Goal: Task Accomplishment & Management: Manage account settings

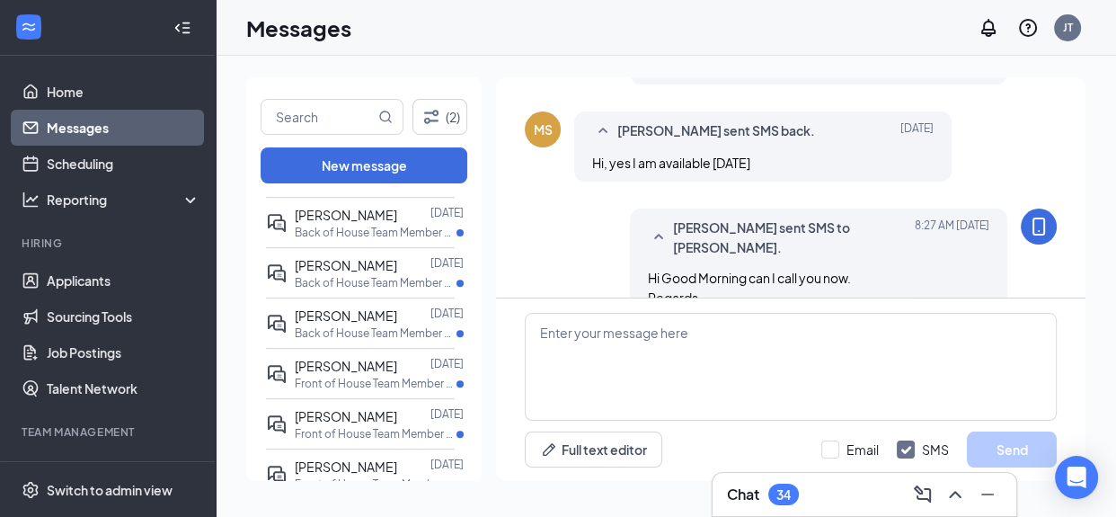
scroll to position [685, 0]
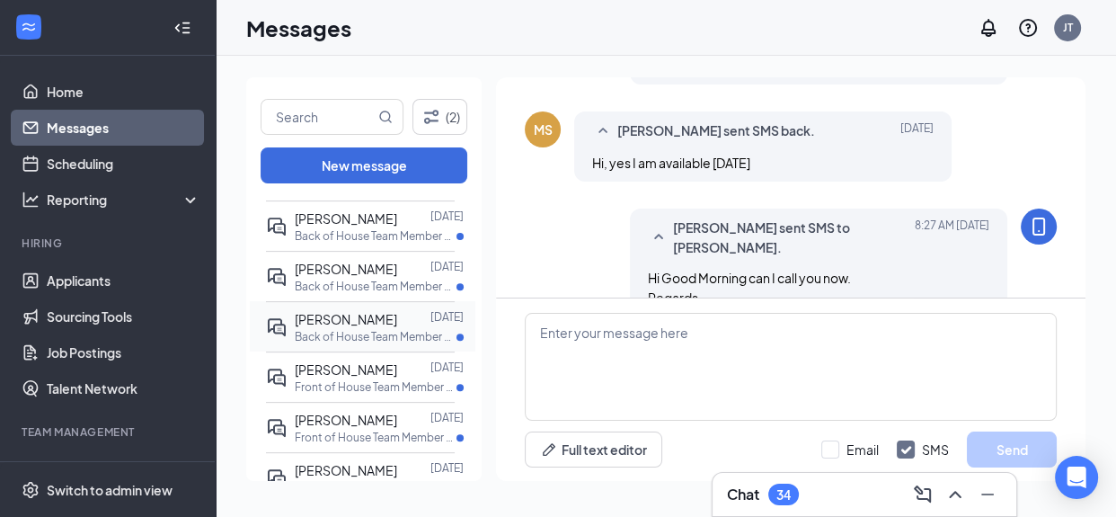
click at [416, 333] on p "Back of House Team Member at [GEOGRAPHIC_DATA]" at bounding box center [376, 336] width 162 height 15
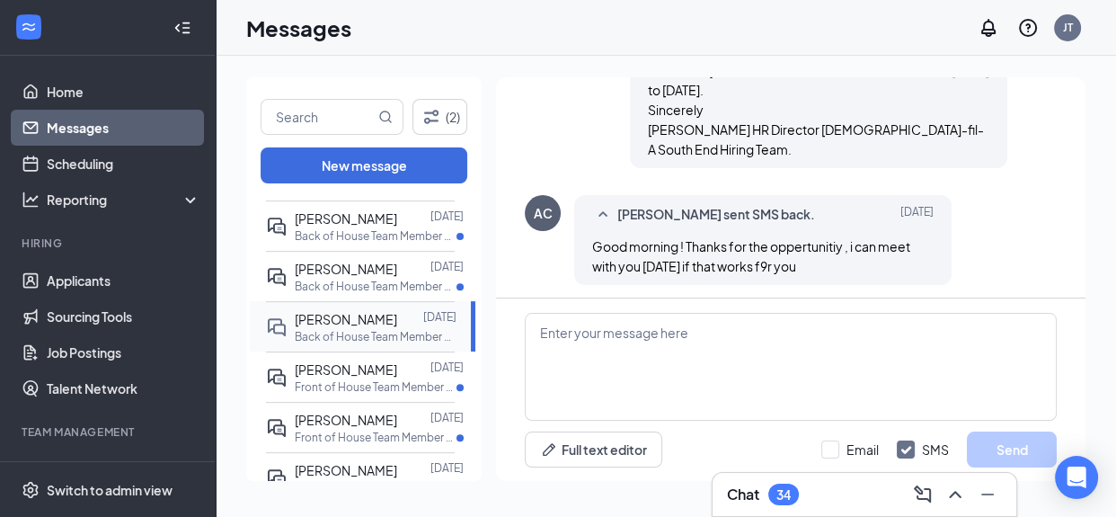
scroll to position [897, 0]
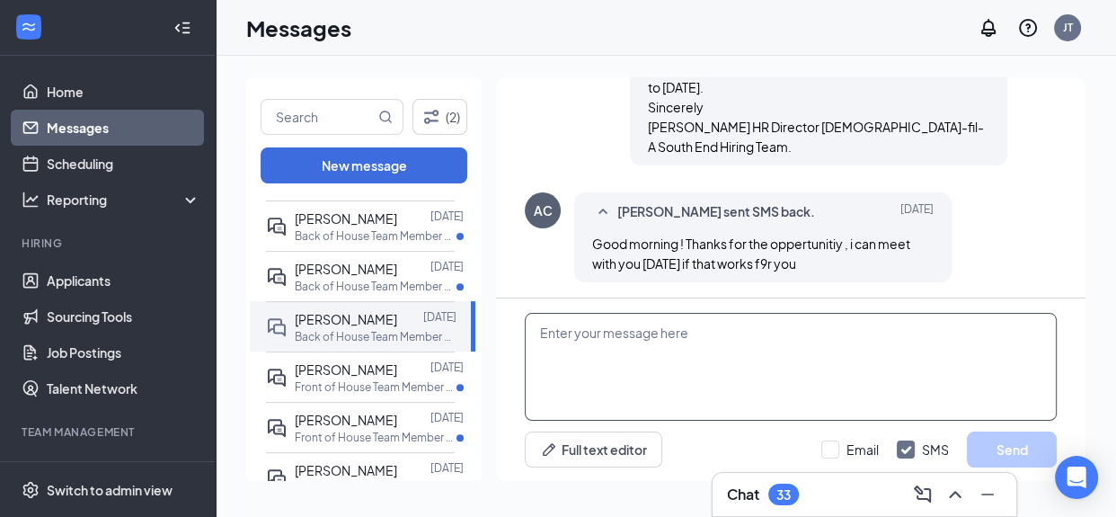
click at [588, 327] on textarea at bounding box center [791, 367] width 532 height 108
click at [627, 362] on textarea "Hi Good Morning the will a call interview" at bounding box center [791, 367] width 532 height 108
click at [692, 359] on textarea "Hi Good Morning the will a call interview" at bounding box center [791, 367] width 532 height 108
click at [783, 350] on textarea "Hi Good Morning the will call interview" at bounding box center [791, 367] width 532 height 108
drag, startPoint x: 708, startPoint y: 342, endPoint x: 695, endPoint y: 350, distance: 15.3
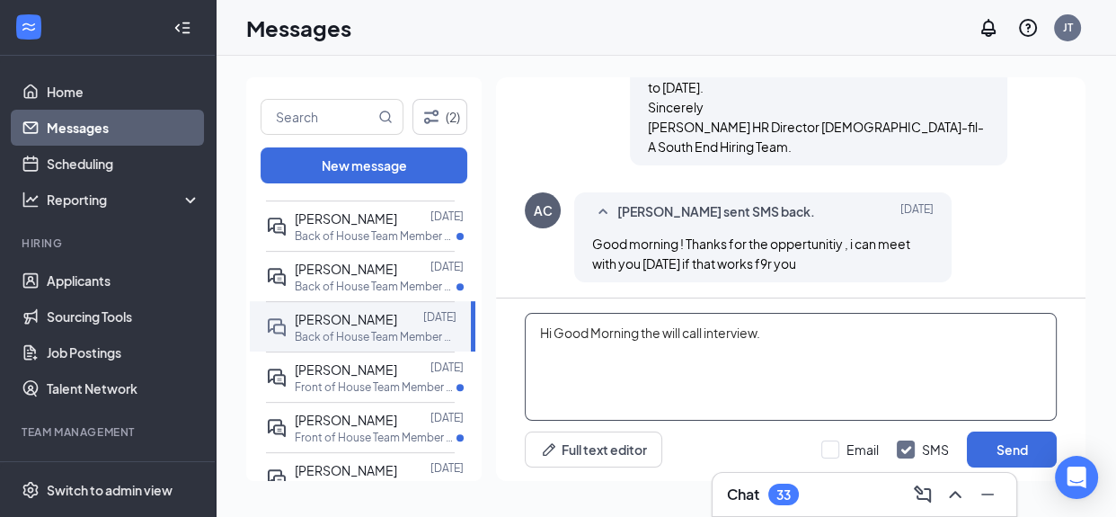
click at [699, 336] on textarea "Hi Good Morning the will call interview." at bounding box center [791, 367] width 532 height 108
click at [715, 388] on textarea "Hi Good Morning the will call interview." at bounding box center [791, 367] width 532 height 108
click at [703, 348] on textarea "Hi Good Morning the will call interview." at bounding box center [791, 367] width 532 height 108
click at [712, 357] on textarea "Hi Good Morning the will call interview." at bounding box center [791, 367] width 532 height 108
click at [653, 334] on textarea "Hi Good Morning the will call interview." at bounding box center [791, 367] width 532 height 108
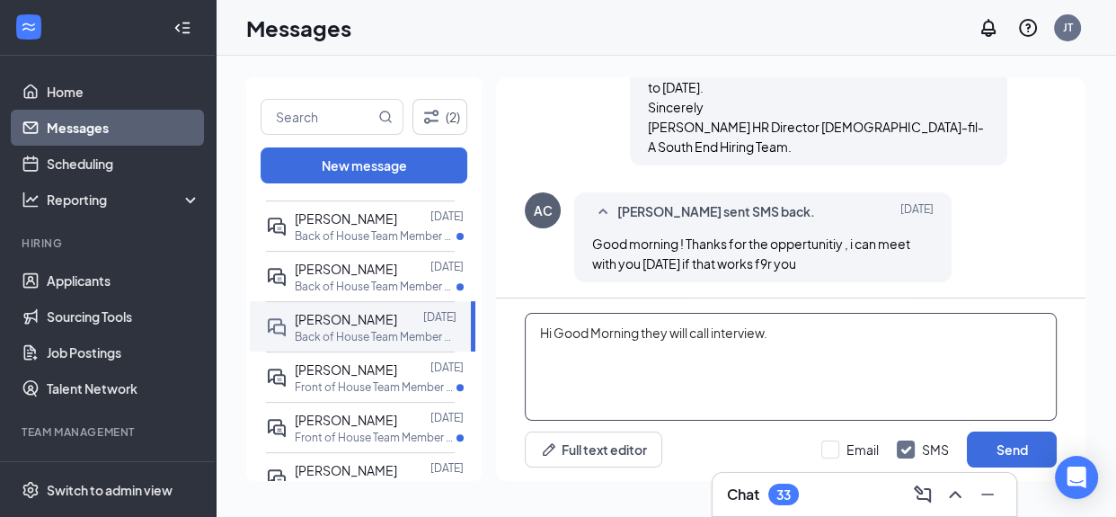
click at [739, 336] on textarea "Hi Good Morning they will call interview." at bounding box center [791, 367] width 532 height 108
click at [704, 338] on textarea "Hi Good Morning they will call interview." at bounding box center [791, 367] width 532 height 108
click at [814, 341] on textarea "Hi Good Morning they will call the interview." at bounding box center [791, 367] width 532 height 108
click at [809, 336] on textarea "Hi Good Morning they will call the interview. Regards, Laura Vazquez HR Directo…" at bounding box center [791, 367] width 532 height 108
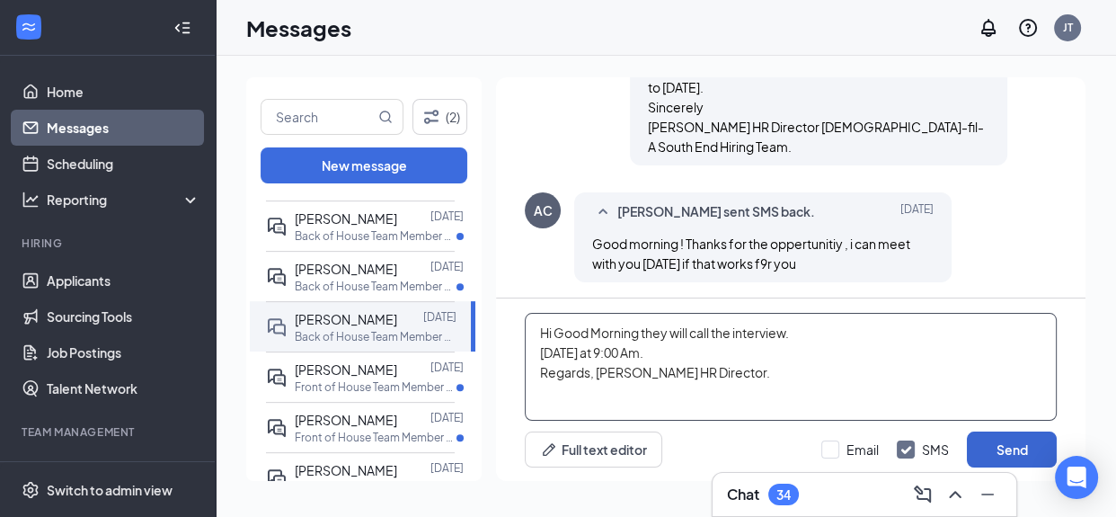
type textarea "Hi Good Morning they will call the interview. Thursday at 9:00 Am. Regards, Lau…"
click at [991, 454] on button "Send" at bounding box center [1012, 449] width 90 height 36
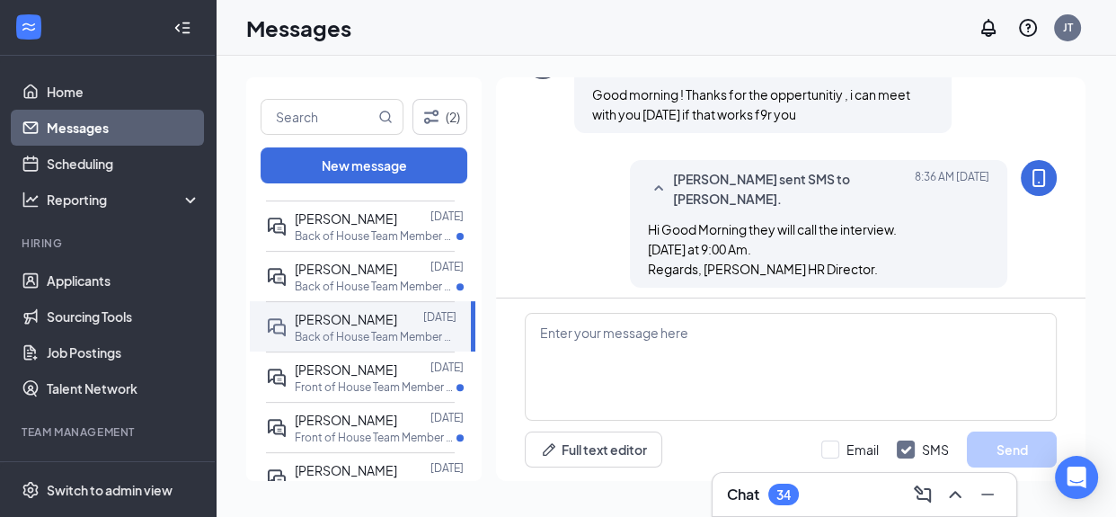
scroll to position [1052, 0]
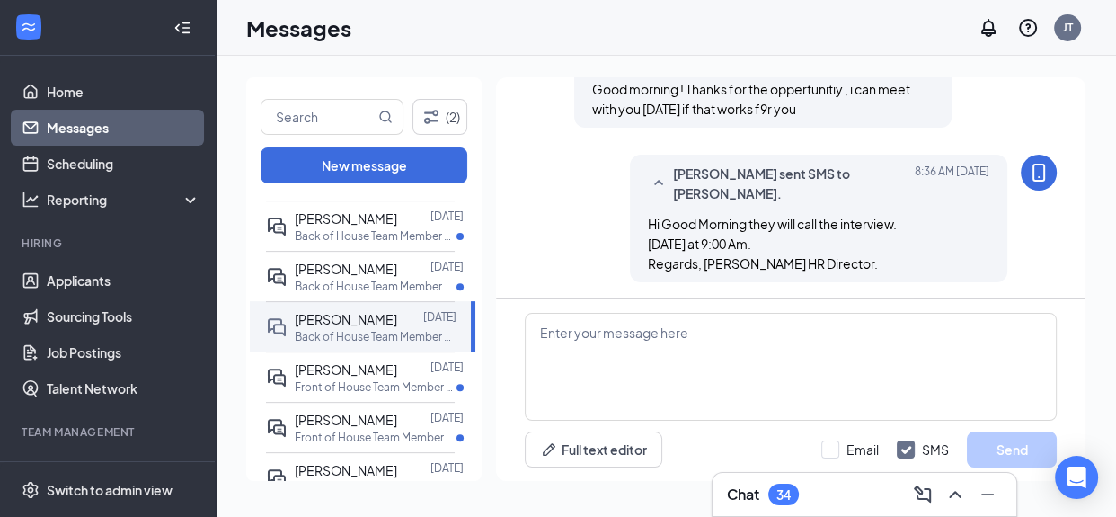
click at [584, 229] on div "John Tsumas sent SMS to Ahman Campbell. Today 8:36 AM Hi Good Morning they will…" at bounding box center [791, 223] width 532 height 137
click at [681, 172] on span "John Tsumas sent SMS to Ahman Campbell." at bounding box center [790, 184] width 235 height 40
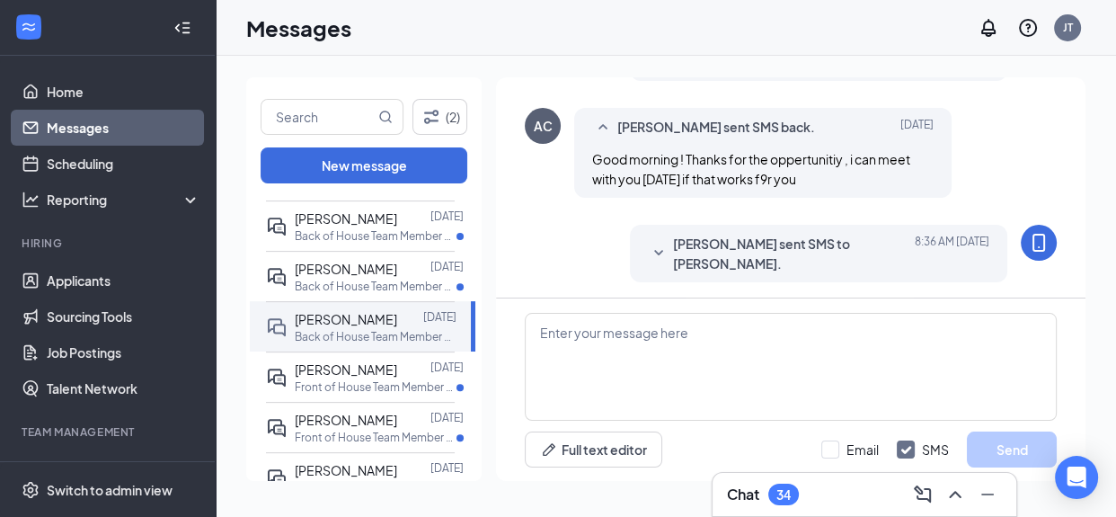
click at [683, 239] on span "John Tsumas sent SMS to Ahman Campbell." at bounding box center [790, 254] width 235 height 40
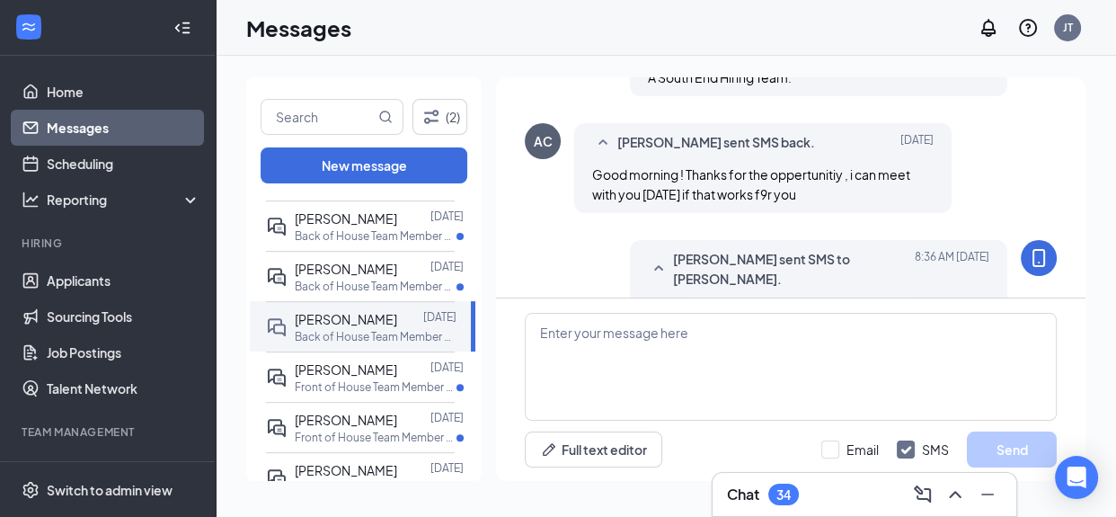
scroll to position [965, 0]
click at [532, 142] on div "AC" at bounding box center [543, 142] width 36 height 36
click at [546, 144] on div "AC" at bounding box center [543, 142] width 19 height 18
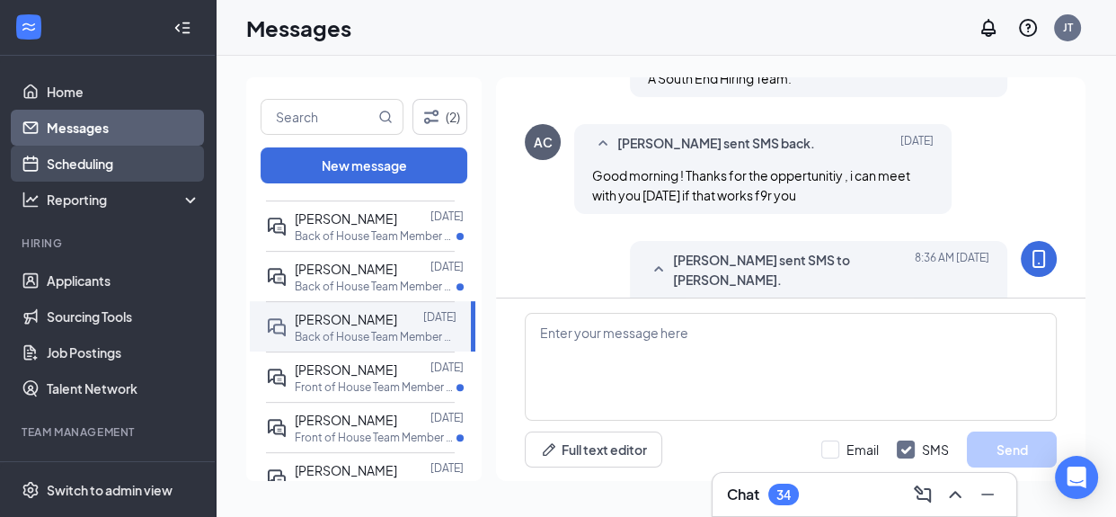
click at [102, 164] on link "Scheduling" at bounding box center [124, 164] width 154 height 36
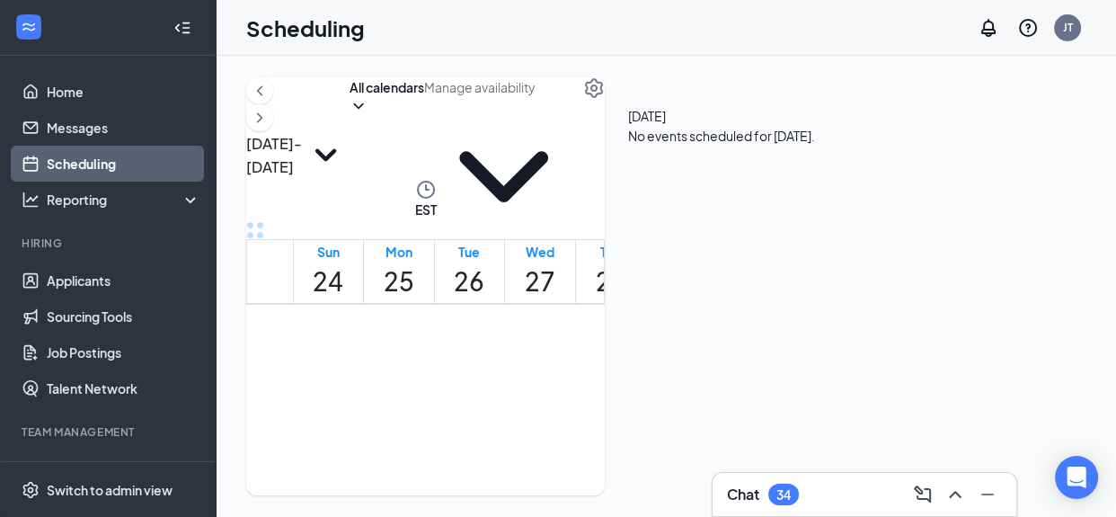
scroll to position [882, 0]
click at [642, 378] on div at bounding box center [642, 360] width 0 height 33
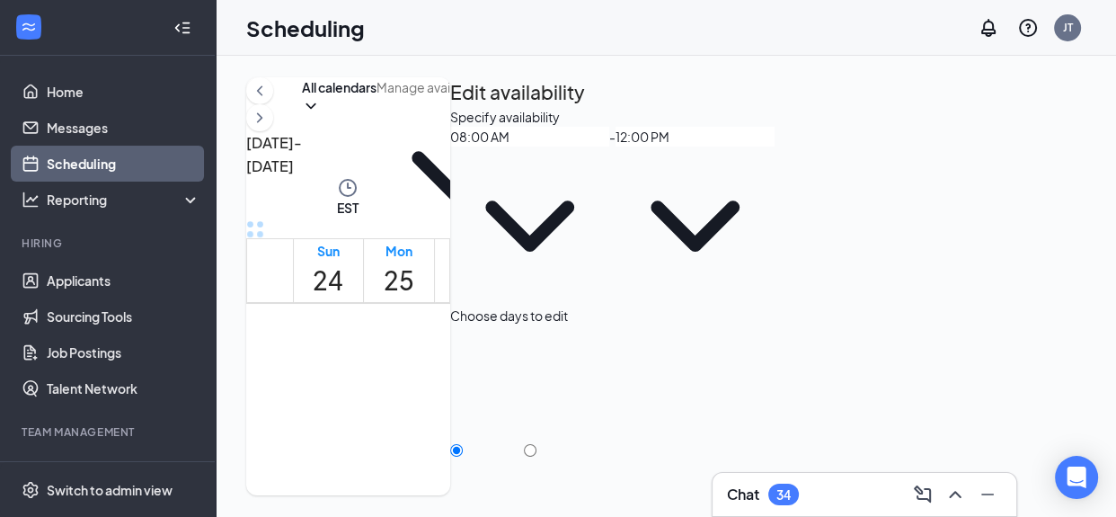
type input "08:00 AM"
type input "12:00 PM"
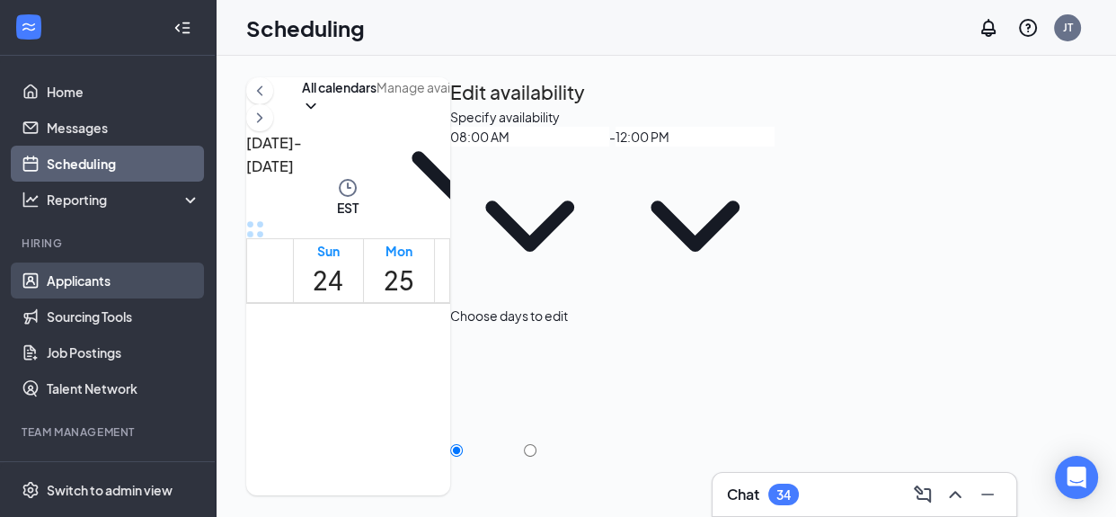
click at [97, 283] on link "Applicants" at bounding box center [124, 280] width 154 height 36
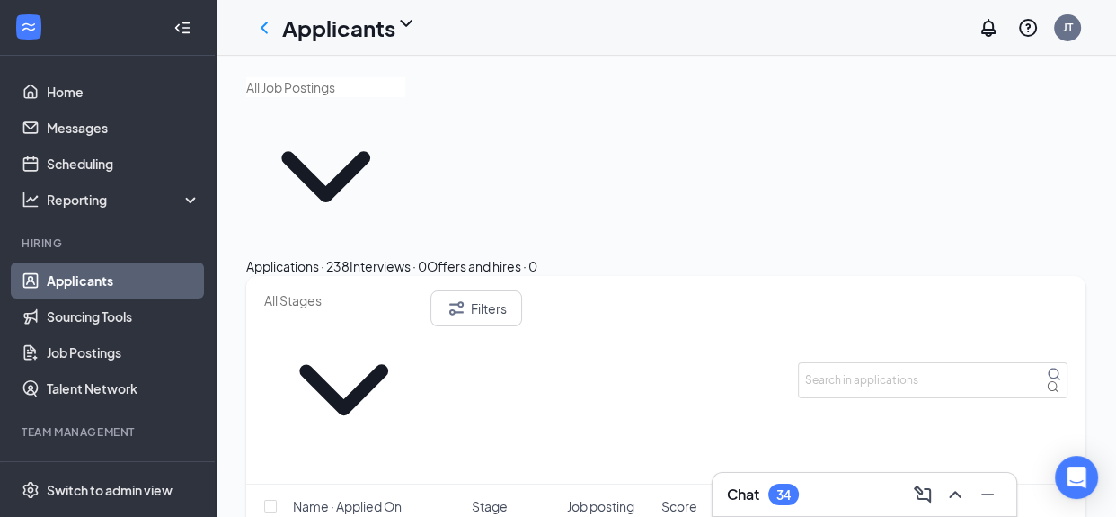
click at [83, 285] on link "Applicants" at bounding box center [124, 280] width 154 height 36
click at [877, 362] on input "text" at bounding box center [933, 380] width 270 height 36
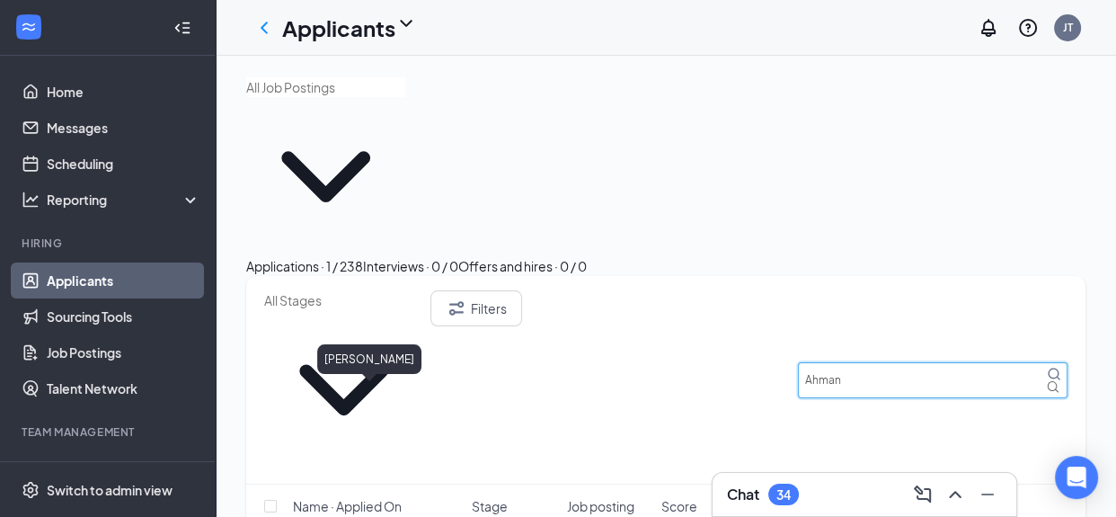
type input "Ahman"
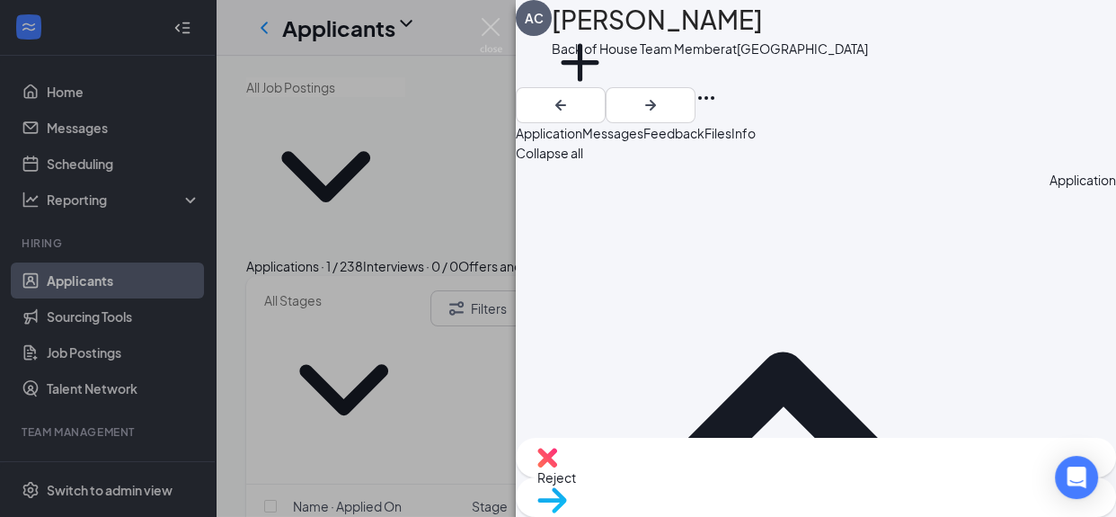
click at [621, 515] on span "Move to stage" at bounding box center [580, 523] width 84 height 16
radio input "true"
radio input "false"
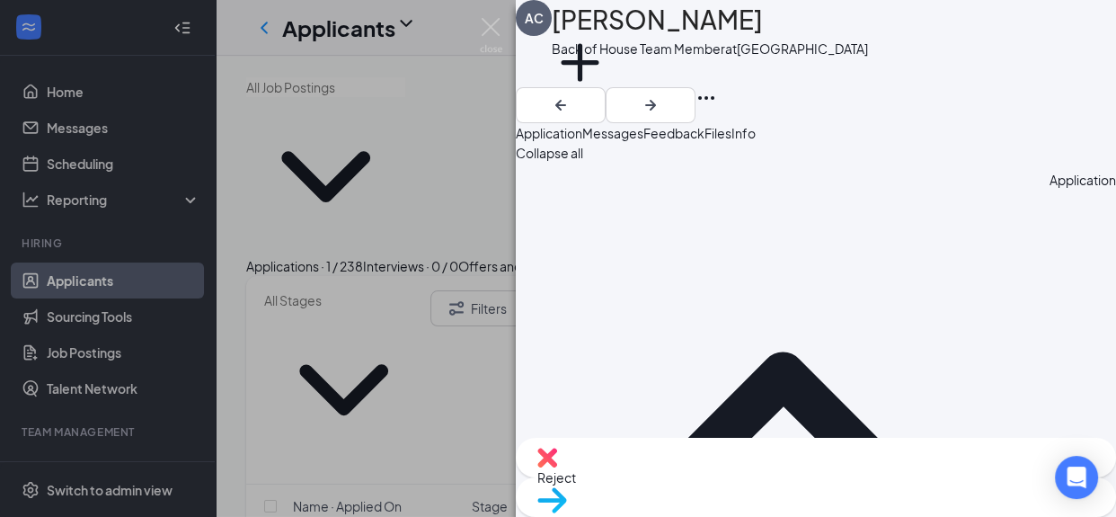
type input "Aug 28, 2025"
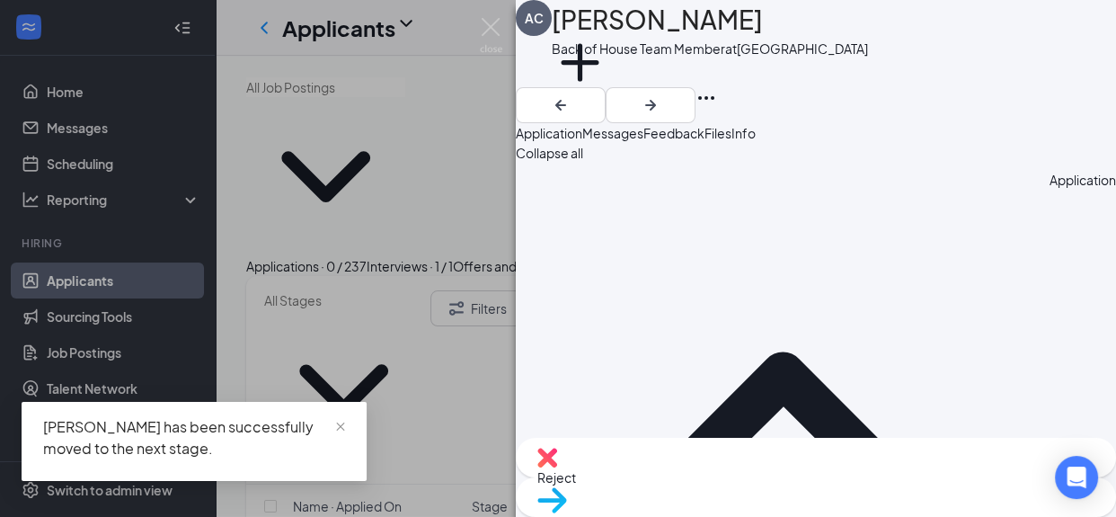
click at [94, 131] on div "AC Ahman Campbell Back of House Team Member at South End Add a tag Application …" at bounding box center [558, 258] width 1116 height 517
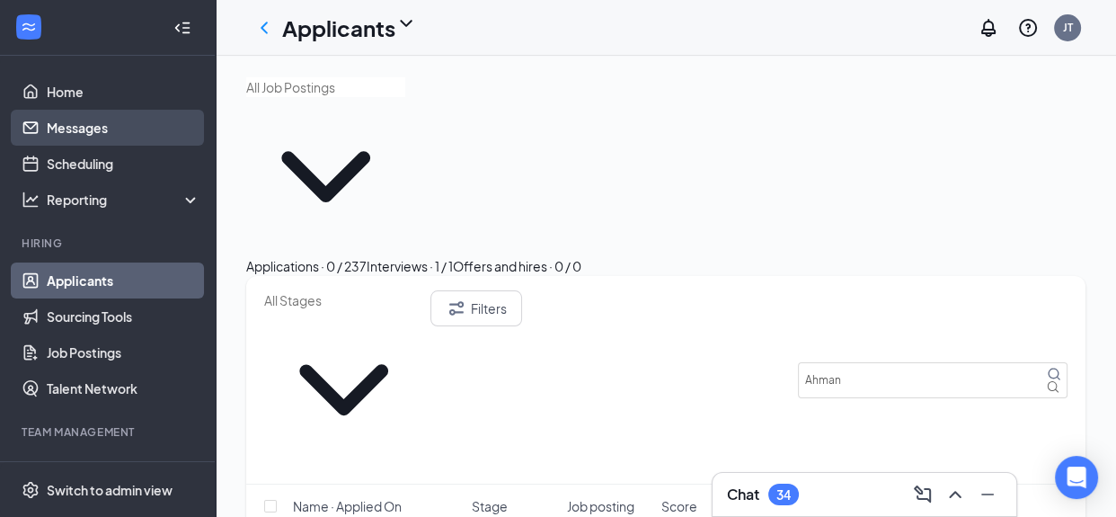
click at [68, 127] on link "Messages" at bounding box center [124, 128] width 154 height 36
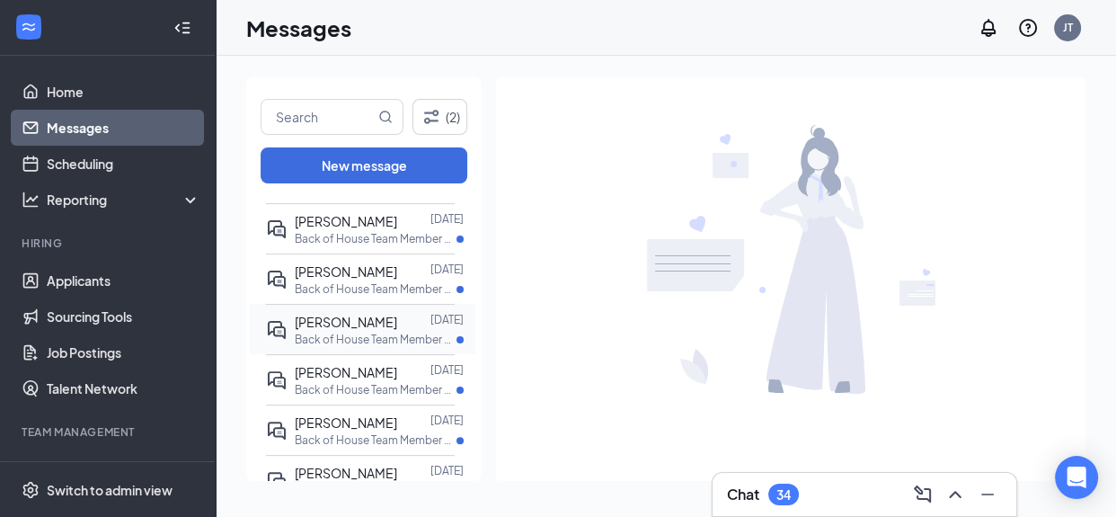
scroll to position [538, 0]
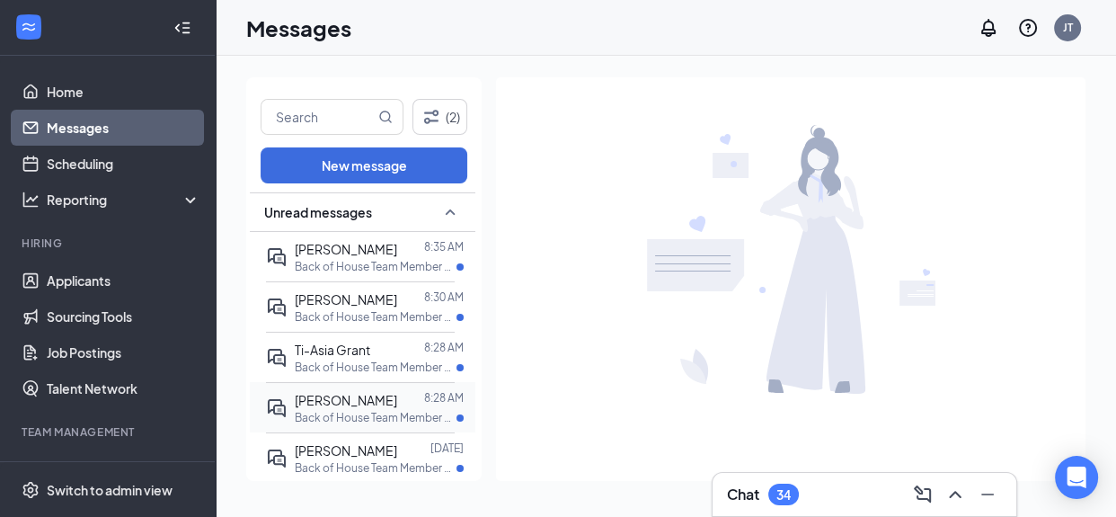
click at [352, 413] on p "Back of House Team Member at [GEOGRAPHIC_DATA]" at bounding box center [376, 417] width 162 height 15
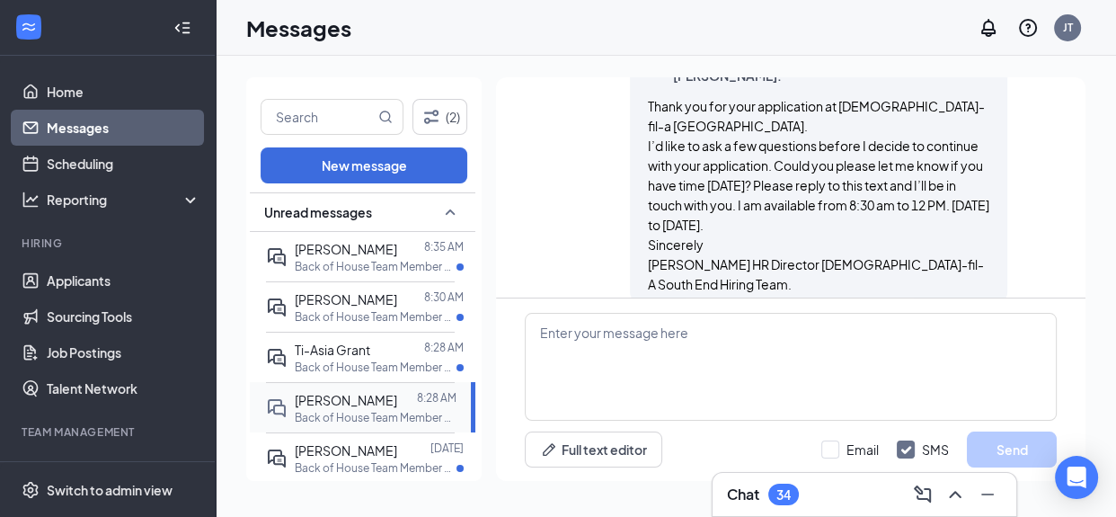
scroll to position [823, 0]
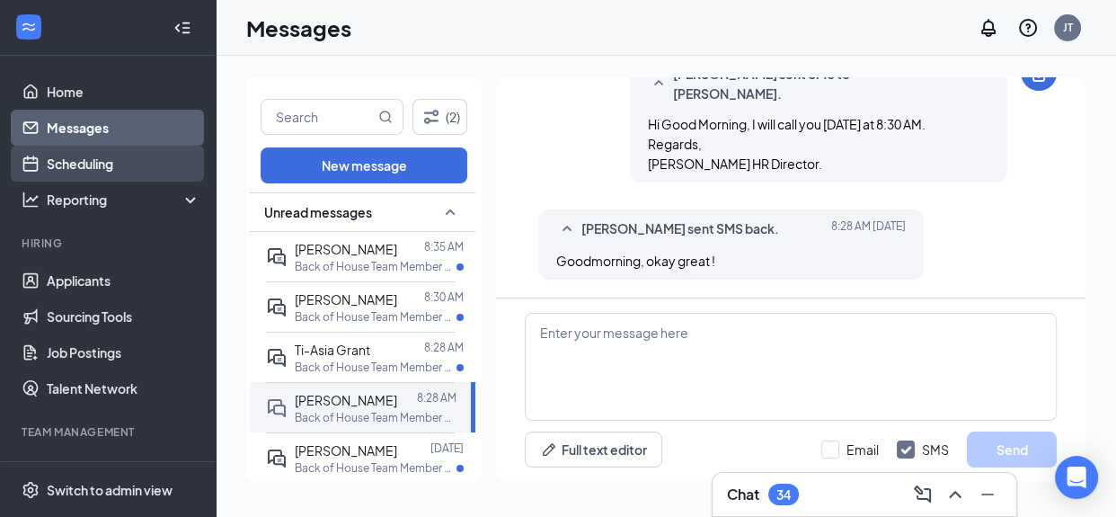
click at [86, 163] on link "Scheduling" at bounding box center [124, 164] width 154 height 36
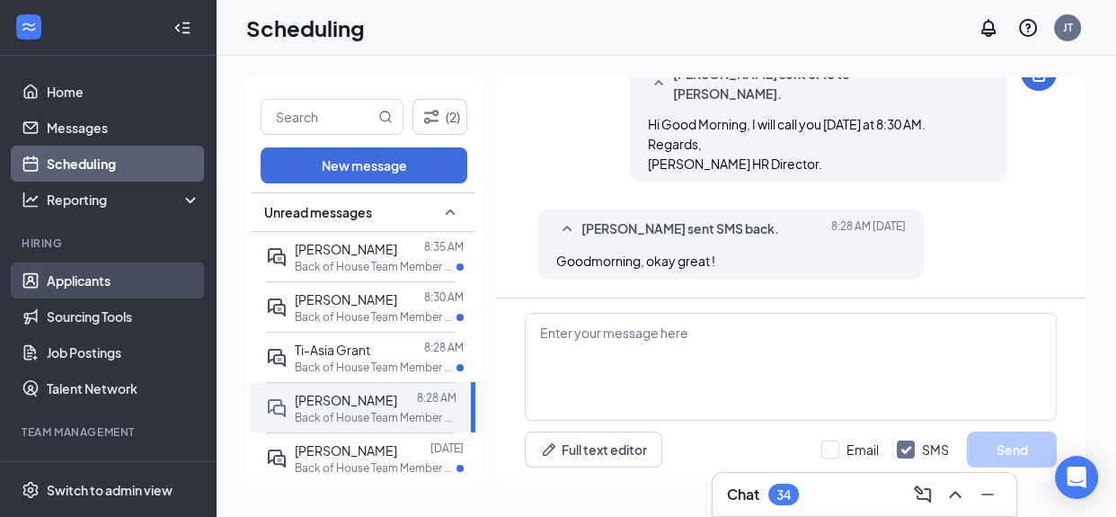
click at [75, 283] on link "Applicants" at bounding box center [124, 280] width 154 height 36
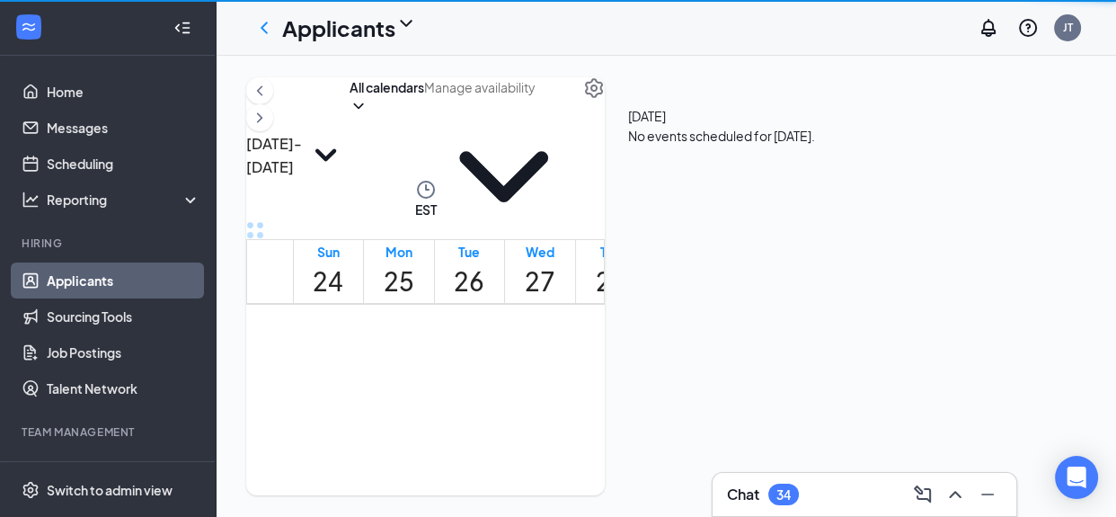
click at [626, 262] on h1 "28" at bounding box center [611, 282] width 31 height 40
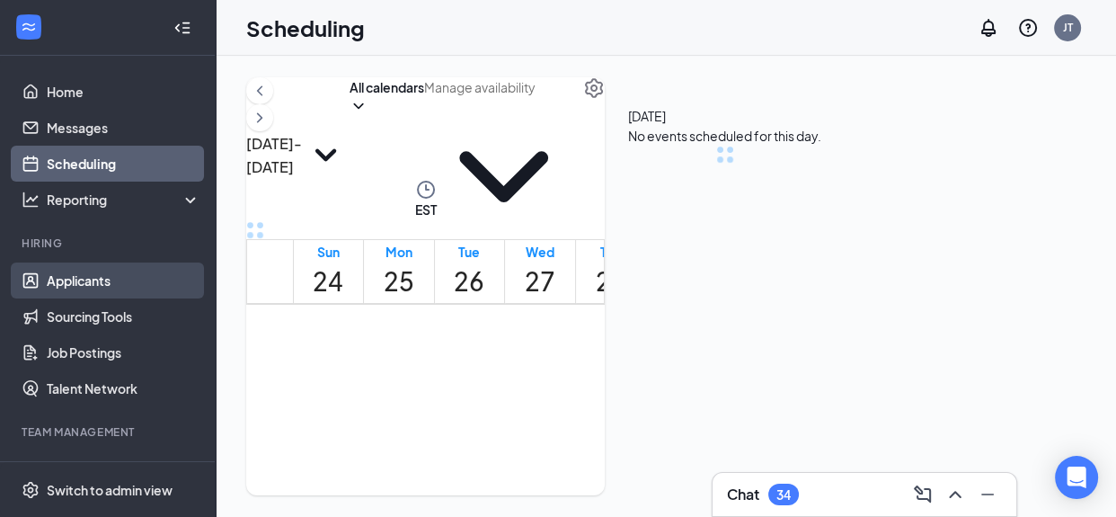
click at [76, 274] on link "Applicants" at bounding box center [124, 280] width 154 height 36
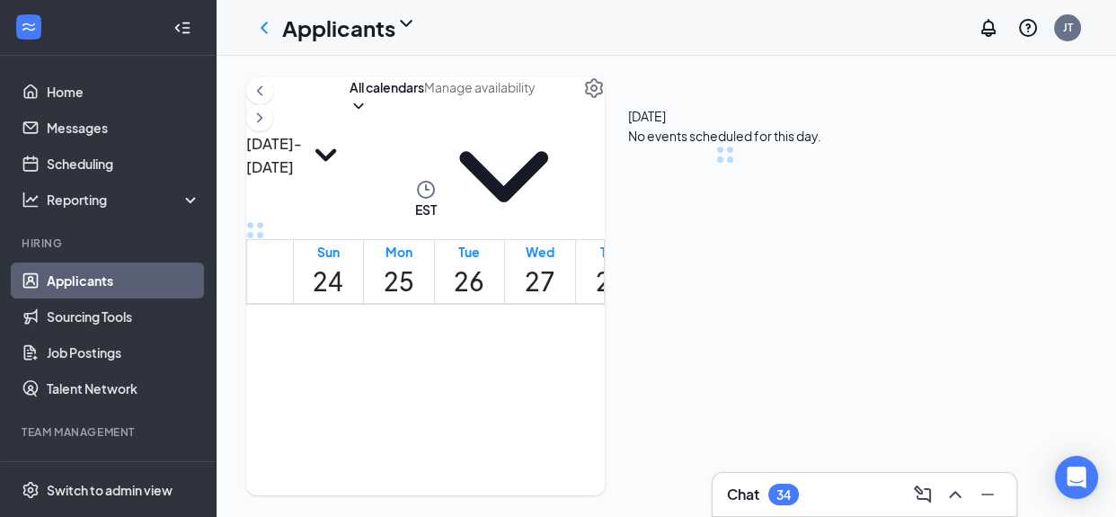
scroll to position [882, 0]
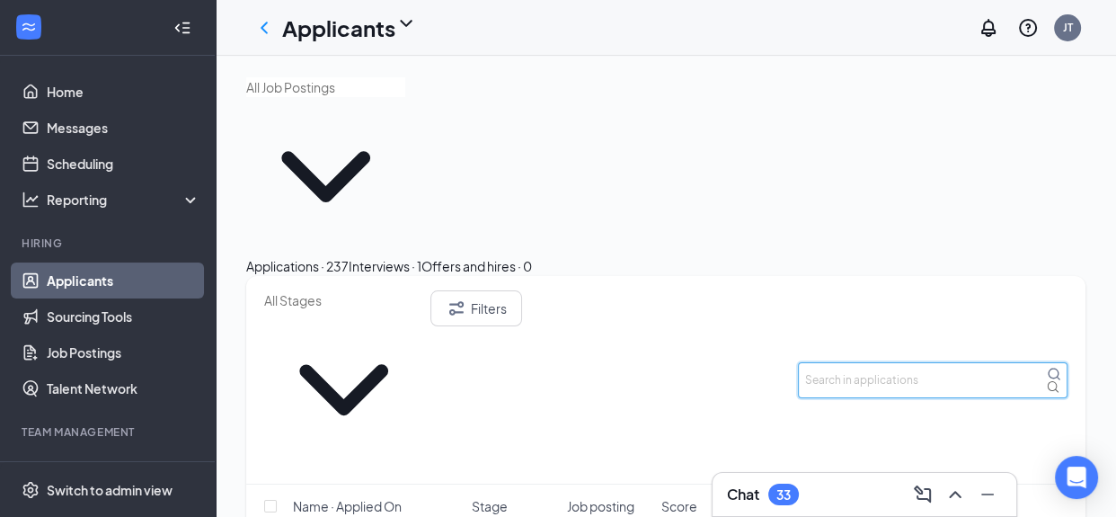
click at [882, 362] on input "text" at bounding box center [933, 380] width 270 height 36
type input "Briyonna"
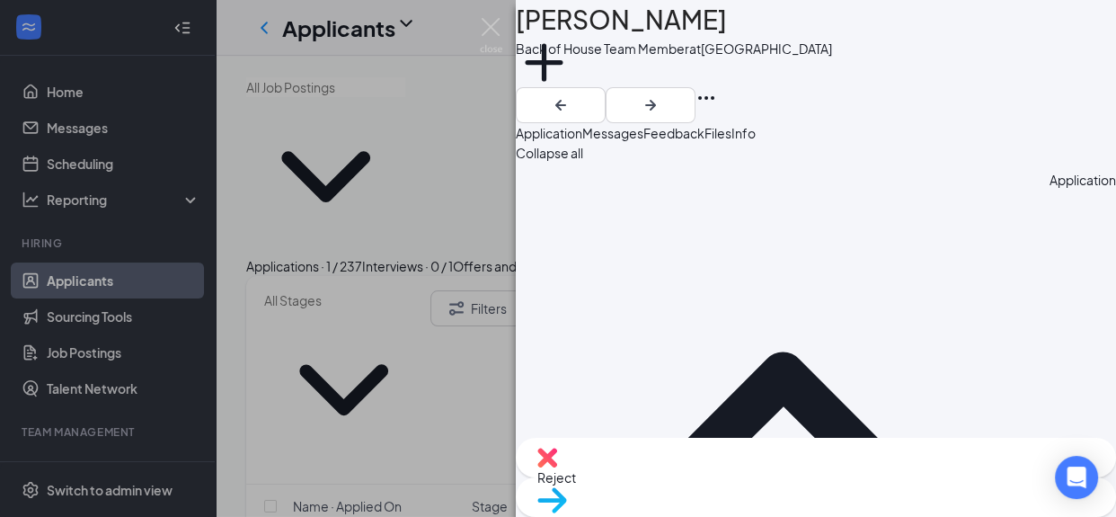
click at [621, 515] on span "Move to stage" at bounding box center [580, 523] width 84 height 16
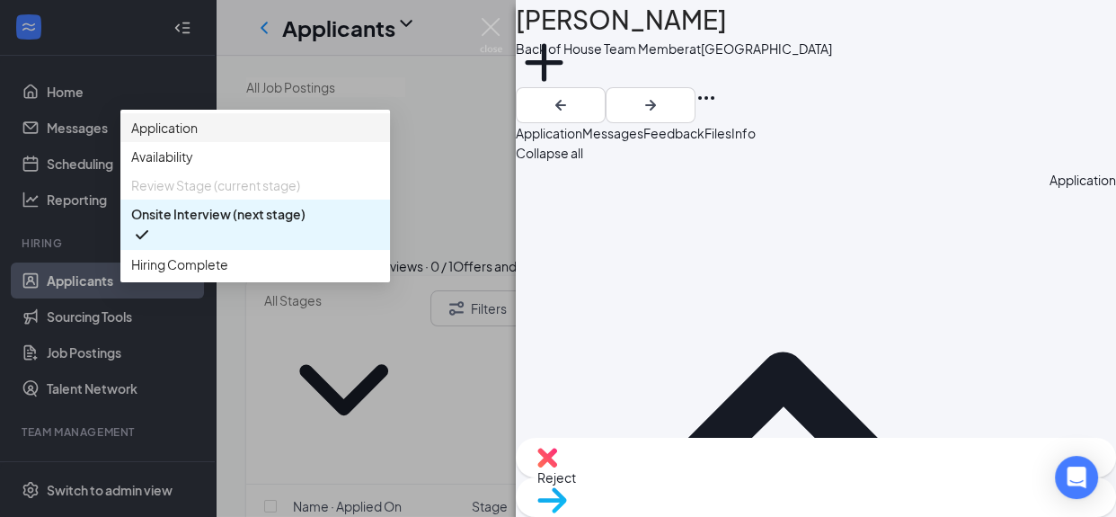
click at [379, 138] on span "Application" at bounding box center [255, 128] width 248 height 20
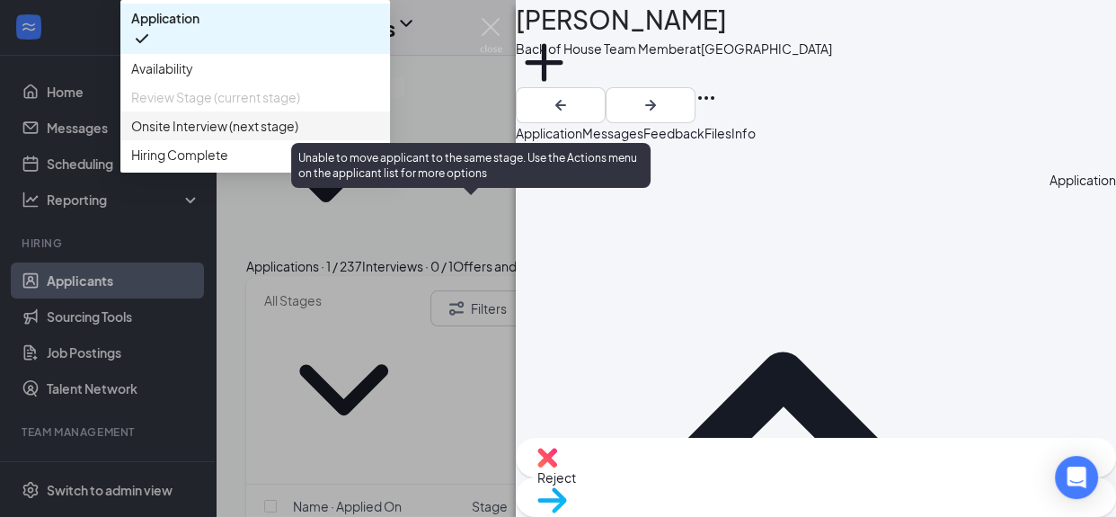
click at [300, 107] on span "Review Stage (current stage)" at bounding box center [215, 97] width 169 height 20
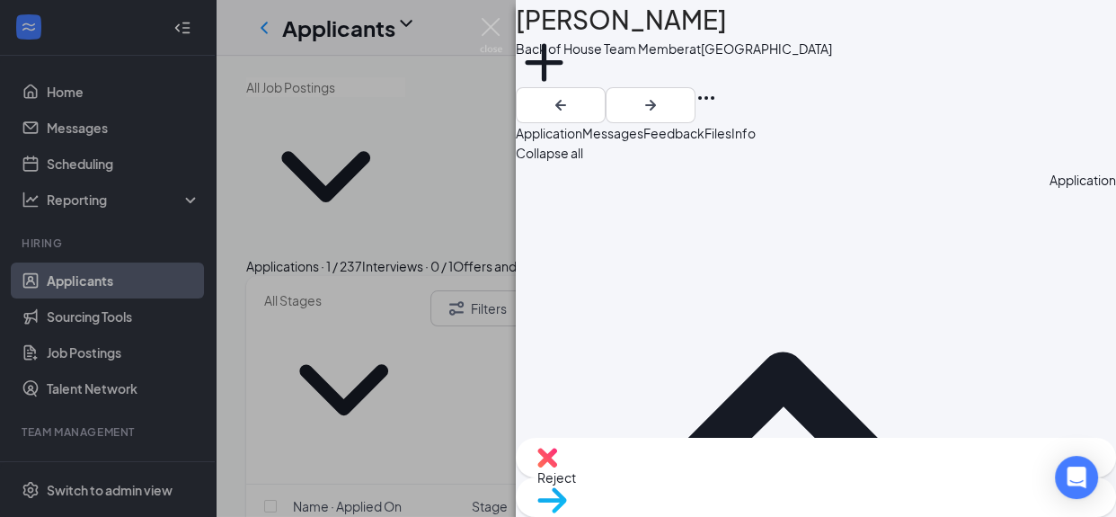
click at [78, 96] on div "BS Briyonna Smith Back of House Team Member at South End Add a tag Application …" at bounding box center [558, 258] width 1116 height 517
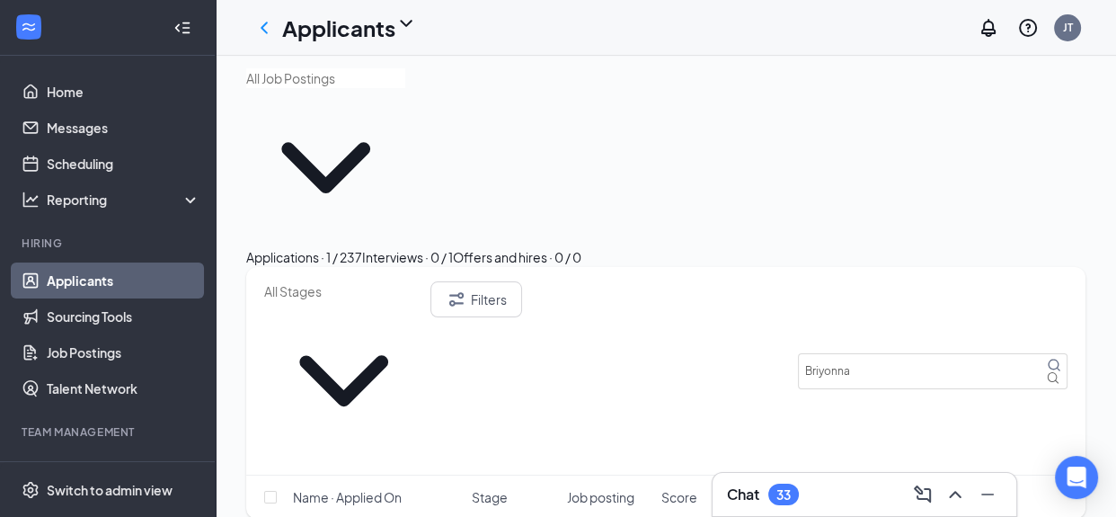
click at [28, 37] on div at bounding box center [29, 28] width 32 height 32
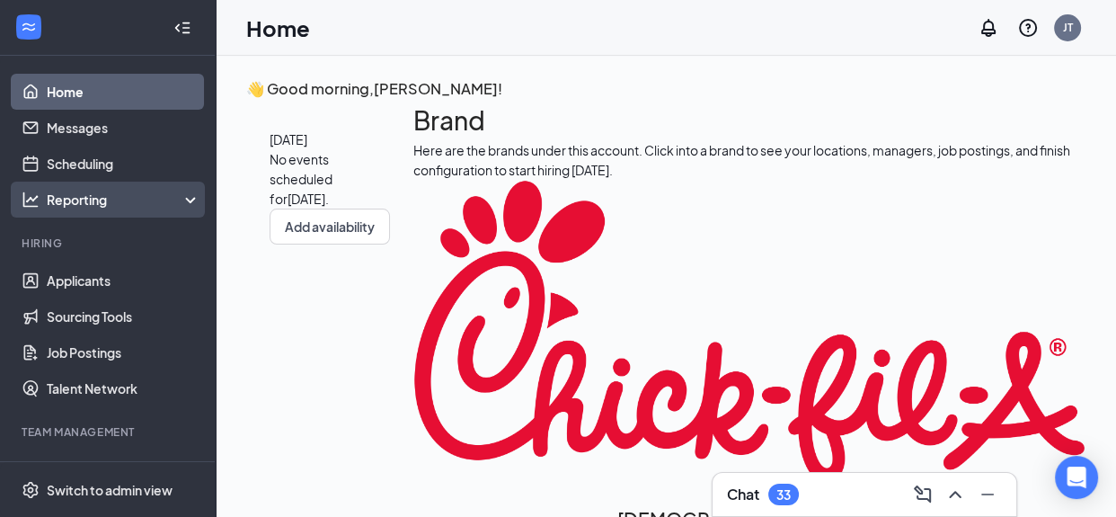
click at [188, 202] on div "Reporting" at bounding box center [124, 200] width 155 height 18
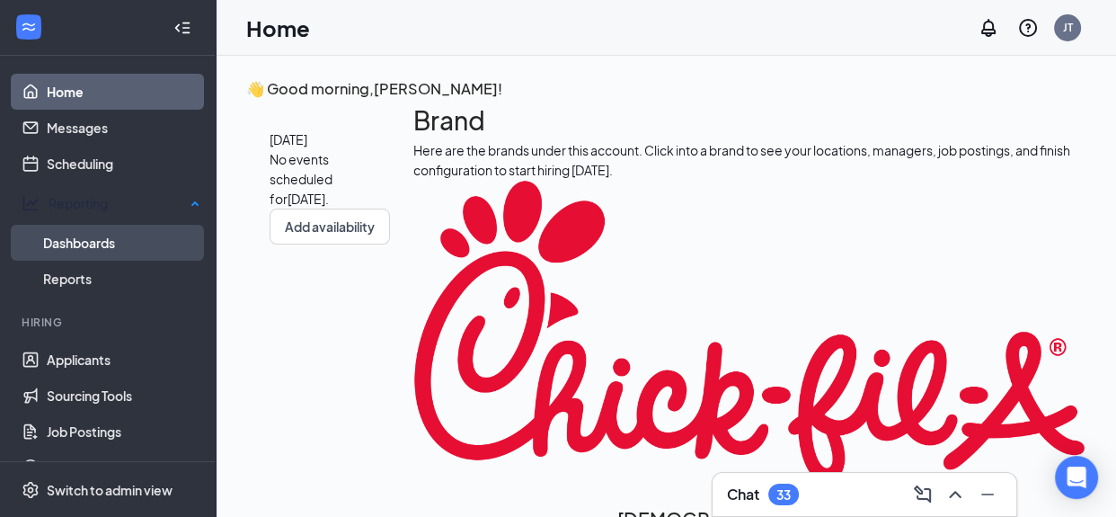
click at [76, 240] on link "Dashboards" at bounding box center [121, 243] width 157 height 36
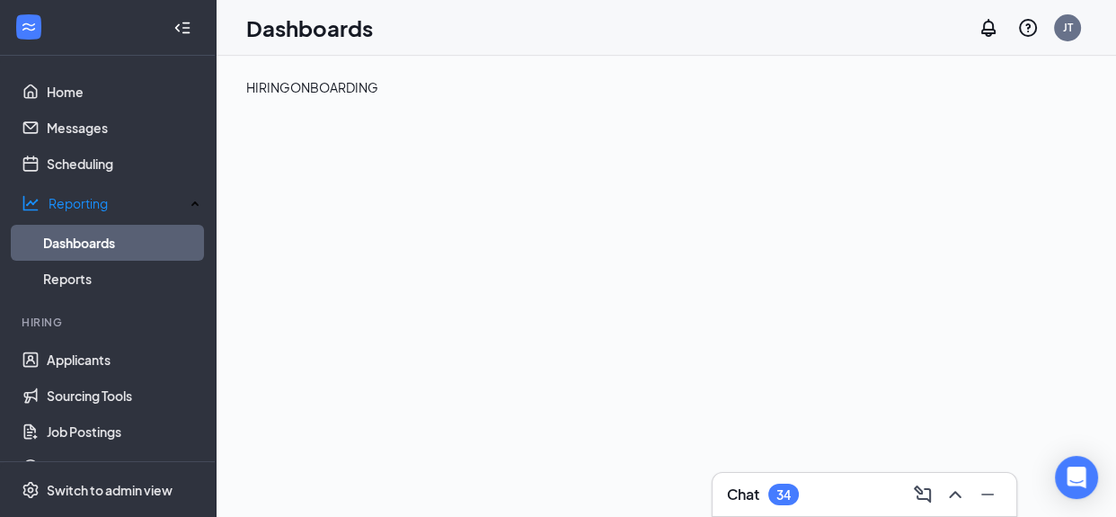
click at [378, 97] on div "ONBOARDING" at bounding box center [334, 87] width 88 height 20
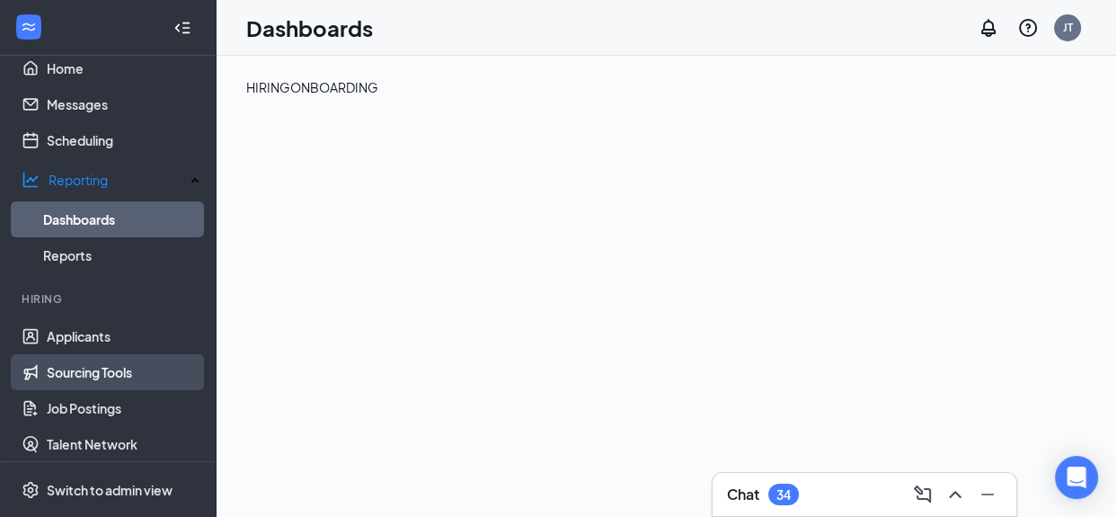
scroll to position [25, 0]
click at [85, 370] on link "Sourcing Tools" at bounding box center [124, 370] width 154 height 36
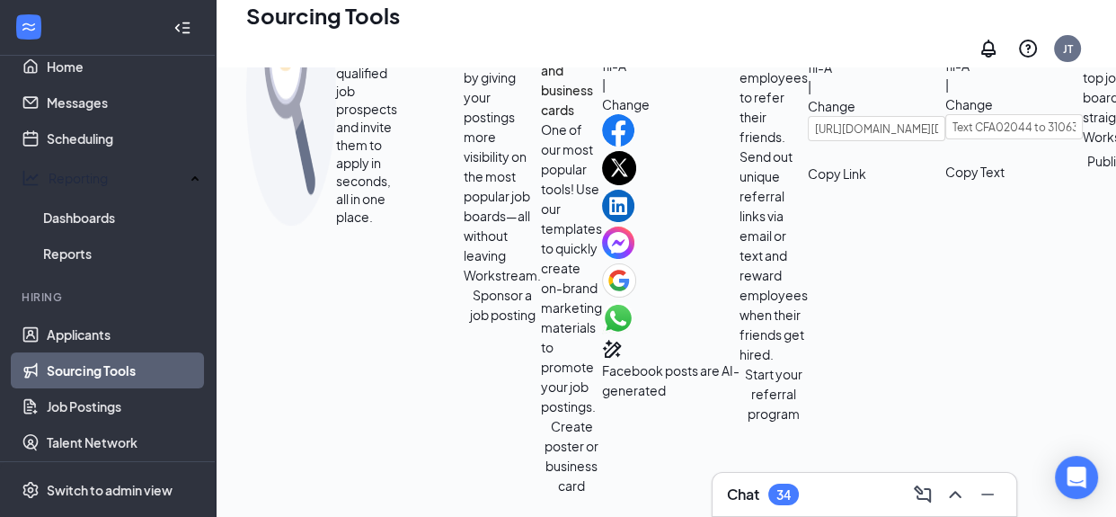
scroll to position [886, 0]
click at [94, 404] on link "Job Postings" at bounding box center [124, 406] width 154 height 36
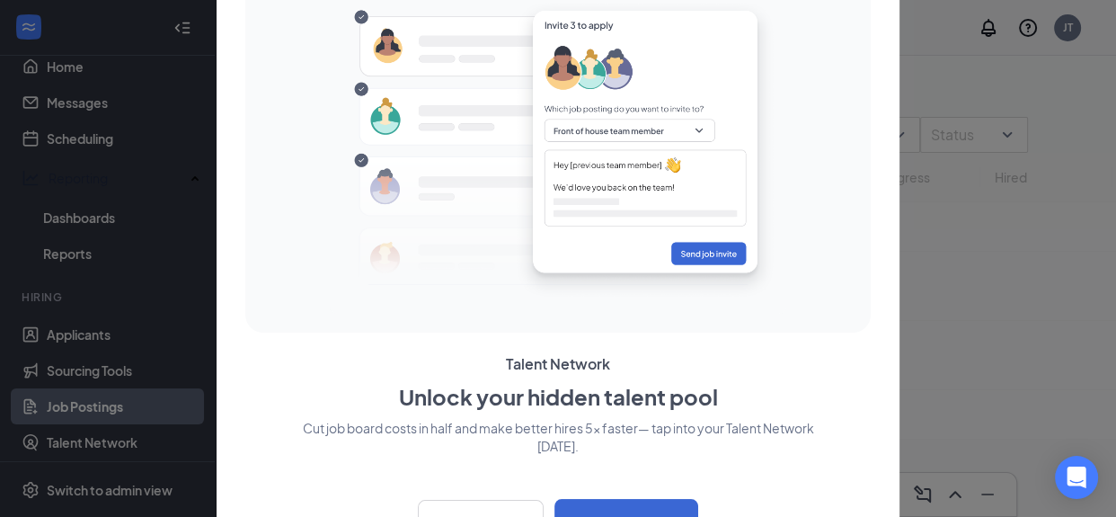
click at [99, 488] on div at bounding box center [558, 258] width 1116 height 517
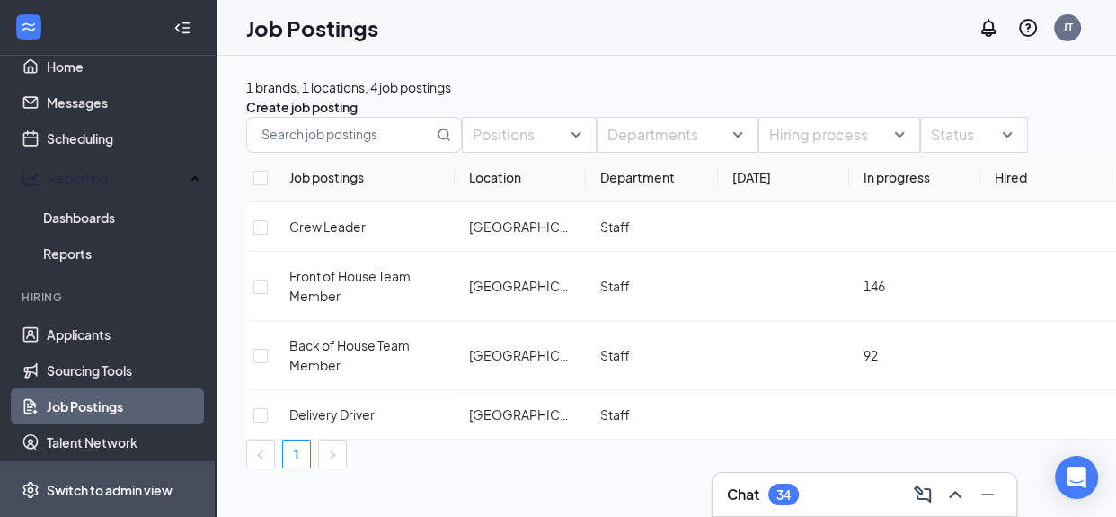
click at [96, 485] on div "Switch to admin view" at bounding box center [110, 490] width 126 height 18
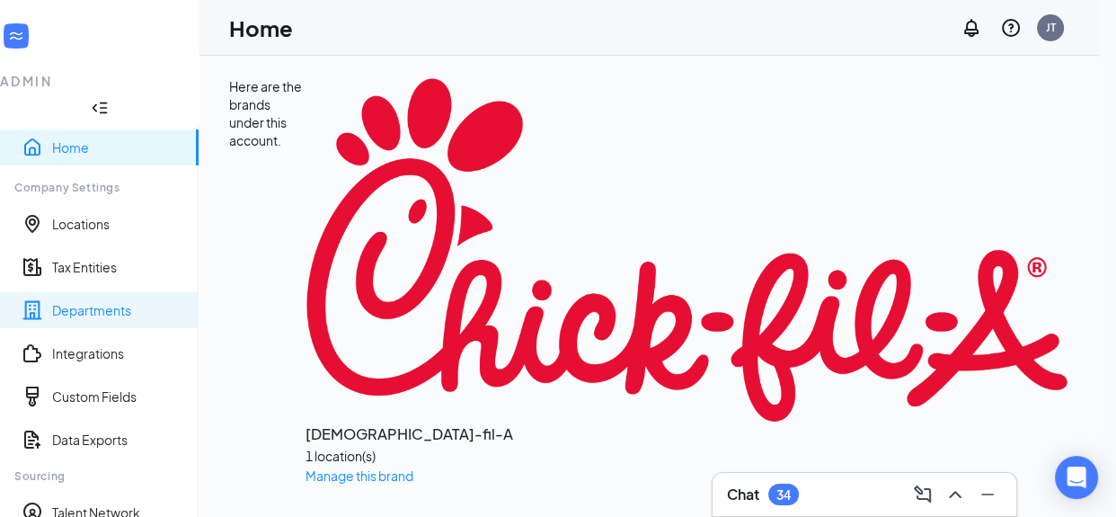
click at [97, 301] on link "Departments" at bounding box center [118, 310] width 132 height 18
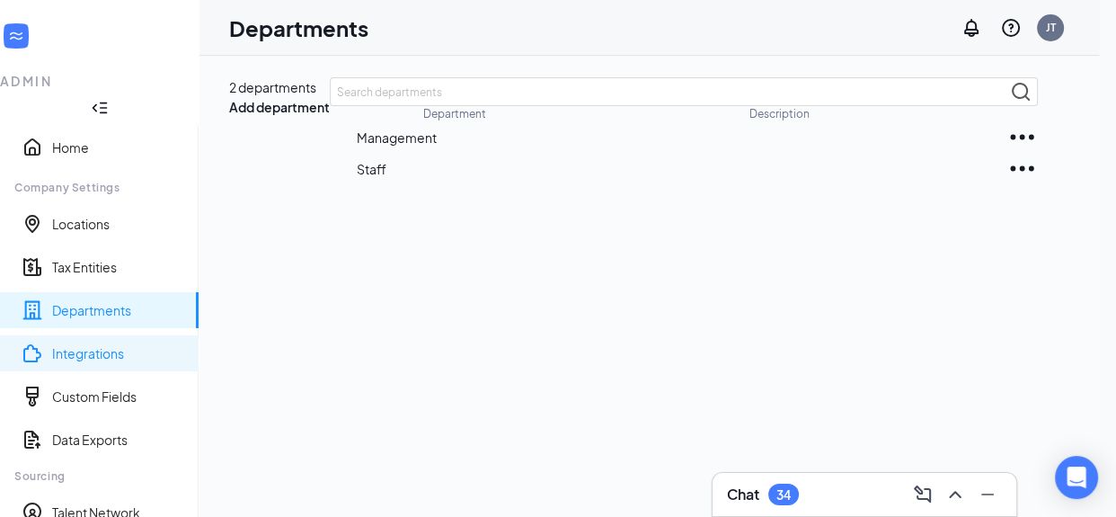
click at [98, 344] on link "Integrations" at bounding box center [118, 353] width 132 height 18
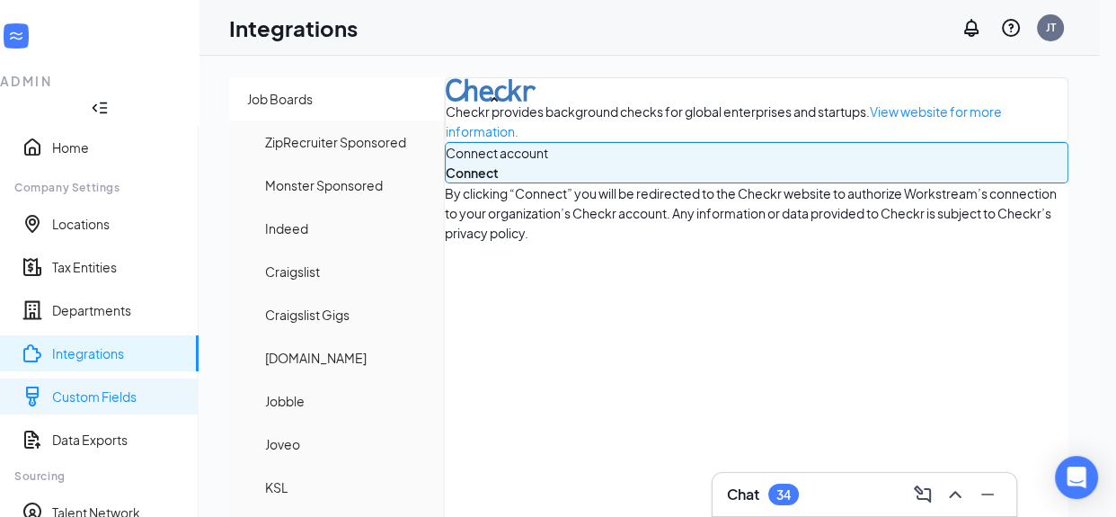
click at [105, 387] on link "Custom Fields" at bounding box center [118, 396] width 132 height 18
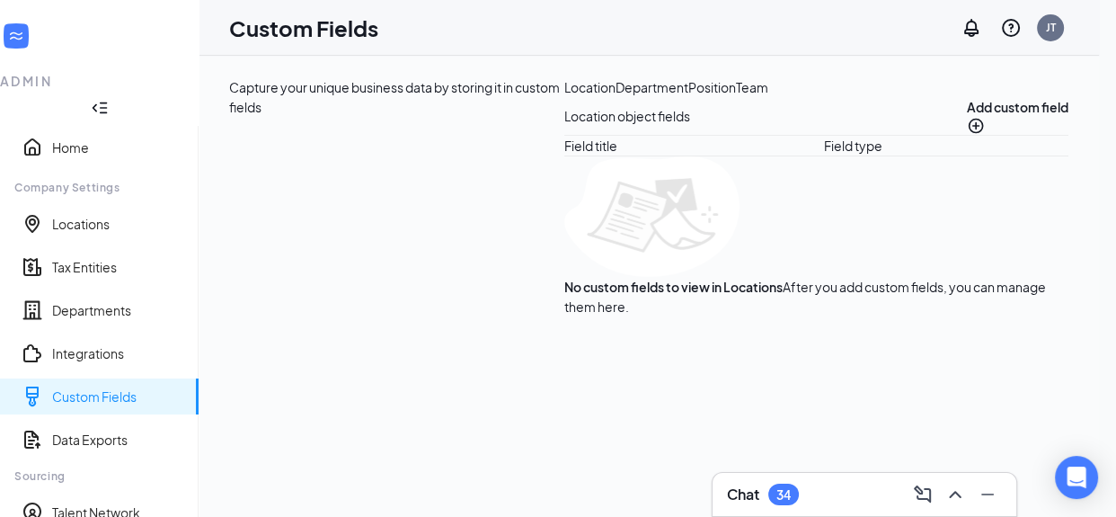
click at [616, 97] on div "Department" at bounding box center [652, 87] width 73 height 20
click at [681, 97] on div "Position" at bounding box center [705, 87] width 48 height 20
click at [96, 431] on link "Data Exports" at bounding box center [118, 440] width 132 height 18
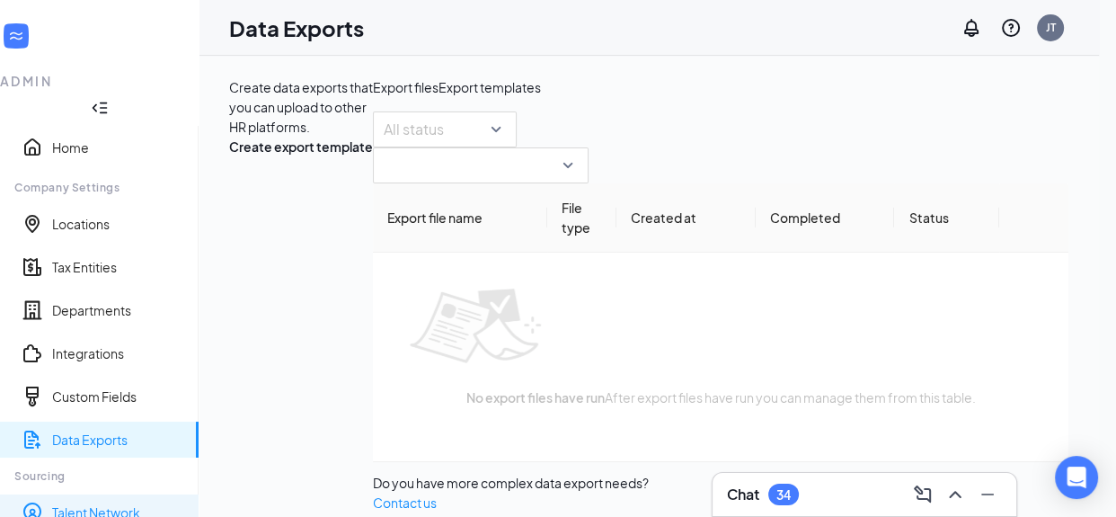
click at [148, 503] on link "Talent Network" at bounding box center [118, 512] width 132 height 18
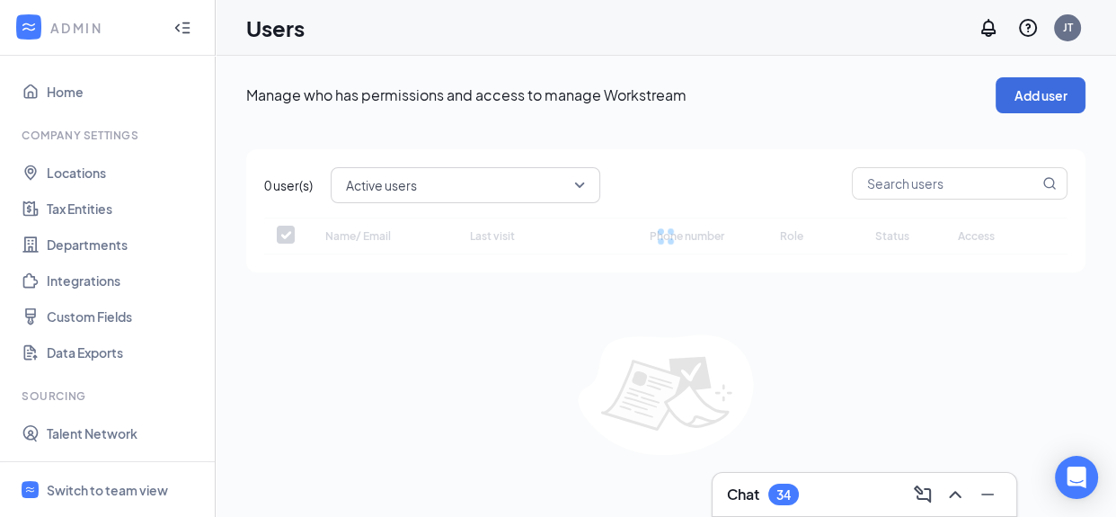
checkbox input "false"
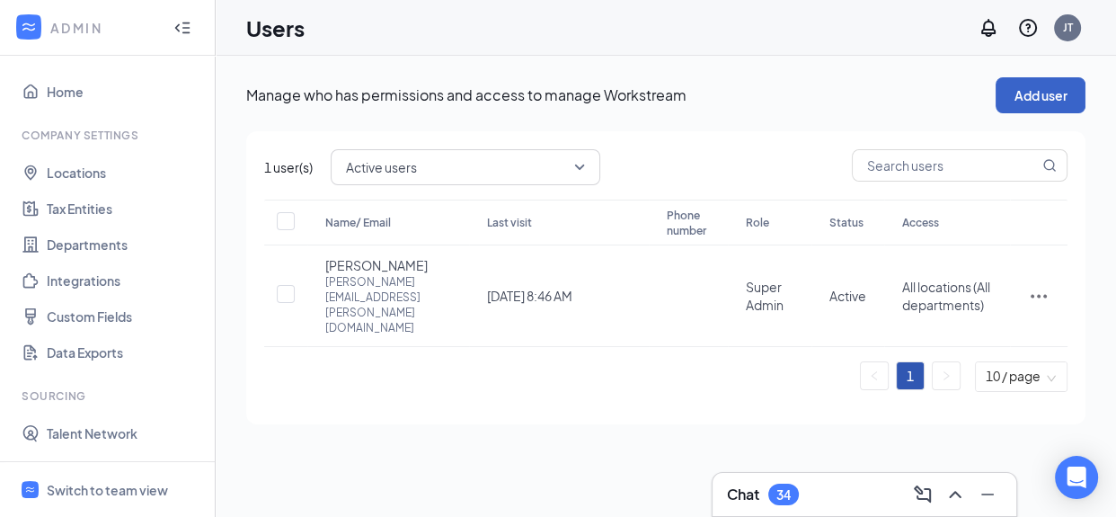
click at [1023, 104] on button "Add user" at bounding box center [1041, 95] width 90 height 36
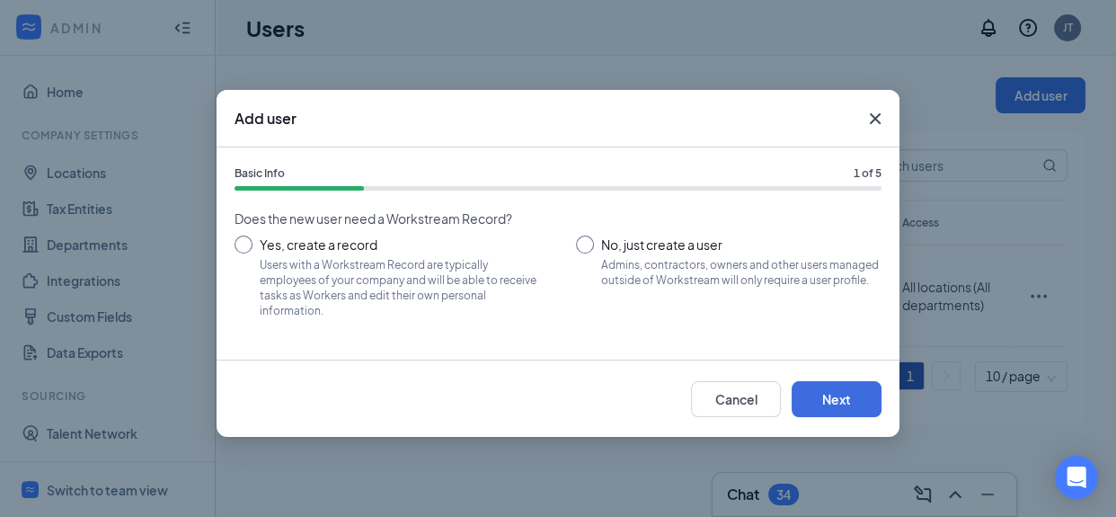
click at [585, 244] on input "No, just create a user Admins, contractors, owners and other users managed outs…" at bounding box center [729, 275] width 306 height 81
radio input "true"
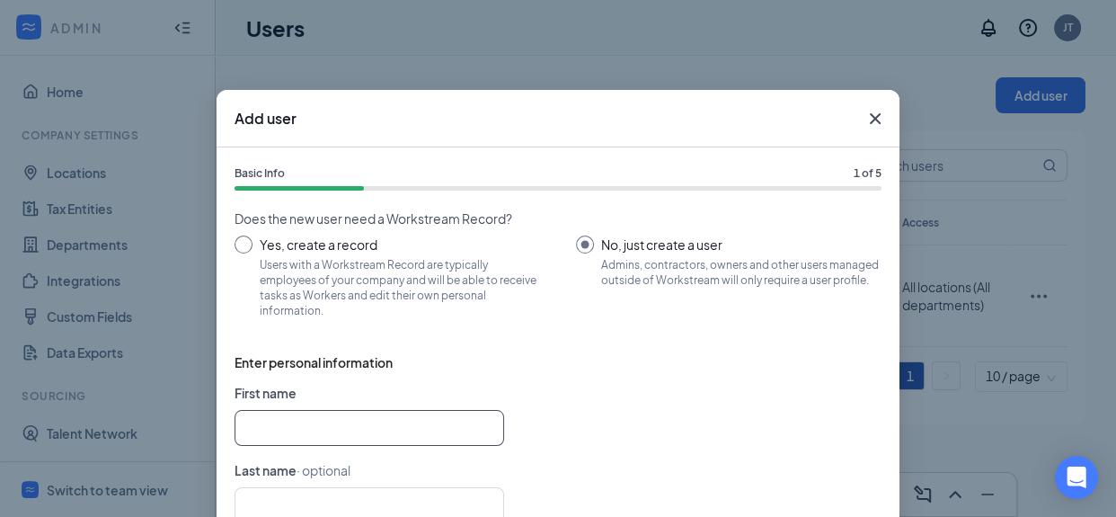
click at [308, 427] on input "text" at bounding box center [370, 428] width 270 height 36
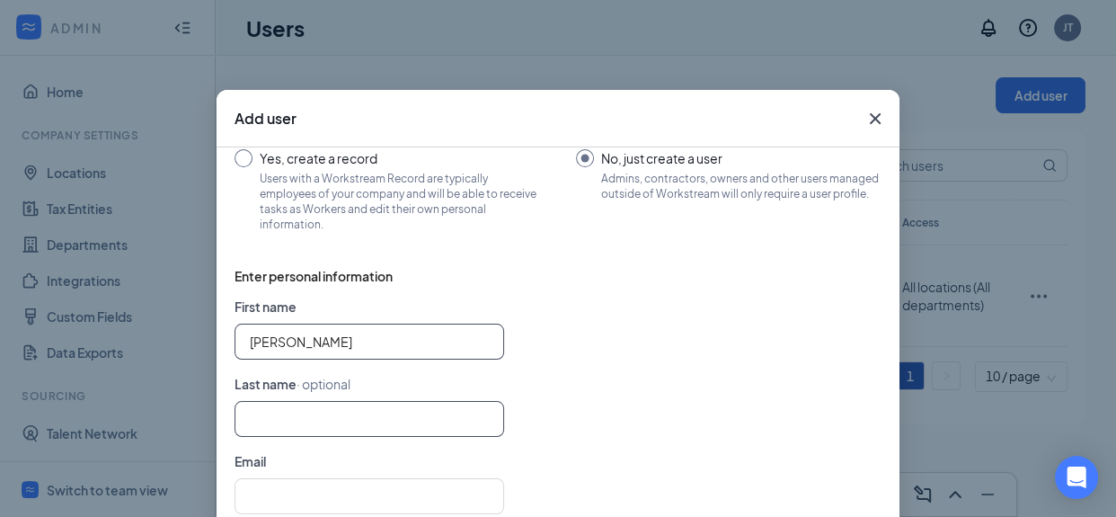
scroll to position [89, 0]
type input "Laura"
click at [290, 419] on input "text" at bounding box center [370, 416] width 270 height 36
type input "Vazquez"
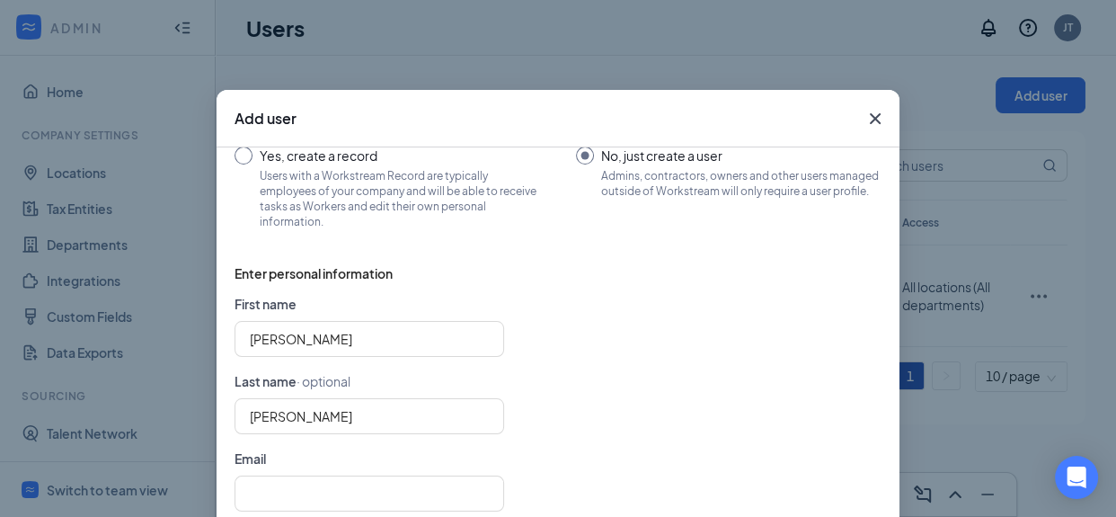
click at [568, 388] on form "First name Laura Last name · optional Vazquez Email Phone number · optional Uni…" at bounding box center [558, 448] width 647 height 309
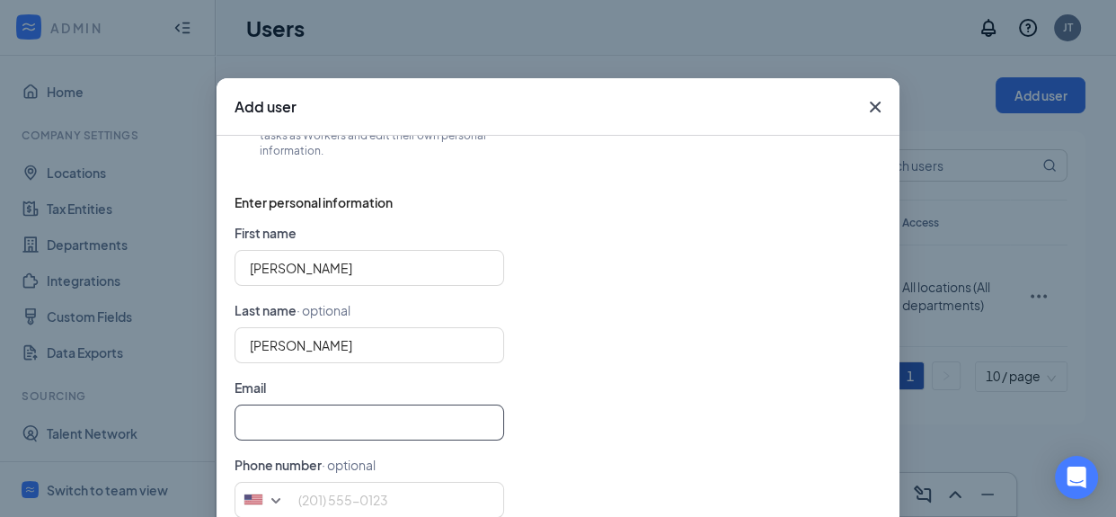
scroll to position [23, 0]
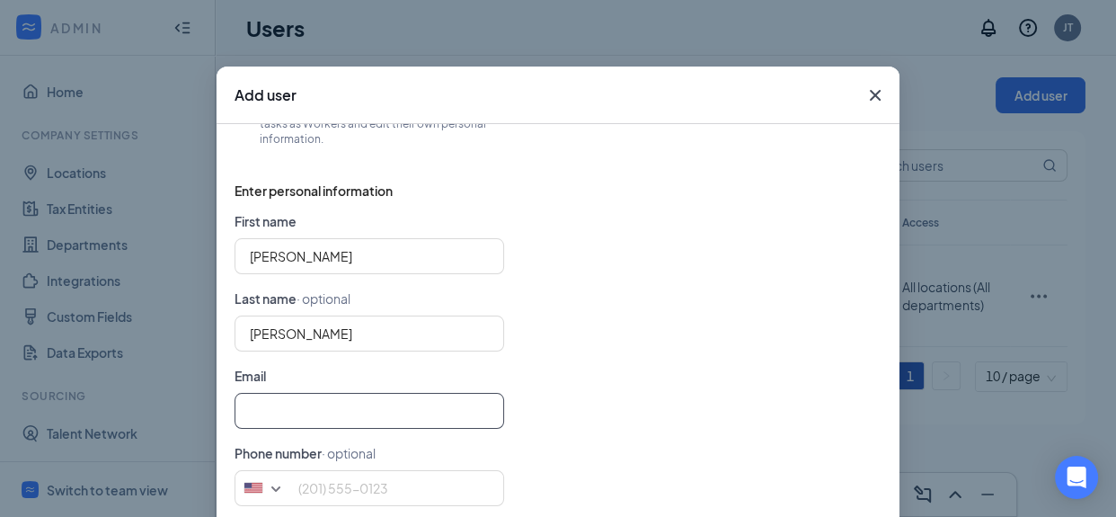
click at [262, 409] on input "text" at bounding box center [370, 411] width 270 height 36
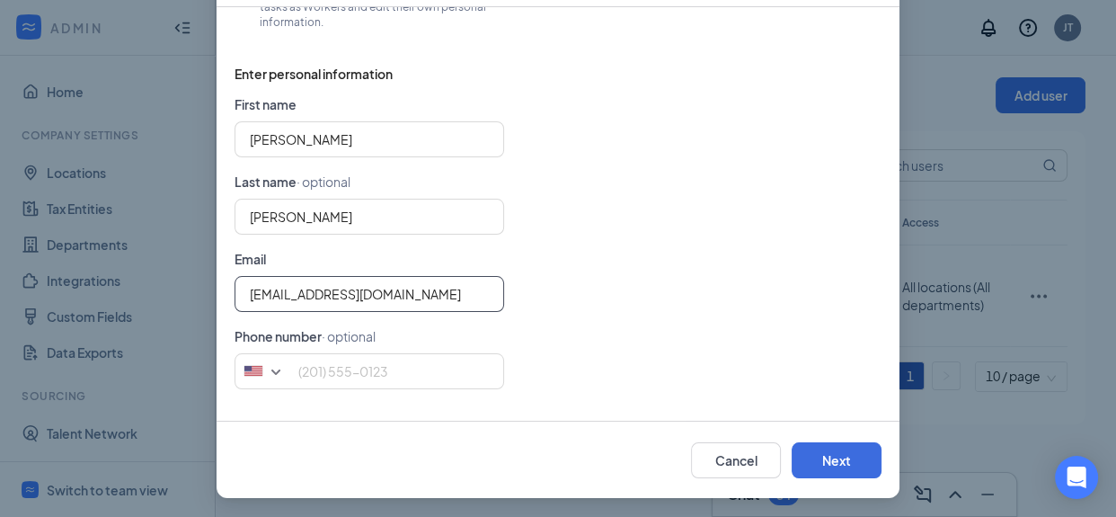
scroll to position [143, 0]
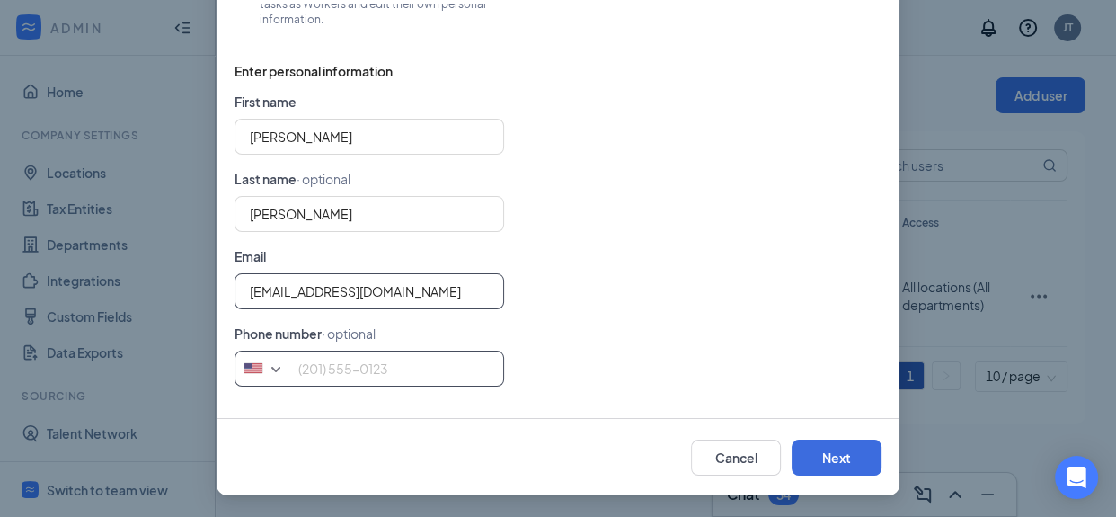
type input "vazquez1976@yahoo.com"
click at [298, 368] on input "tel" at bounding box center [370, 369] width 270 height 36
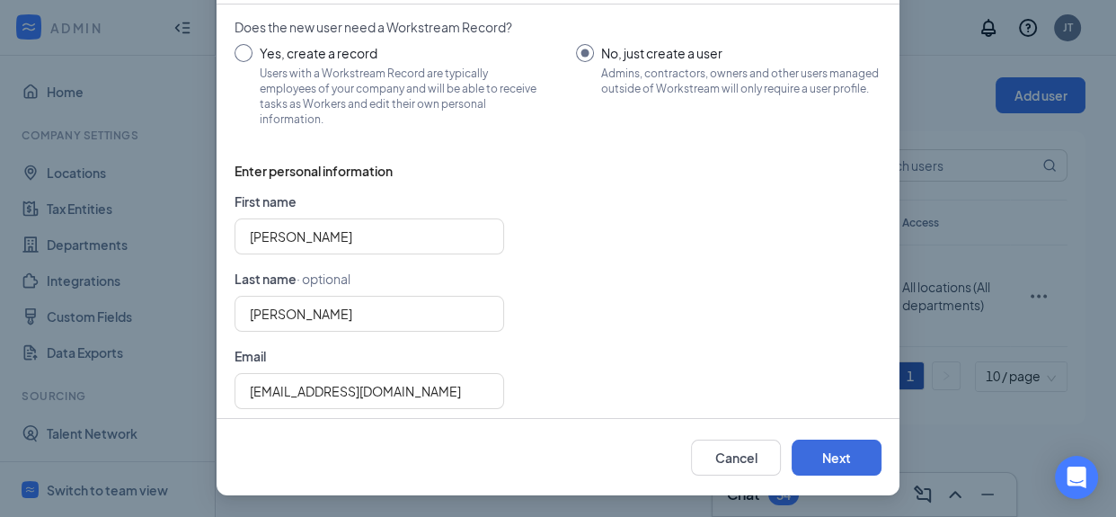
scroll to position [37, 0]
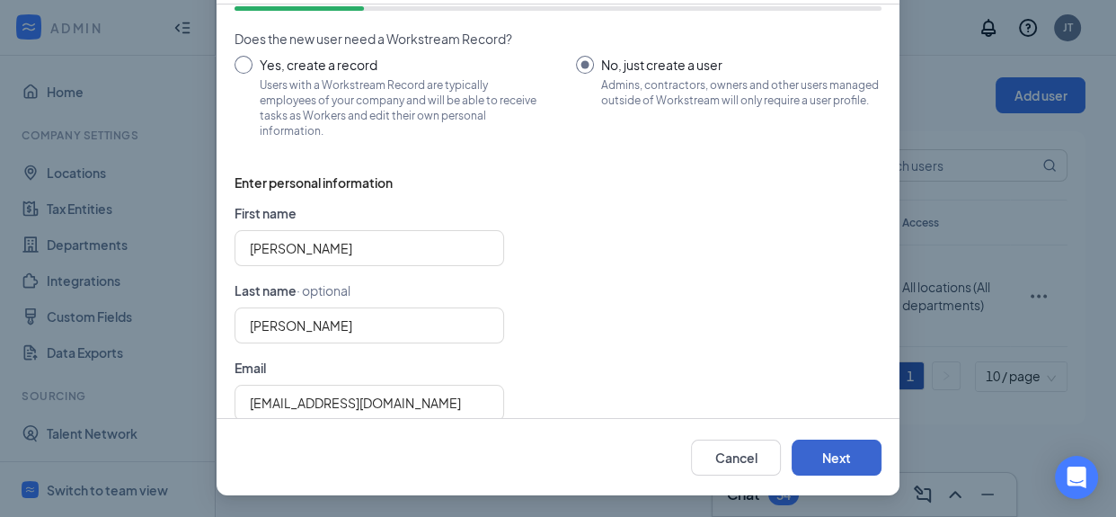
type input "704-949-9993"
click at [832, 458] on button "Next" at bounding box center [837, 458] width 90 height 36
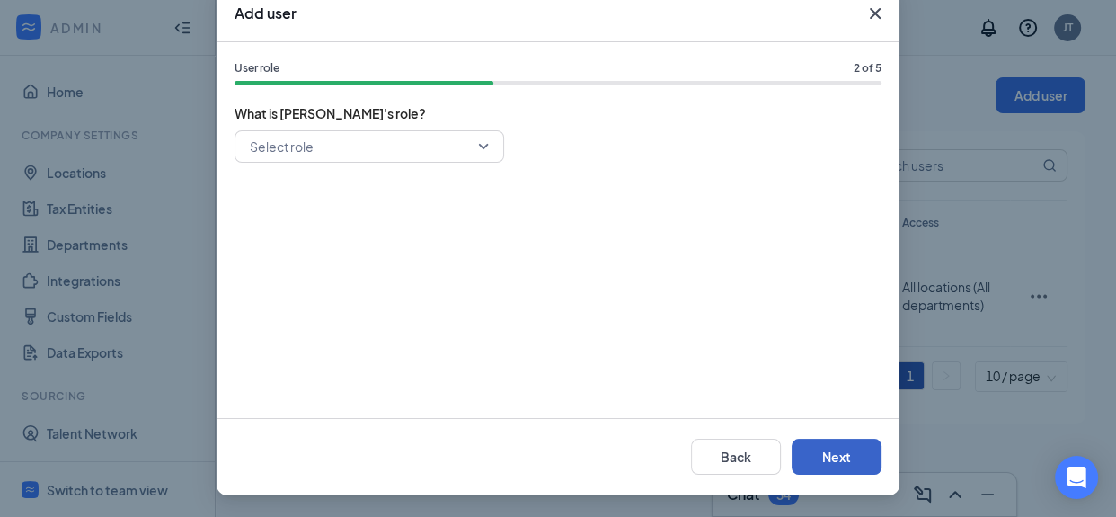
scroll to position [104, 0]
click at [489, 141] on div "Select role" at bounding box center [370, 147] width 270 height 32
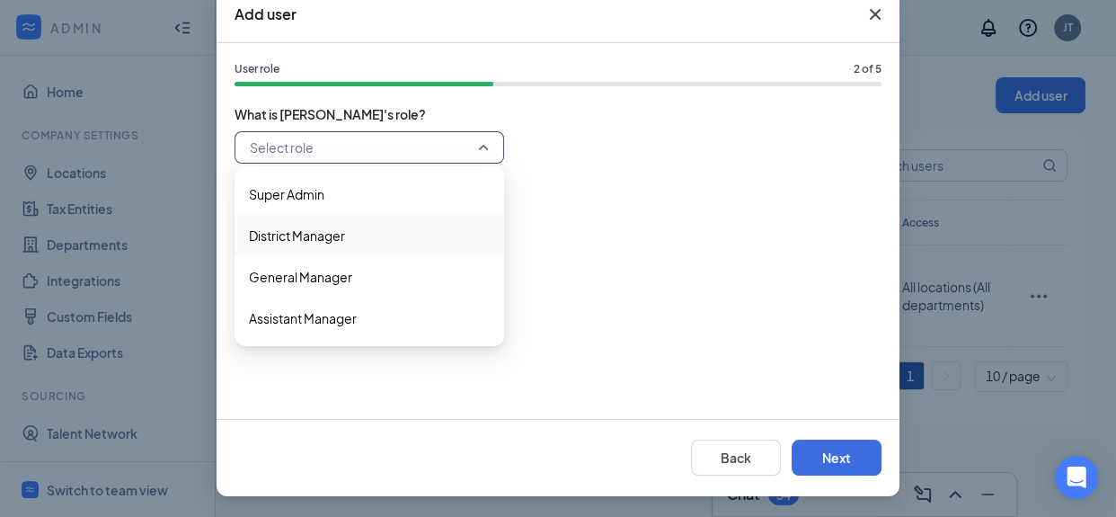
click at [404, 235] on span "District Manager" at bounding box center [369, 236] width 241 height 20
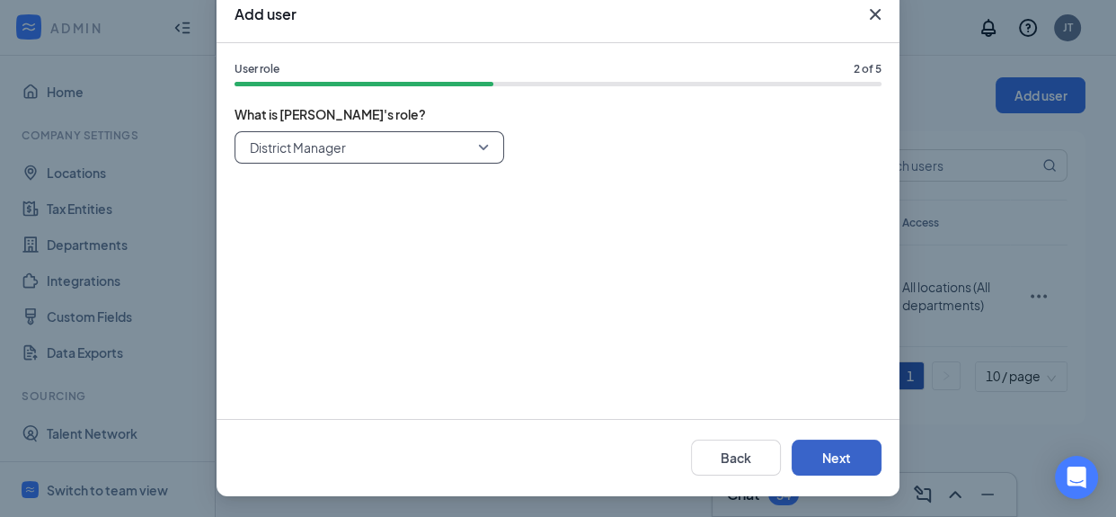
click at [857, 466] on button "Next" at bounding box center [837, 458] width 90 height 36
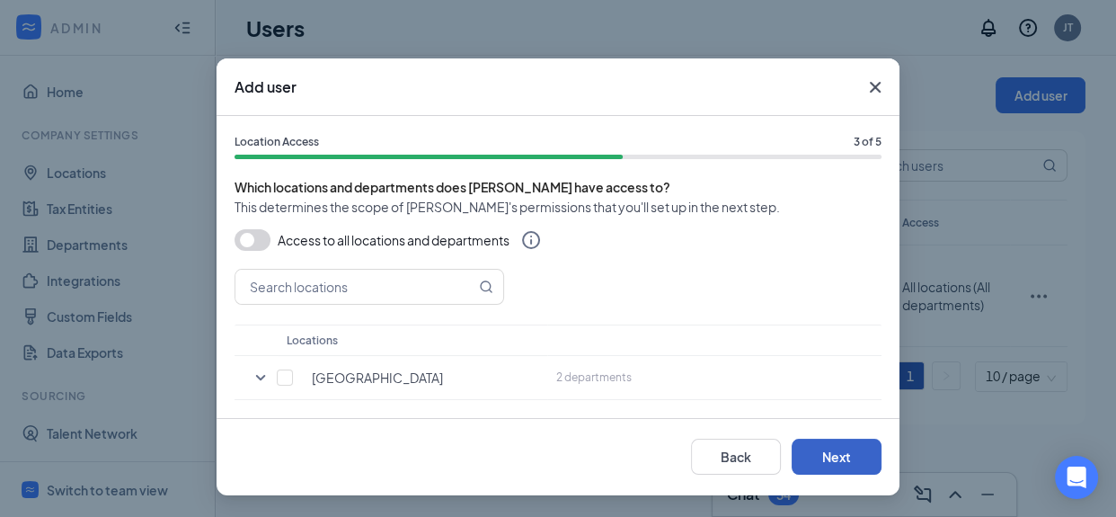
scroll to position [30, 0]
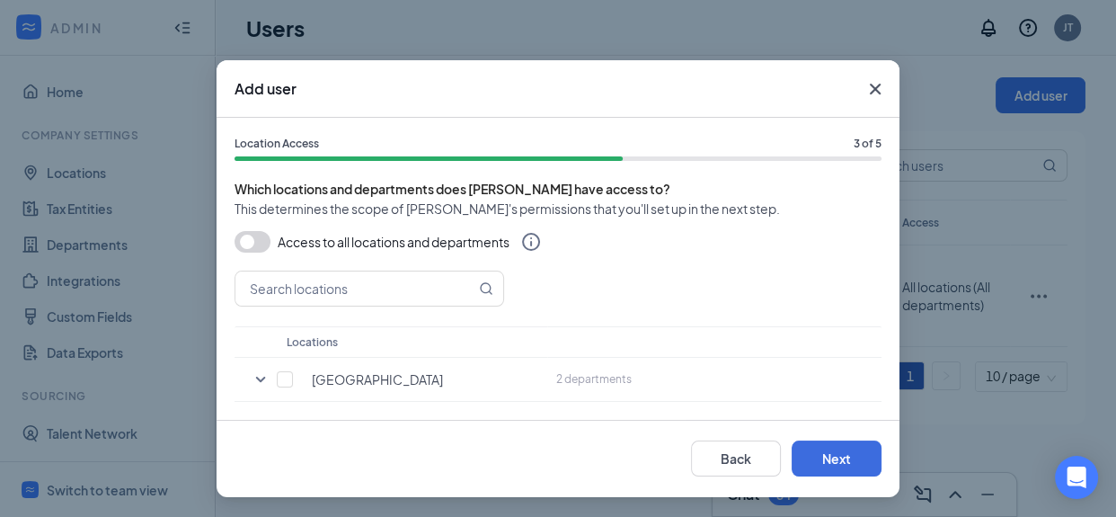
click at [258, 245] on button "button" at bounding box center [253, 242] width 36 height 22
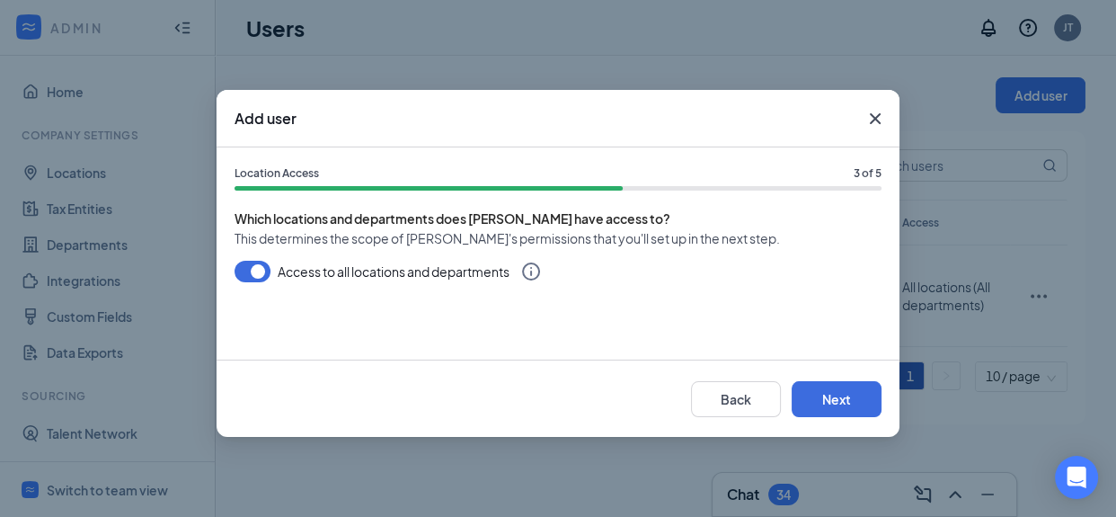
scroll to position [0, 0]
click at [859, 405] on button "Next" at bounding box center [837, 399] width 90 height 36
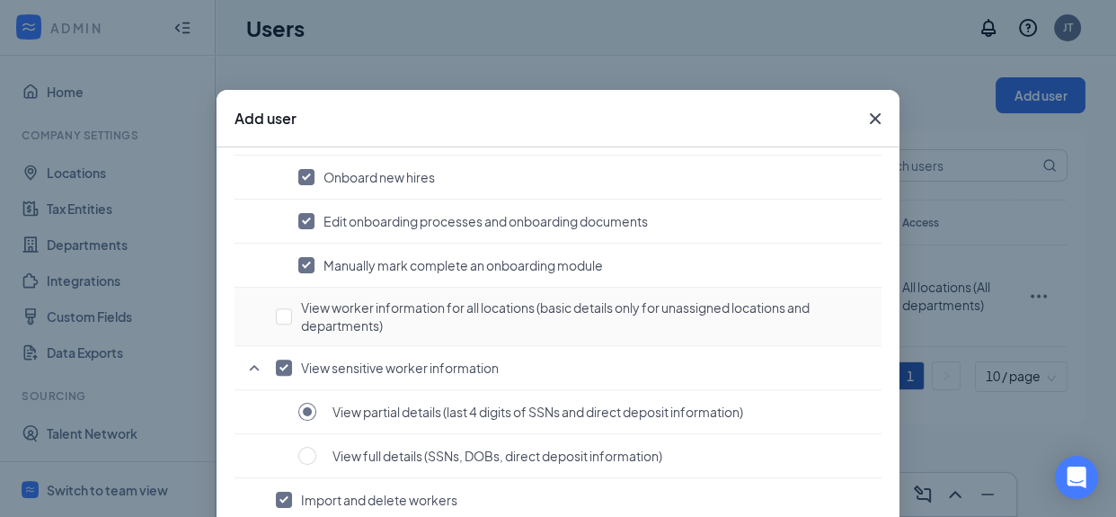
scroll to position [1383, 0]
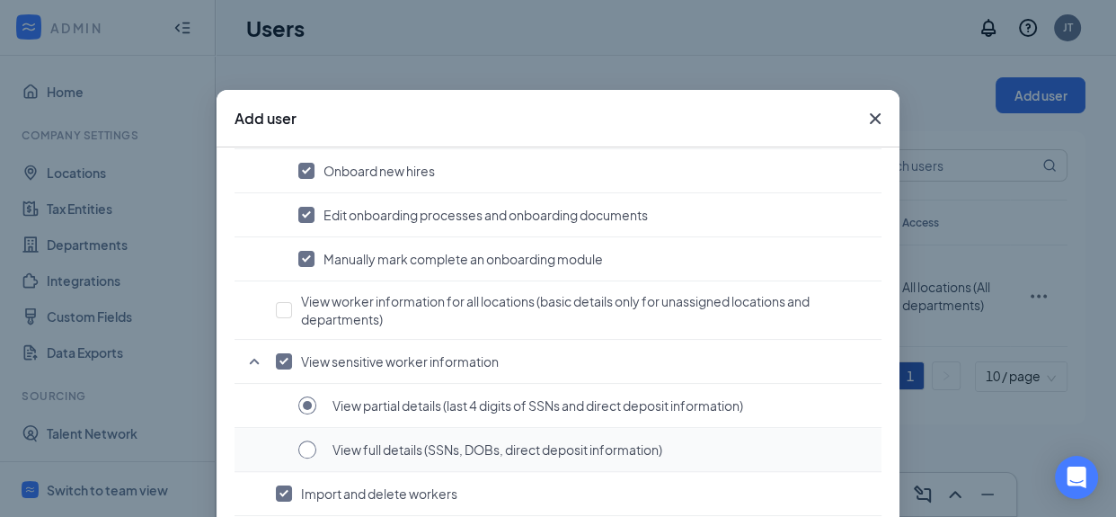
click at [309, 447] on input "radio" at bounding box center [307, 449] width 18 height 18
radio input "true"
click at [304, 399] on input "radio" at bounding box center [307, 405] width 18 height 18
radio input "true"
radio input "false"
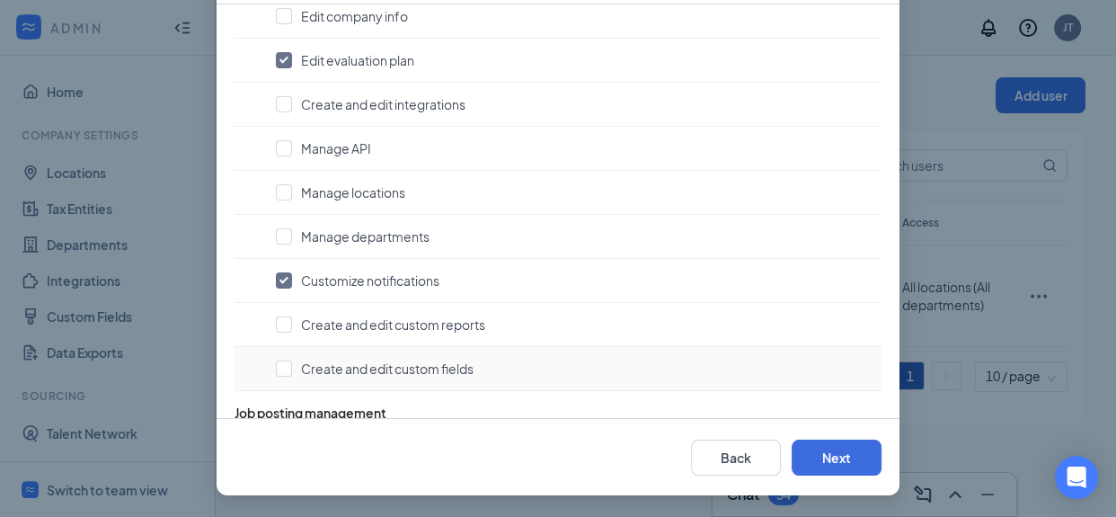
scroll to position [357, 0]
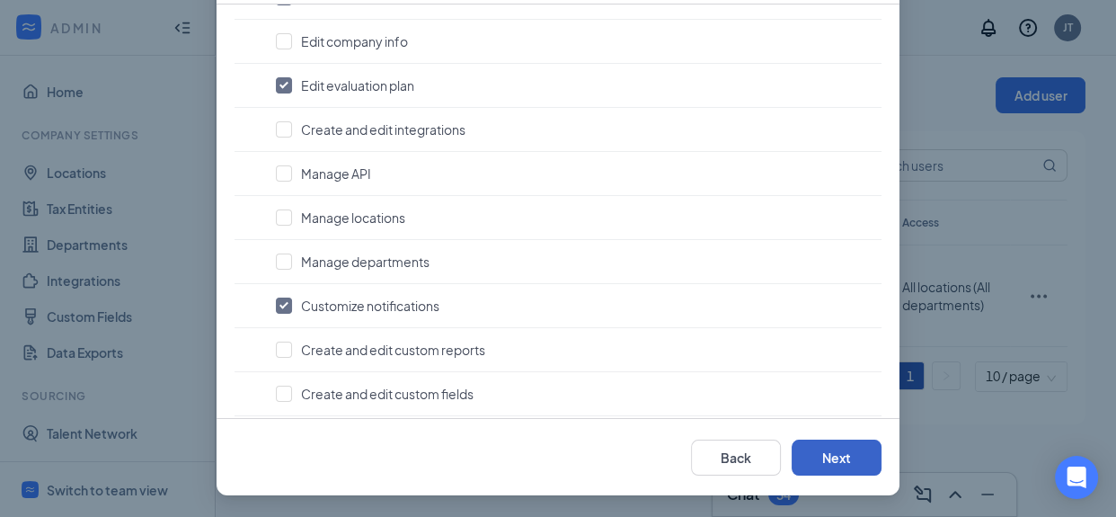
click at [813, 466] on button "Next" at bounding box center [837, 458] width 90 height 36
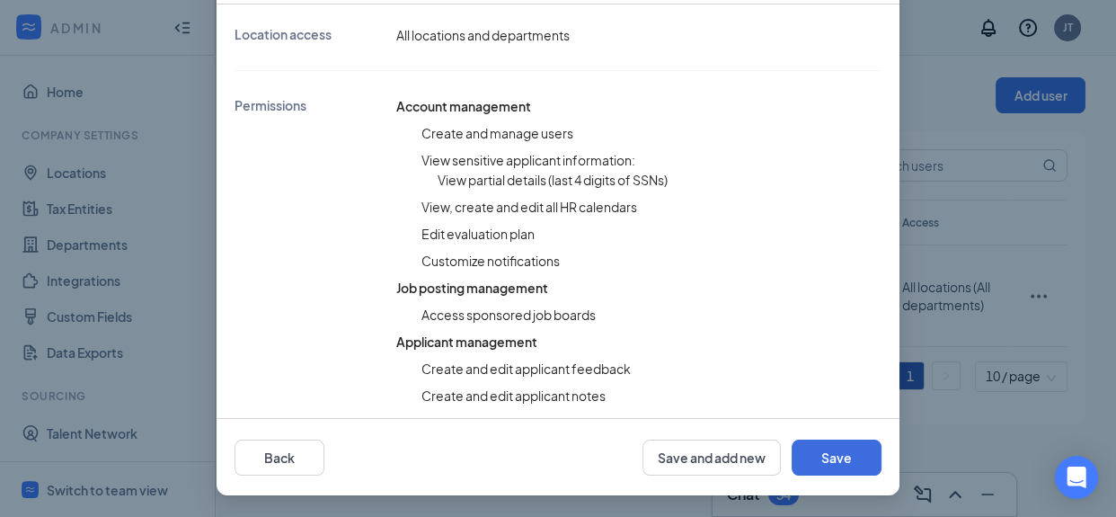
scroll to position [377, 0]
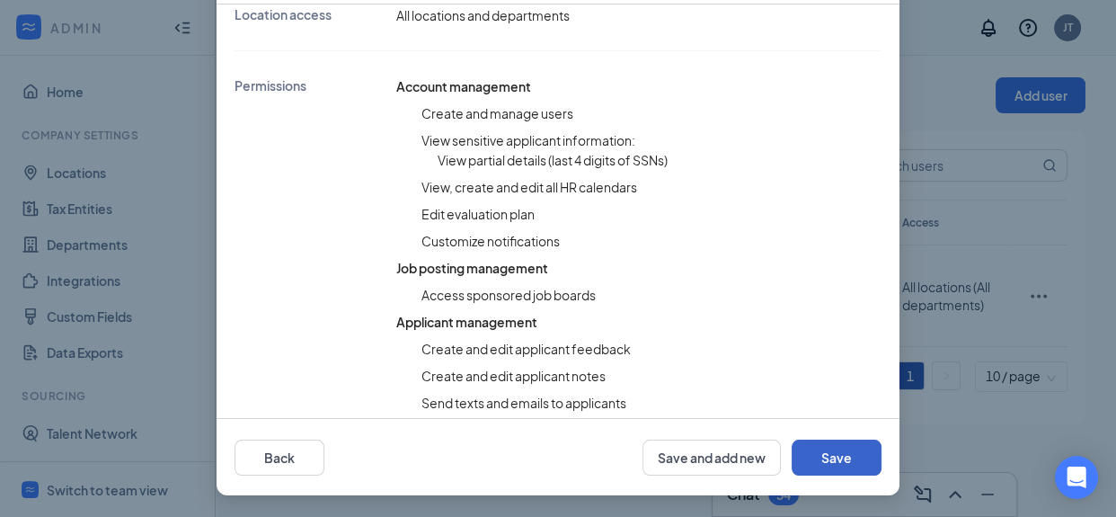
click at [828, 465] on button "Save" at bounding box center [837, 458] width 90 height 36
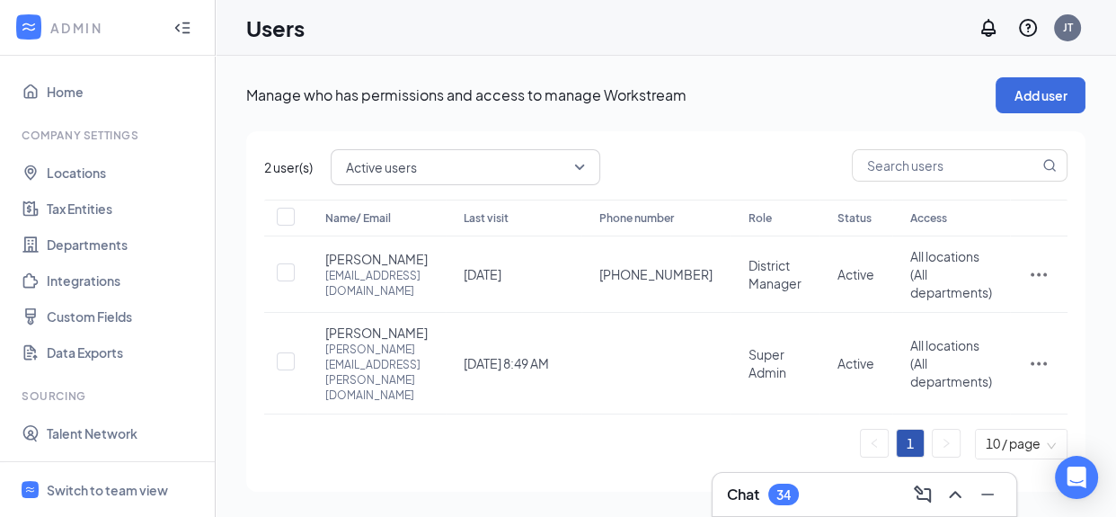
click at [23, 31] on icon "WorkstreamLogo" at bounding box center [29, 27] width 18 height 18
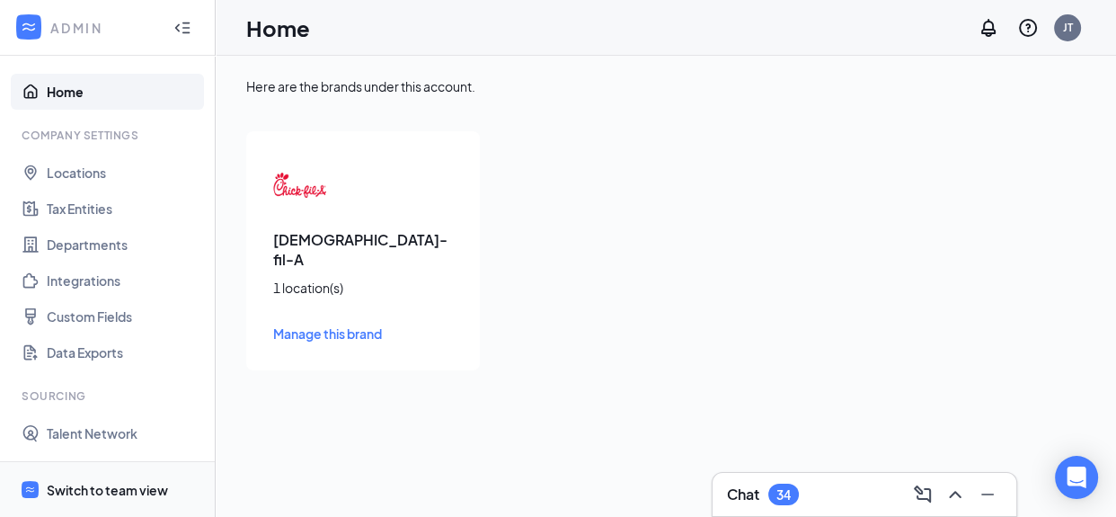
click at [138, 487] on div "Switch to team view" at bounding box center [107, 490] width 121 height 18
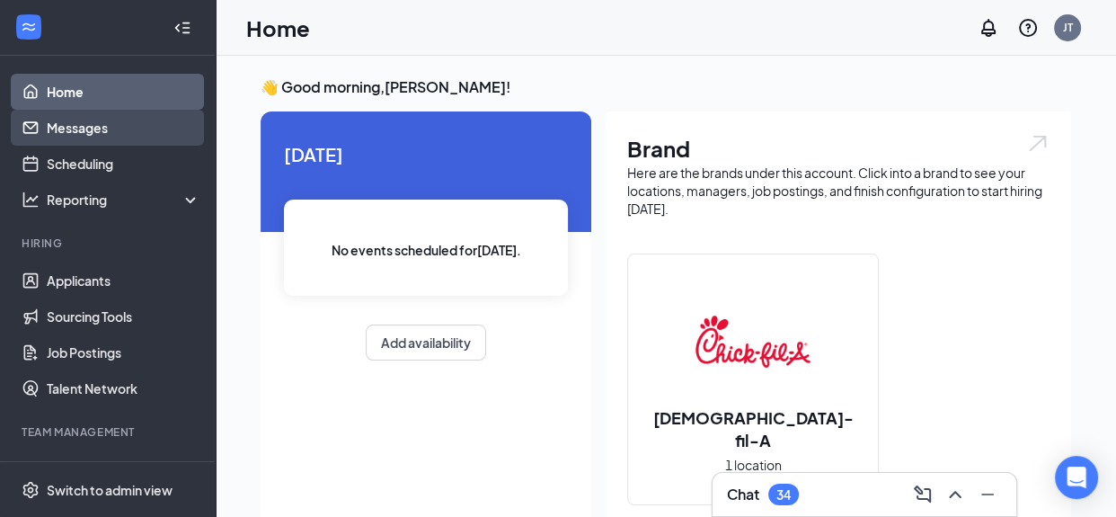
click at [82, 125] on link "Messages" at bounding box center [124, 128] width 154 height 36
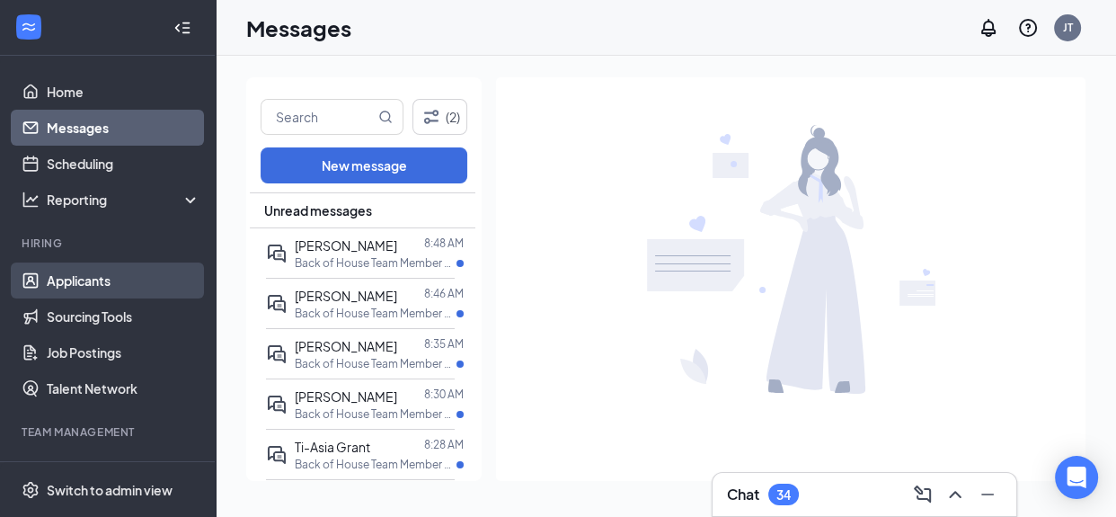
click at [99, 282] on link "Applicants" at bounding box center [124, 280] width 154 height 36
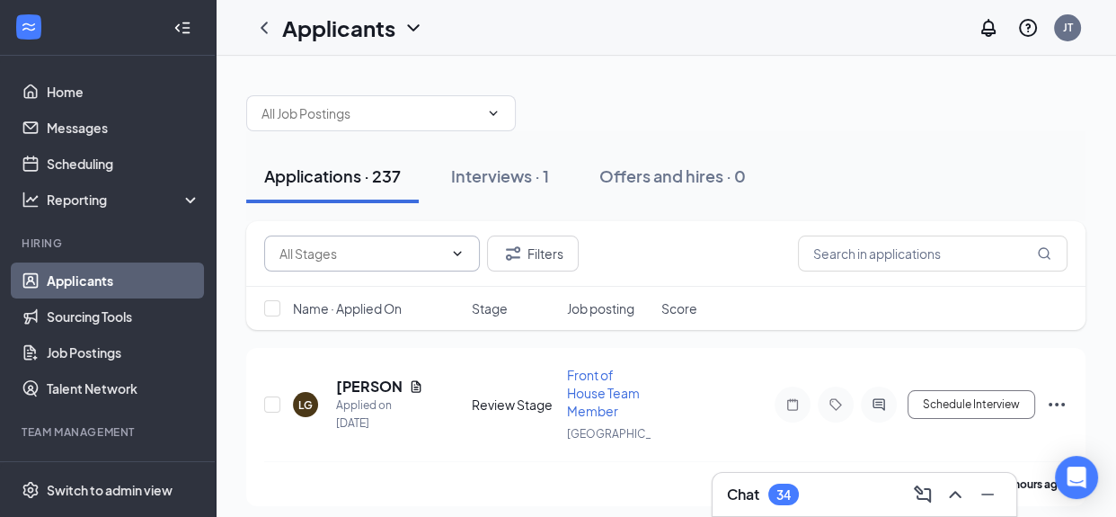
click at [456, 249] on icon "ChevronDown" at bounding box center [457, 253] width 14 height 14
click at [456, 249] on icon "ChevronUp" at bounding box center [457, 253] width 14 height 14
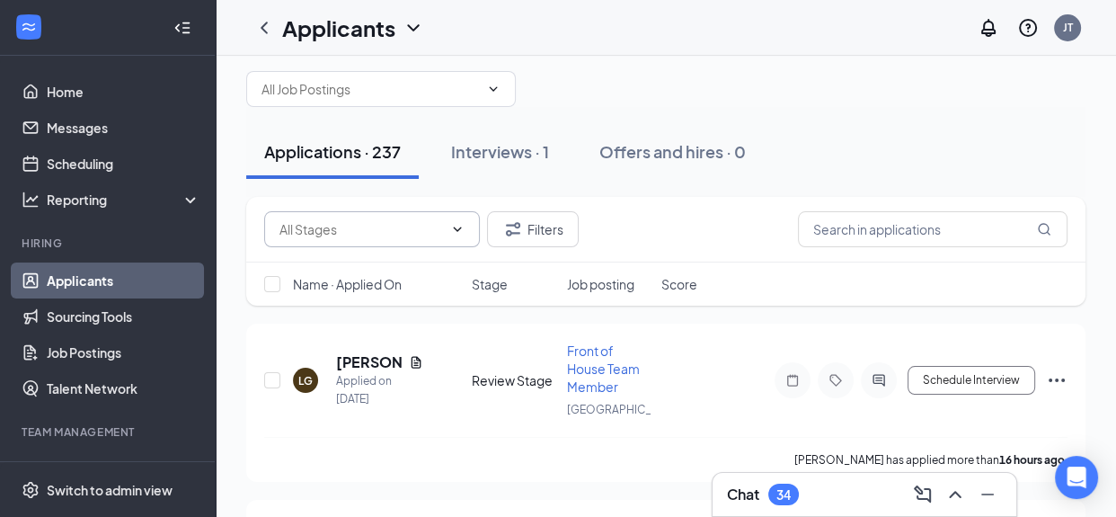
scroll to position [90, 0]
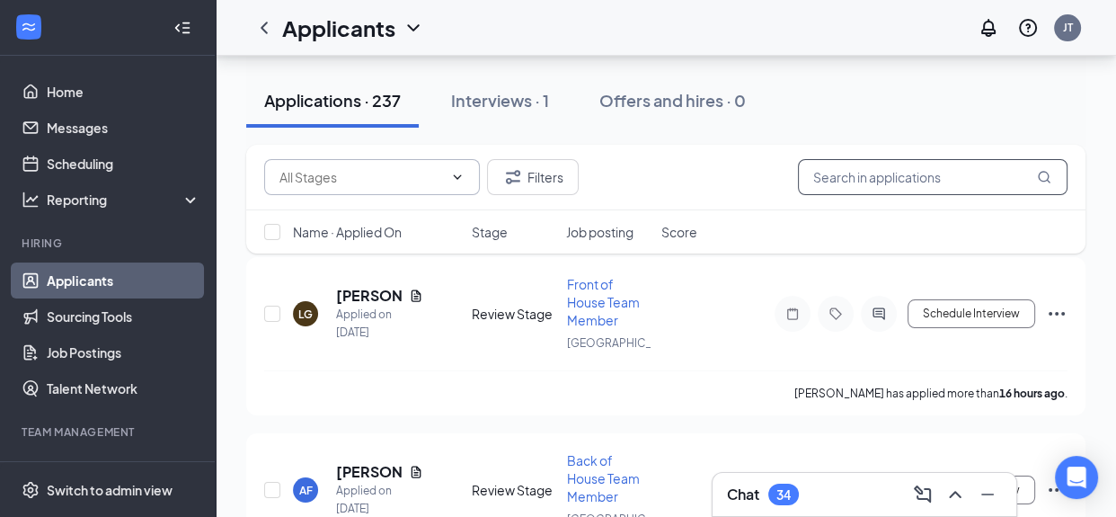
click at [855, 176] on input "text" at bounding box center [933, 177] width 270 height 36
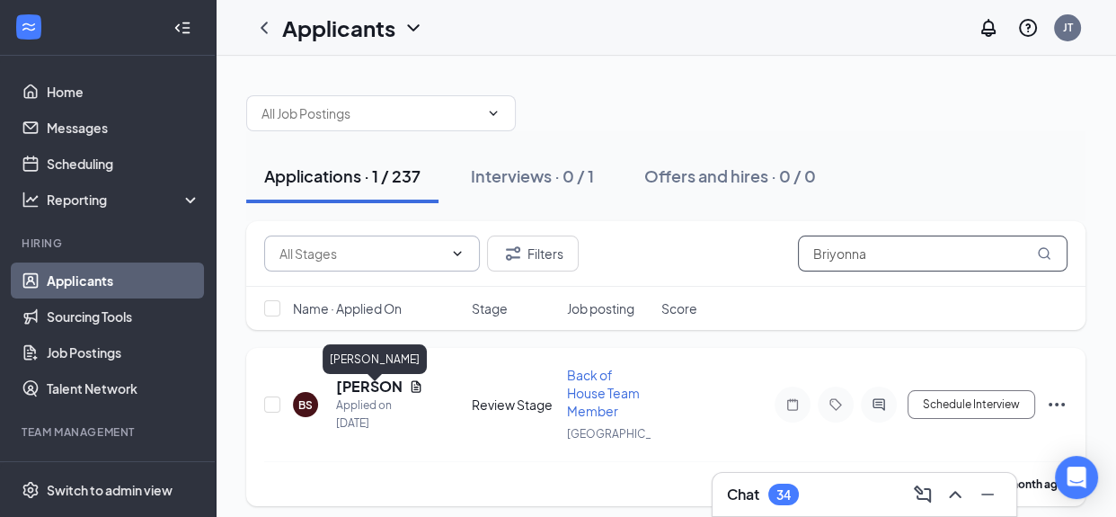
type input "Briyonna"
click at [363, 396] on h5 "[PERSON_NAME]" at bounding box center [369, 387] width 66 height 20
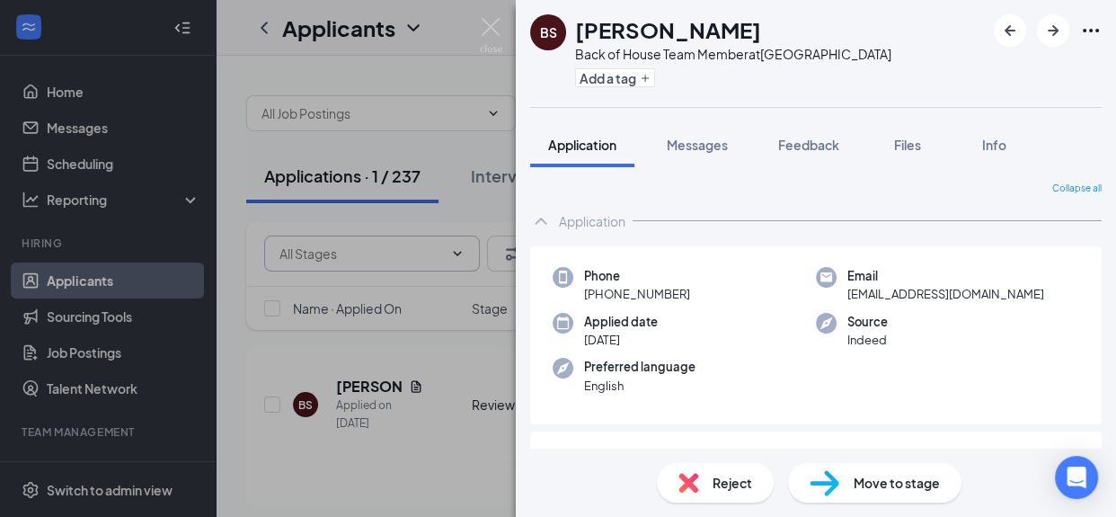
click at [883, 493] on div "Move to stage" at bounding box center [874, 483] width 173 height 40
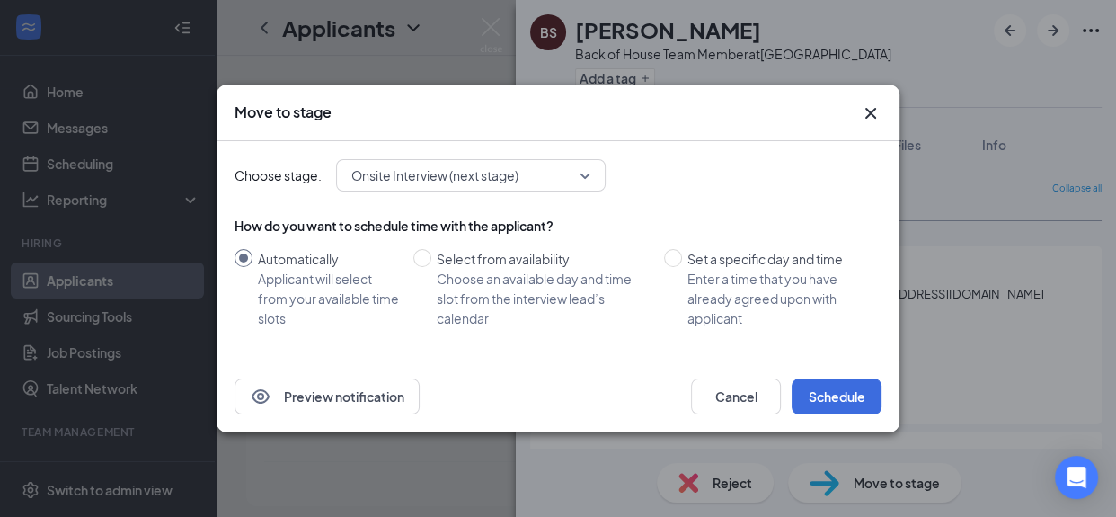
click at [591, 173] on div "Onsite Interview (next stage)" at bounding box center [471, 175] width 270 height 32
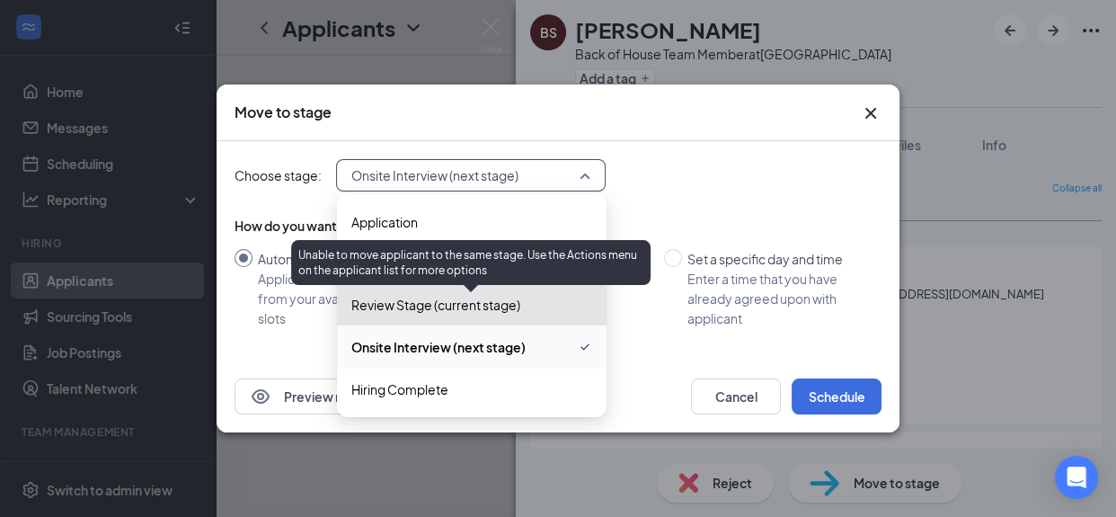
click at [502, 303] on span "Review Stage (current stage)" at bounding box center [435, 305] width 169 height 20
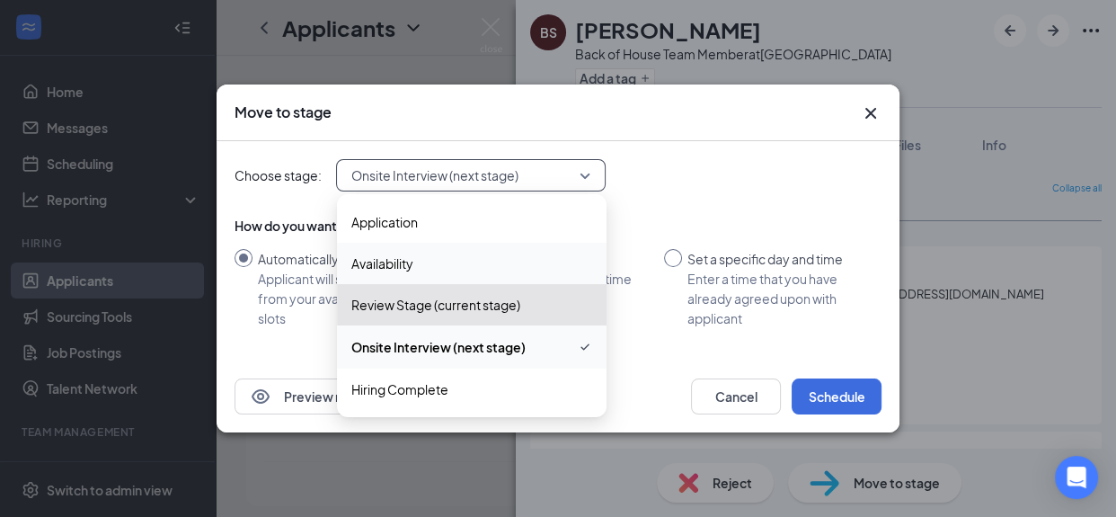
click at [669, 257] on input "Set a specific day and time Enter a time that you have already agreed upon with…" at bounding box center [673, 258] width 18 height 18
radio input "true"
radio input "false"
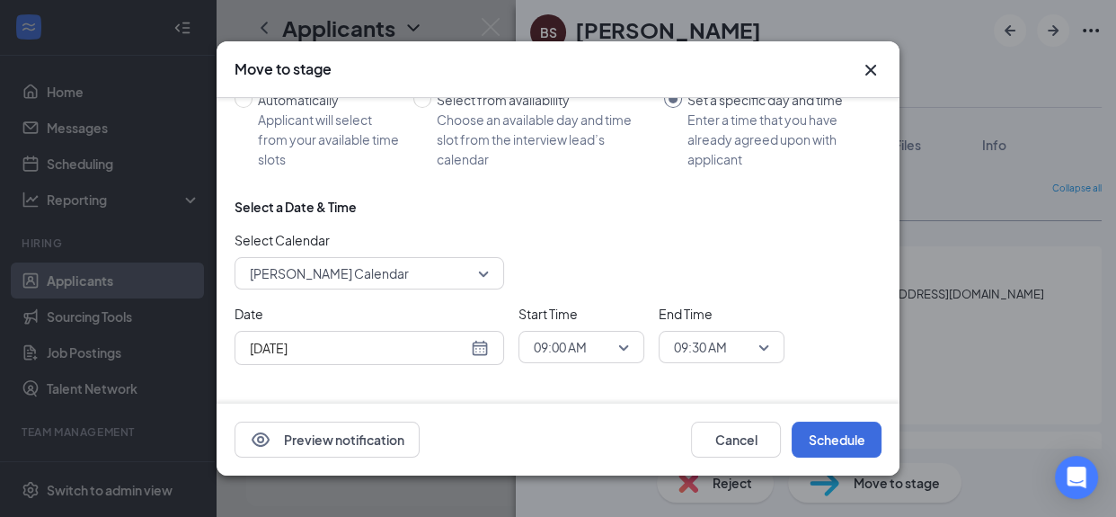
scroll to position [123, 0]
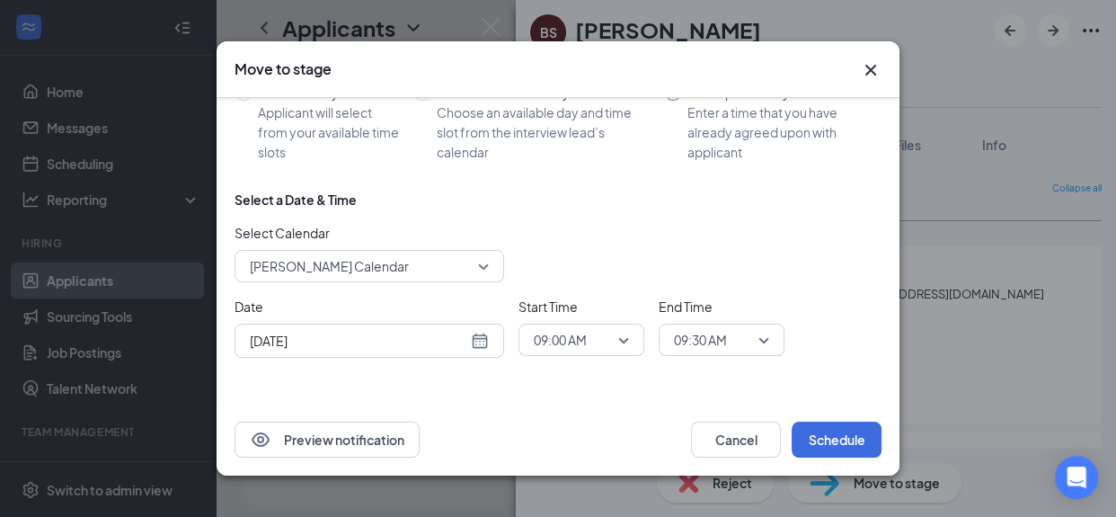
click at [484, 268] on span "[PERSON_NAME] Calendar" at bounding box center [369, 266] width 239 height 27
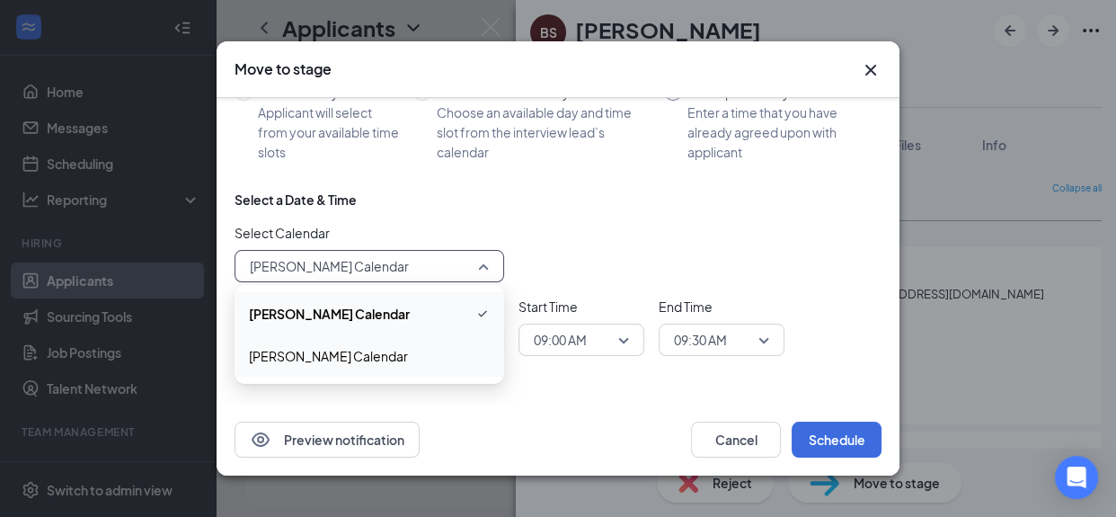
click at [384, 360] on span "[PERSON_NAME] Calendar" at bounding box center [328, 356] width 159 height 20
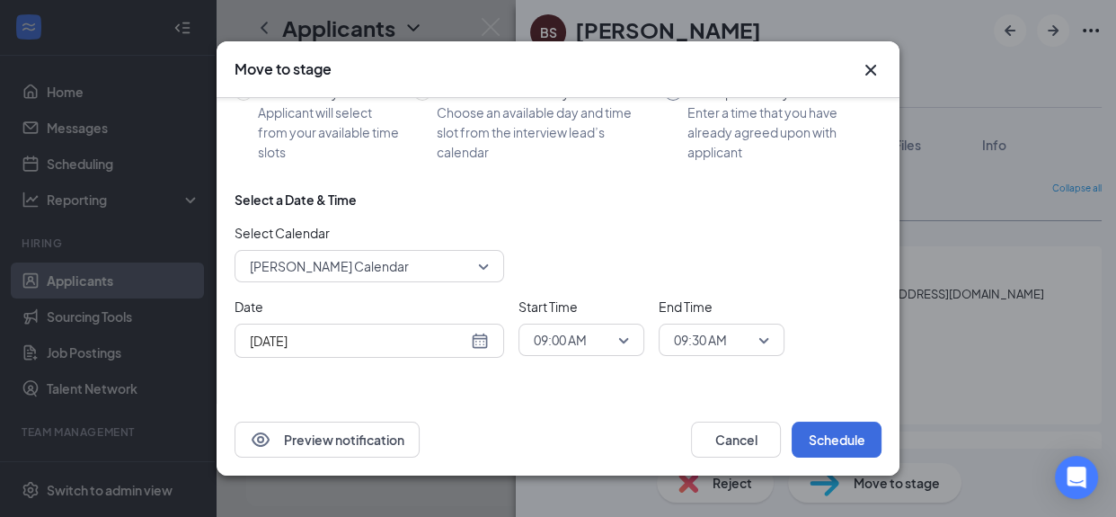
click at [472, 340] on div "[DATE]" at bounding box center [369, 341] width 239 height 20
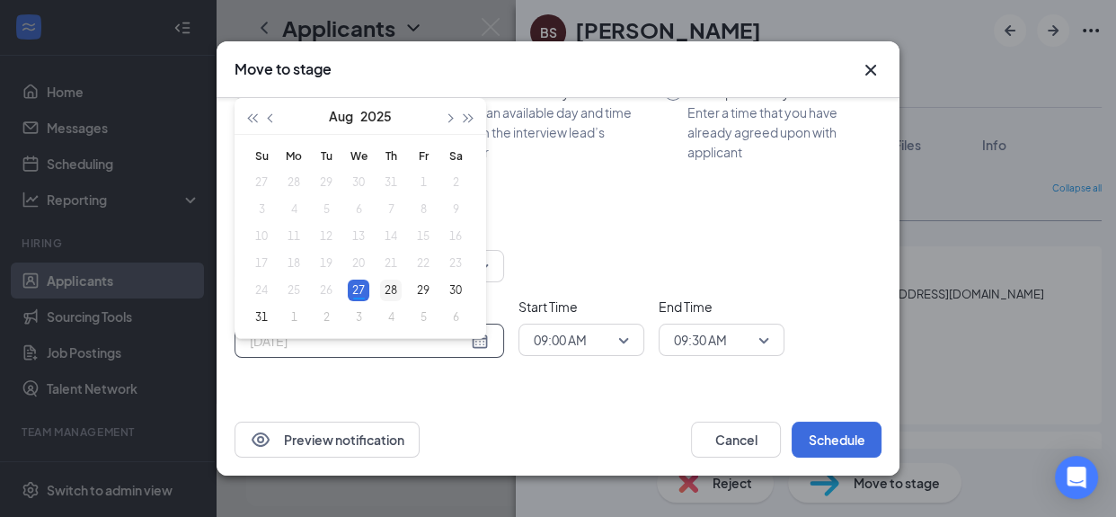
type input "Aug 28, 2025"
click at [391, 288] on div "28" at bounding box center [391, 291] width 22 height 22
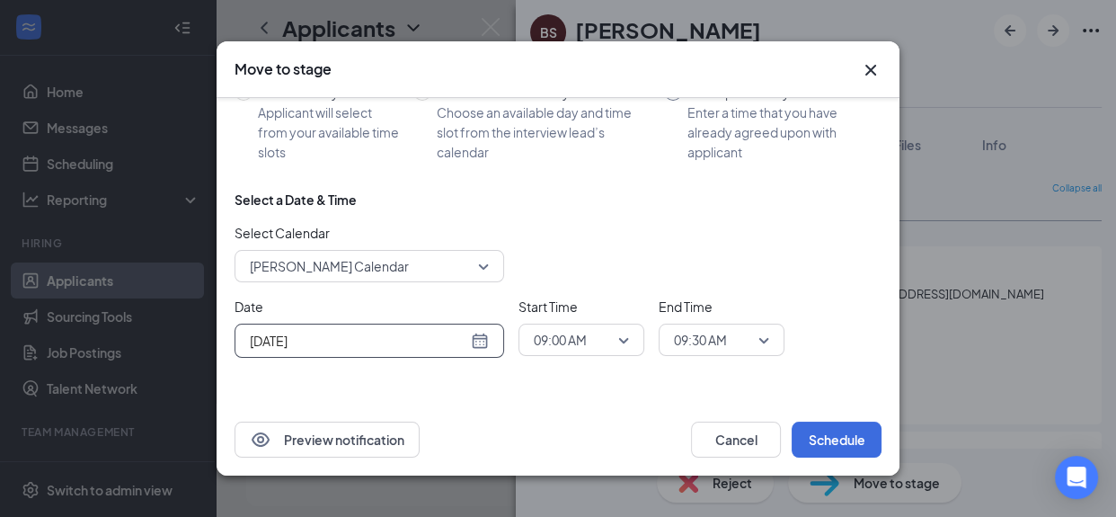
click at [619, 335] on span "09:00 AM" at bounding box center [581, 339] width 95 height 27
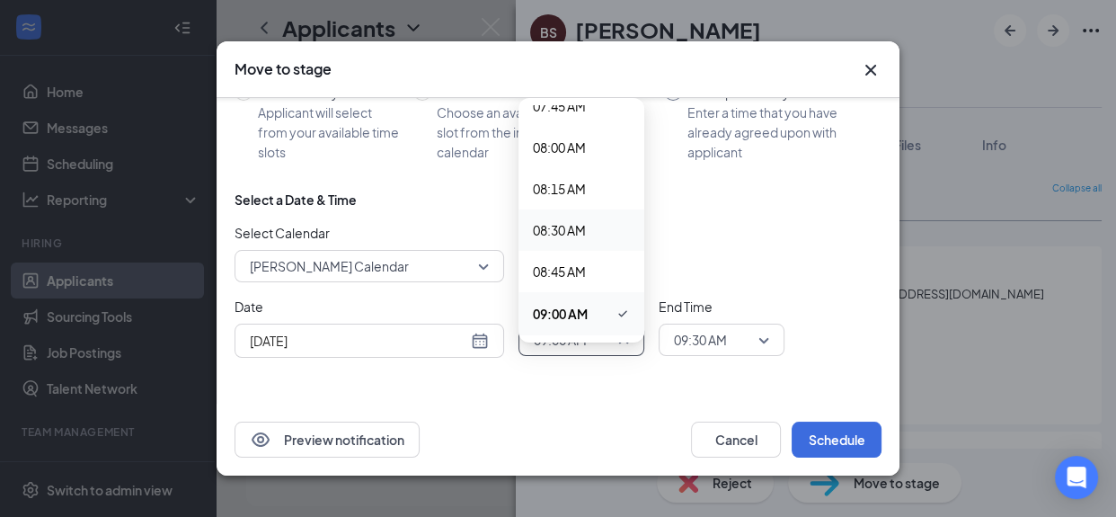
click at [581, 231] on span "08:30 AM" at bounding box center [559, 230] width 53 height 20
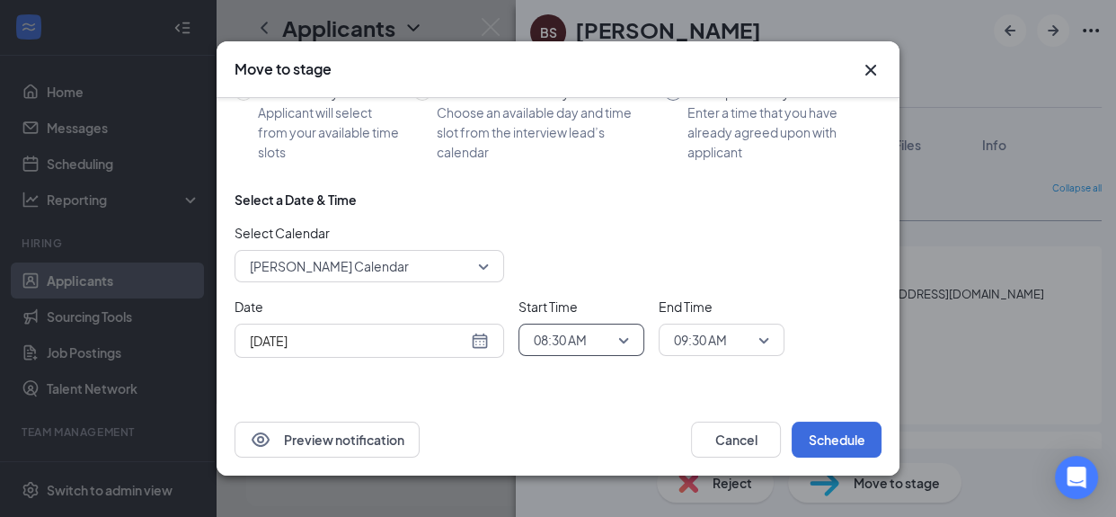
click at [769, 342] on div "09:30 AM" at bounding box center [722, 340] width 126 height 32
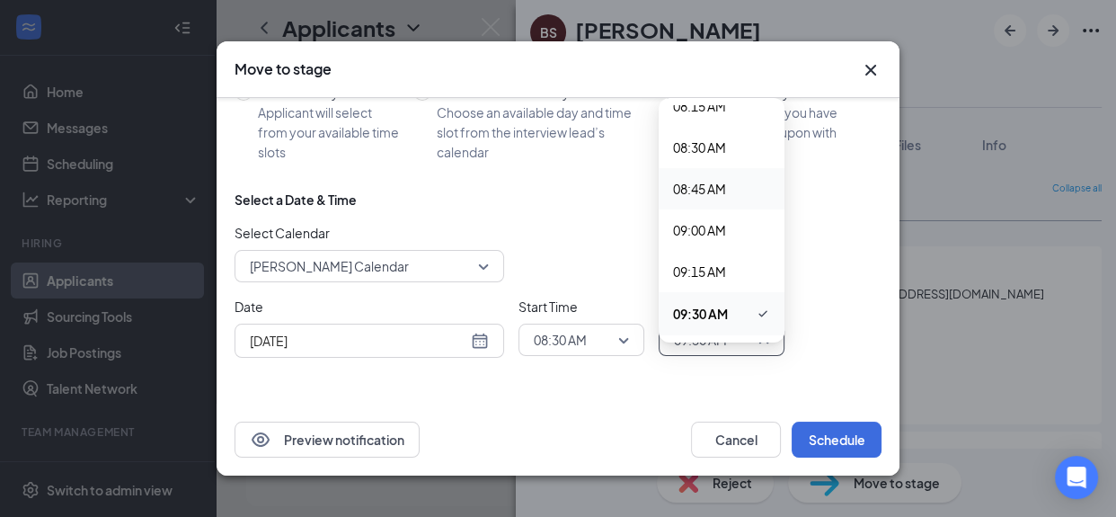
click at [714, 185] on span "08:45 AM" at bounding box center [699, 189] width 53 height 20
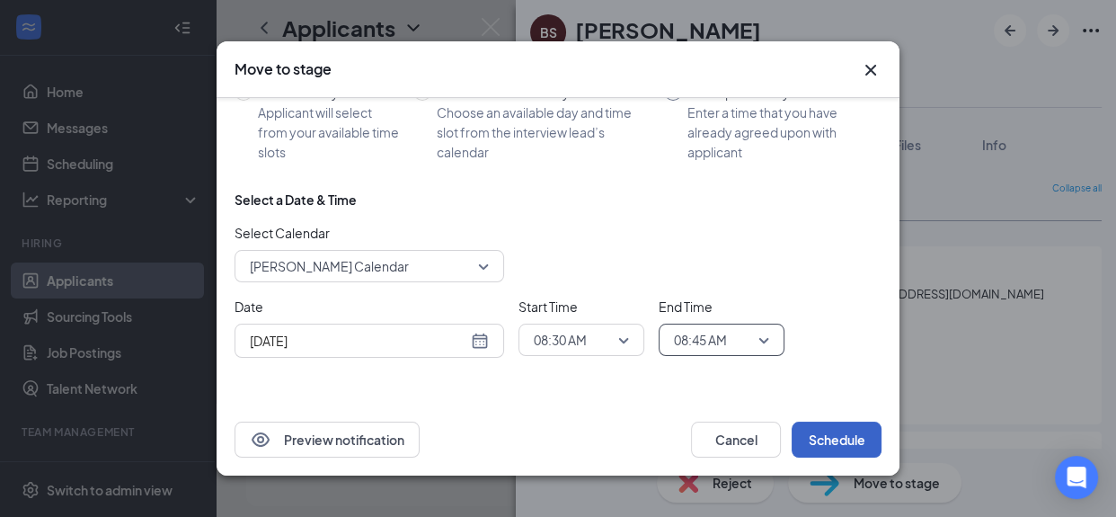
click at [836, 448] on button "Schedule" at bounding box center [837, 440] width 90 height 36
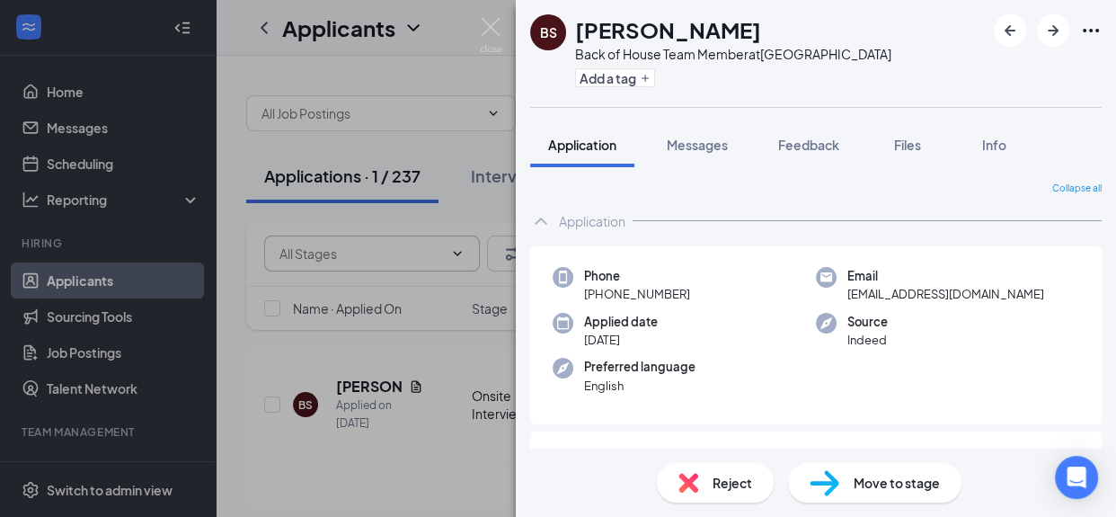
click at [83, 133] on div "BS Briyonna Smith Back of House Team Member at South End Add a tag Application …" at bounding box center [558, 258] width 1116 height 517
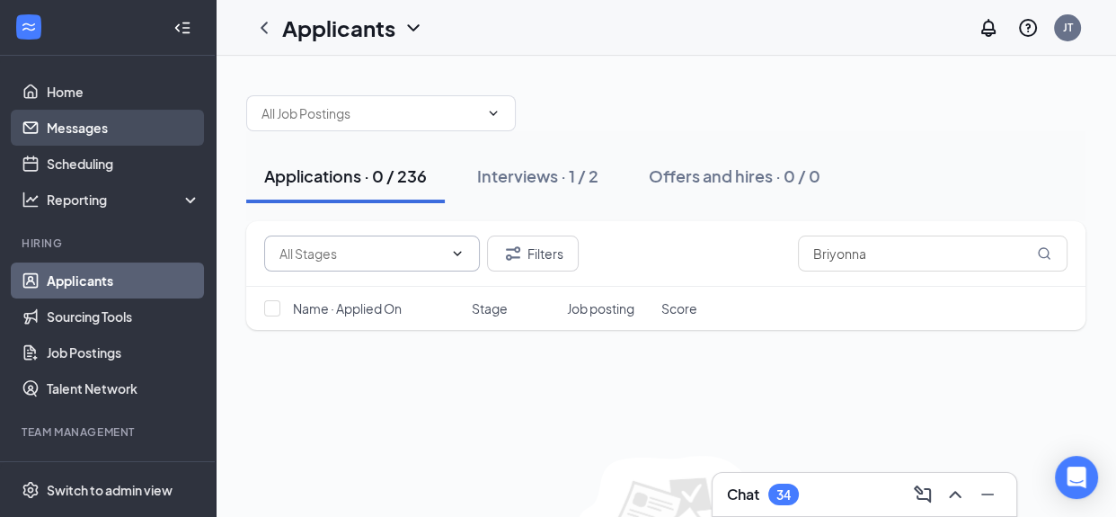
click at [59, 131] on link "Messages" at bounding box center [124, 128] width 154 height 36
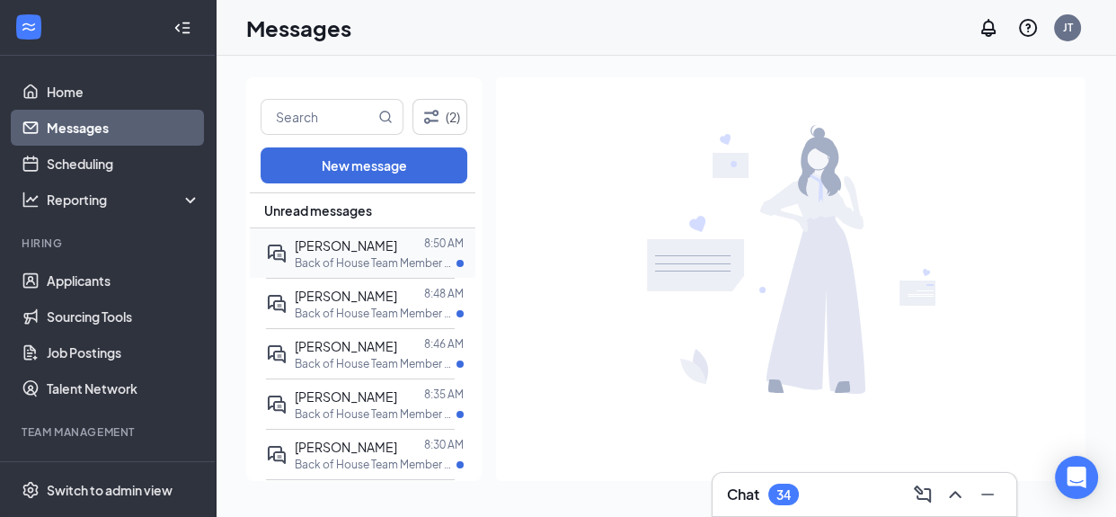
click at [378, 260] on p "Back of House Team Member at [GEOGRAPHIC_DATA]" at bounding box center [376, 262] width 162 height 15
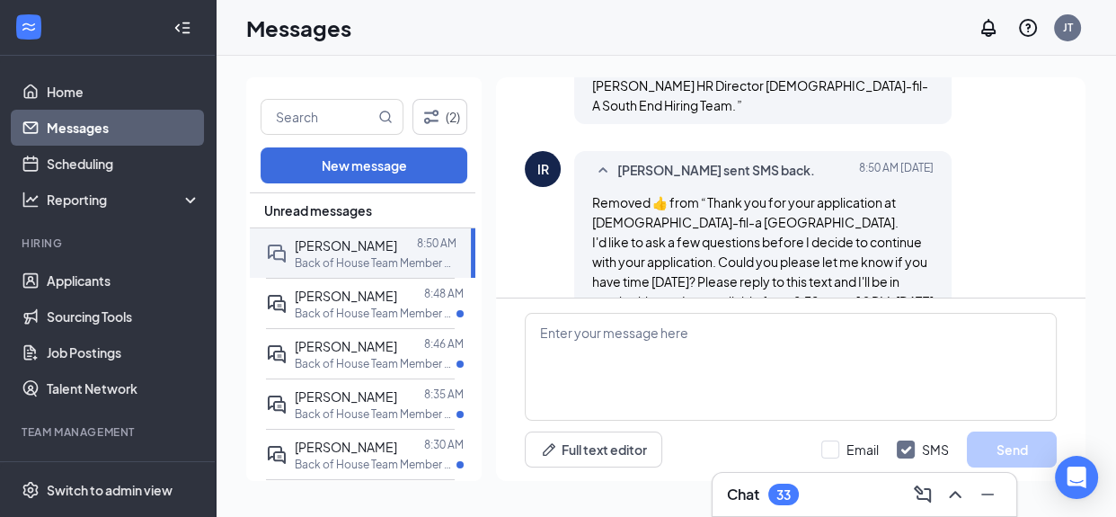
scroll to position [1014, 0]
click at [53, 275] on link "Applicants" at bounding box center [124, 280] width 154 height 36
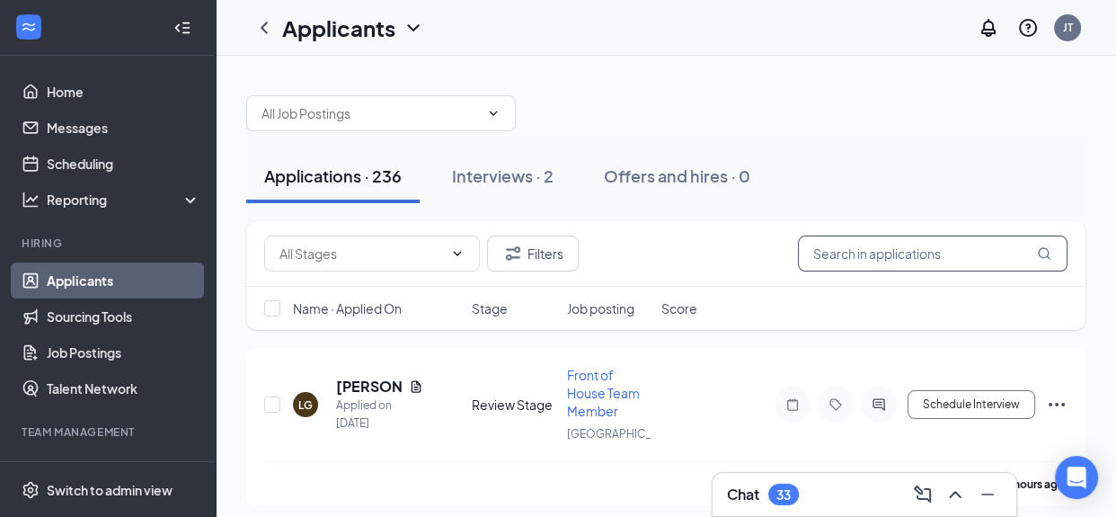
click at [849, 246] on input "text" at bounding box center [933, 253] width 270 height 36
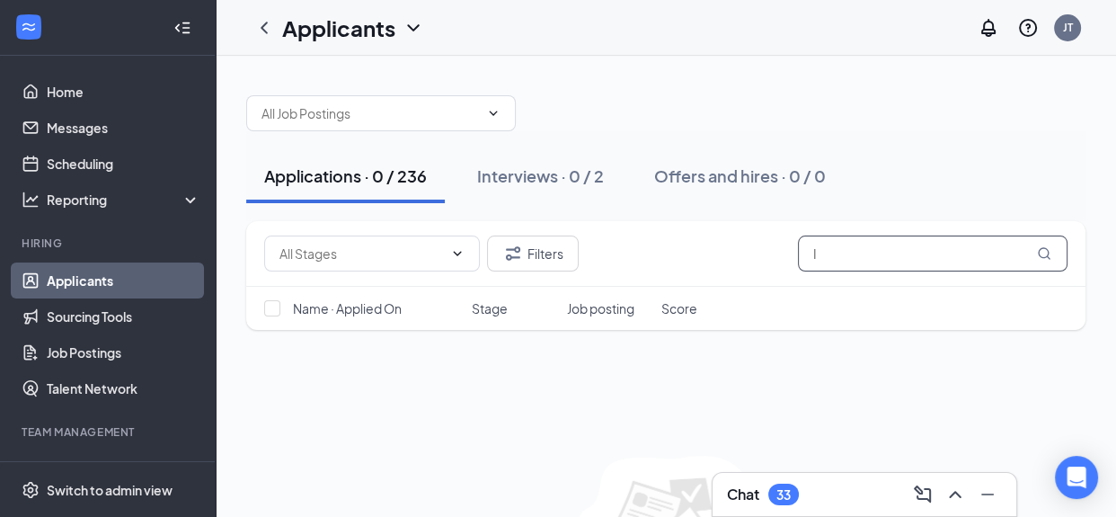
type input "I"
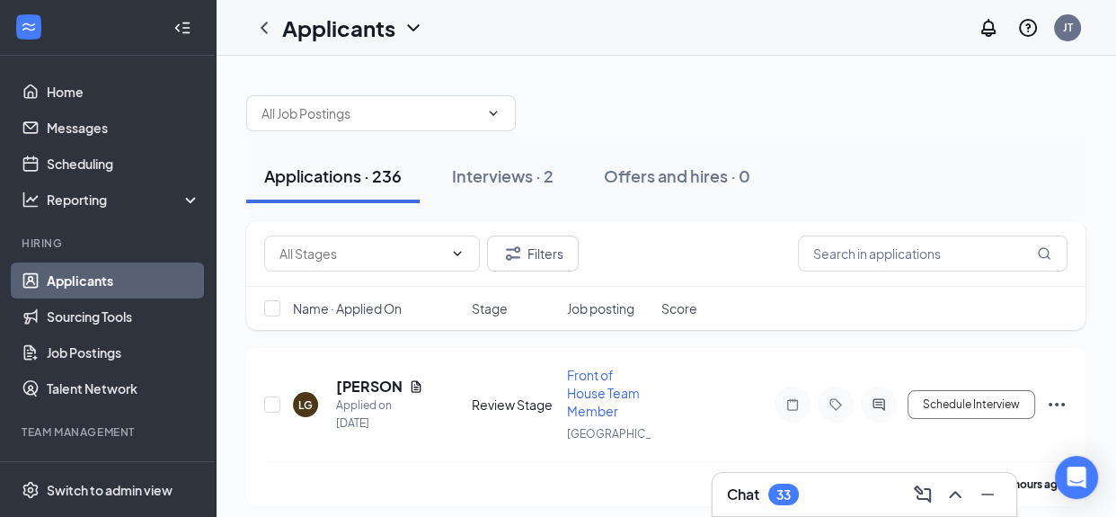
click at [74, 283] on link "Applicants" at bounding box center [124, 280] width 154 height 36
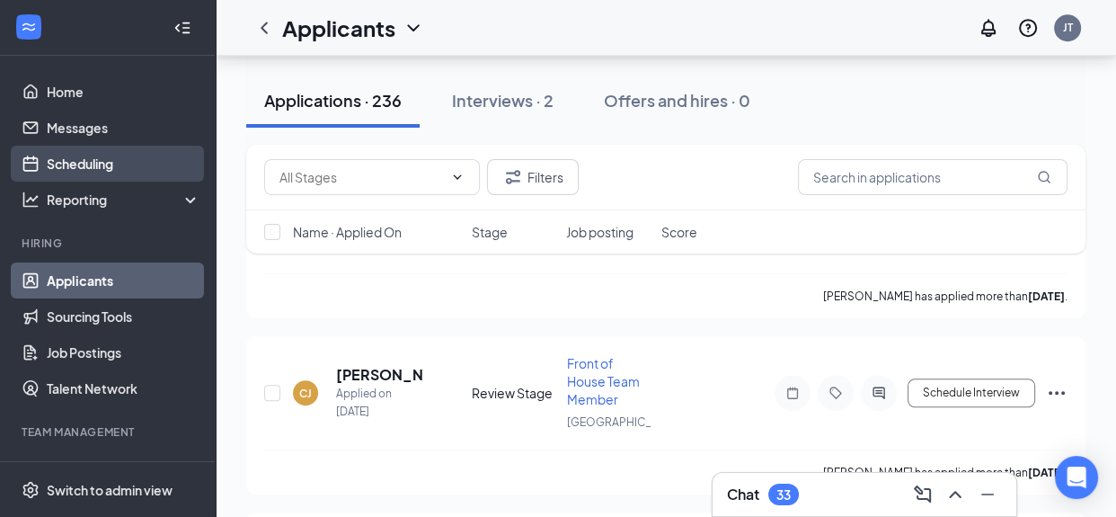
scroll to position [13853, 0]
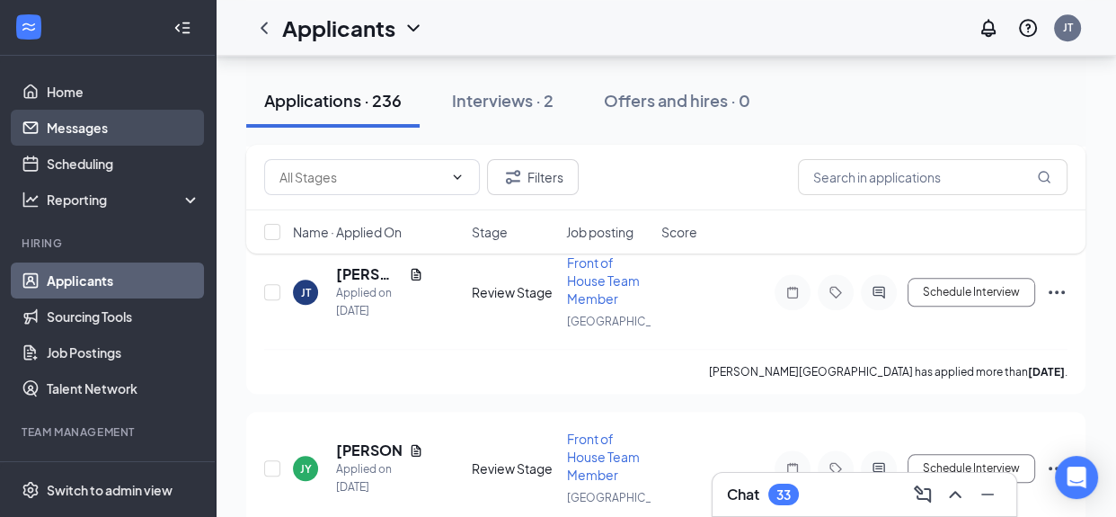
click at [101, 129] on link "Messages" at bounding box center [124, 128] width 154 height 36
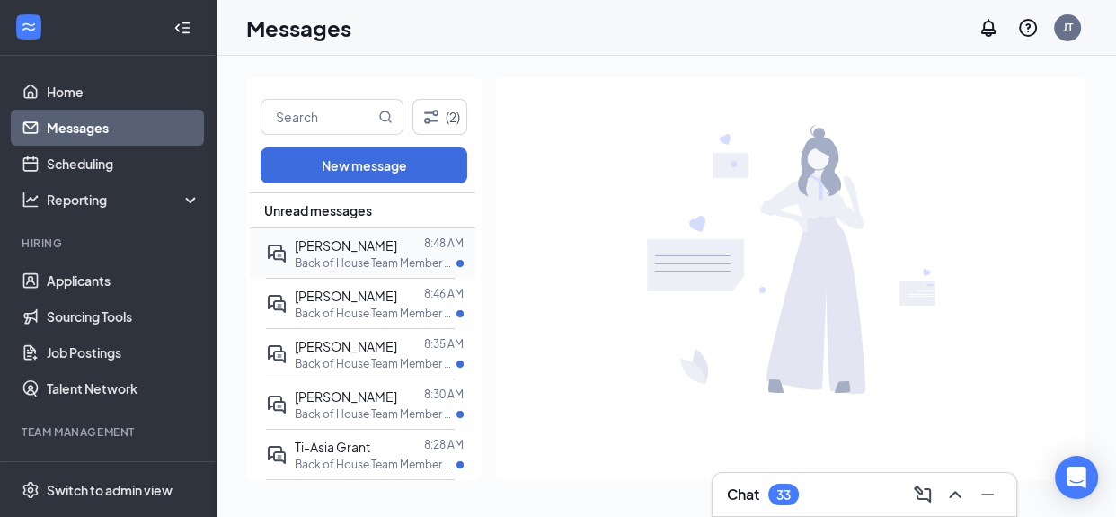
click at [387, 266] on p "Back of House Team Member at [GEOGRAPHIC_DATA]" at bounding box center [376, 262] width 162 height 15
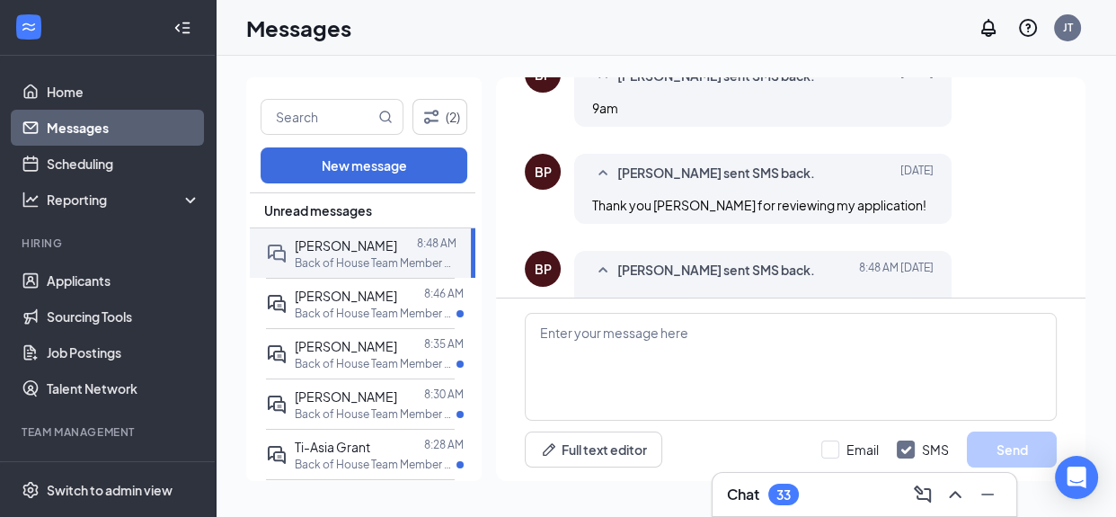
scroll to position [741, 0]
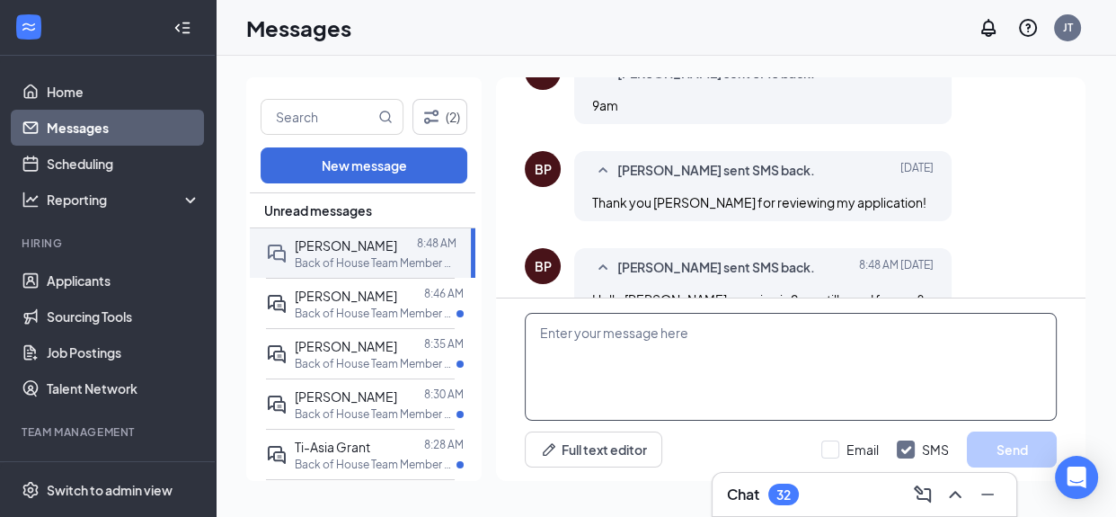
click at [659, 341] on textarea at bounding box center [791, 367] width 532 height 108
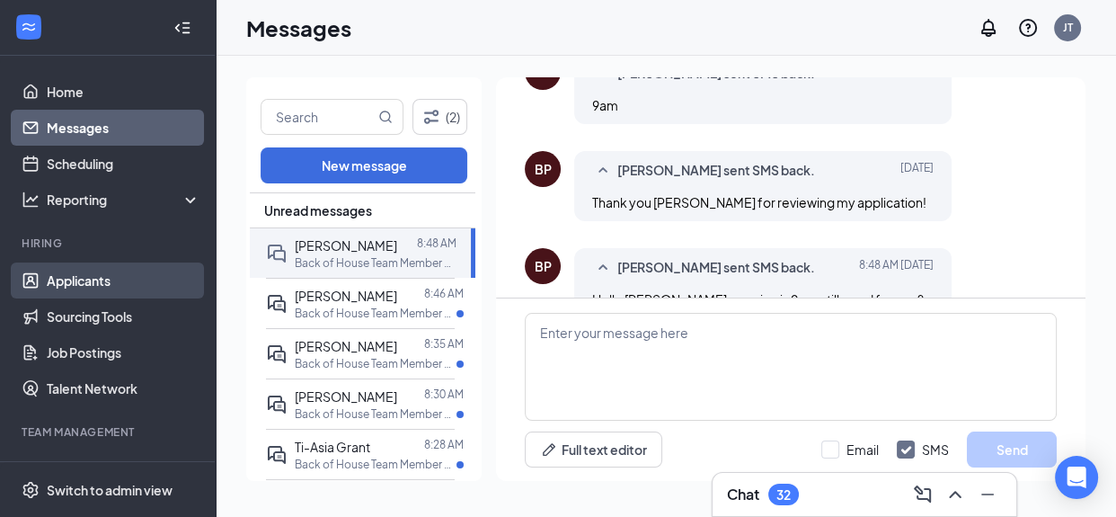
click at [68, 279] on link "Applicants" at bounding box center [124, 280] width 154 height 36
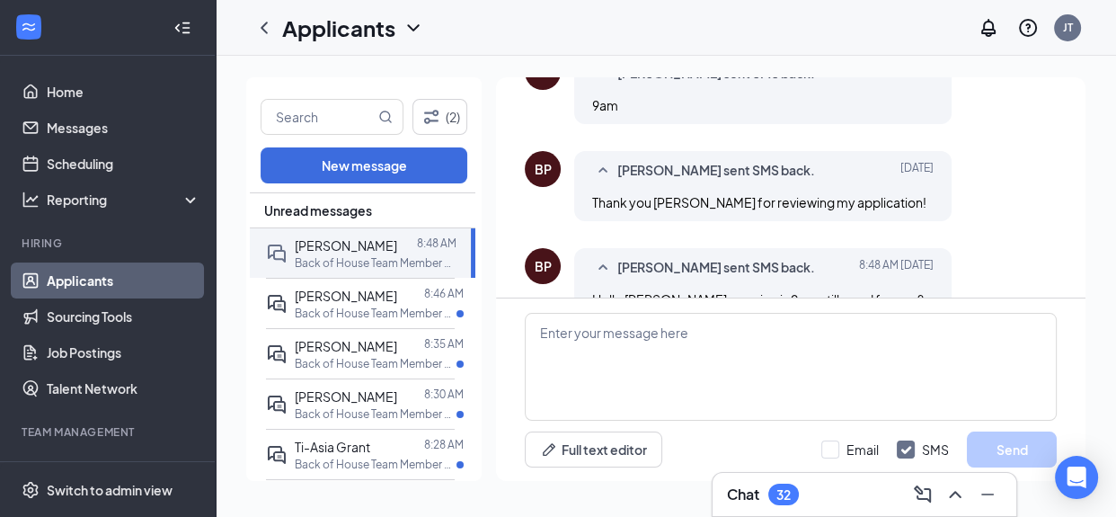
click at [94, 280] on link "Applicants" at bounding box center [124, 280] width 154 height 36
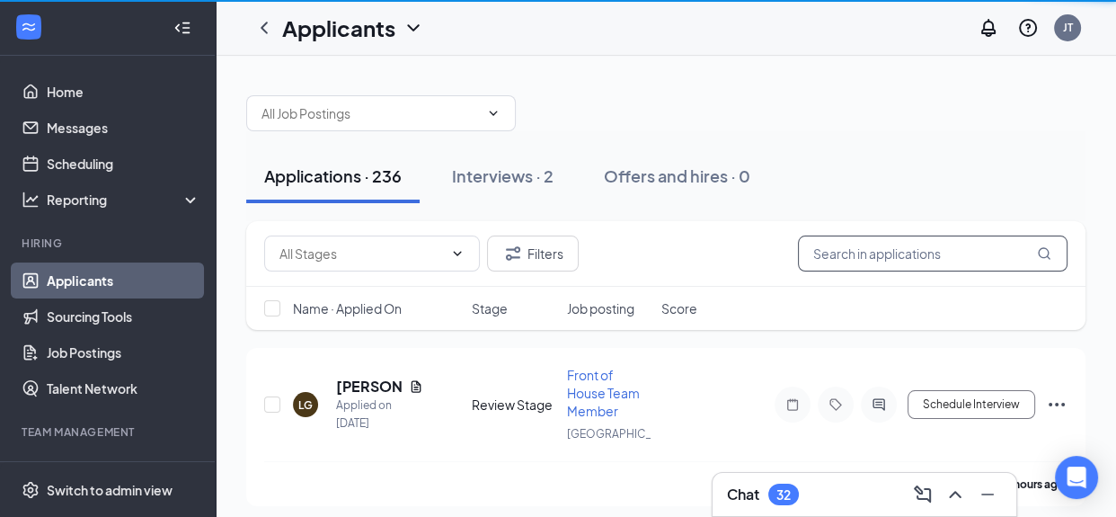
click at [875, 255] on input "text" at bounding box center [933, 253] width 270 height 36
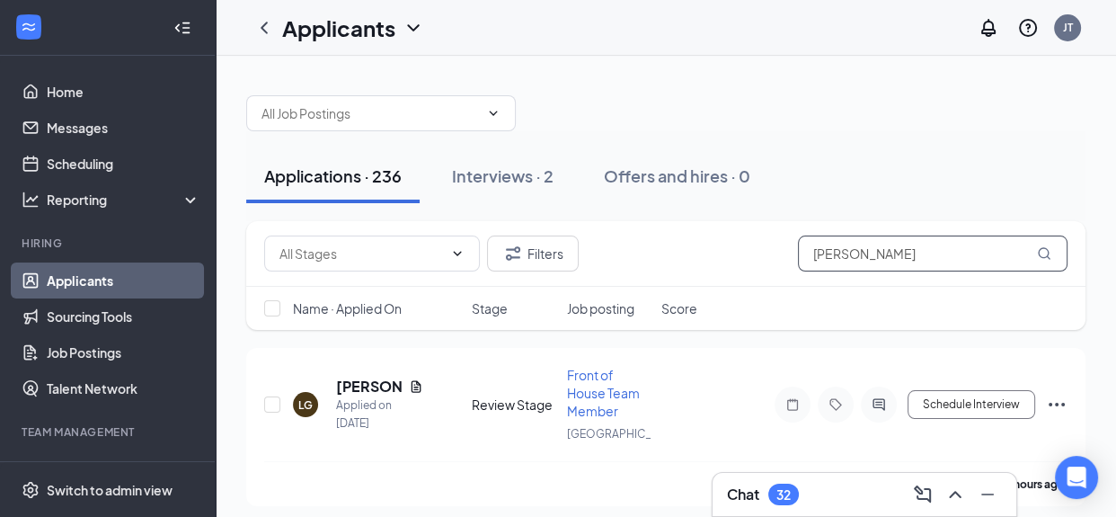
type input "[PERSON_NAME]"
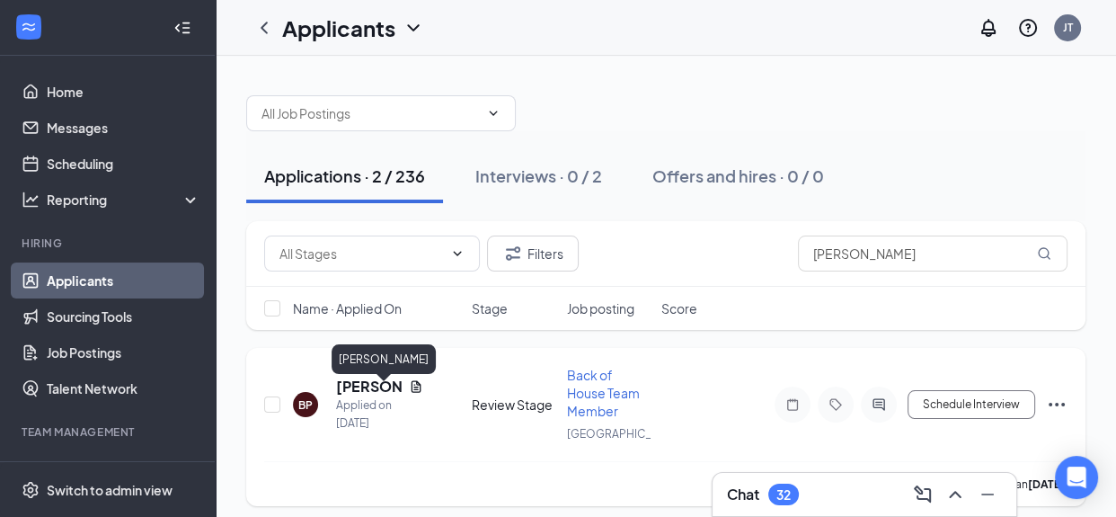
click at [362, 393] on h5 "[PERSON_NAME]" at bounding box center [369, 387] width 66 height 20
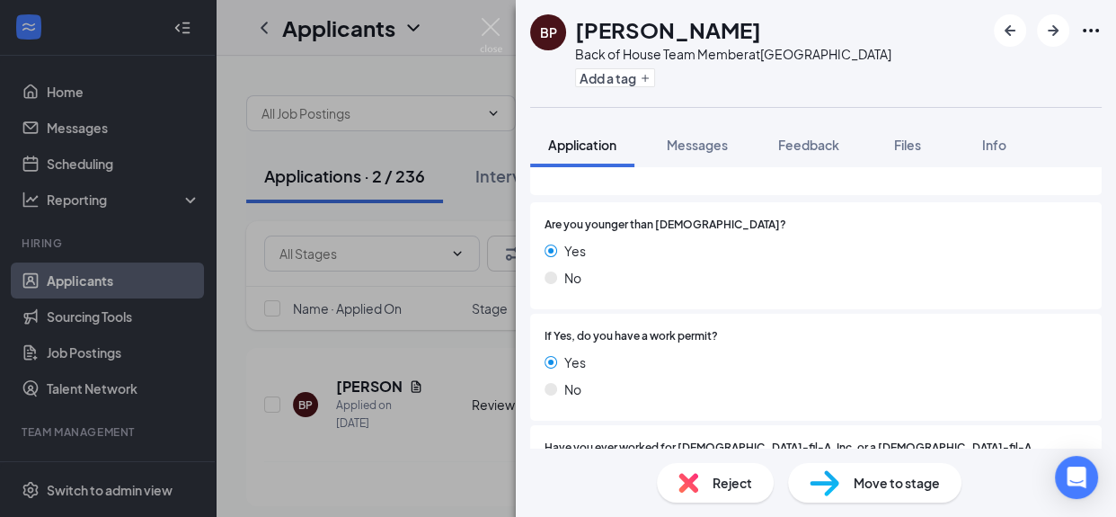
scroll to position [257, 0]
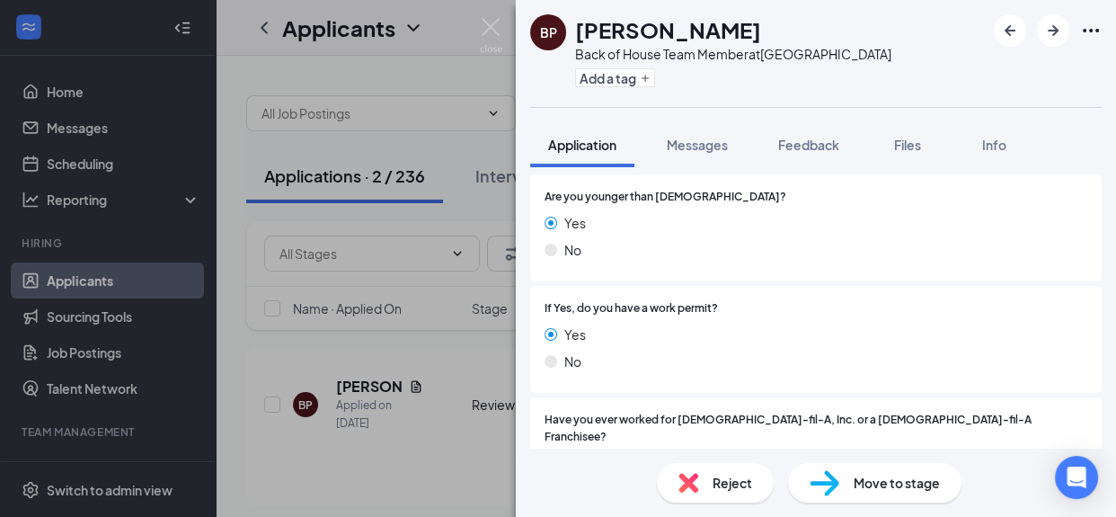
click at [82, 129] on div "BP Bryan Perez Back of House Team Member at South End Add a tag Application Mes…" at bounding box center [558, 258] width 1116 height 517
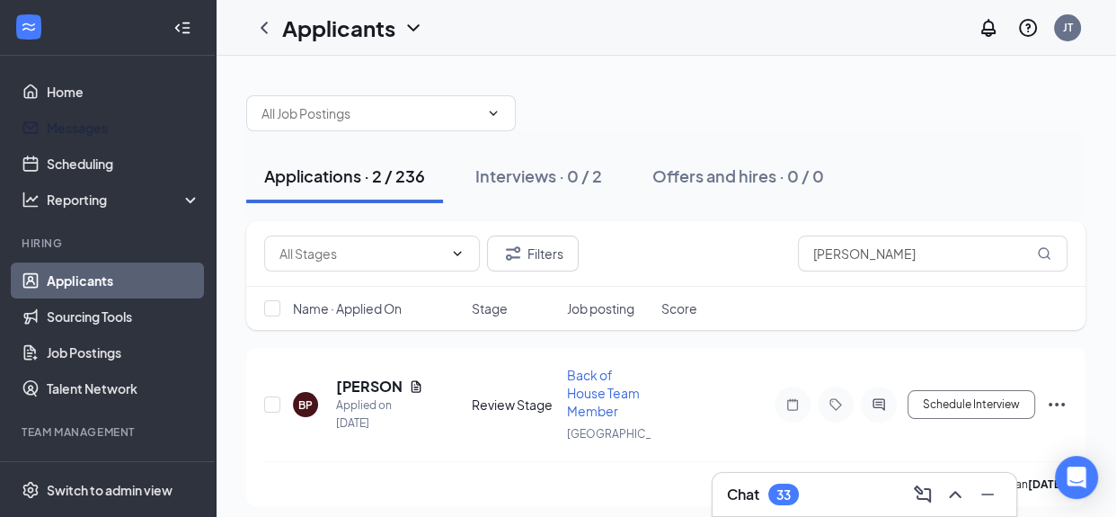
click at [82, 129] on link "Messages" at bounding box center [124, 128] width 154 height 36
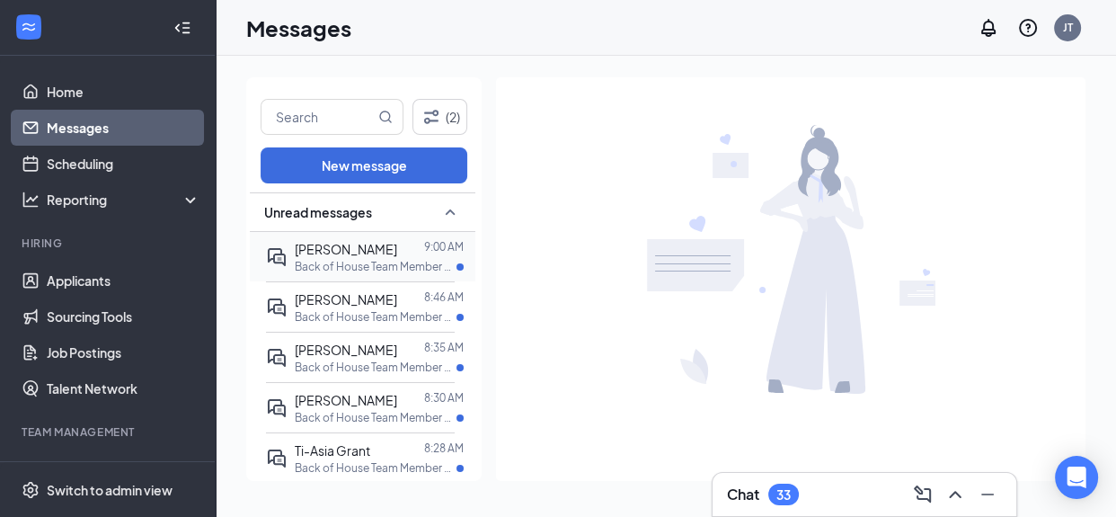
click at [395, 255] on span "[PERSON_NAME]" at bounding box center [346, 249] width 102 height 16
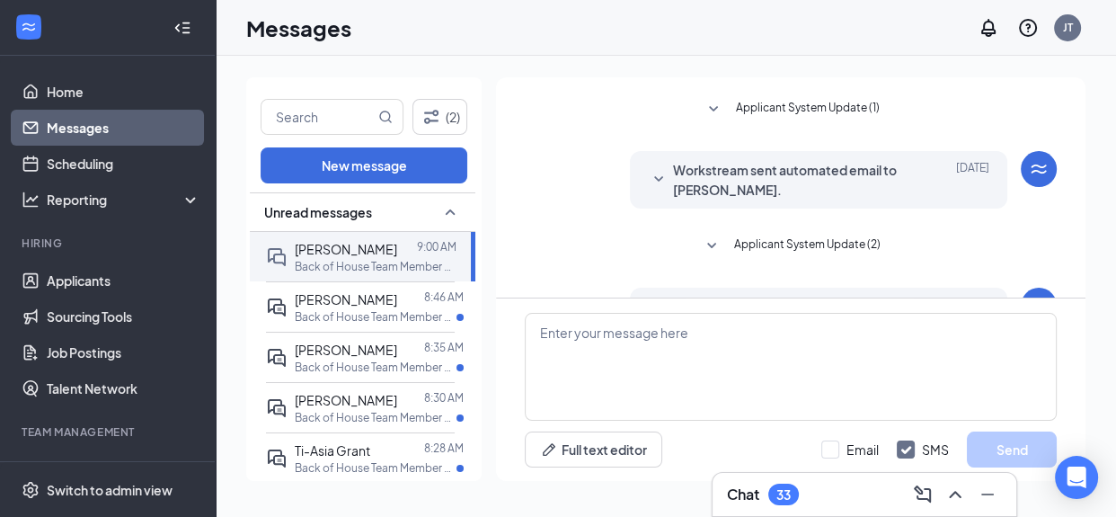
click at [710, 107] on icon "SmallChevronDown" at bounding box center [713, 108] width 9 height 5
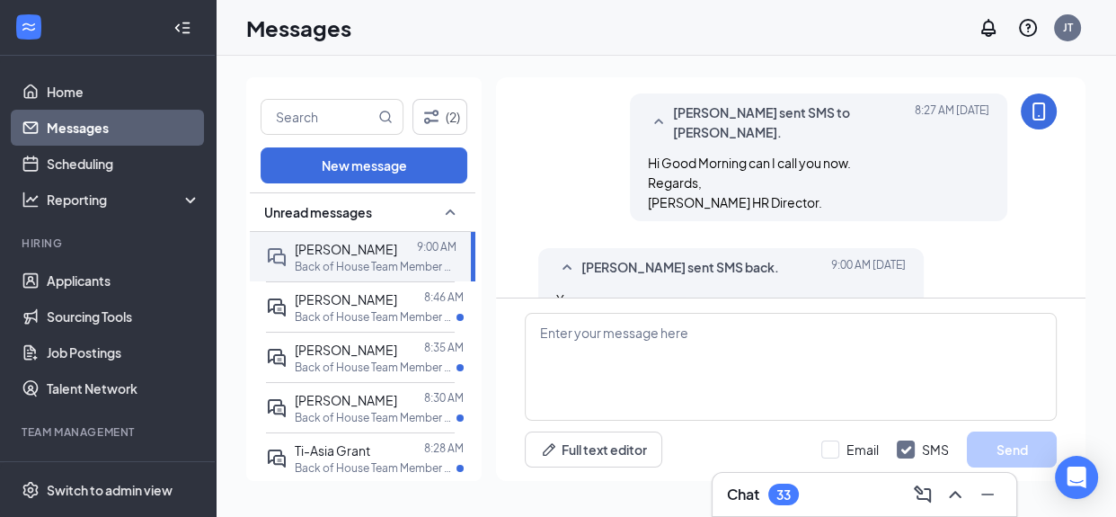
scroll to position [805, 0]
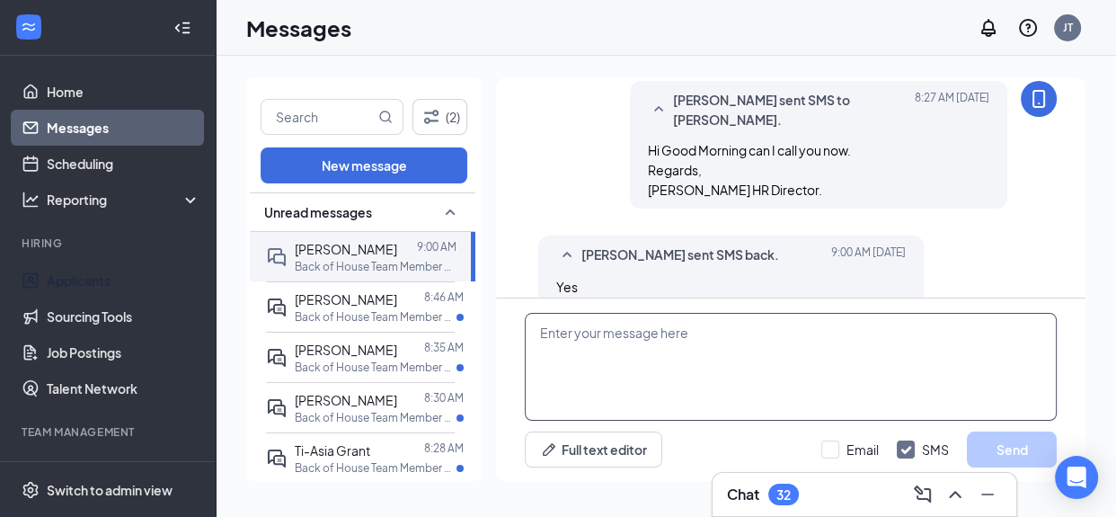
drag, startPoint x: 96, startPoint y: 277, endPoint x: 614, endPoint y: 390, distance: 530.0
click at [96, 278] on link "Applicants" at bounding box center [124, 280] width 154 height 36
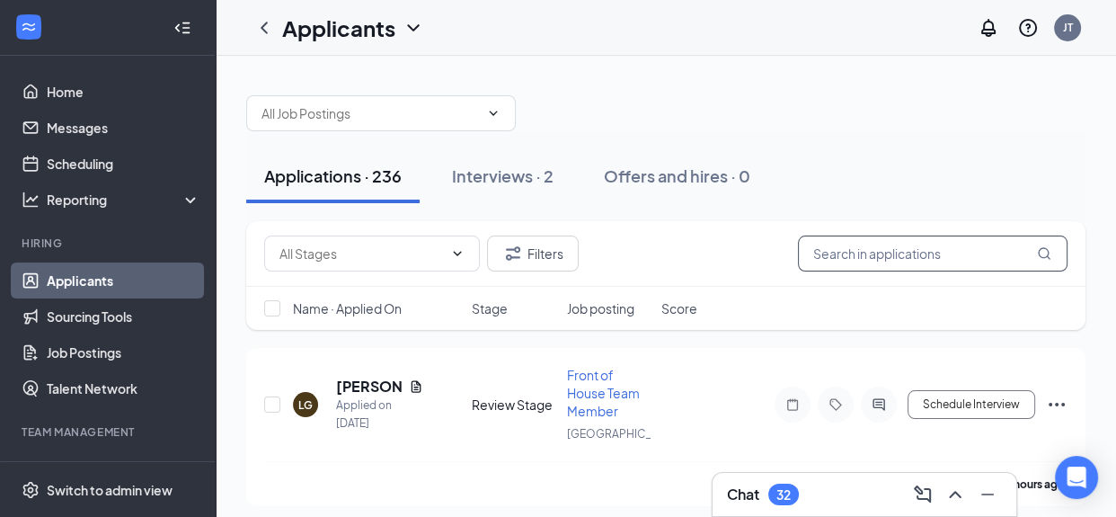
click at [861, 253] on input "text" at bounding box center [933, 253] width 270 height 36
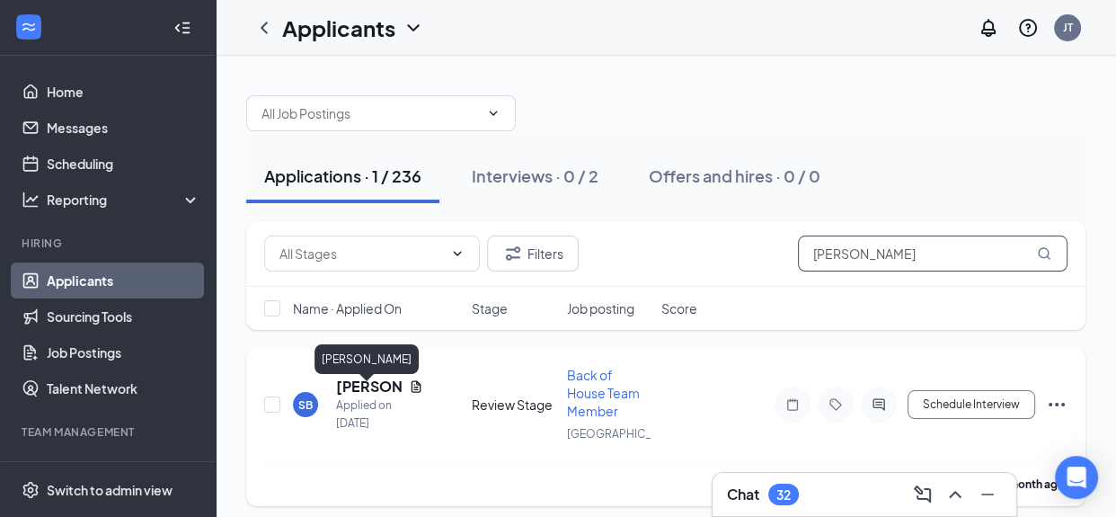
type input "shonta"
click at [354, 389] on h5 "[PERSON_NAME]" at bounding box center [369, 387] width 66 height 20
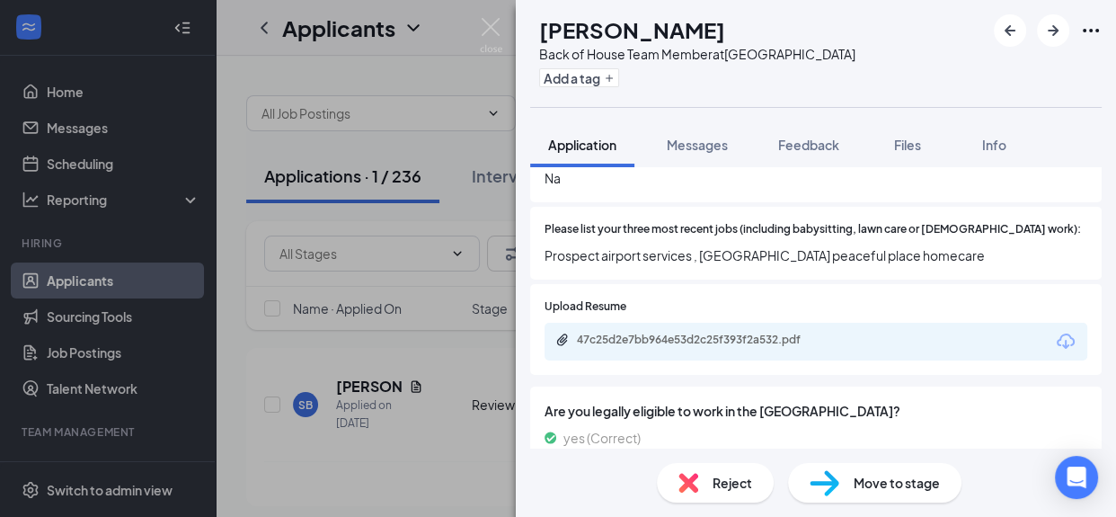
scroll to position [665, 0]
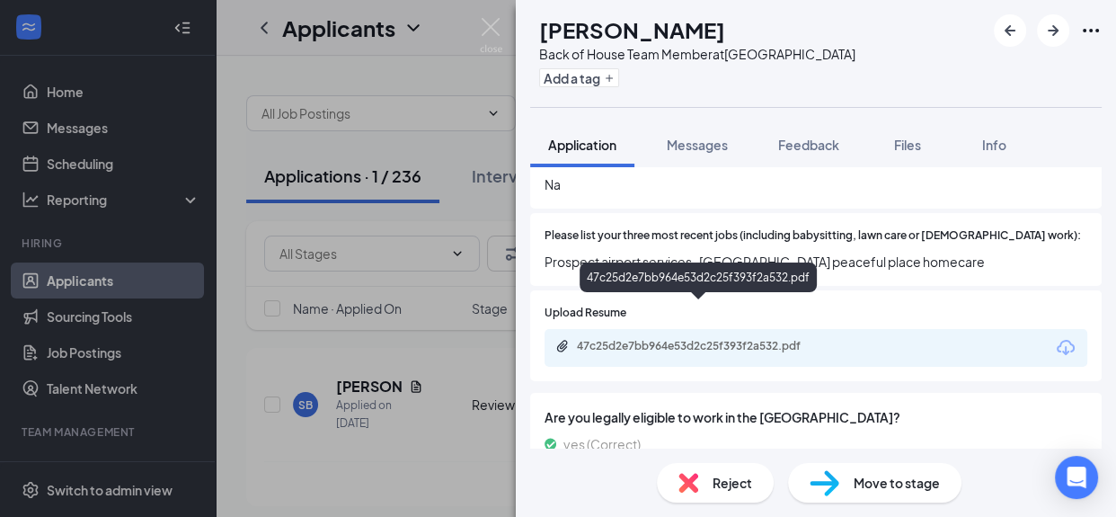
click at [668, 339] on div "47c25d2e7bb964e53d2c25f393f2a532.pdf" at bounding box center [703, 346] width 252 height 14
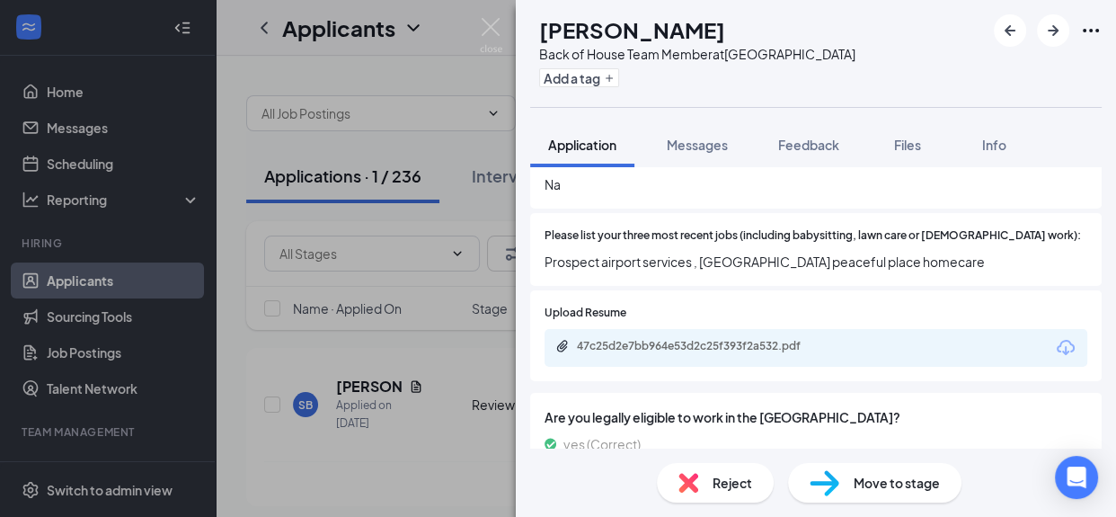
click at [89, 126] on div "SB Shonta Broughton Back of House Team Member at South End Add a tag Applicatio…" at bounding box center [558, 258] width 1116 height 517
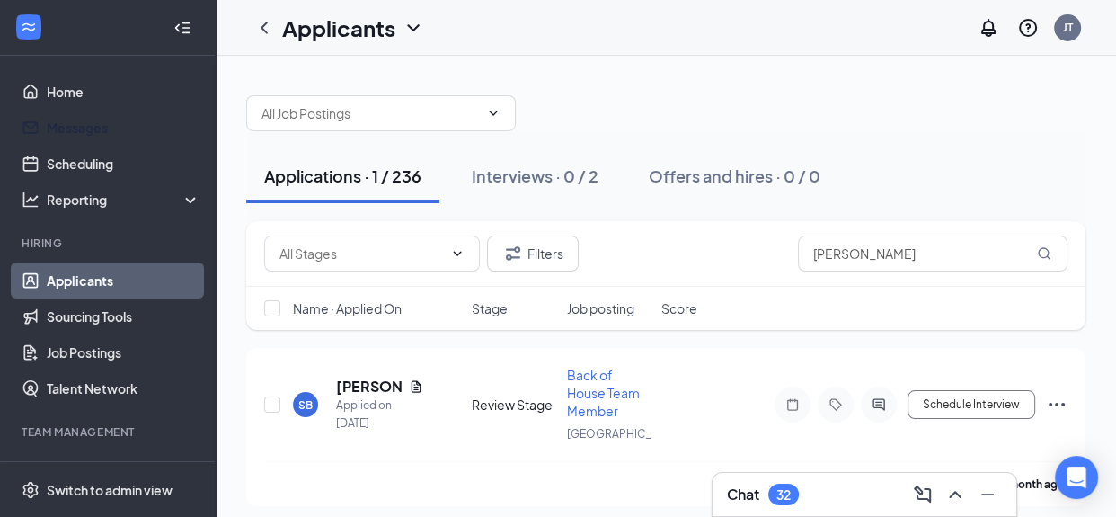
click at [89, 126] on link "Messages" at bounding box center [124, 128] width 154 height 36
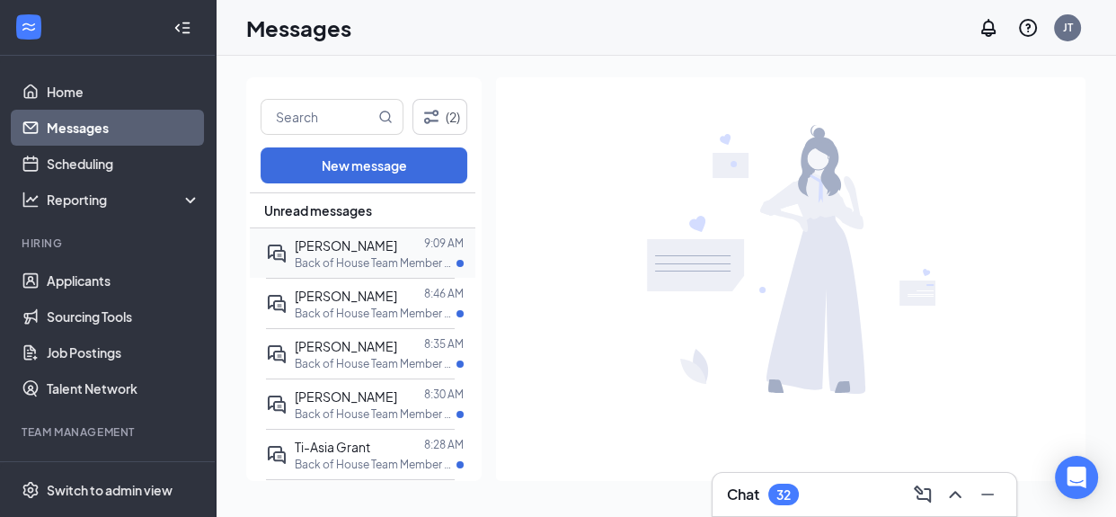
click at [328, 265] on p "Back of House Team Member at South End" at bounding box center [376, 262] width 162 height 15
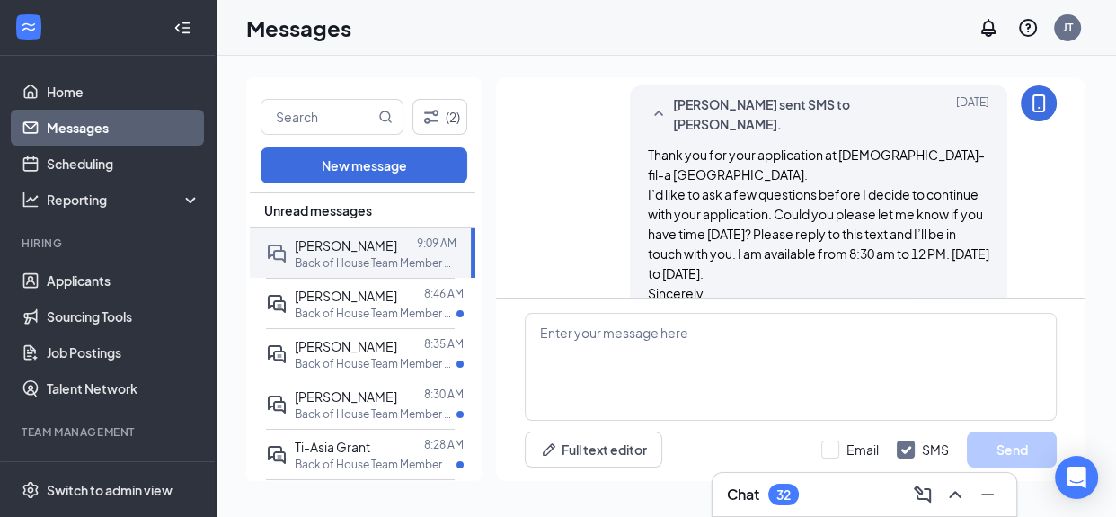
scroll to position [579, 0]
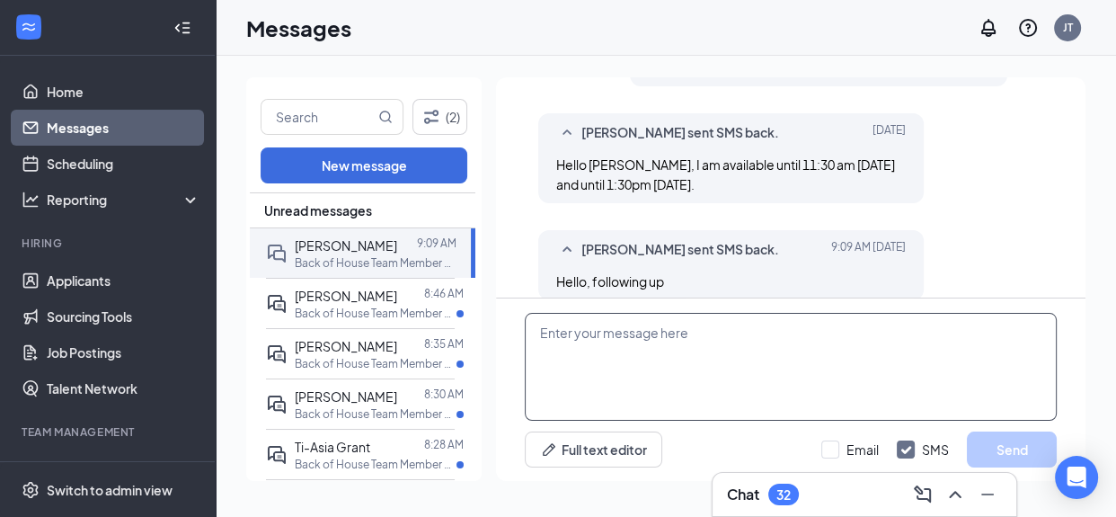
click at [572, 349] on textarea at bounding box center [791, 367] width 532 height 108
type textarea "Hi Good Mo"
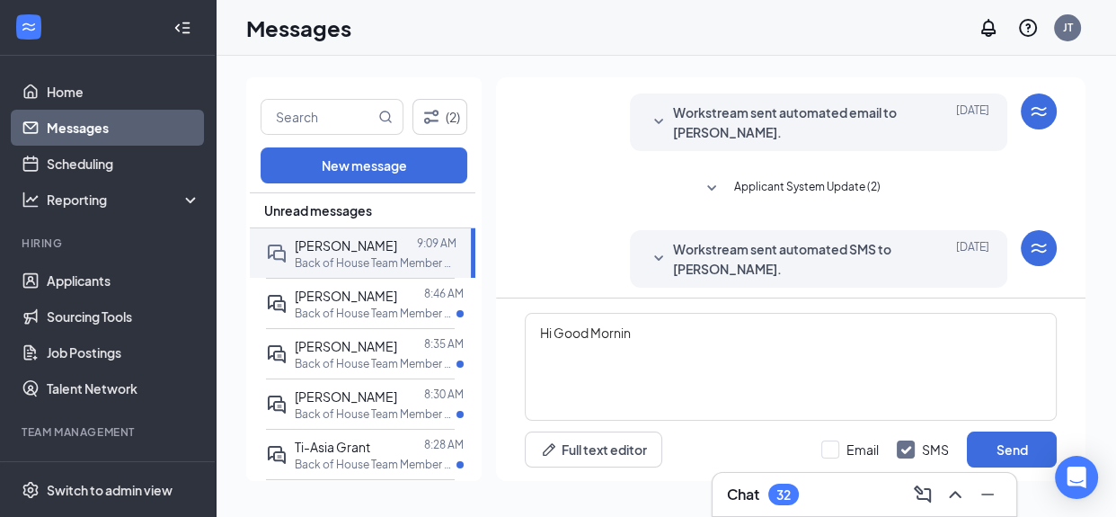
scroll to position [579, 0]
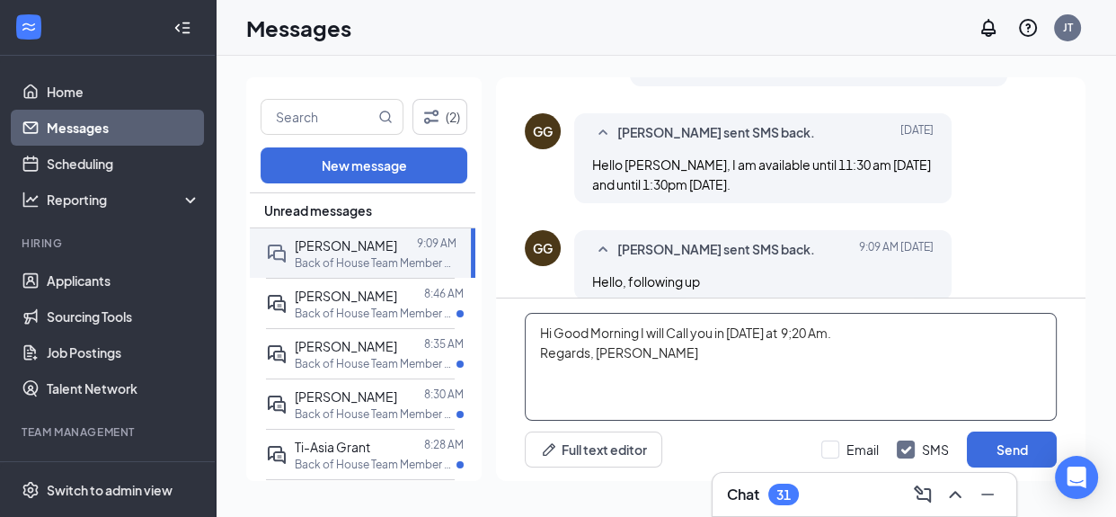
click at [707, 329] on textarea "Hi Good Morning I will Call you in [DATE] at 9;20 Am. Regards, [PERSON_NAME]" at bounding box center [791, 367] width 532 height 108
click at [730, 340] on textarea "Hi Good Morning I will Call you in [DATE] at 9;20 Am. Regards, [PERSON_NAME]" at bounding box center [791, 367] width 532 height 108
click at [784, 334] on textarea "Hi Good Morning I will Call you [DATE] at 9;20 Am. Regards, [PERSON_NAME]" at bounding box center [791, 367] width 532 height 108
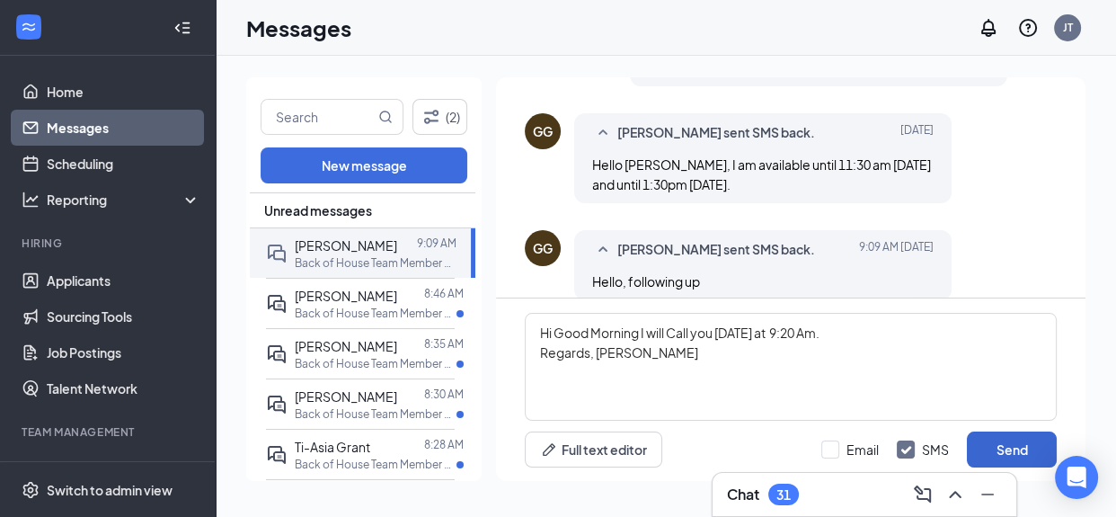
type textarea "Hi Good Morning I will Call you [DATE] at 9:20 Am. Regards, [PERSON_NAME]"
click at [979, 443] on button "Send" at bounding box center [1012, 449] width 90 height 36
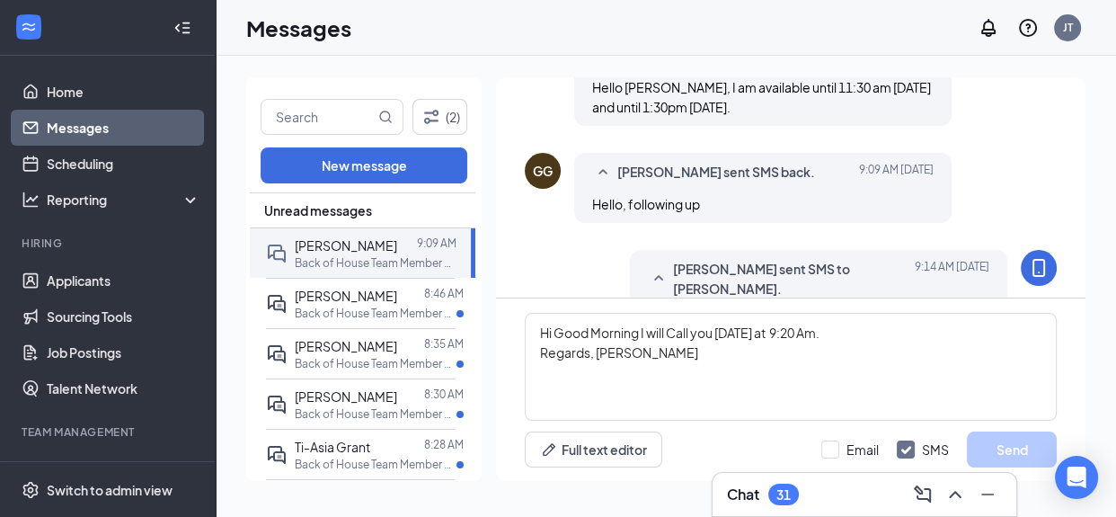
scroll to position [714, 0]
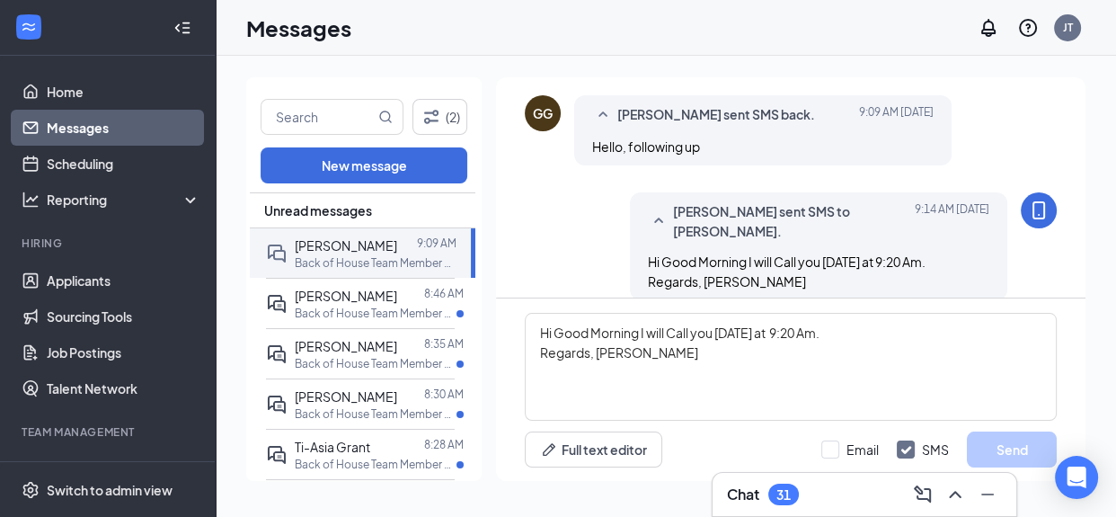
click at [532, 96] on div "GG" at bounding box center [543, 113] width 36 height 36
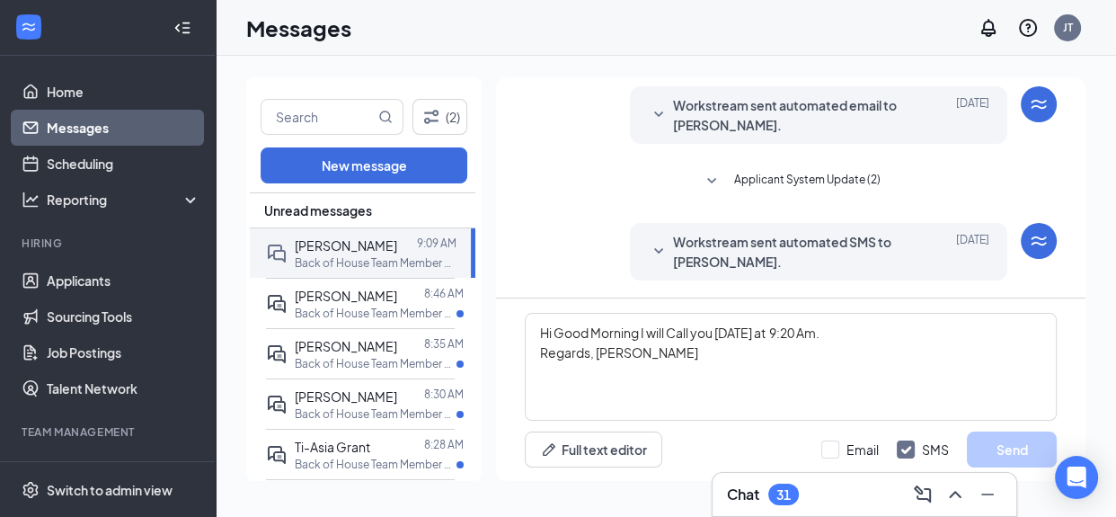
scroll to position [0, 0]
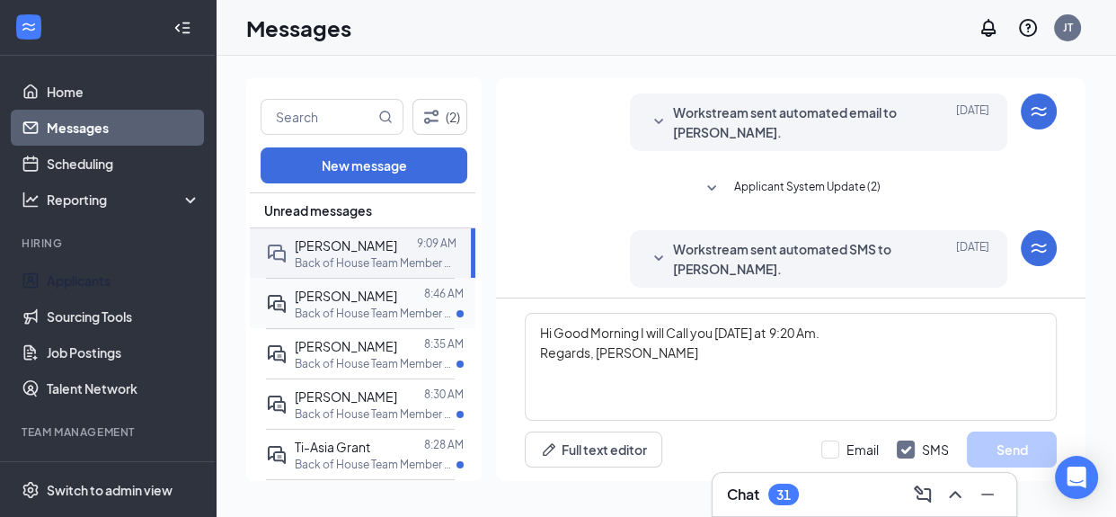
drag, startPoint x: 95, startPoint y: 278, endPoint x: 334, endPoint y: 314, distance: 241.8
click at [97, 276] on link "Applicants" at bounding box center [124, 280] width 154 height 36
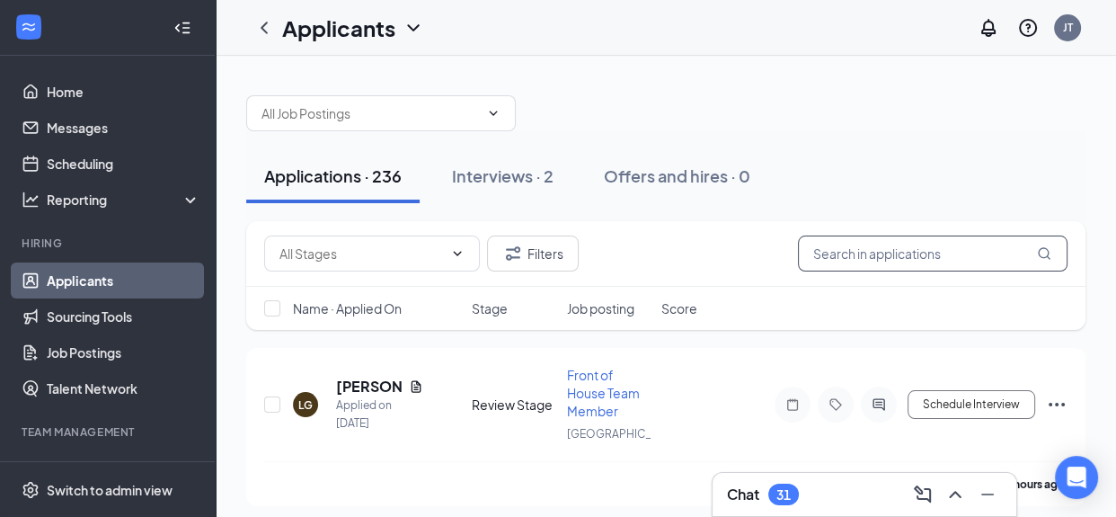
click at [866, 254] on input "text" at bounding box center [933, 253] width 270 height 36
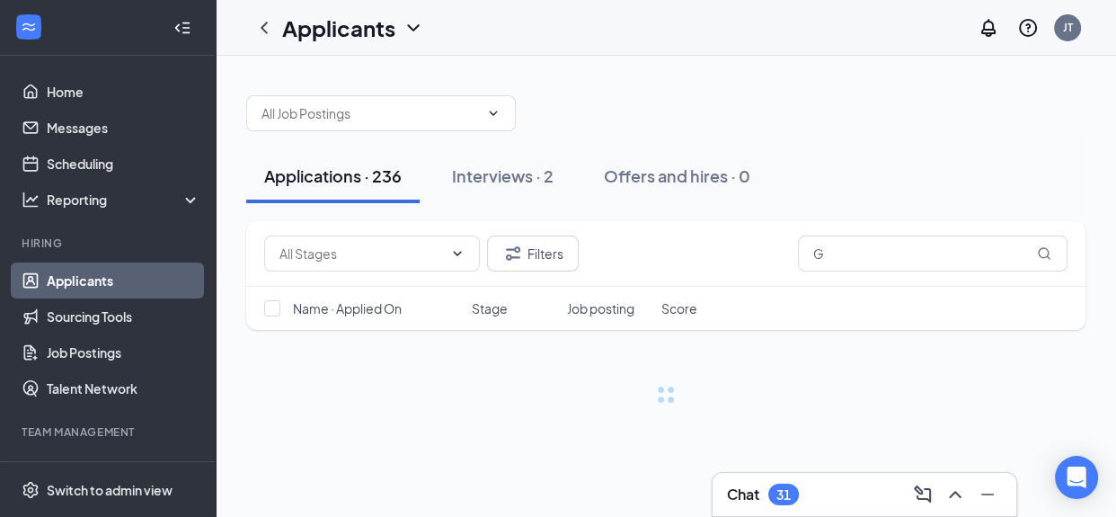
click at [835, 178] on div "Applications · 236 Interviews · 2 Offers and hires · 0" at bounding box center [666, 176] width 840 height 54
click at [825, 255] on input "G" at bounding box center [933, 253] width 270 height 36
type input "[PERSON_NAME]"
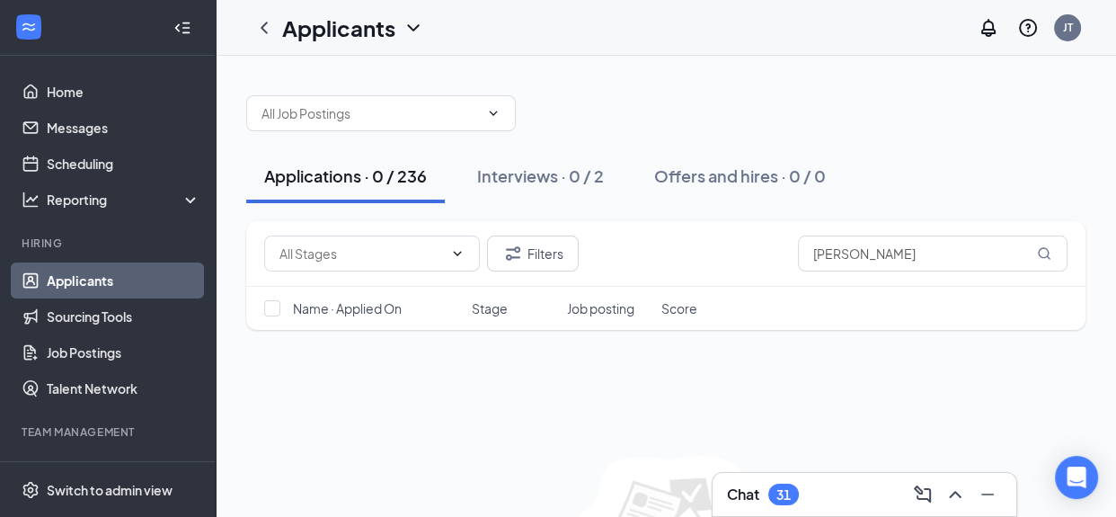
click at [81, 280] on link "Applicants" at bounding box center [124, 280] width 154 height 36
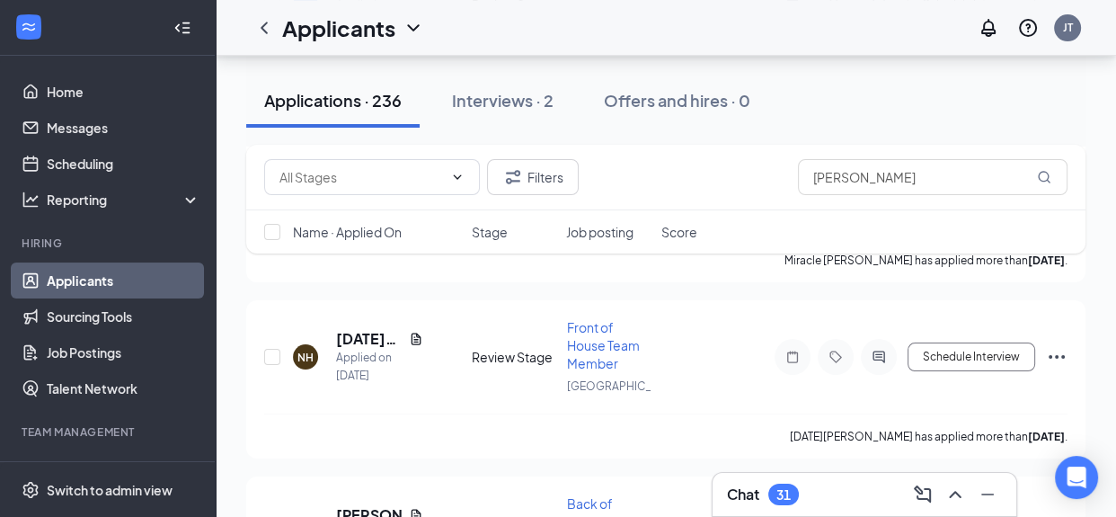
scroll to position [14136, 0]
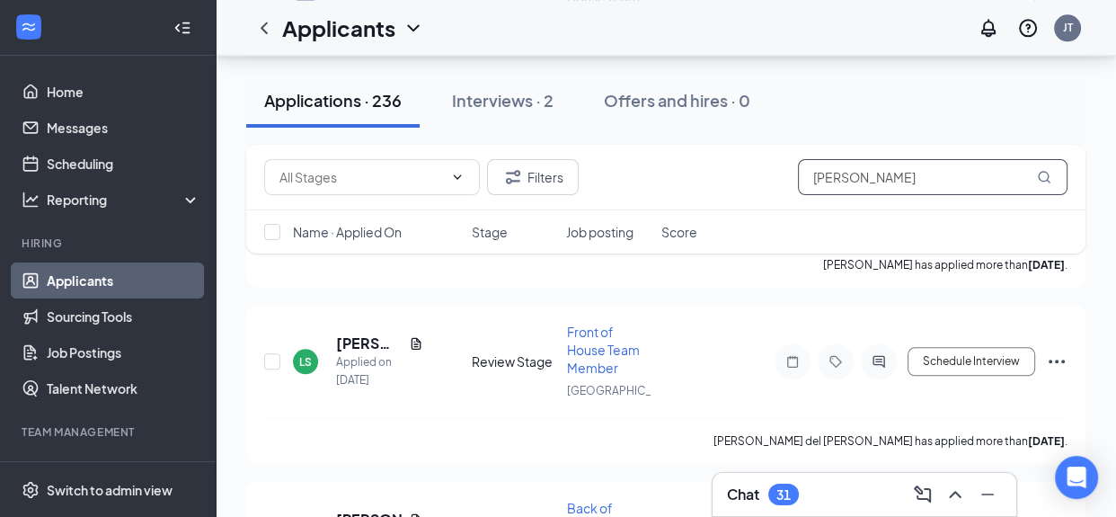
click at [942, 175] on input "[PERSON_NAME]" at bounding box center [933, 177] width 270 height 36
click at [1047, 170] on icon "MagnifyingGlass" at bounding box center [1044, 177] width 14 height 14
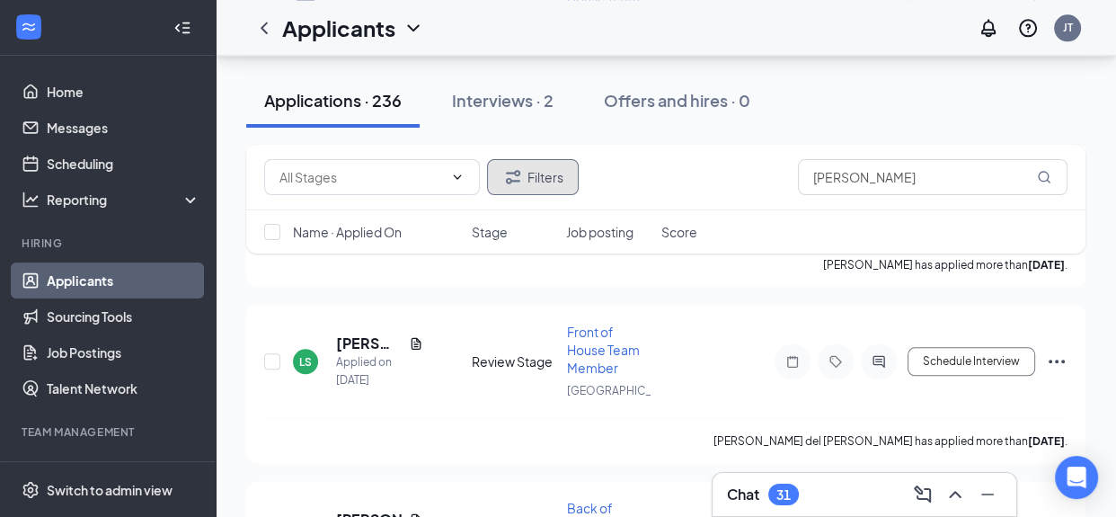
click at [546, 174] on button "Filters" at bounding box center [533, 177] width 92 height 36
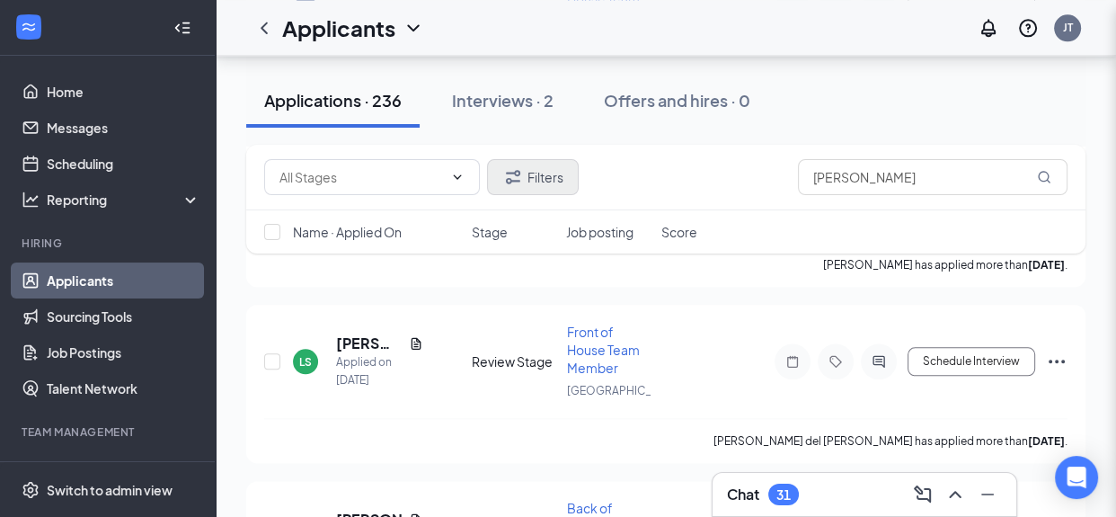
scroll to position [15059, 0]
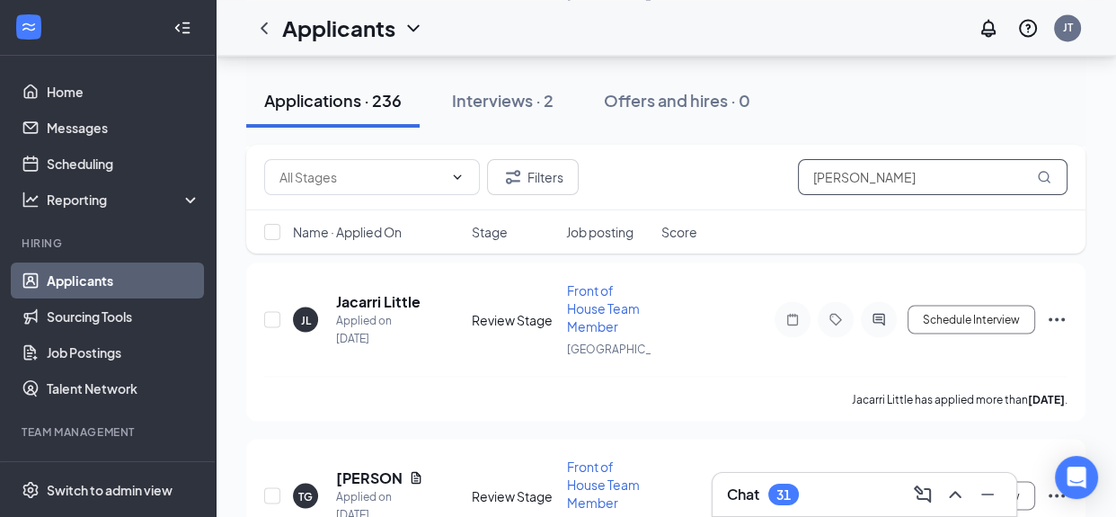
click at [965, 175] on input "[PERSON_NAME]" at bounding box center [933, 177] width 270 height 36
click at [966, 180] on input "[PERSON_NAME]" at bounding box center [933, 177] width 270 height 36
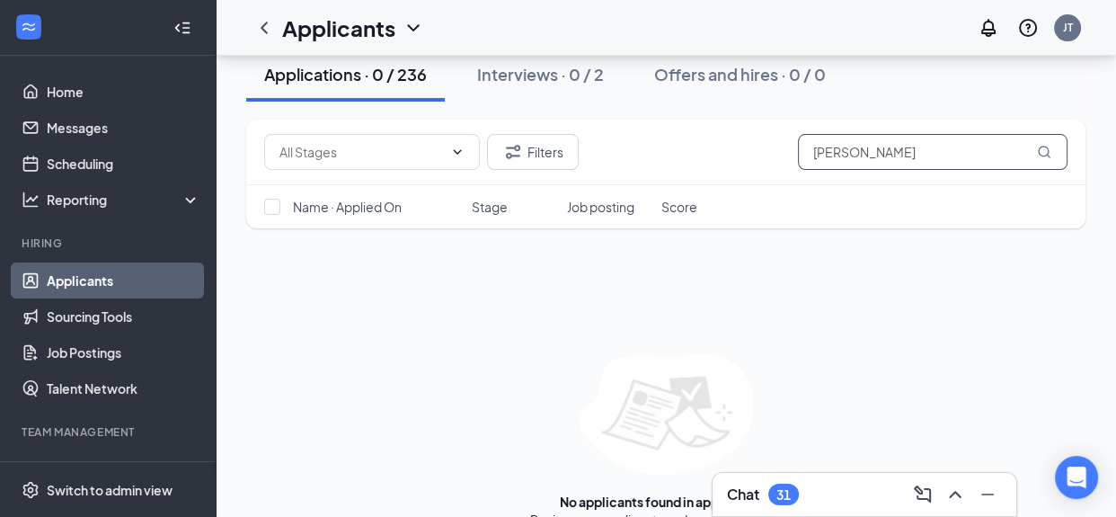
scroll to position [121, 0]
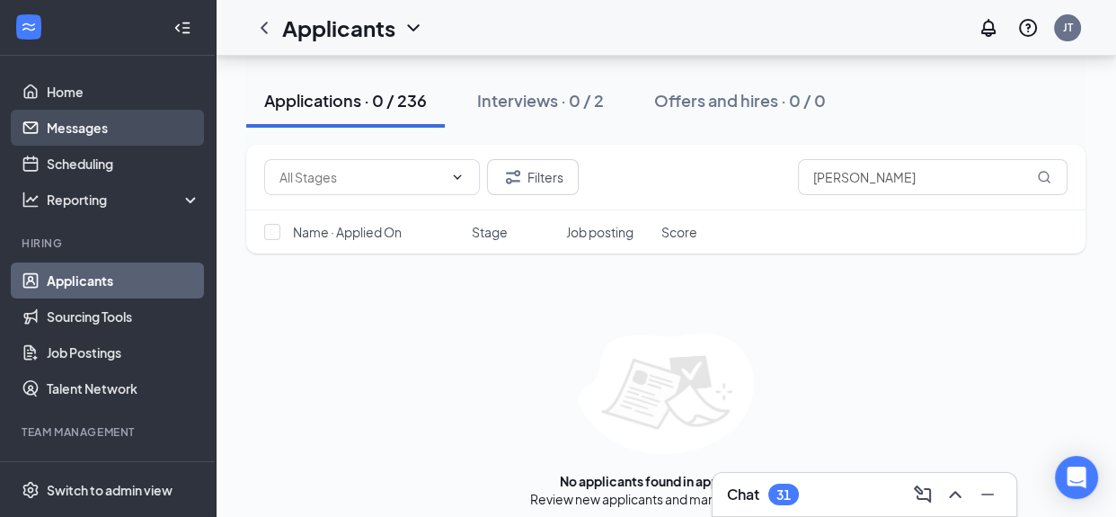
click at [99, 132] on link "Messages" at bounding box center [124, 128] width 154 height 36
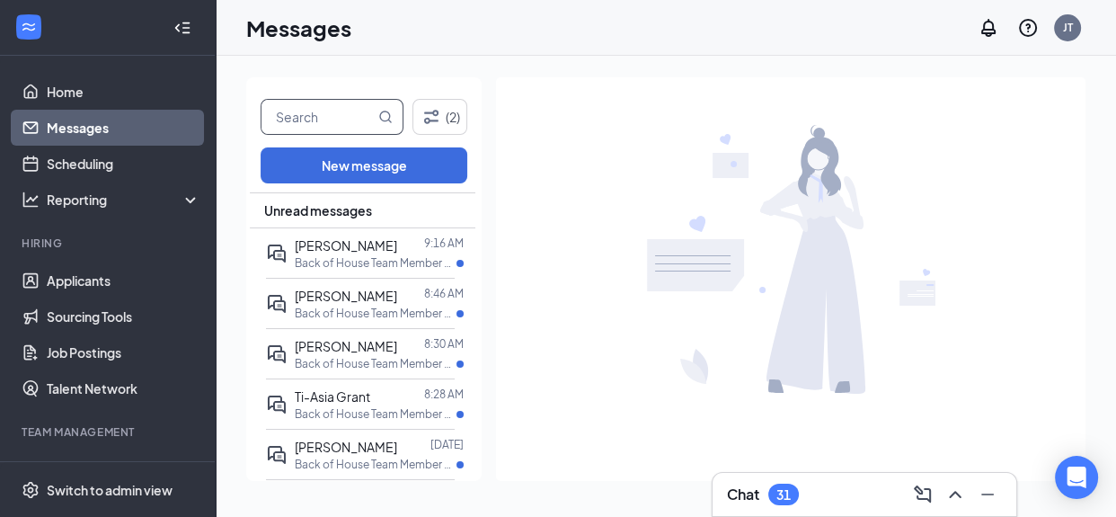
click at [331, 123] on input "text" at bounding box center [318, 117] width 113 height 34
type input "[PERSON_NAME]"
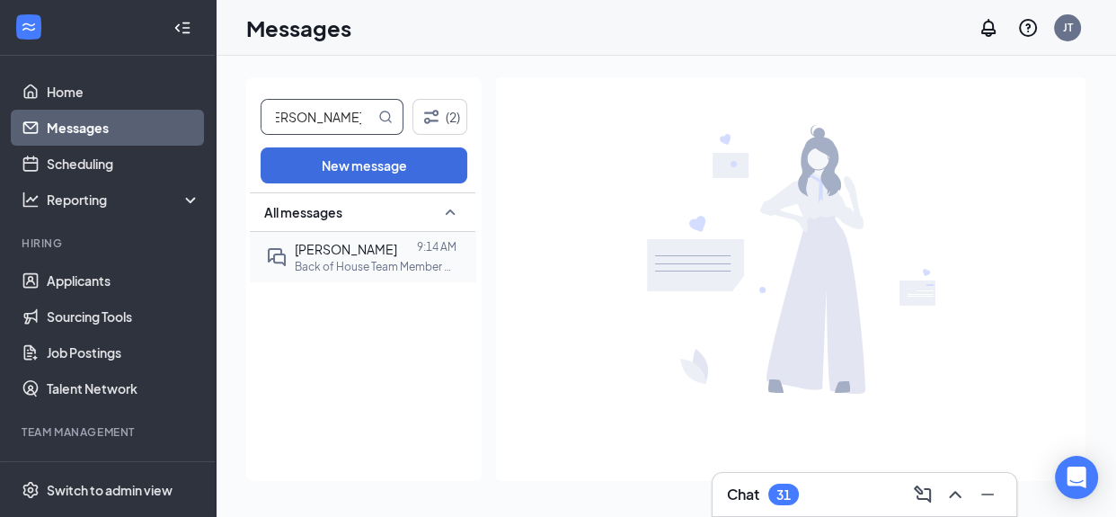
click at [387, 253] on span "[PERSON_NAME]" at bounding box center [346, 249] width 102 height 16
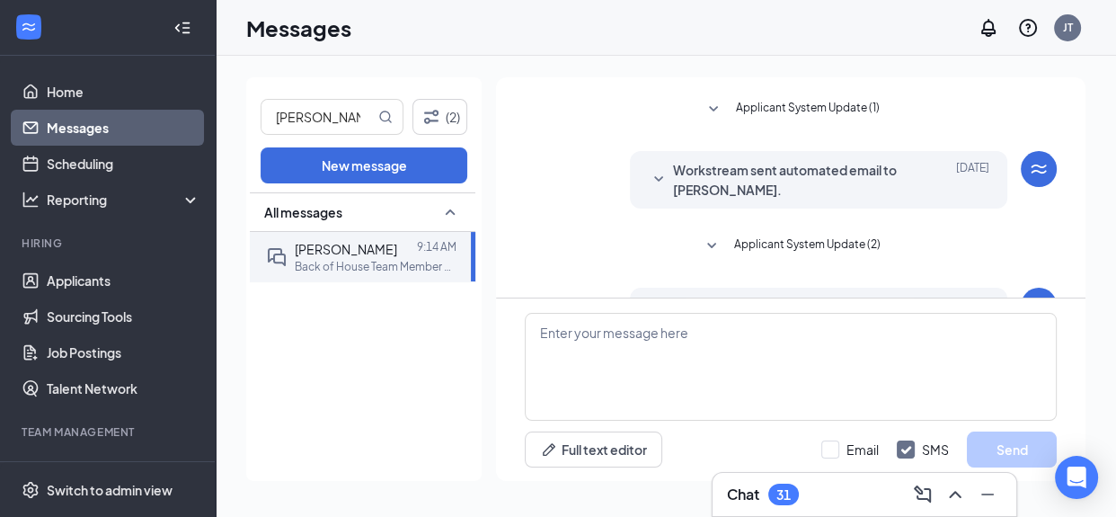
click at [718, 106] on icon "SmallChevronDown" at bounding box center [714, 110] width 22 height 22
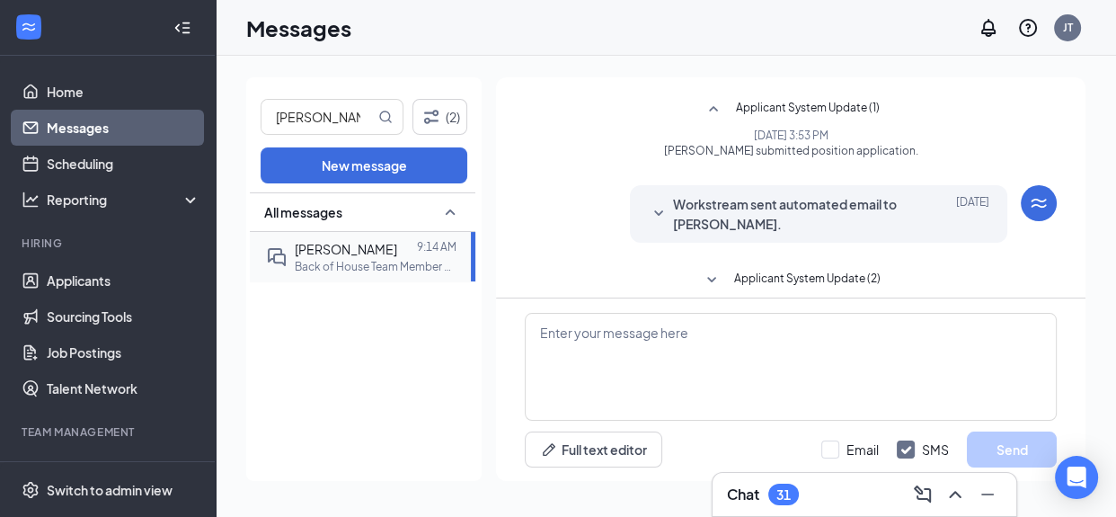
click at [351, 247] on span "[PERSON_NAME]" at bounding box center [346, 249] width 102 height 16
click at [1037, 204] on icon "WorkstreamLogo" at bounding box center [1039, 203] width 15 height 9
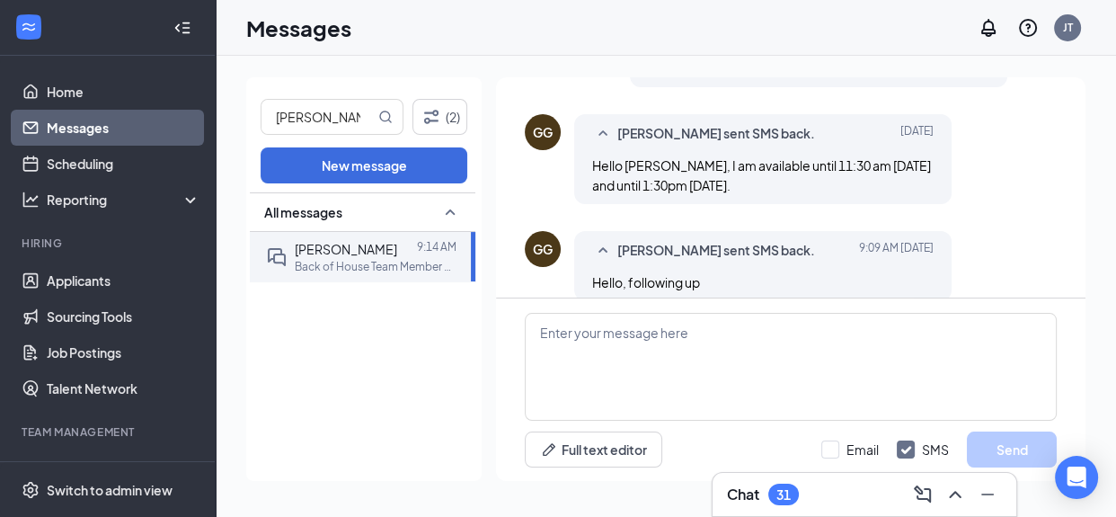
scroll to position [805, 0]
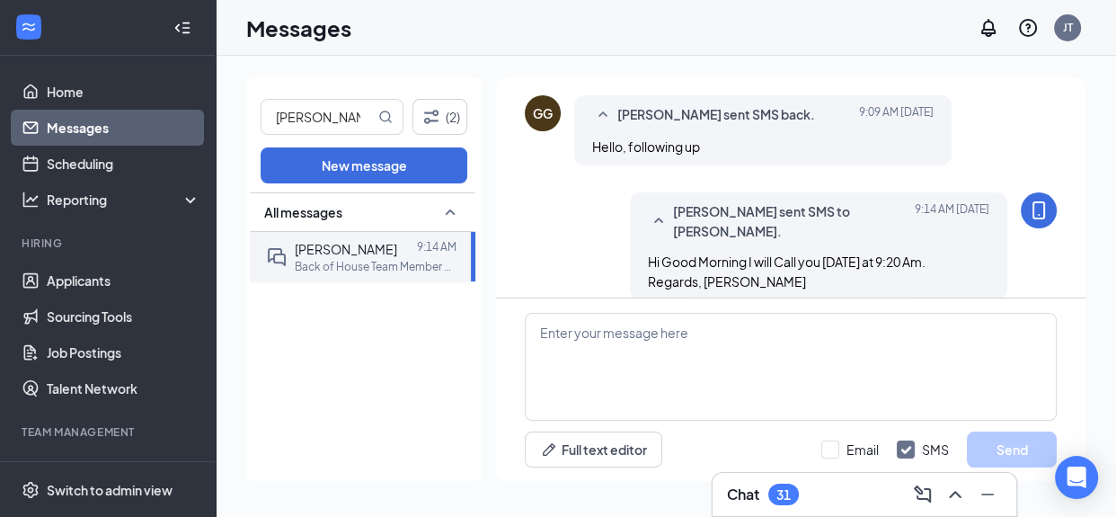
click at [546, 104] on div "GG" at bounding box center [543, 113] width 20 height 18
click at [655, 104] on span "[PERSON_NAME] sent SMS back." at bounding box center [717, 115] width 198 height 22
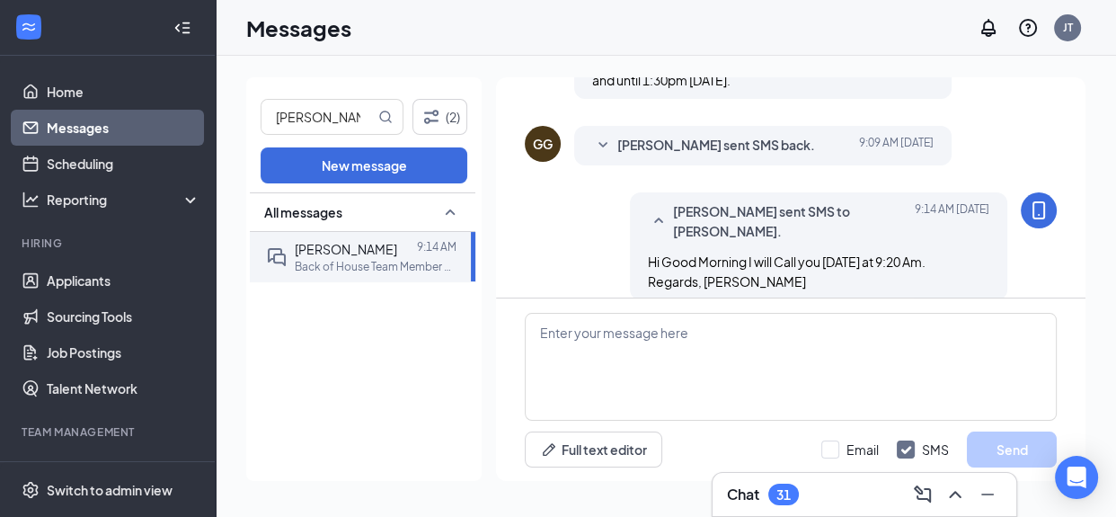
click at [640, 135] on span "[PERSON_NAME] sent SMS back." at bounding box center [717, 146] width 198 height 22
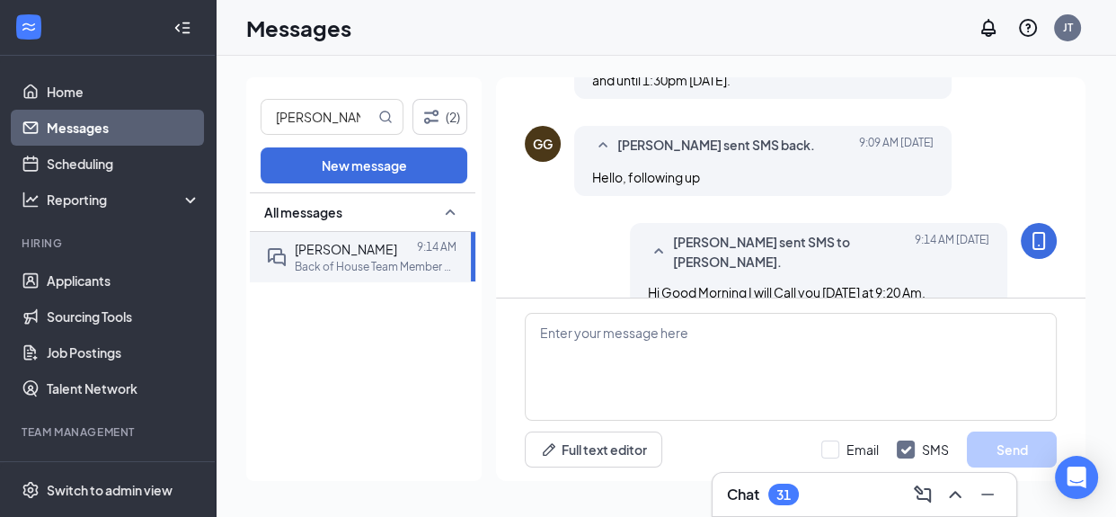
scroll to position [805, 0]
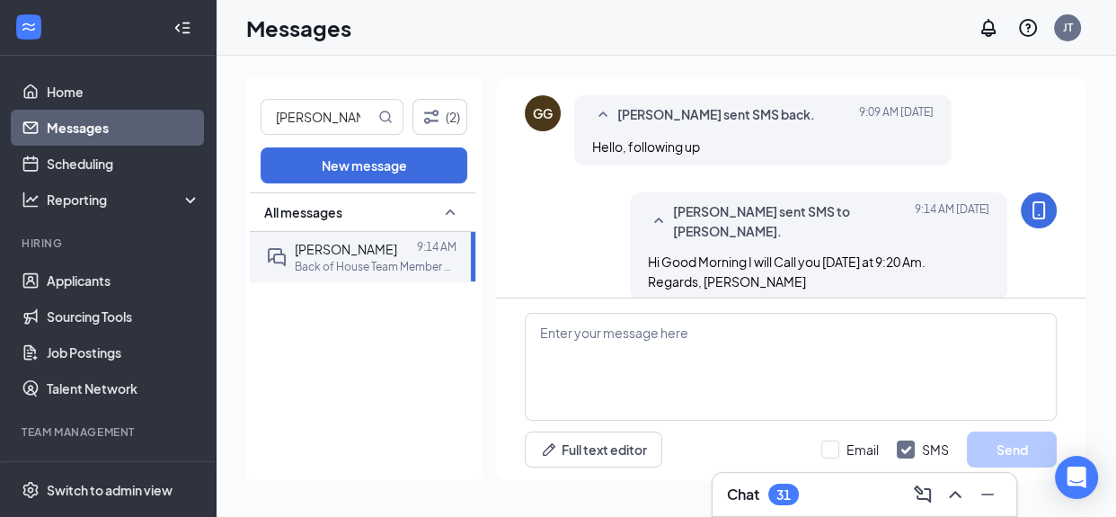
click at [538, 104] on div "GG" at bounding box center [543, 113] width 20 height 18
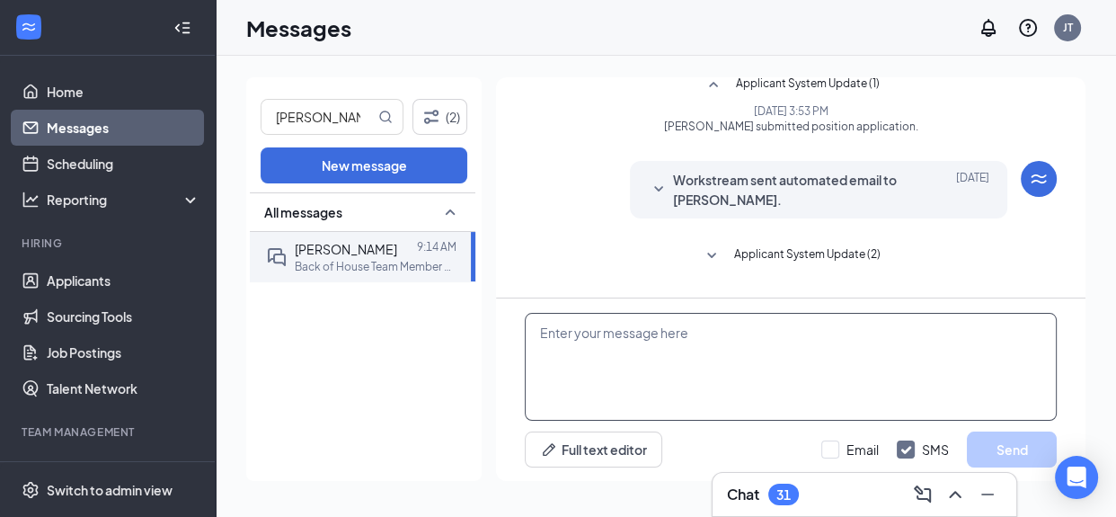
scroll to position [0, 0]
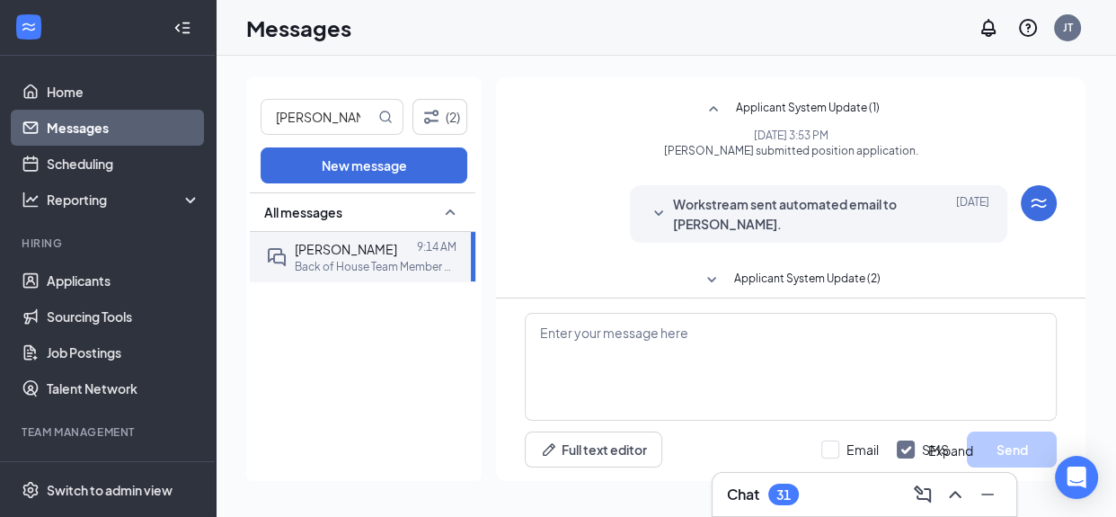
click at [955, 488] on icon "ChevronUp" at bounding box center [956, 495] width 22 height 22
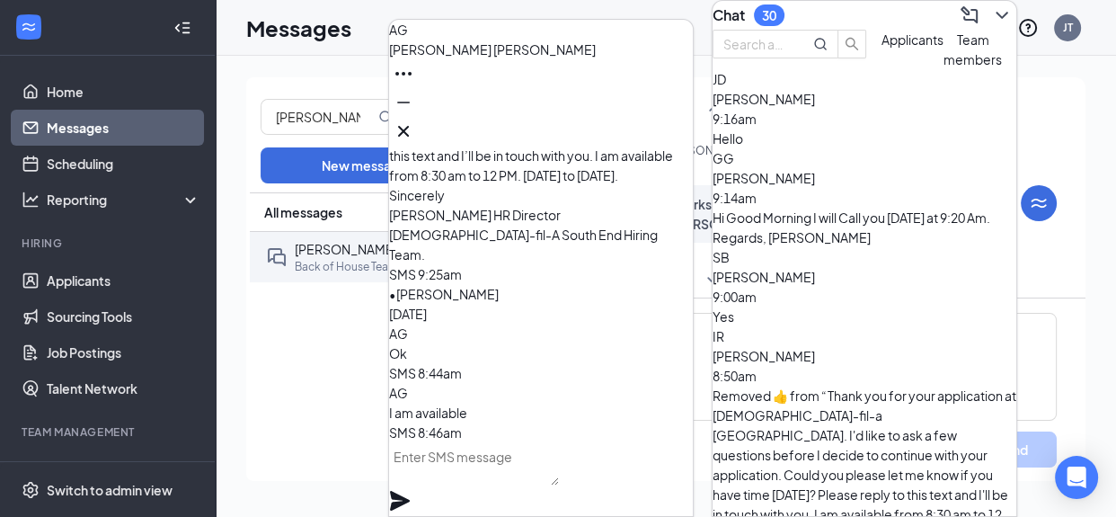
click at [1090, 106] on div "[PERSON_NAME] (2) New message All messages [PERSON_NAME] 9:14 AM Back of House …" at bounding box center [666, 286] width 901 height 461
click at [991, 18] on icon "ChevronDown" at bounding box center [1002, 15] width 22 height 22
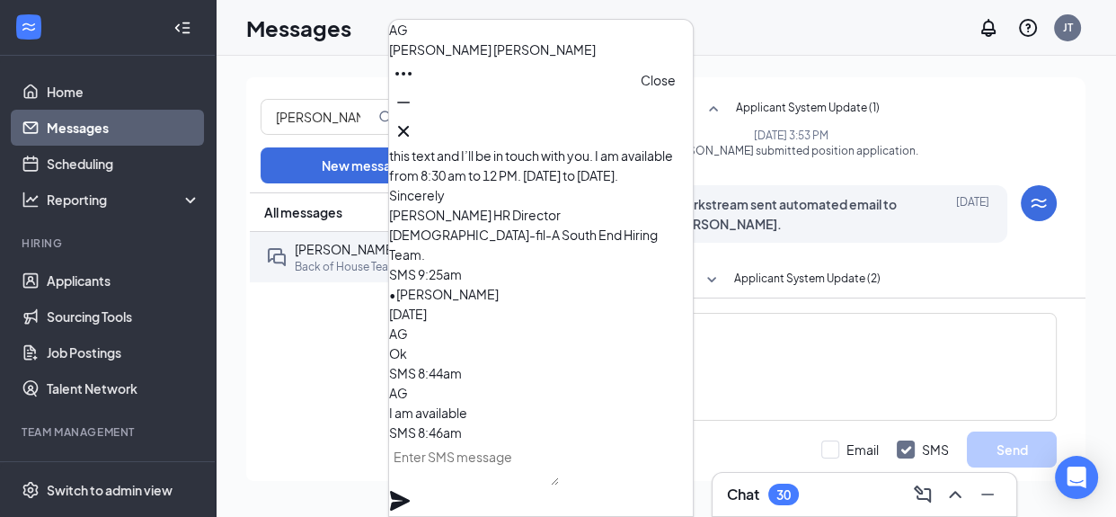
click at [414, 131] on icon "Cross" at bounding box center [404, 131] width 22 height 22
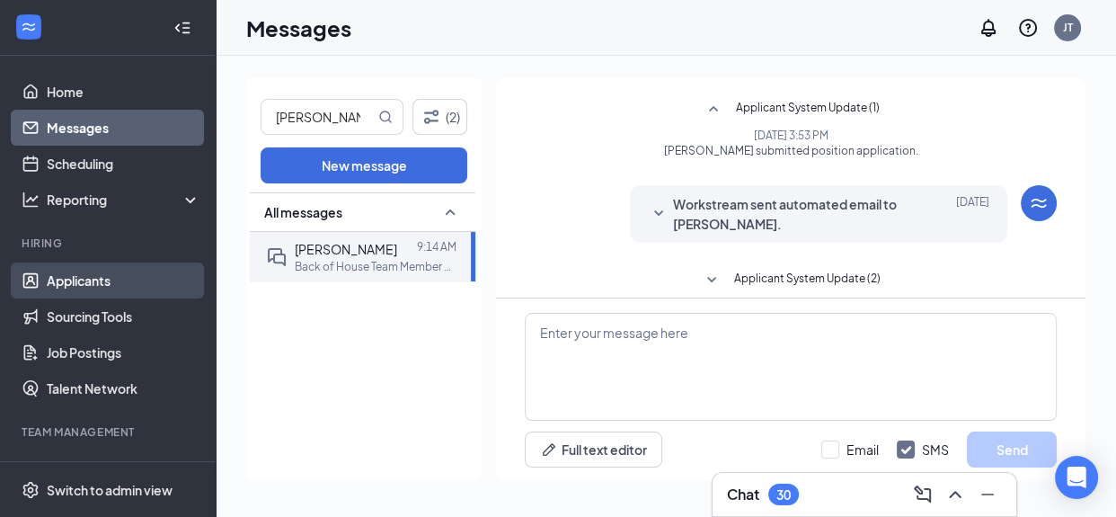
click at [109, 278] on link "Applicants" at bounding box center [124, 280] width 154 height 36
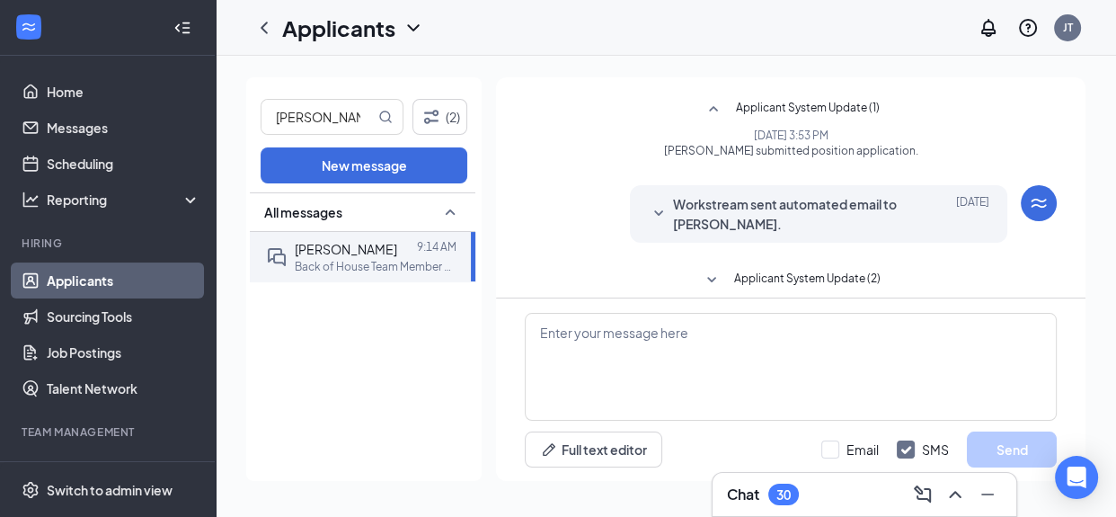
click at [91, 280] on link "Applicants" at bounding box center [124, 280] width 154 height 36
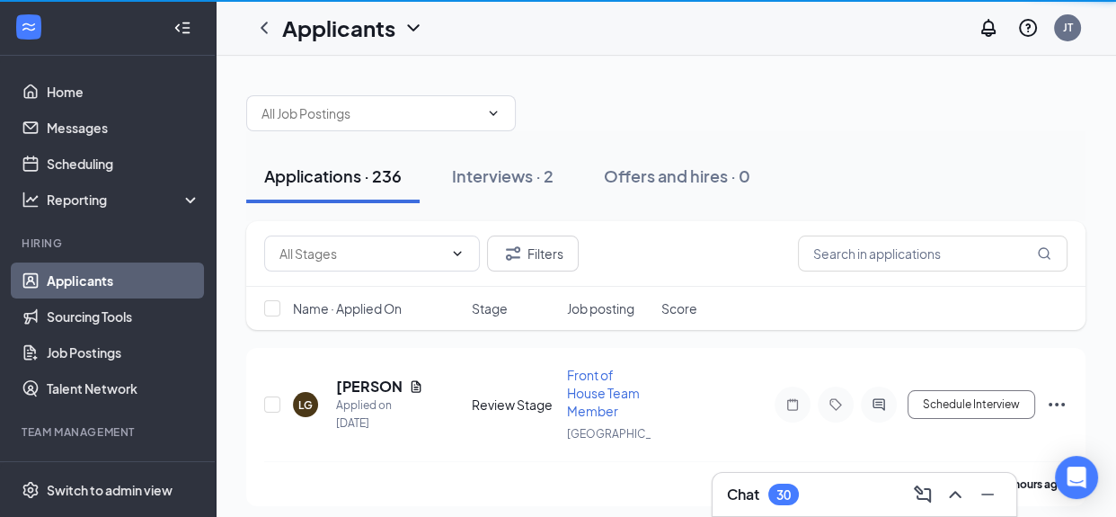
click at [90, 280] on link "Applicants" at bounding box center [124, 280] width 154 height 36
click at [456, 253] on icon "ChevronDown" at bounding box center [457, 253] width 14 height 14
click at [455, 253] on icon "ChevronUp" at bounding box center [458, 253] width 8 height 4
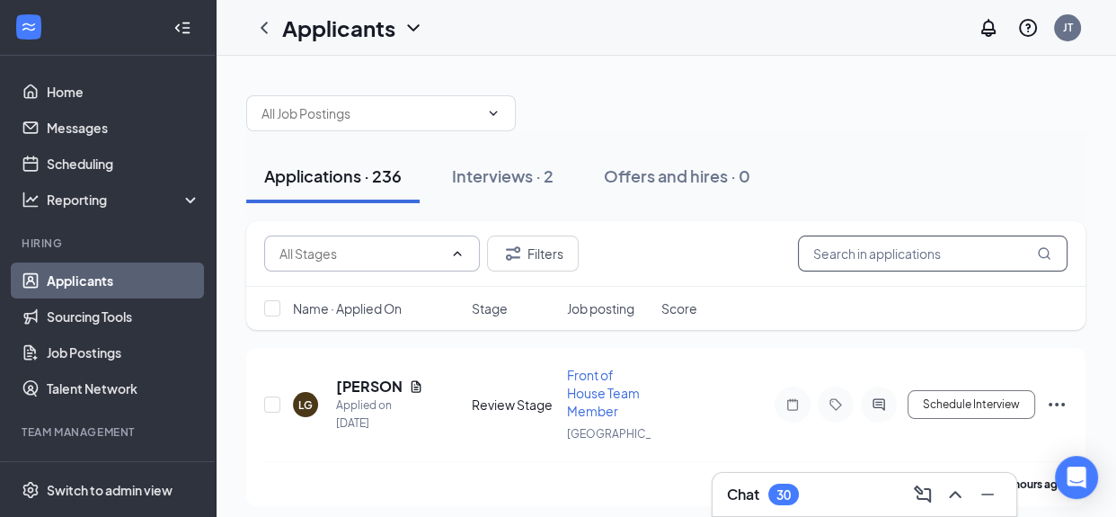
click at [839, 251] on input "text" at bounding box center [933, 253] width 270 height 36
click at [840, 252] on input "text" at bounding box center [933, 253] width 270 height 36
click at [929, 240] on input "text" at bounding box center [933, 253] width 270 height 36
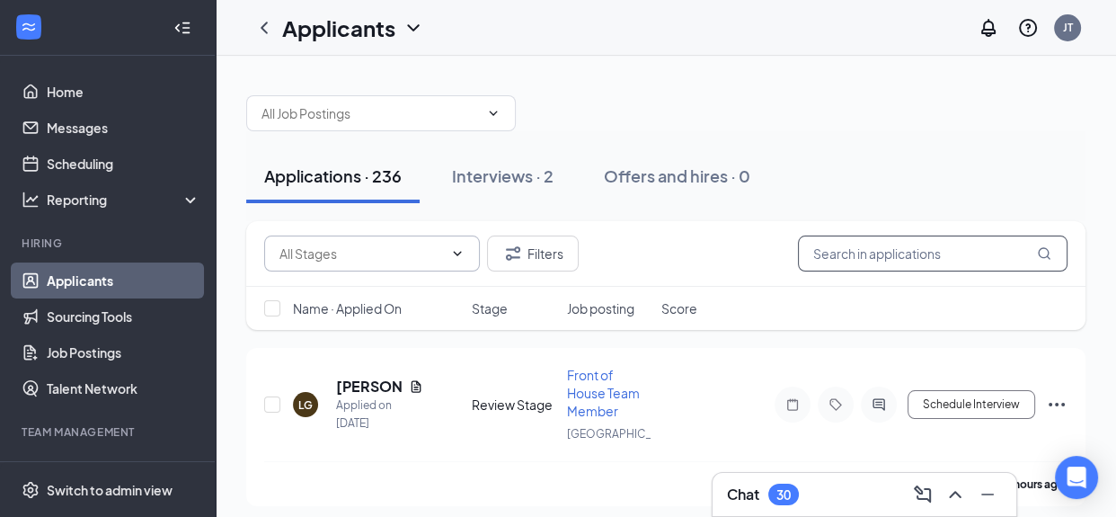
click at [832, 247] on input "text" at bounding box center [933, 253] width 270 height 36
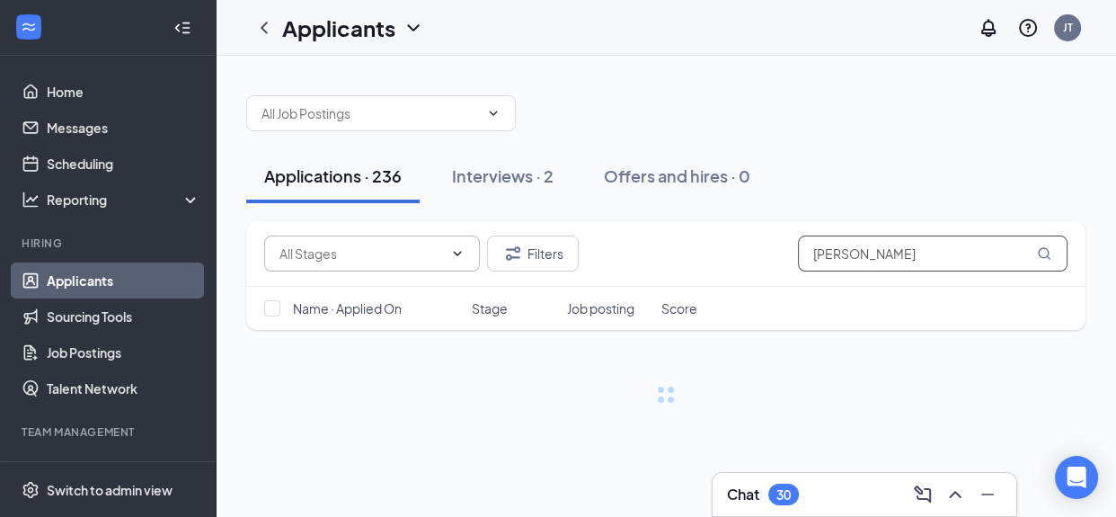
type input "[PERSON_NAME]"
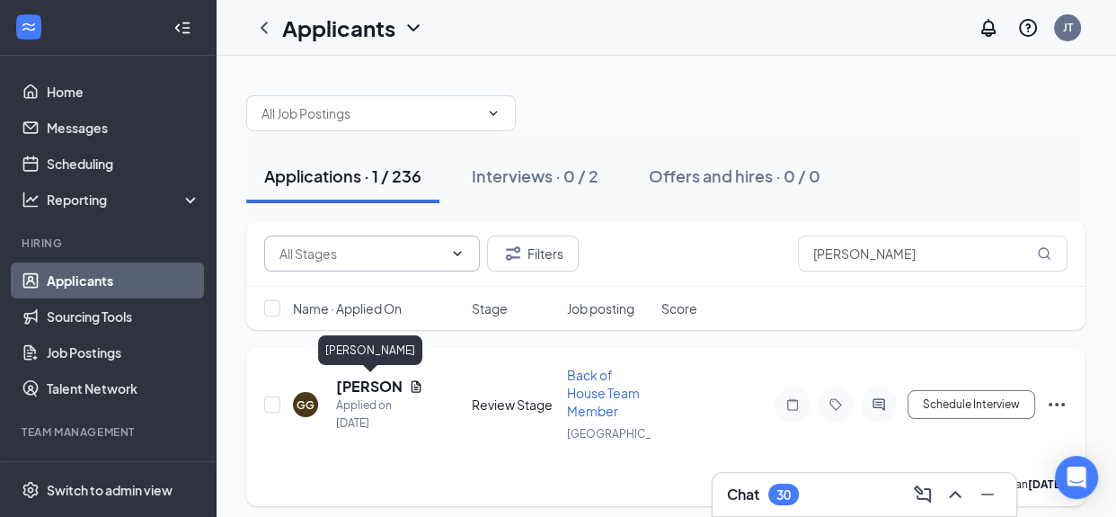
click at [373, 387] on h5 "[PERSON_NAME]" at bounding box center [369, 387] width 66 height 20
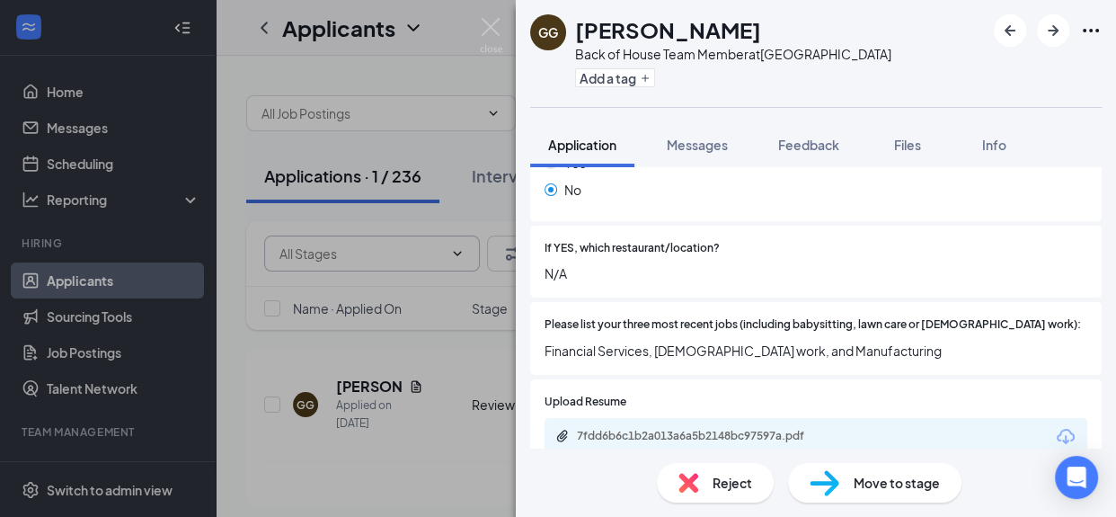
scroll to position [600, 0]
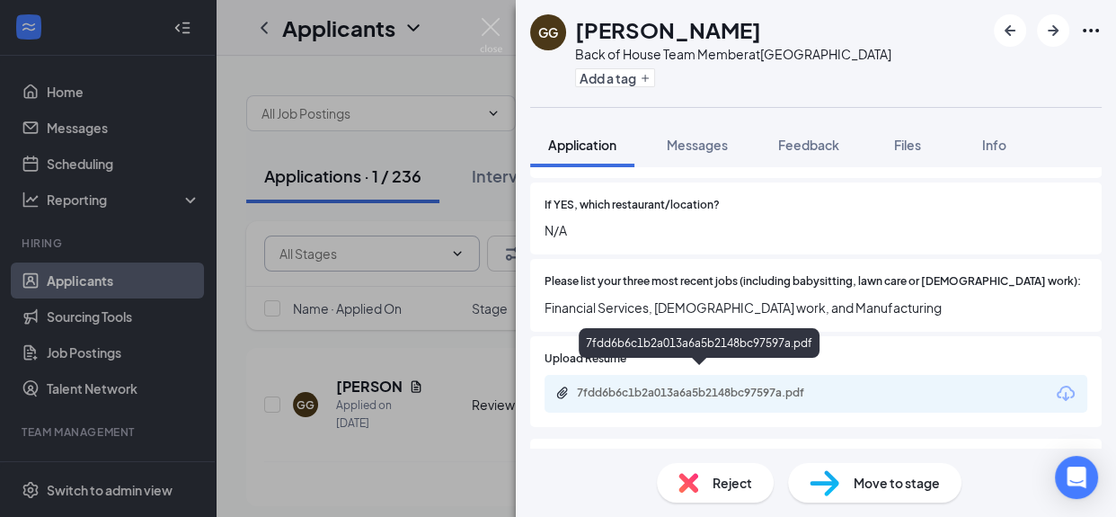
click at [790, 386] on div "7fdd6b6c1b2a013a6a5b2148bc97597a.pdf" at bounding box center [703, 393] width 252 height 14
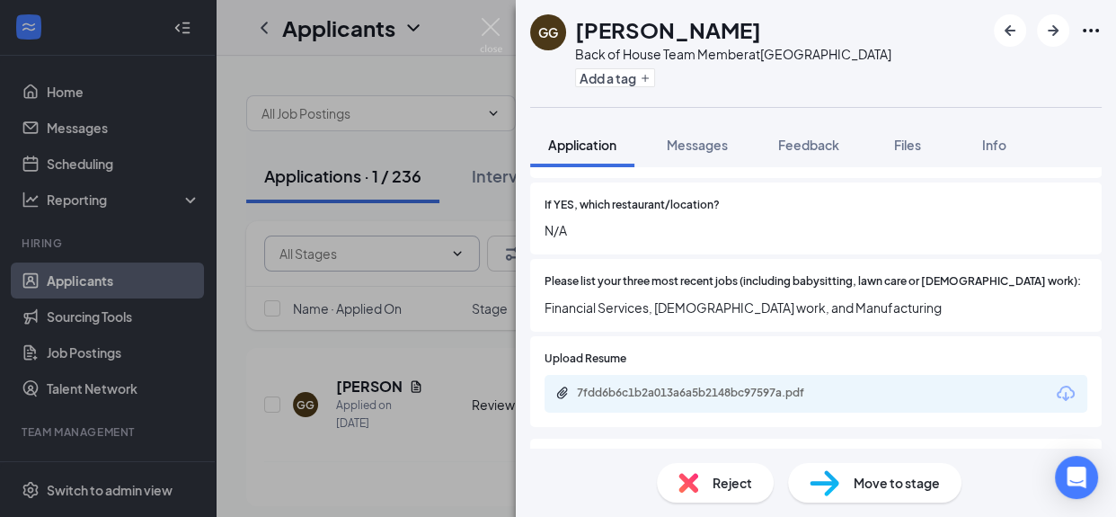
click at [52, 128] on div "GG Gabriel Gonzalez Back of House Team Member at South End Add a tag Applicatio…" at bounding box center [558, 258] width 1116 height 517
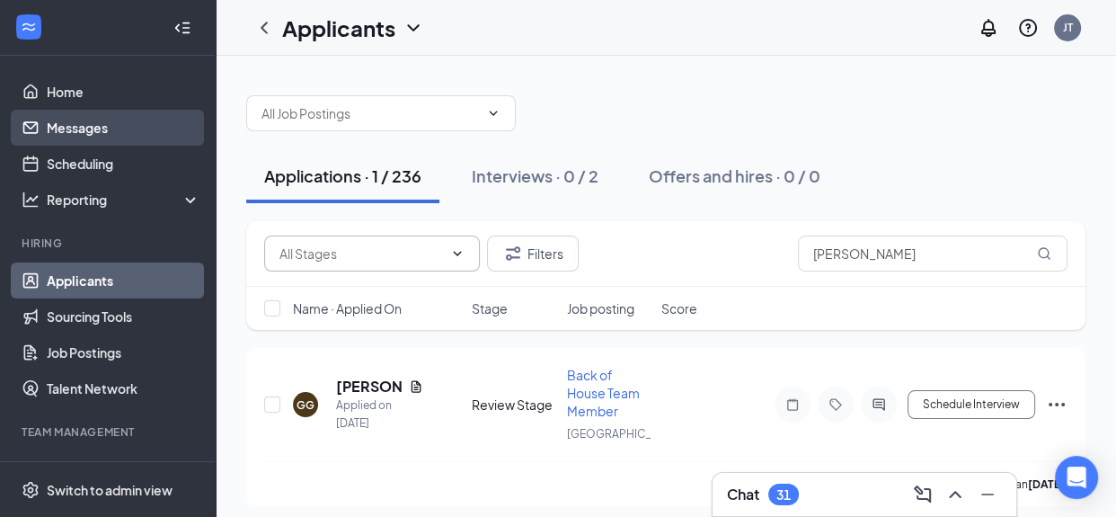
click at [84, 129] on link "Messages" at bounding box center [124, 128] width 154 height 36
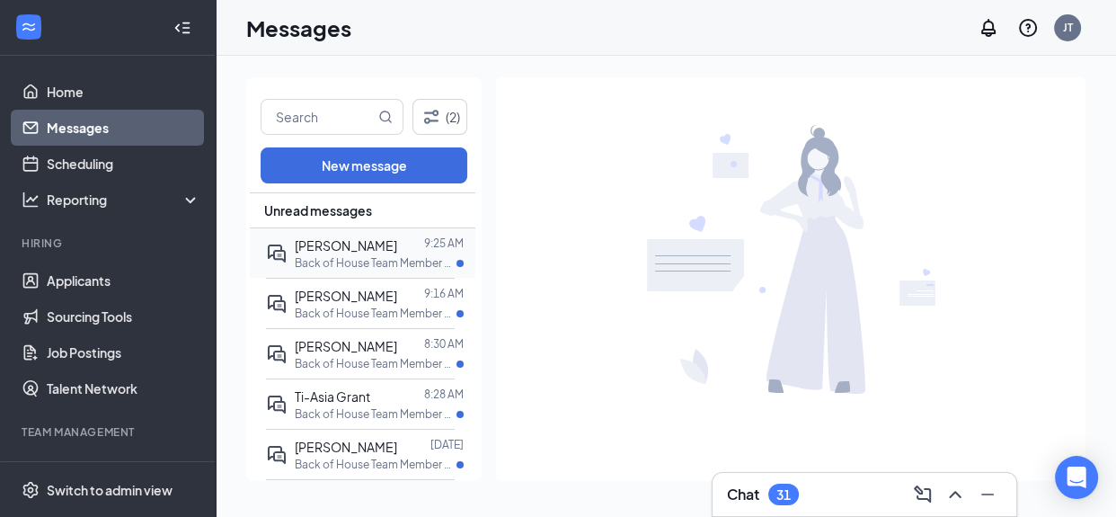
click at [409, 244] on div at bounding box center [410, 245] width 27 height 20
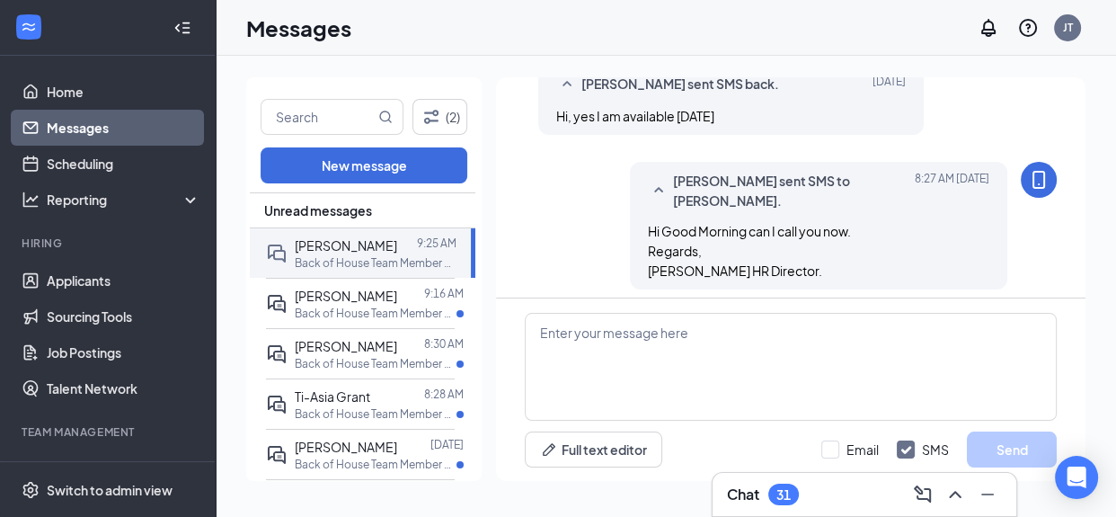
scroll to position [755, 0]
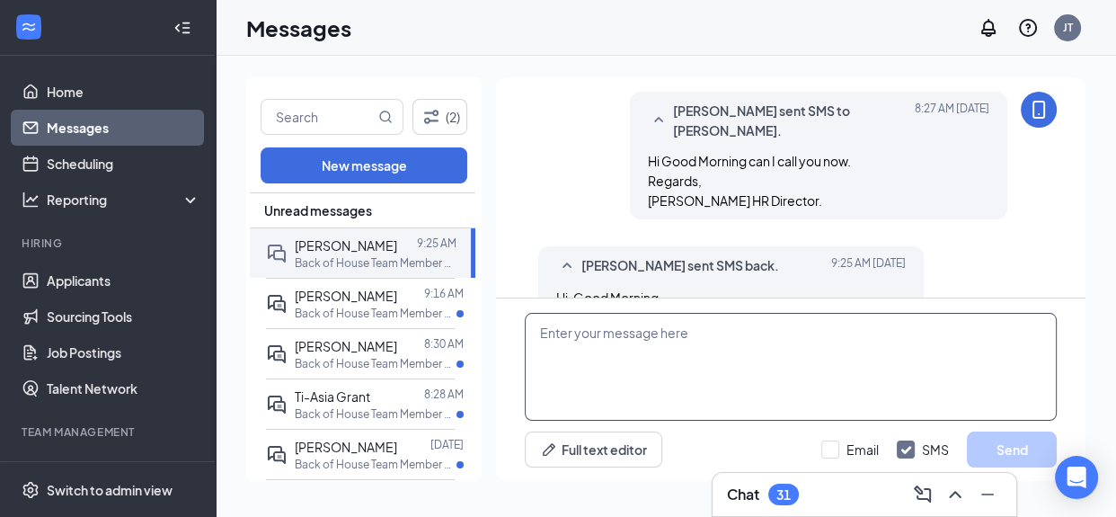
click at [578, 333] on textarea at bounding box center [791, 367] width 532 height 108
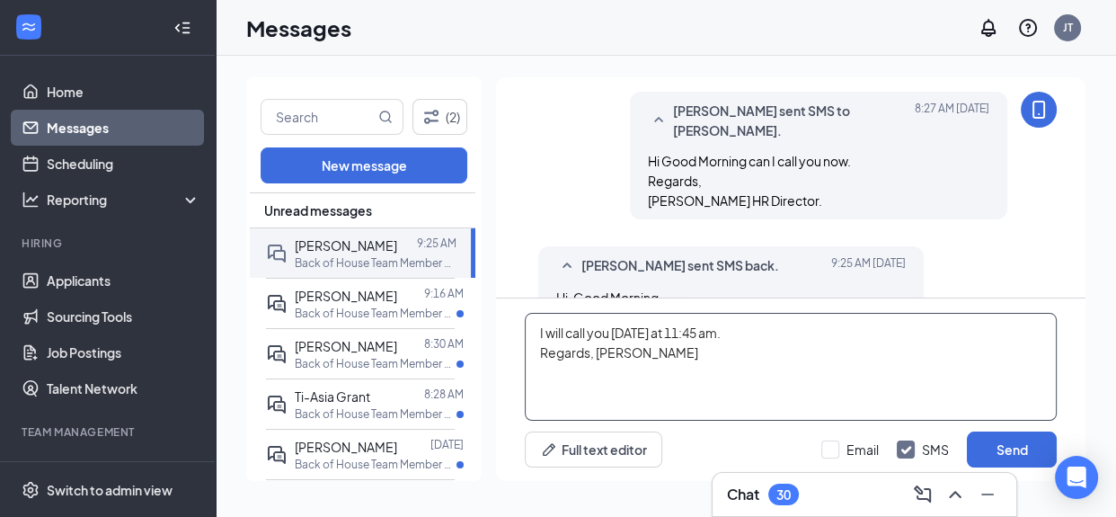
click at [594, 354] on textarea "I will call you today at 11:45 am. Regards, Laura Vazquez" at bounding box center [791, 367] width 532 height 108
click at [638, 376] on textarea "I will call you today at 11:45 am. Regards, Laura Vazquez" at bounding box center [791, 367] width 532 height 108
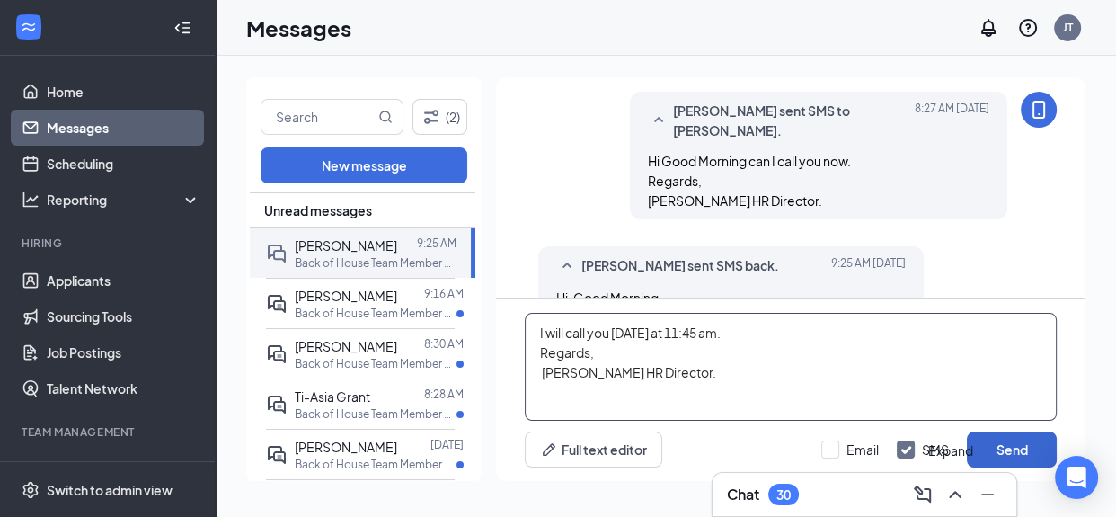
type textarea "I will call you today at 11:45 am. Regards, Laura Vazquez HR Director."
click at [1037, 442] on button "Send" at bounding box center [1012, 449] width 90 height 36
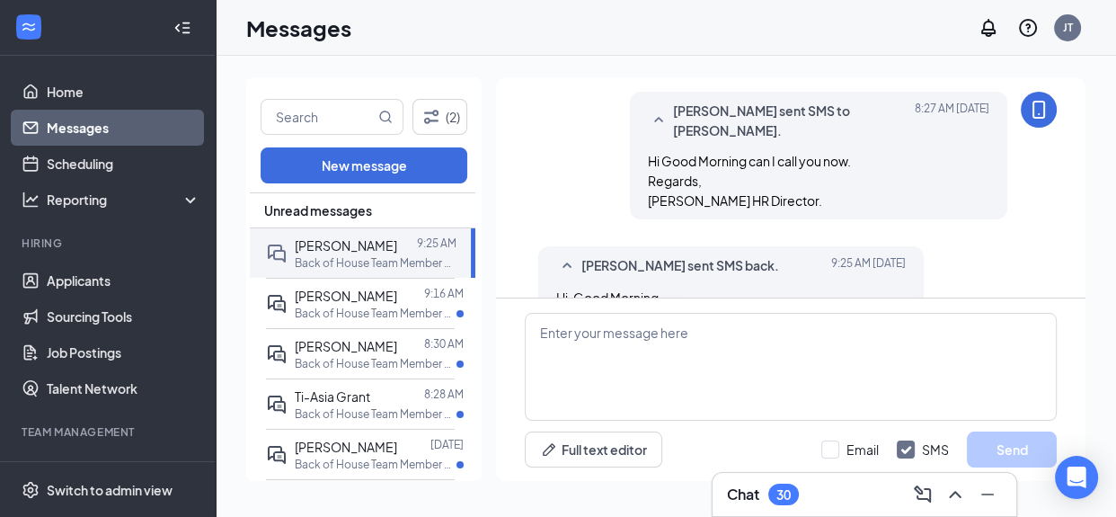
scroll to position [892, 0]
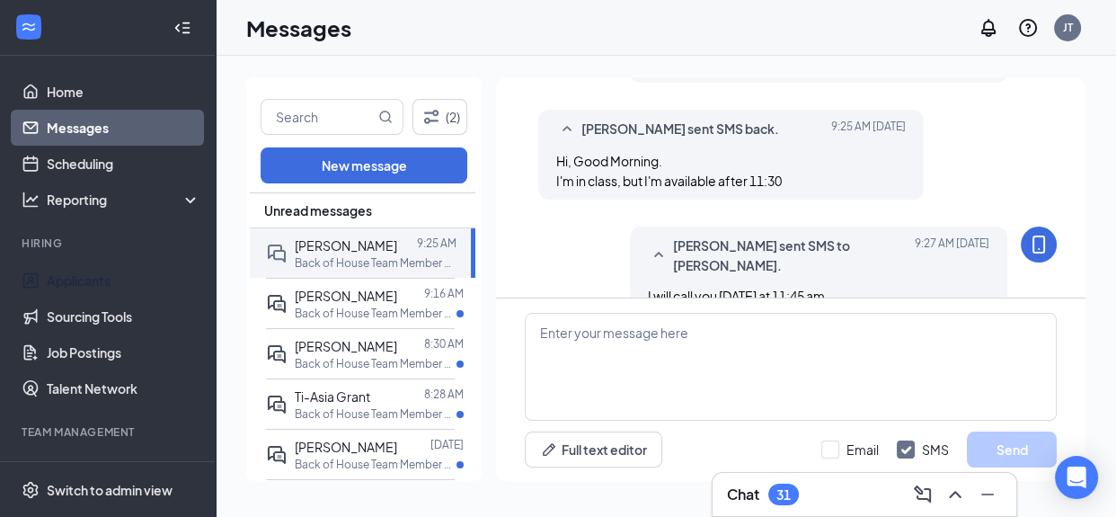
drag, startPoint x: 82, startPoint y: 277, endPoint x: 403, endPoint y: 210, distance: 327.7
click at [82, 279] on link "Applicants" at bounding box center [124, 280] width 154 height 36
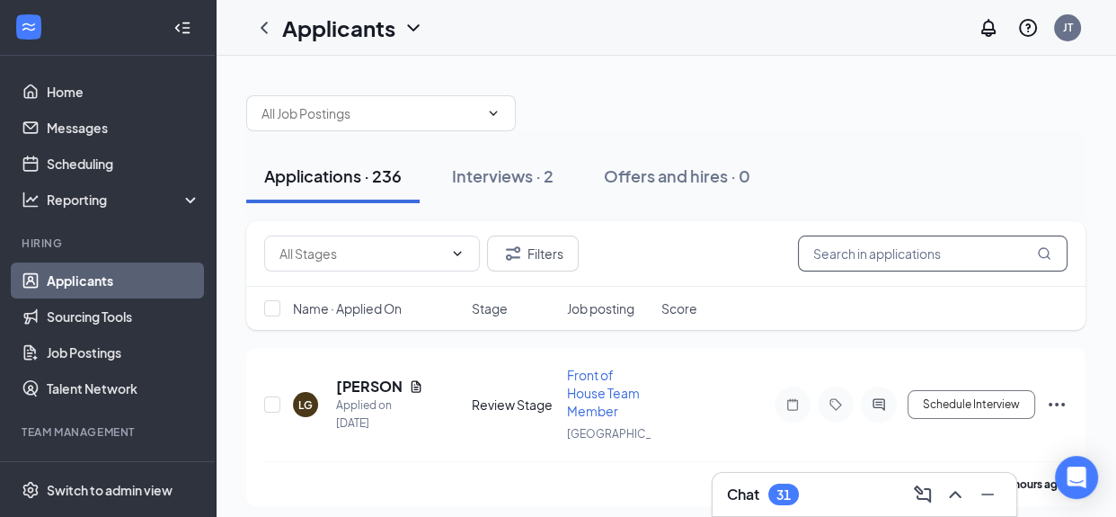
click at [917, 259] on input "text" at bounding box center [933, 253] width 270 height 36
type input "Mari"
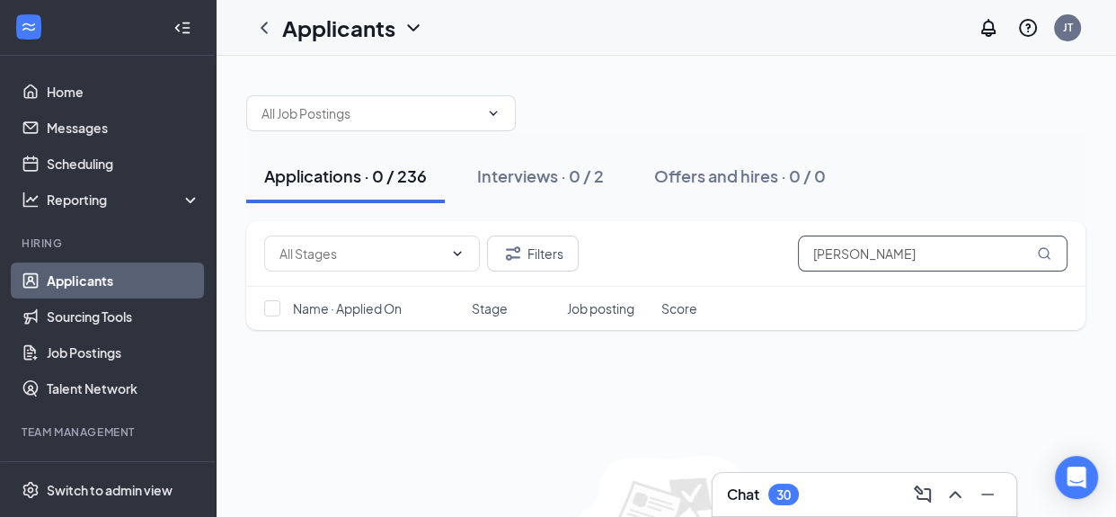
click at [1044, 250] on icon "MagnifyingGlass" at bounding box center [1044, 253] width 14 height 14
click at [1042, 253] on icon "MagnifyingGlass" at bounding box center [1044, 253] width 14 height 14
click at [943, 261] on input "Maria Salgado" at bounding box center [933, 253] width 270 height 36
type input "M"
type input "Maria Salgado"
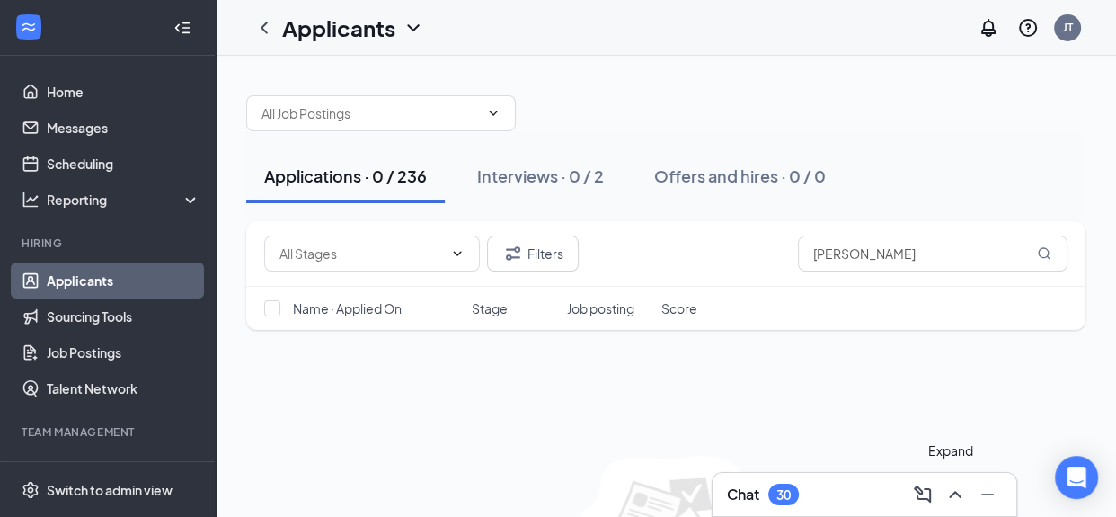
click at [955, 498] on icon "ChevronUp" at bounding box center [956, 495] width 22 height 22
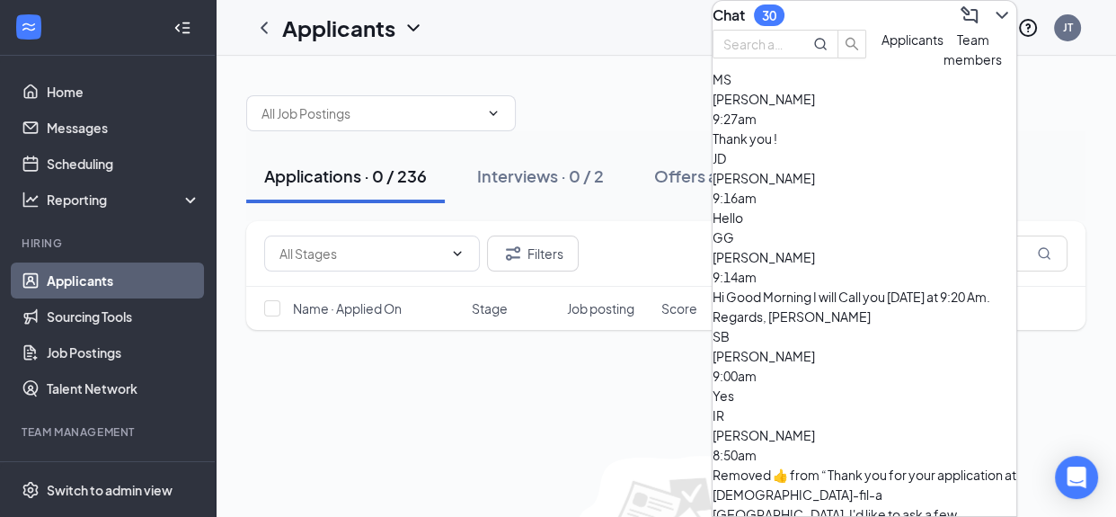
click at [886, 148] on div "Thank you !" at bounding box center [865, 139] width 304 height 20
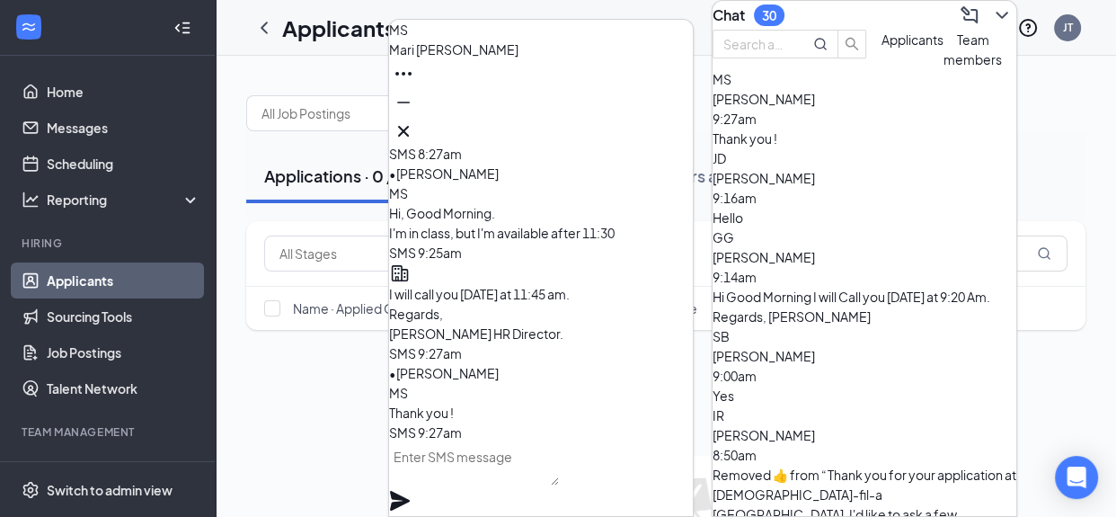
click at [469, 485] on textarea at bounding box center [474, 463] width 170 height 43
type textarea "Its my"
type textarea "It's my Pleasure !!"
click at [410, 491] on icon "Plane" at bounding box center [400, 501] width 20 height 20
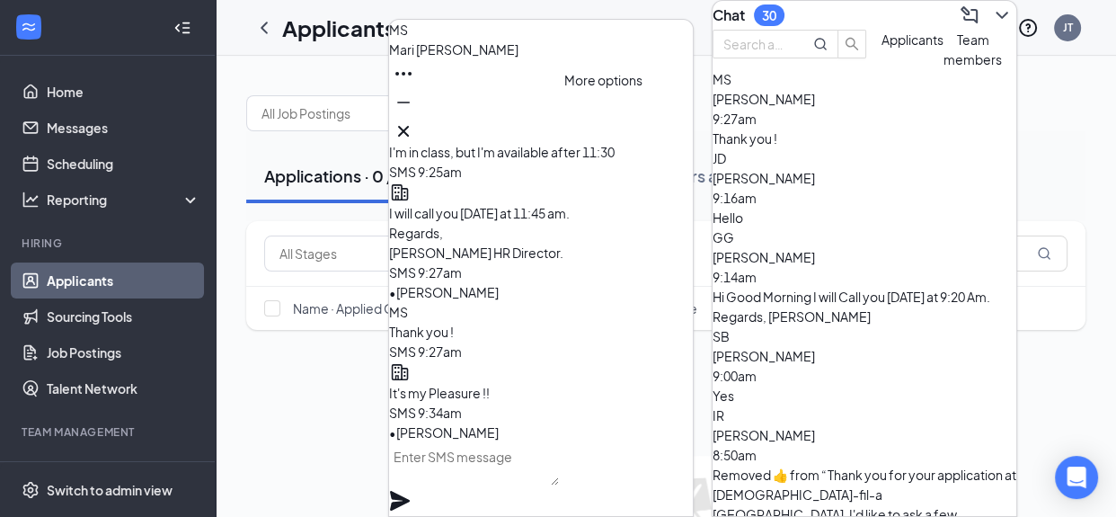
click at [414, 84] on icon "Ellipses" at bounding box center [404, 74] width 22 height 22
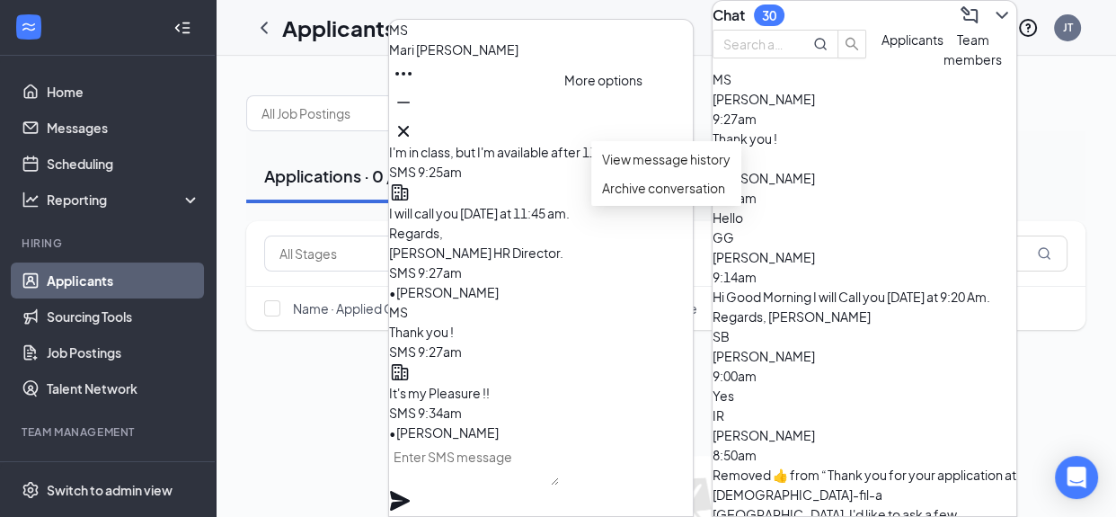
click at [414, 84] on icon "Ellipses" at bounding box center [404, 74] width 22 height 22
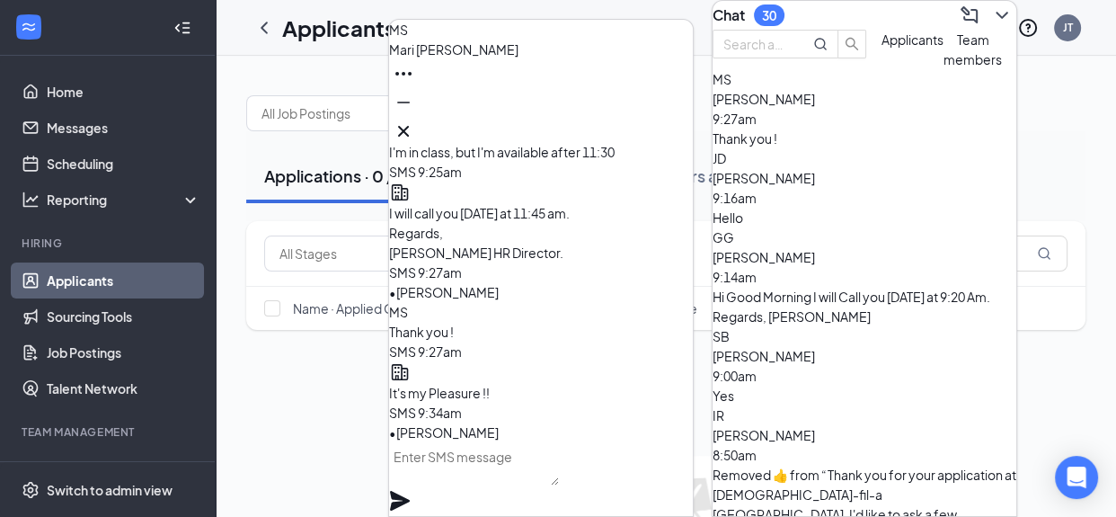
click at [438, 58] on span "Mari Salgado" at bounding box center [453, 49] width 129 height 16
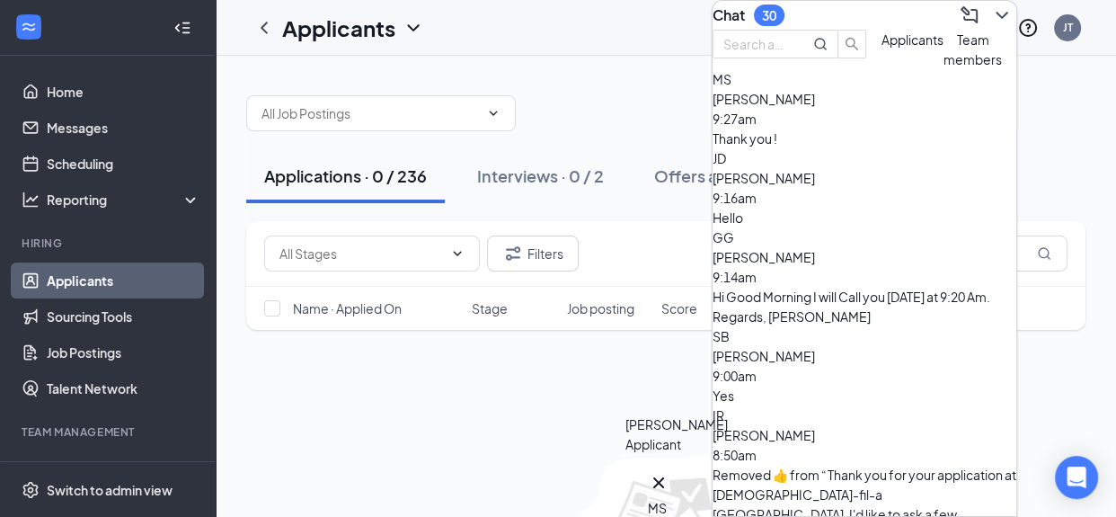
click at [668, 498] on div "MS" at bounding box center [659, 508] width 22 height 20
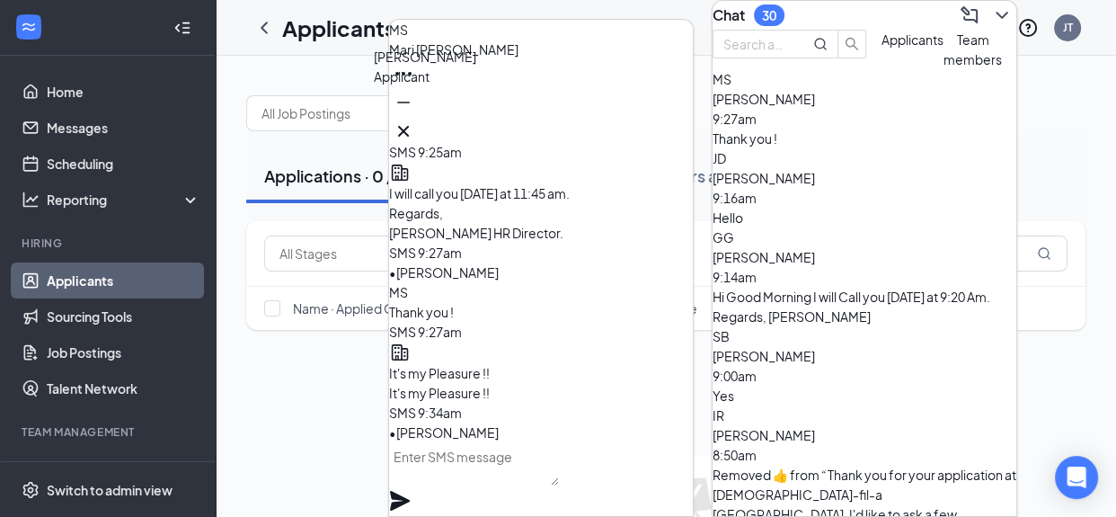
click at [418, 65] on div "MS" at bounding box center [407, 42] width 22 height 46
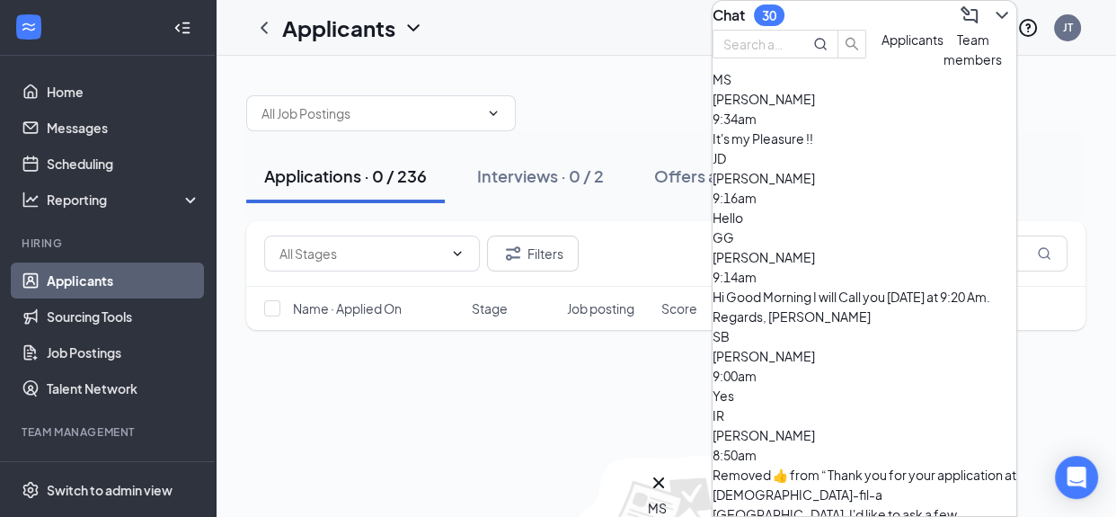
click at [497, 367] on div "Filters Maria Salgado Name · Applied On Stage Job posting Score No applicants f…" at bounding box center [666, 425] width 840 height 409
click at [383, 390] on div "Filters Maria Salgado Name · Applied On Stage Job posting Score No applicants f…" at bounding box center [666, 425] width 840 height 409
click at [991, 19] on icon "ChevronDown" at bounding box center [1002, 15] width 22 height 22
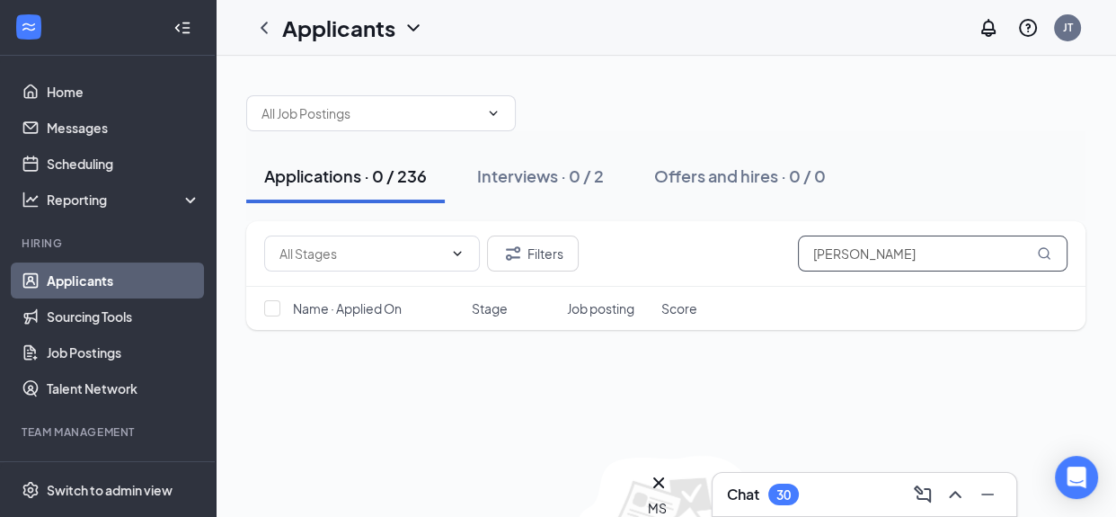
click at [919, 252] on input "Maria Salgado" at bounding box center [933, 253] width 270 height 36
click at [271, 308] on input "checkbox" at bounding box center [272, 308] width 16 height 16
checkbox input "false"
click at [90, 283] on link "Applicants" at bounding box center [124, 280] width 154 height 36
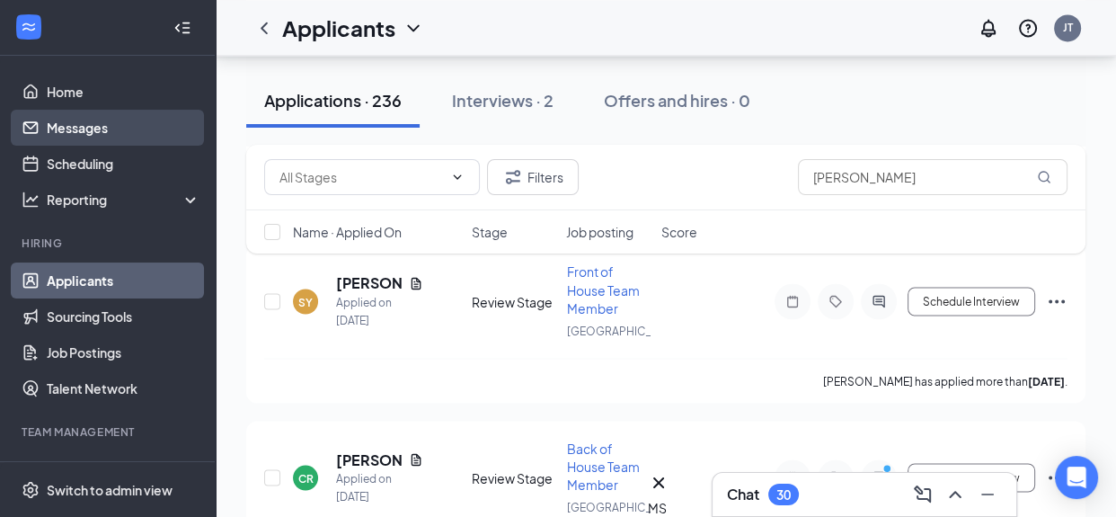
scroll to position [12291, 0]
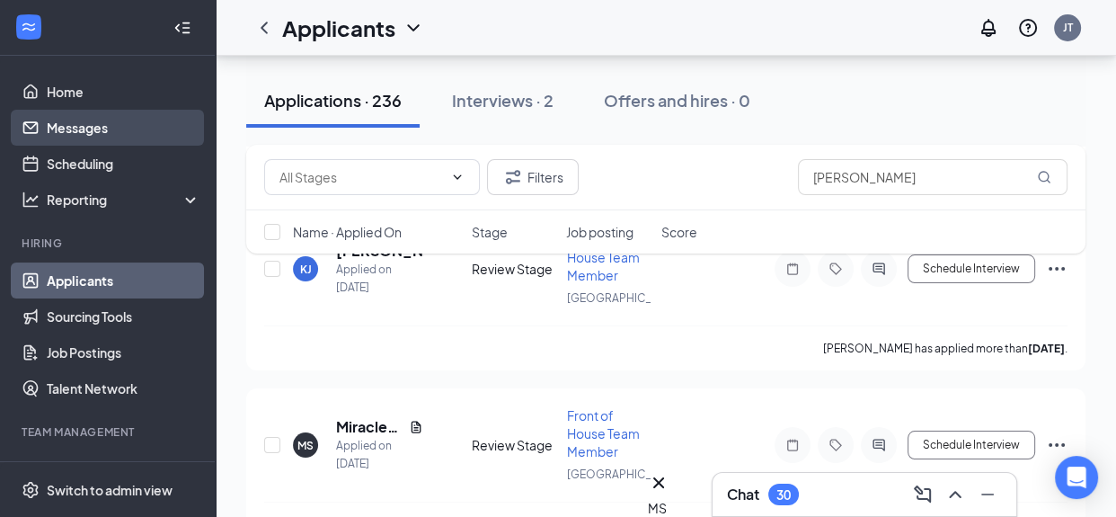
click at [76, 129] on link "Messages" at bounding box center [124, 128] width 154 height 36
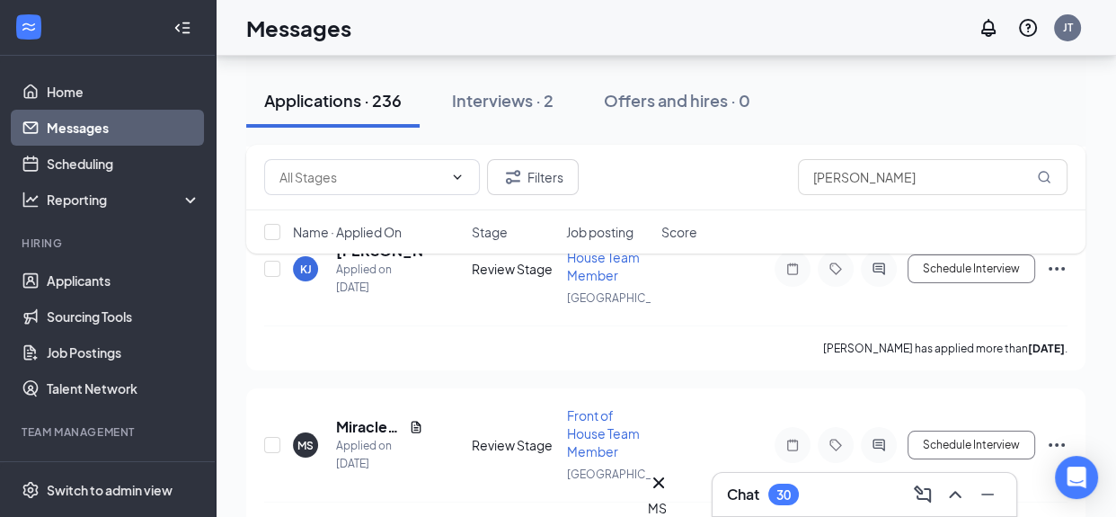
scroll to position [13237, 0]
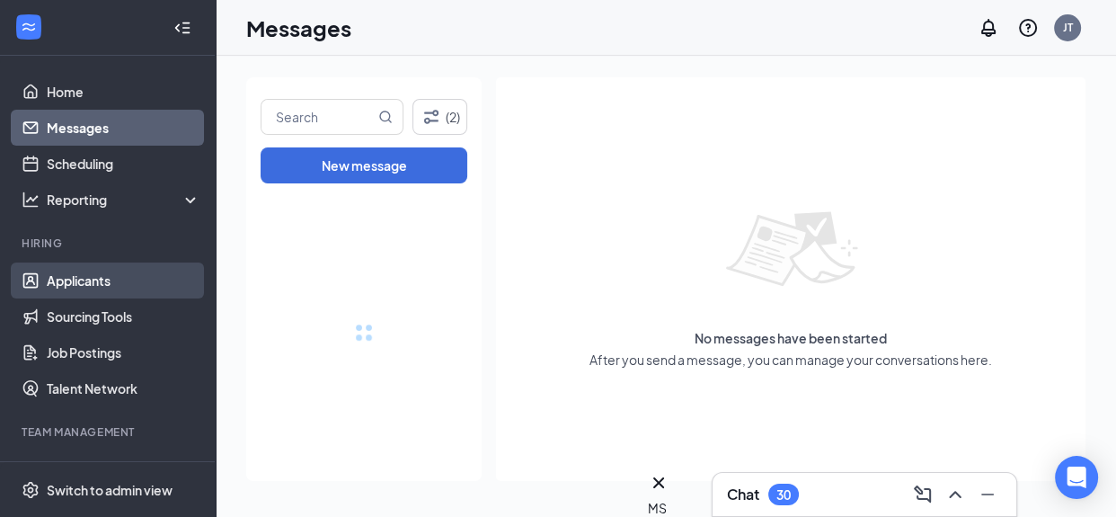
click at [117, 271] on link "Applicants" at bounding box center [124, 280] width 154 height 36
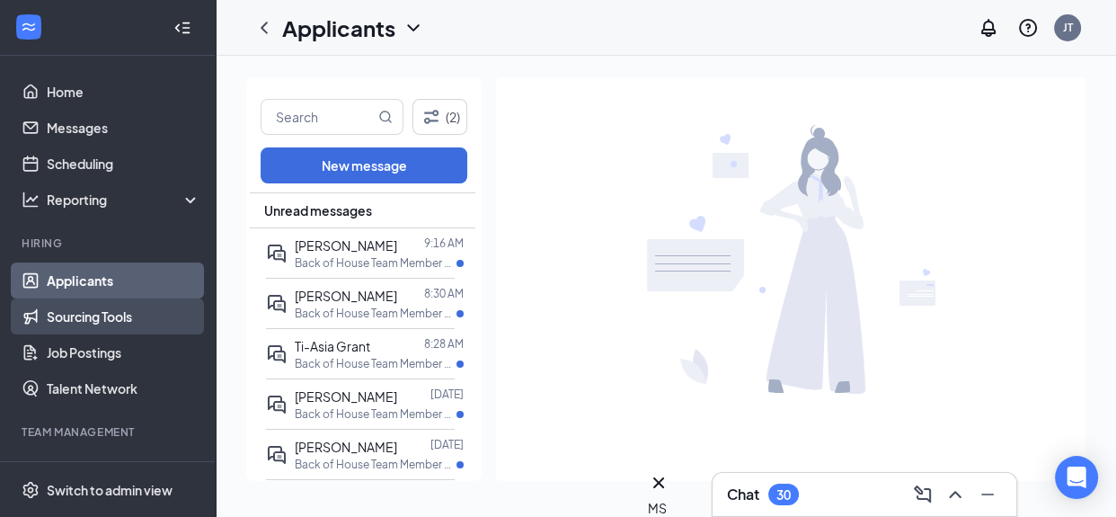
click at [108, 281] on link "Applicants" at bounding box center [124, 280] width 154 height 36
click at [96, 282] on link "Applicants" at bounding box center [124, 280] width 154 height 36
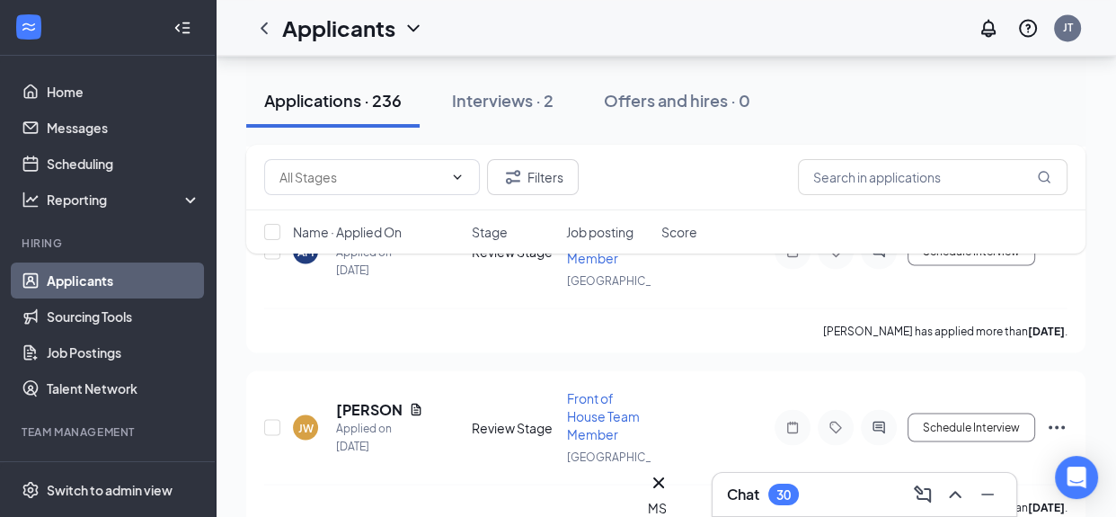
scroll to position [22089, 0]
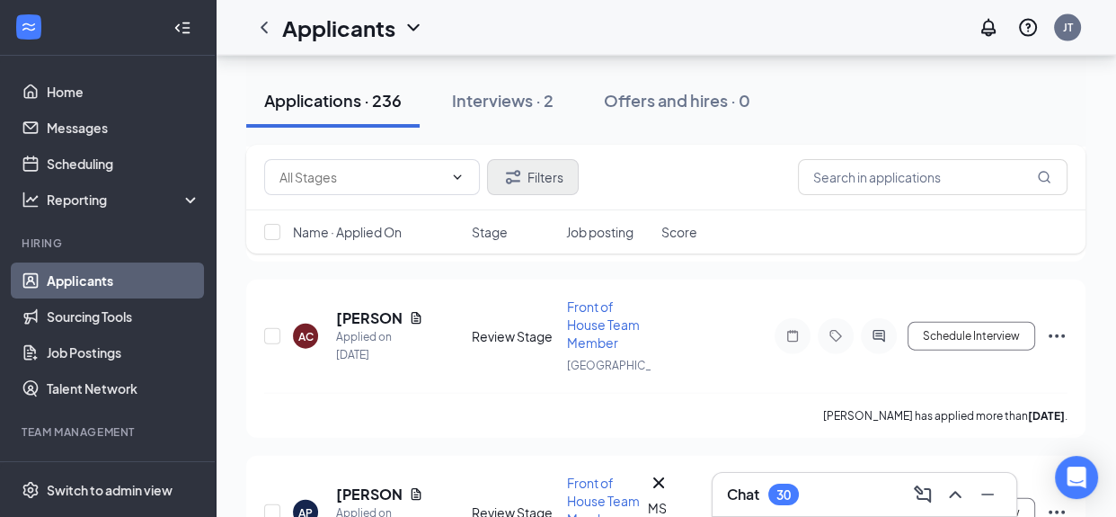
click at [466, 170] on span at bounding box center [372, 177] width 216 height 36
click at [513, 182] on icon "Filter" at bounding box center [513, 177] width 22 height 22
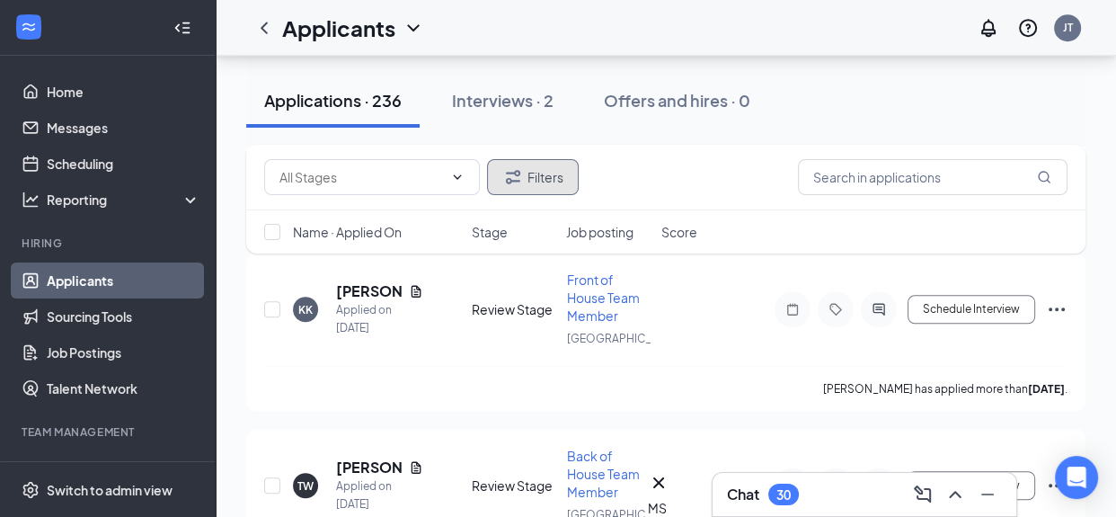
click at [513, 182] on icon "Filter" at bounding box center [513, 176] width 14 height 13
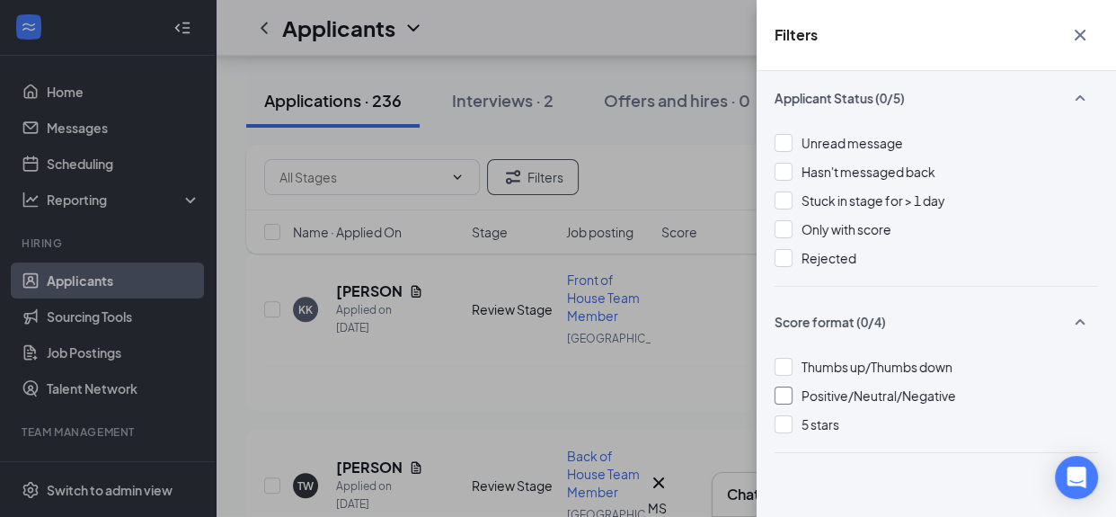
scroll to position [17, 0]
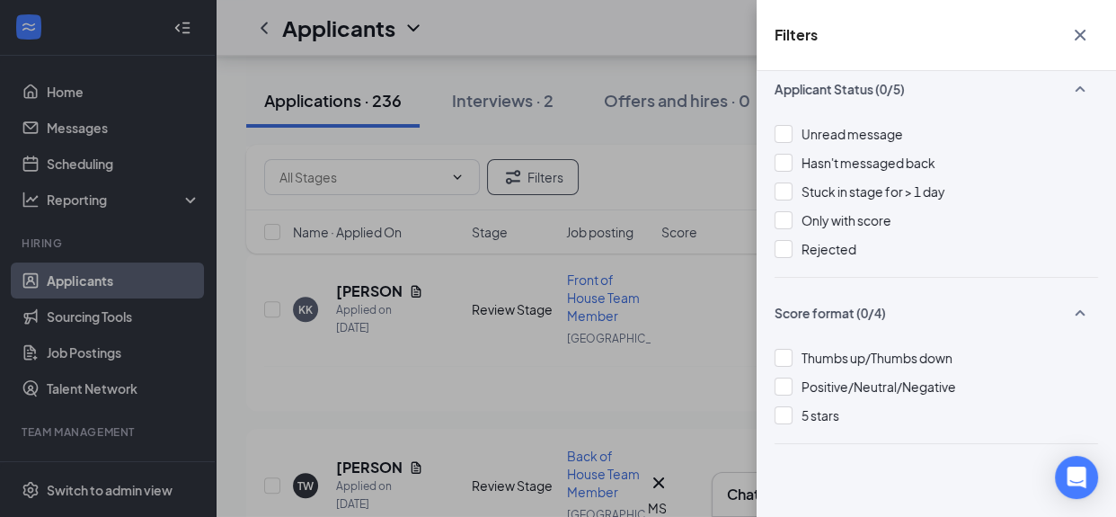
click at [642, 359] on div "Filters Applicant Status (0/5) Unread message Hasn't messaged back Stuck in sta…" at bounding box center [558, 258] width 1116 height 517
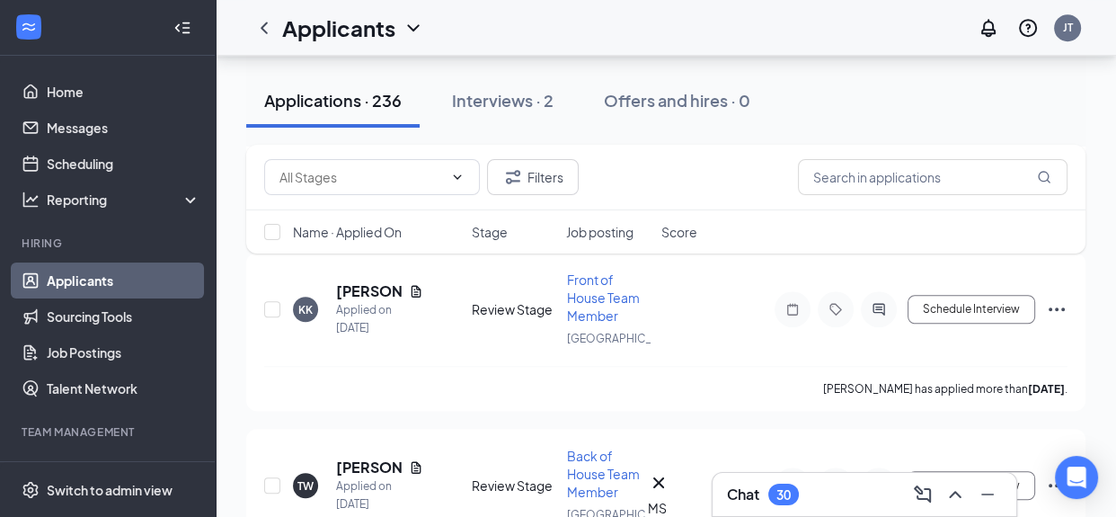
click at [616, 225] on span "Job posting" at bounding box center [599, 232] width 67 height 18
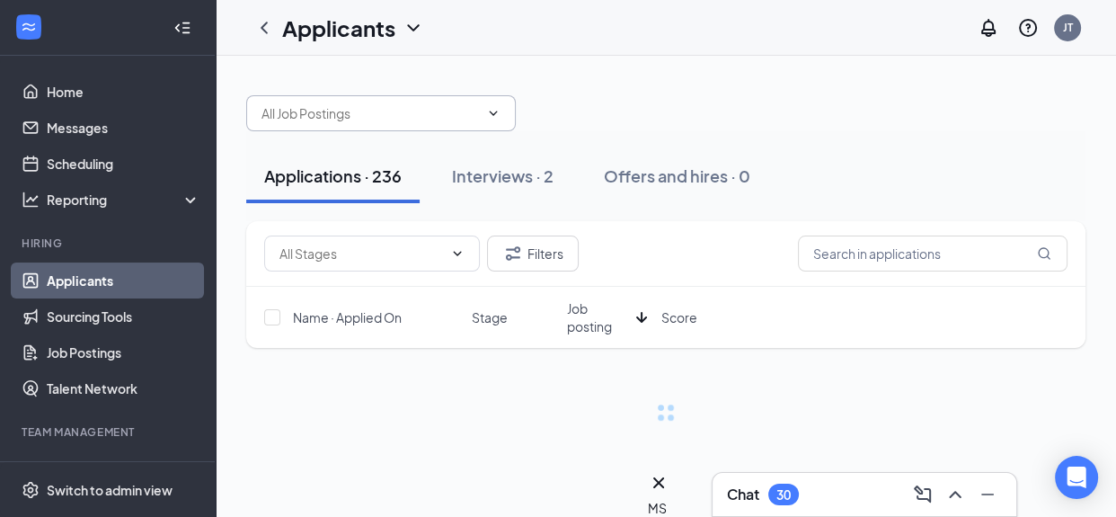
scroll to position [0, 0]
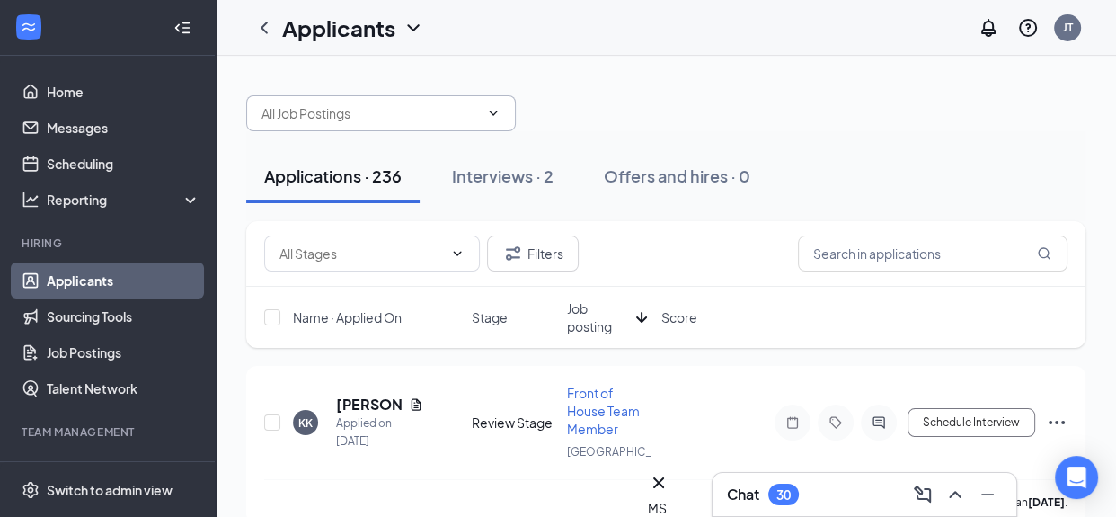
click at [489, 108] on icon "ChevronDown" at bounding box center [493, 113] width 14 height 14
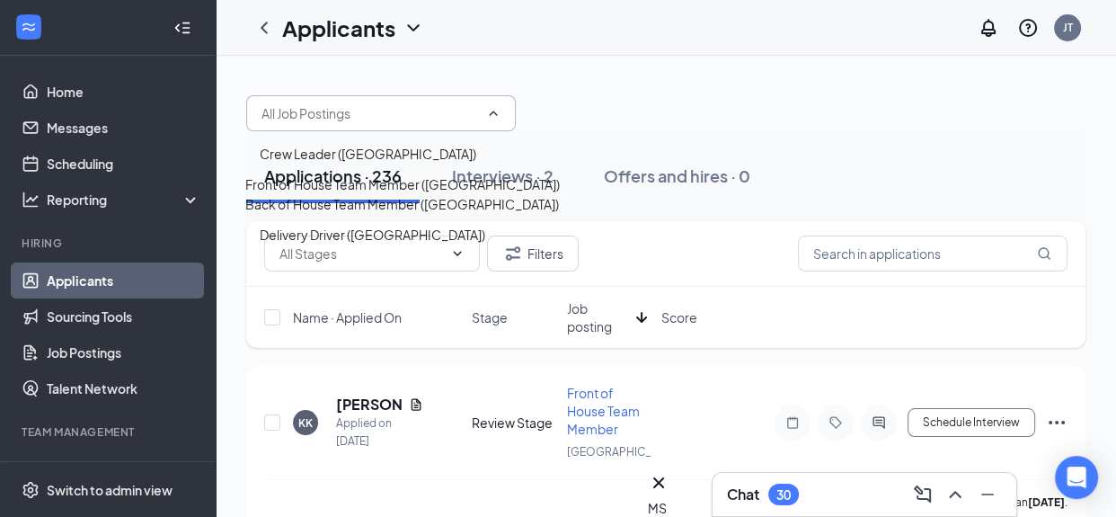
click at [440, 214] on div "Back of House Team Member ([GEOGRAPHIC_DATA])" at bounding box center [402, 204] width 314 height 20
type input "Back of House Team Member ([GEOGRAPHIC_DATA])"
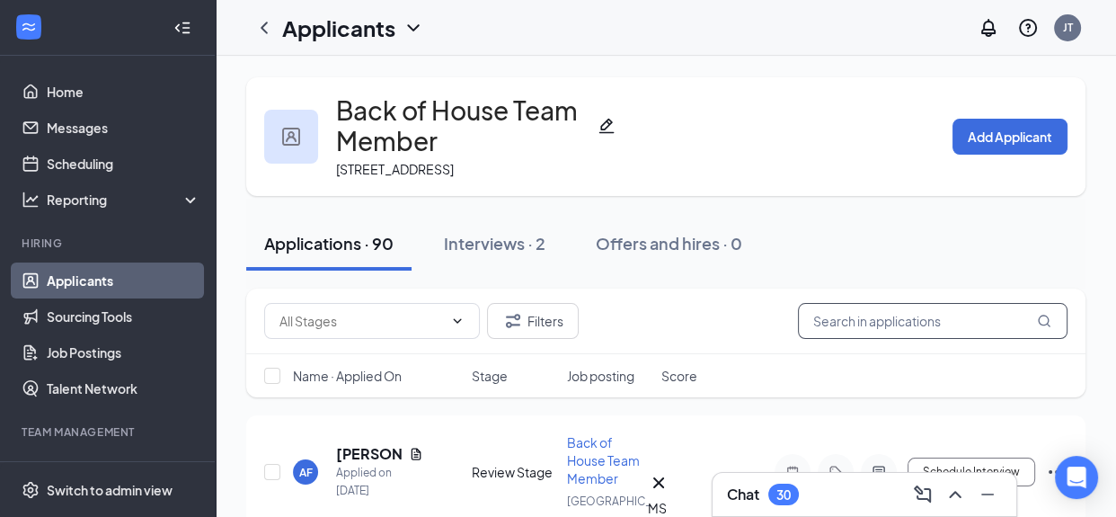
click at [849, 324] on input "text" at bounding box center [933, 321] width 270 height 36
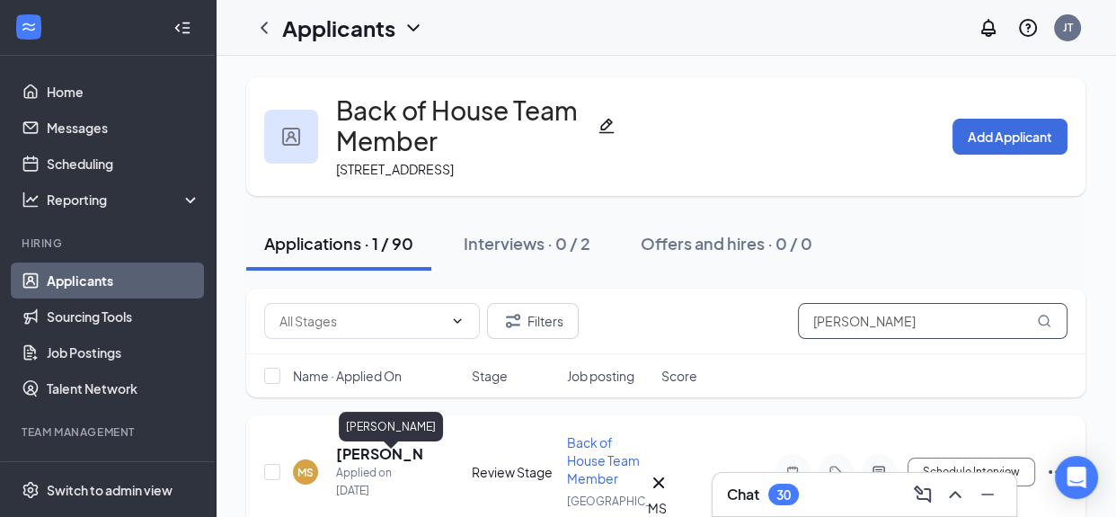
type input "mari salgado"
click at [359, 458] on h5 "[PERSON_NAME]" at bounding box center [379, 454] width 87 height 20
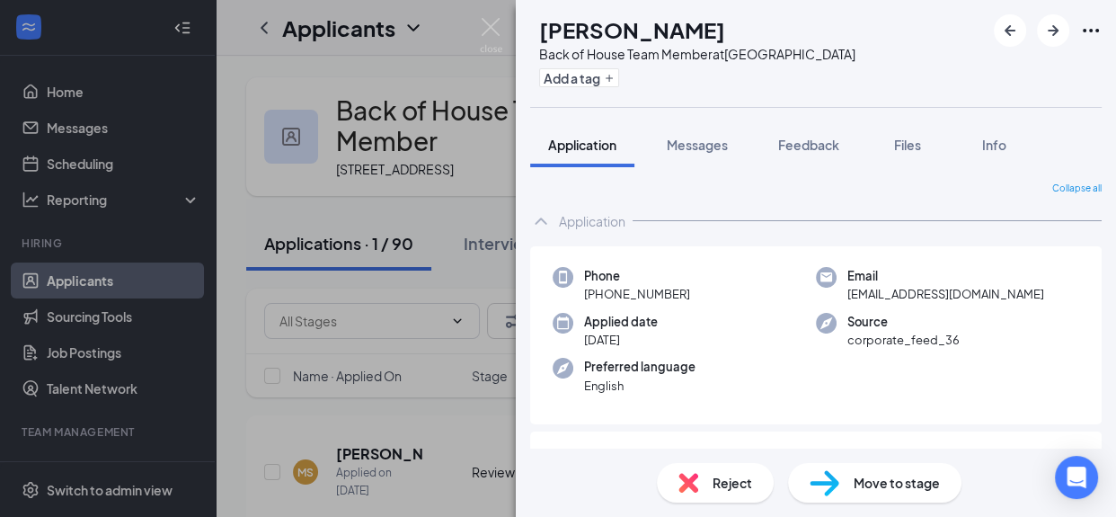
click at [866, 485] on span "Move to stage" at bounding box center [897, 483] width 86 height 20
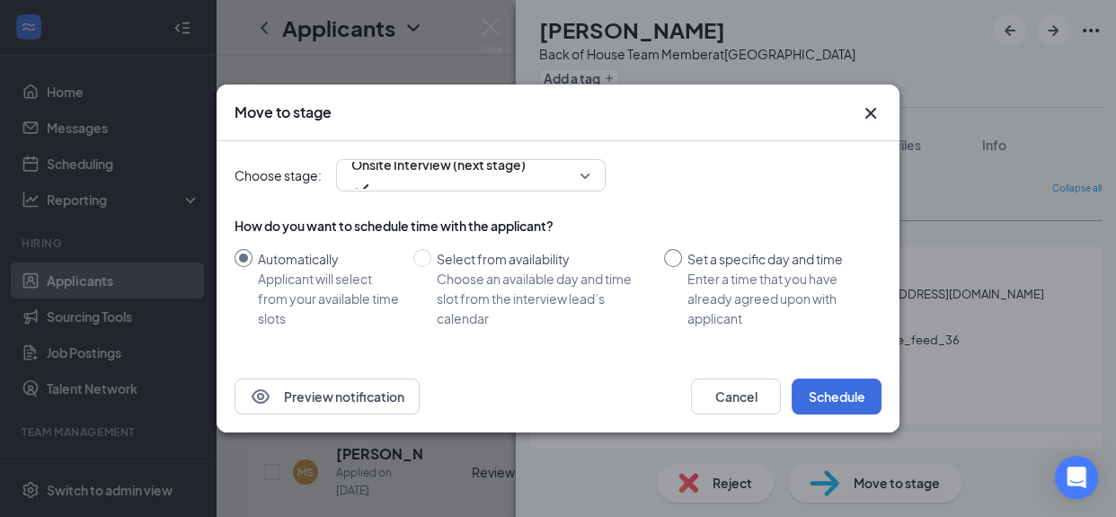
click at [680, 256] on input "Set a specific day and time Enter a time that you have already agreed upon with…" at bounding box center [673, 258] width 18 height 18
radio input "true"
radio input "false"
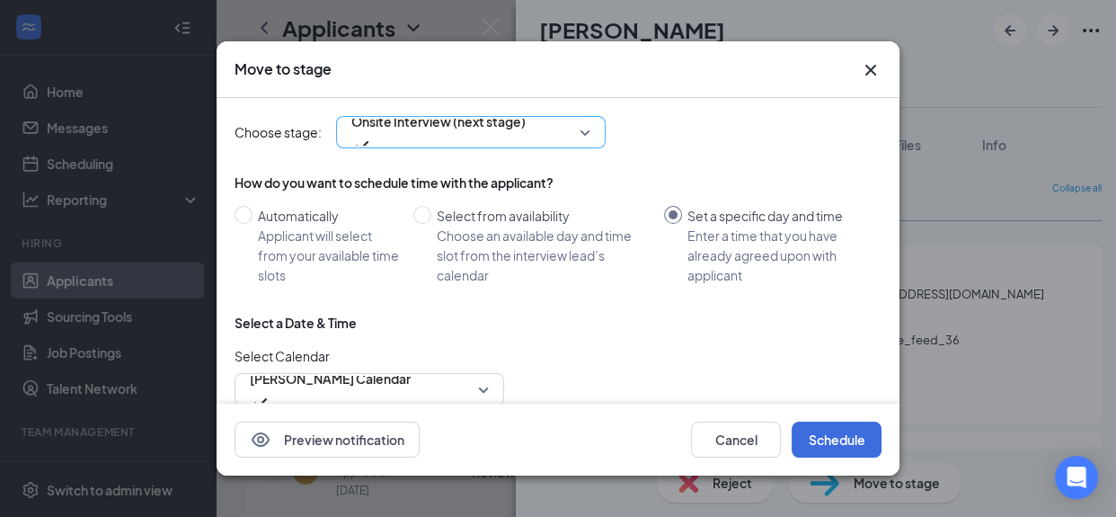
click at [588, 129] on span "Onsite Interview (next stage)" at bounding box center [470, 132] width 239 height 27
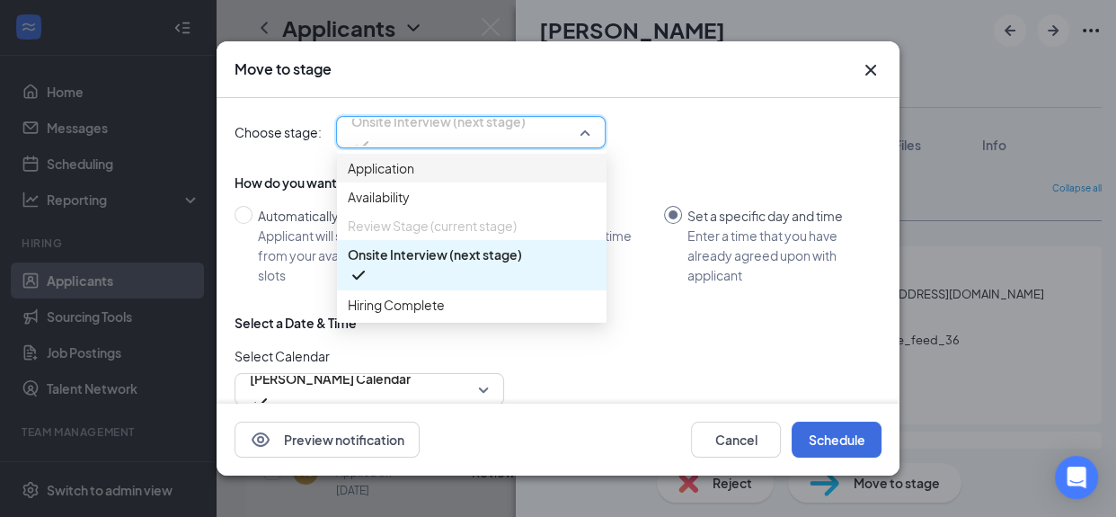
click at [472, 174] on span "Application" at bounding box center [472, 168] width 248 height 20
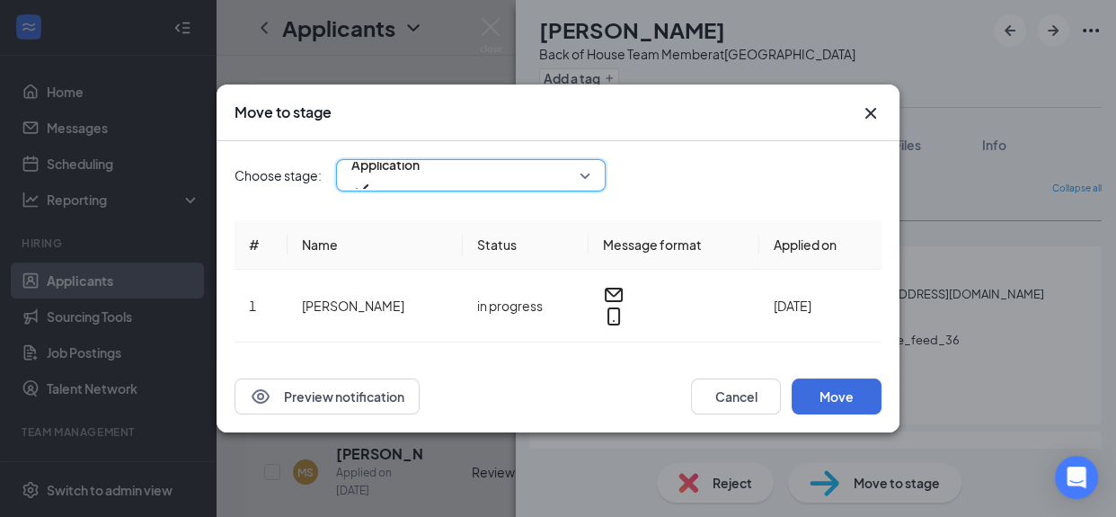
click at [586, 187] on span "Application" at bounding box center [470, 175] width 239 height 27
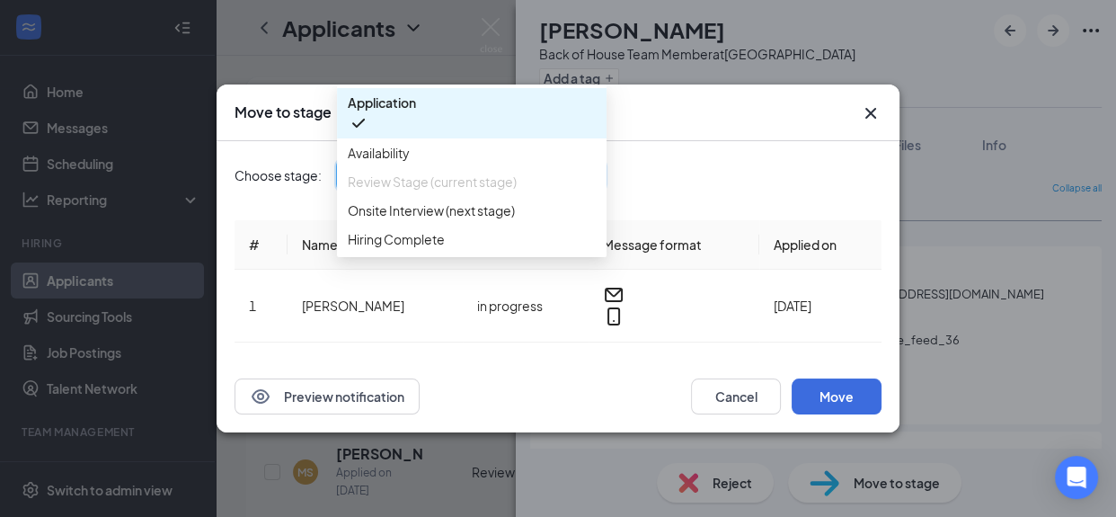
click at [669, 190] on div "Choose stage: Application 4058424 4058425 Application Availability Review Stage…" at bounding box center [558, 175] width 647 height 32
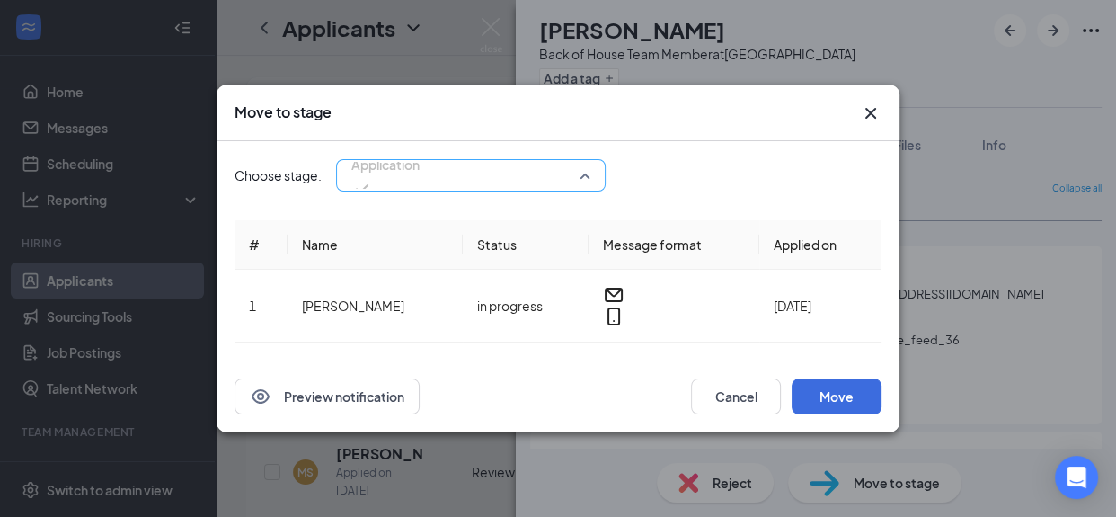
click at [579, 185] on span "Application" at bounding box center [470, 175] width 239 height 27
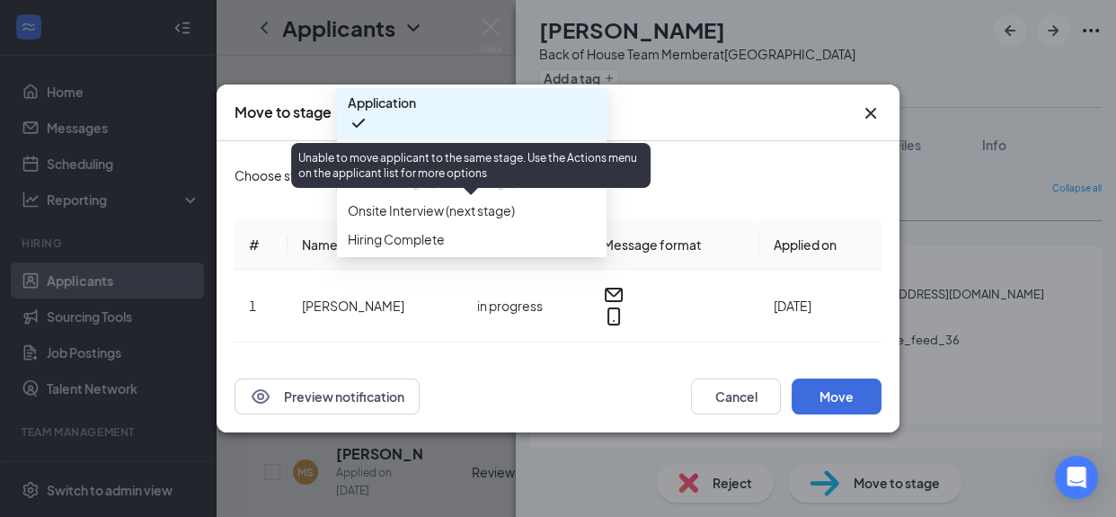
click at [546, 191] on span "Review Stage (current stage)" at bounding box center [472, 182] width 248 height 20
click at [517, 191] on span "Review Stage (current stage)" at bounding box center [432, 182] width 169 height 20
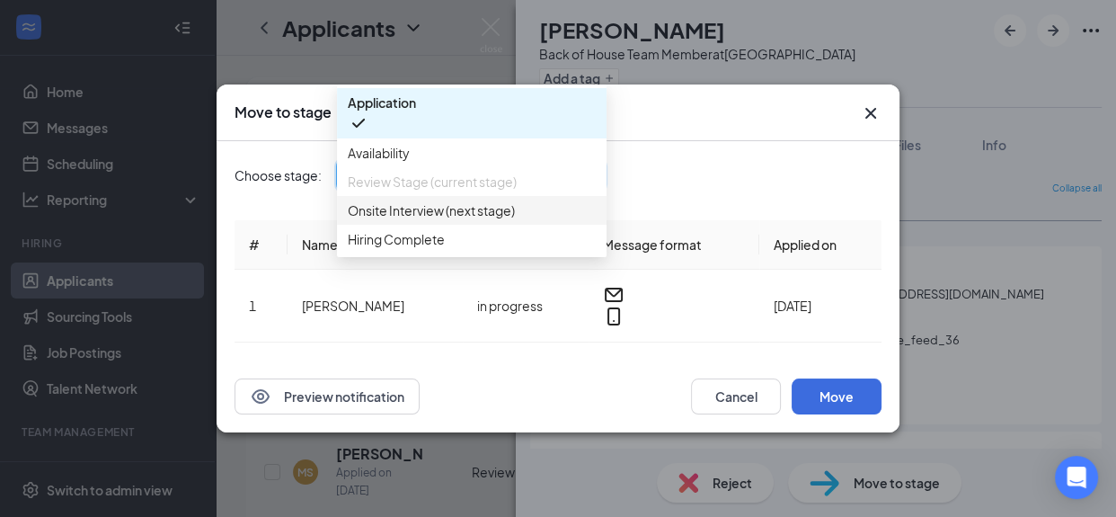
click at [873, 119] on icon "Cross" at bounding box center [871, 113] width 11 height 11
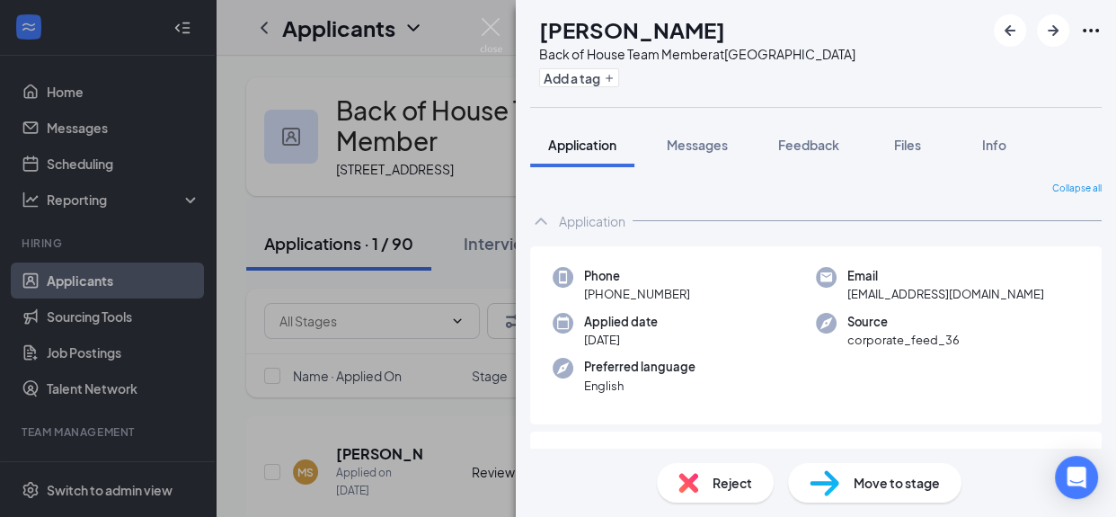
click at [881, 483] on span "Move to stage" at bounding box center [897, 483] width 86 height 20
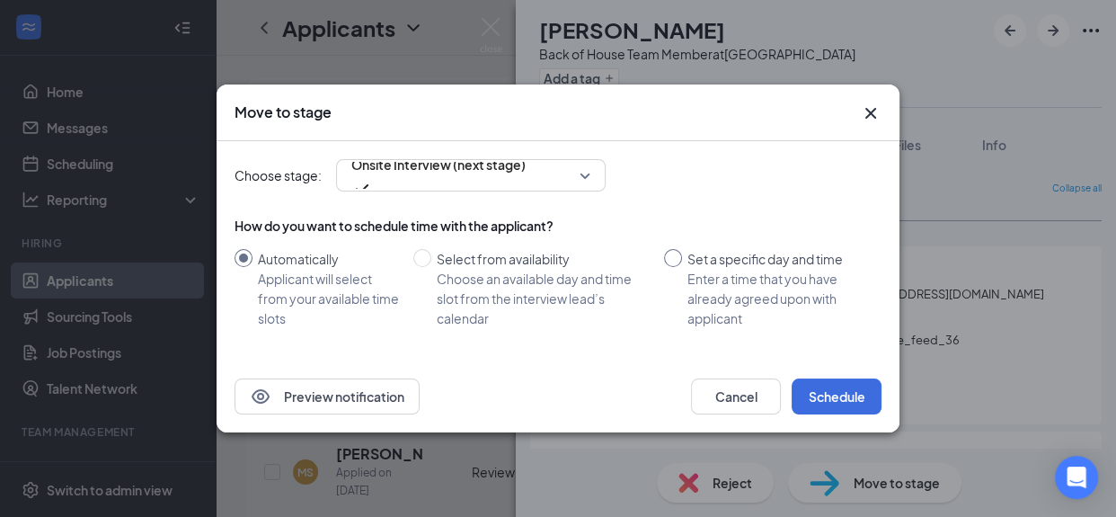
click at [671, 258] on input "Set a specific day and time Enter a time that you have already agreed upon with…" at bounding box center [673, 258] width 18 height 18
radio input "true"
radio input "false"
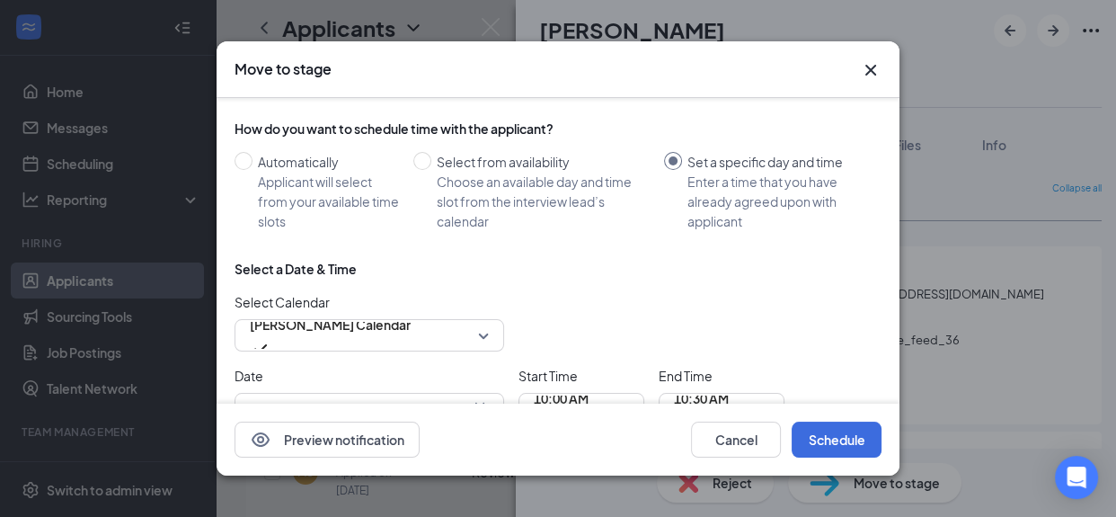
scroll to position [63, 0]
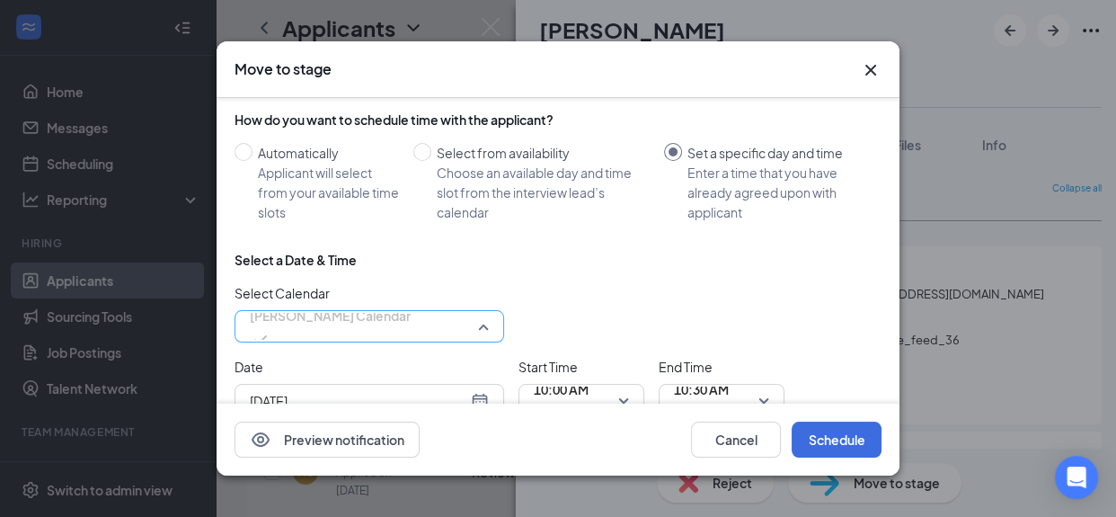
click at [481, 326] on span "John Tsumas's Calendar" at bounding box center [369, 326] width 239 height 27
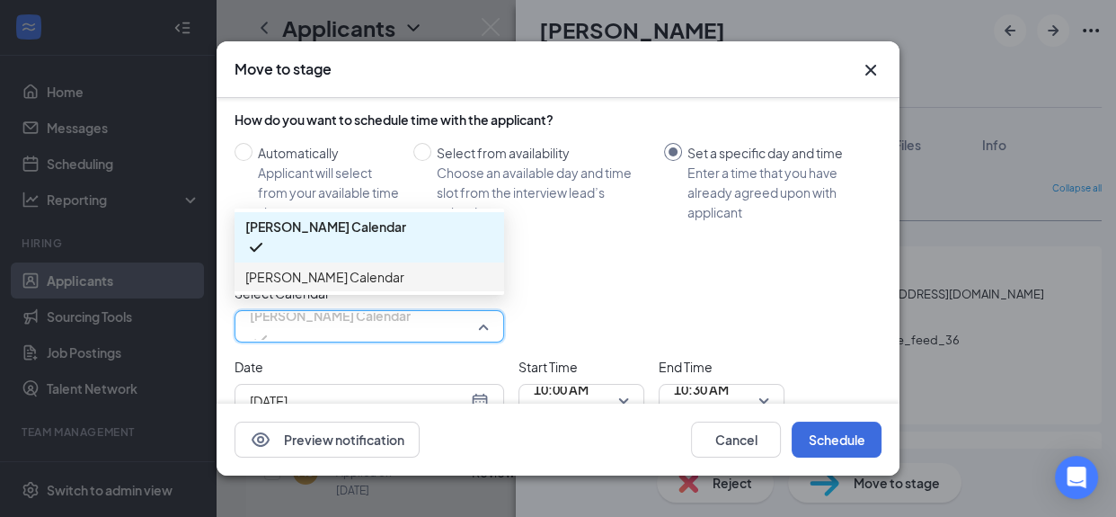
click at [444, 276] on span "Laura Vazquez's Calendar" at bounding box center [369, 277] width 248 height 20
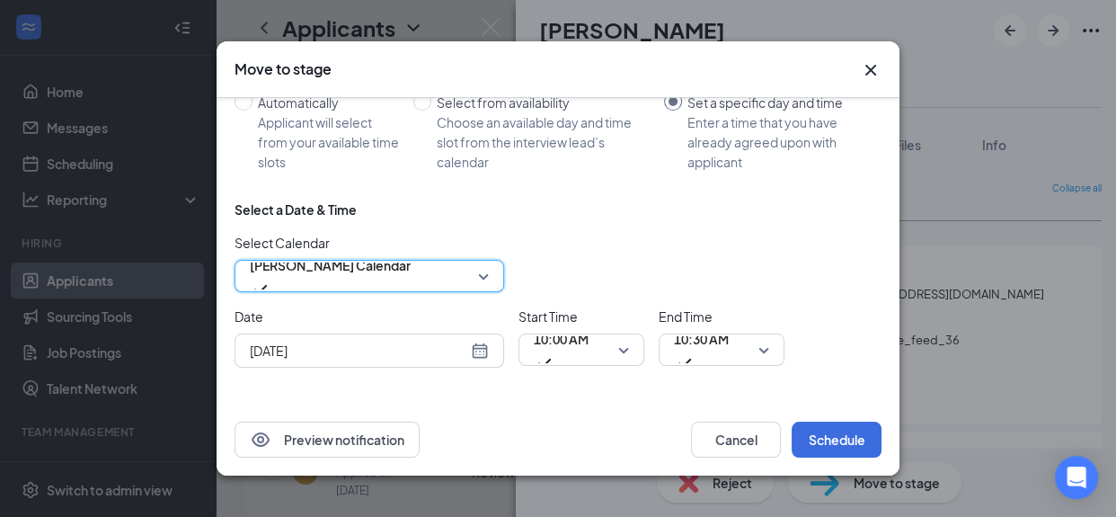
scroll to position [123, 0]
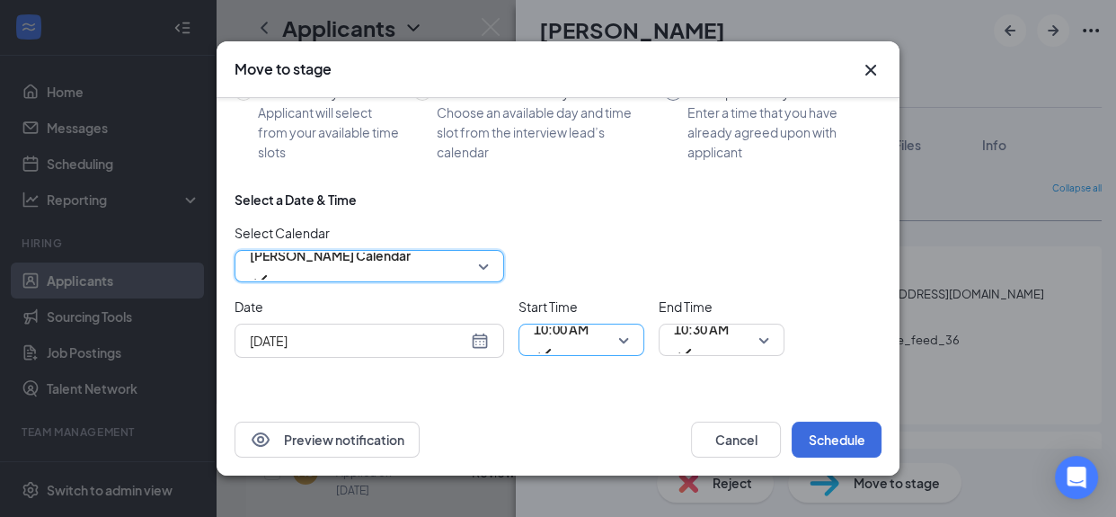
click at [627, 338] on span "10:00 AM" at bounding box center [581, 339] width 95 height 27
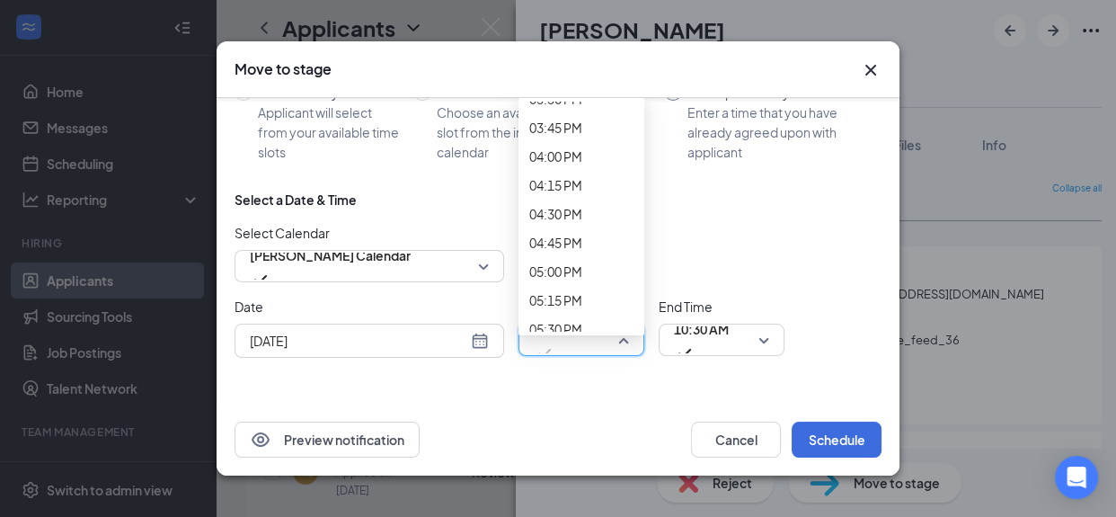
scroll to position [1825, 0]
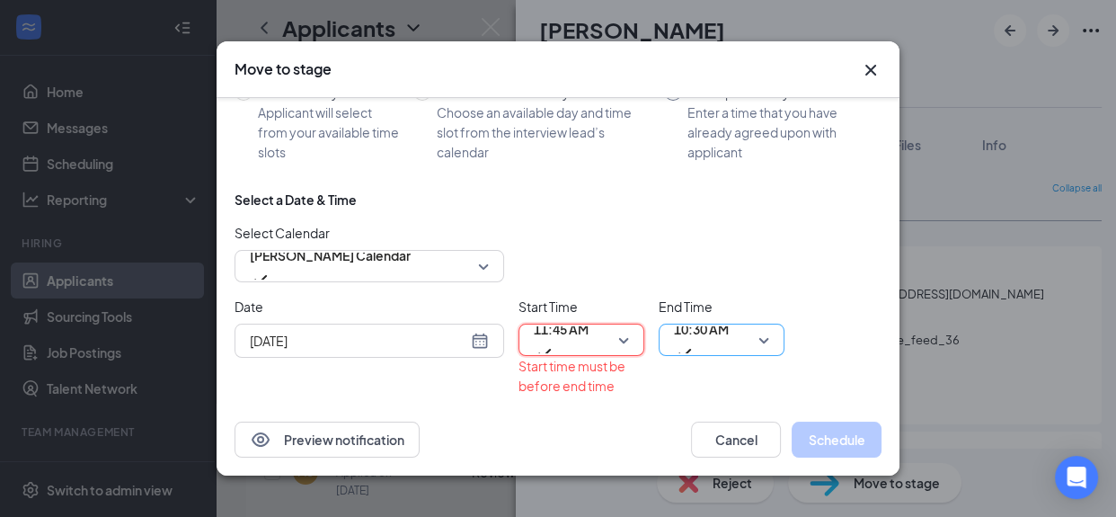
click at [766, 339] on span "10:30 AM" at bounding box center [721, 339] width 95 height 27
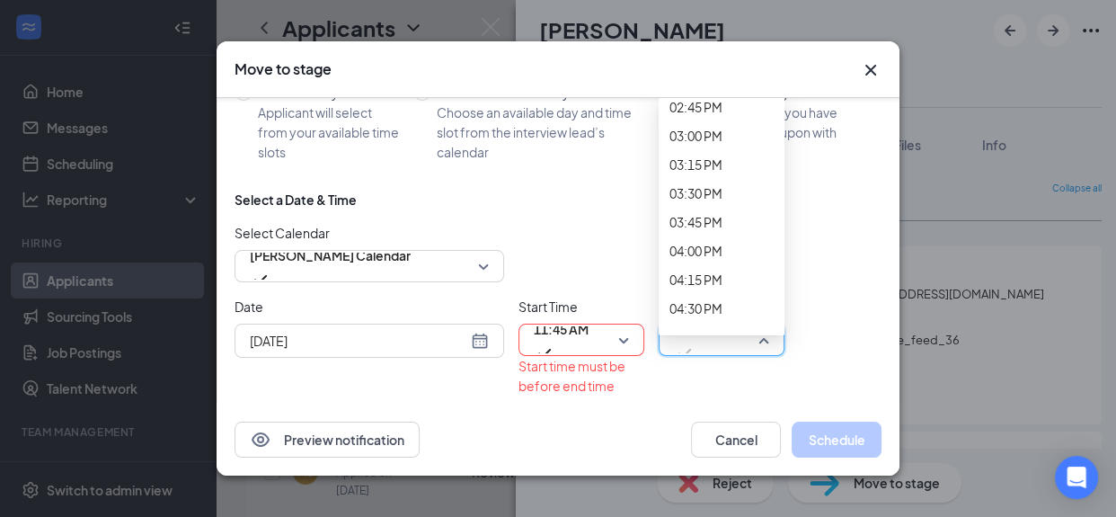
scroll to position [1785, 0]
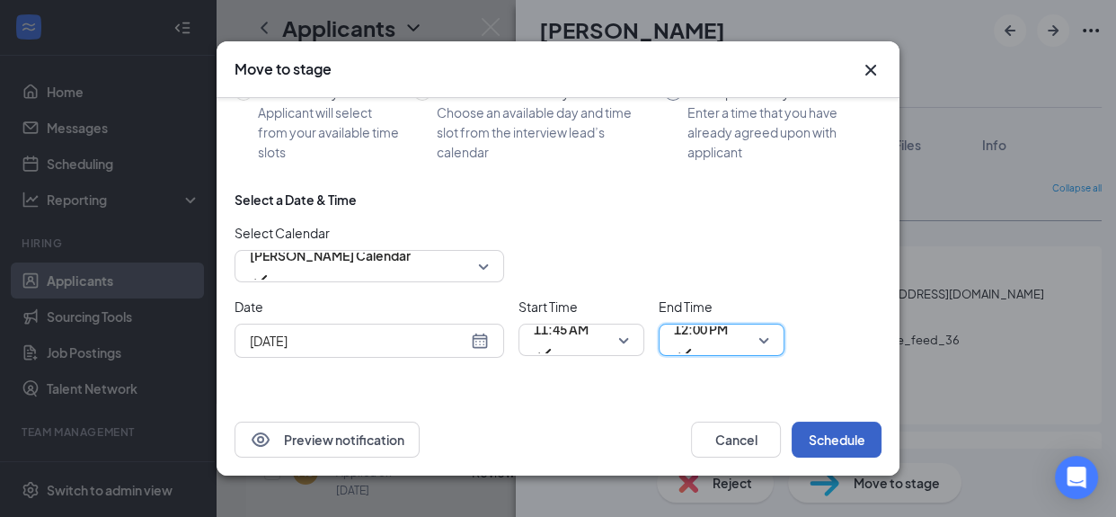
click at [840, 439] on button "Schedule" at bounding box center [837, 440] width 90 height 36
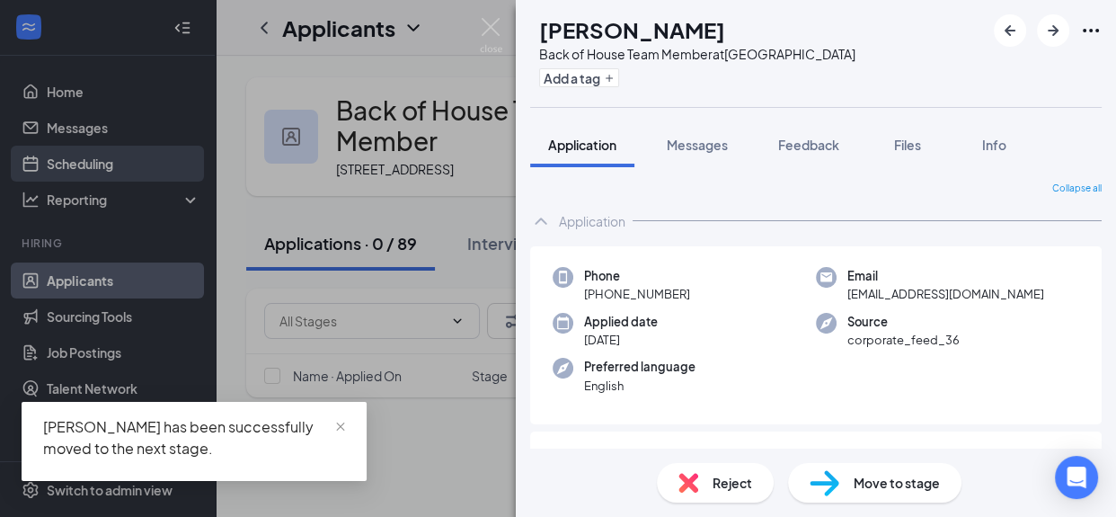
click at [84, 131] on div "MS Mari Salgado Back of House Team Member at South End Add a tag Application Me…" at bounding box center [558, 258] width 1116 height 517
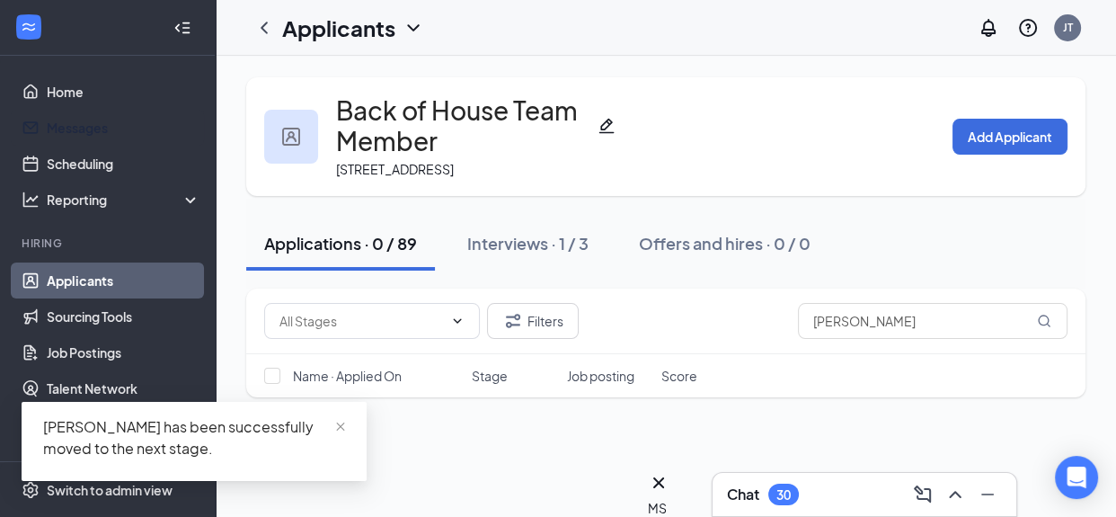
drag, startPoint x: 94, startPoint y: 127, endPoint x: 417, endPoint y: 184, distance: 327.8
click at [94, 127] on link "Messages" at bounding box center [124, 128] width 154 height 36
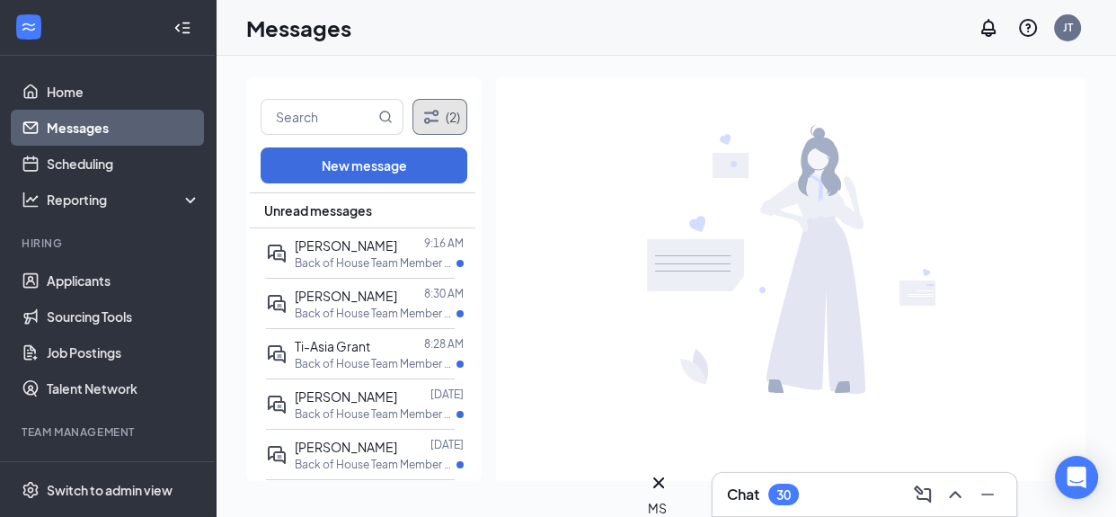
click at [436, 113] on icon "Filter" at bounding box center [431, 116] width 14 height 13
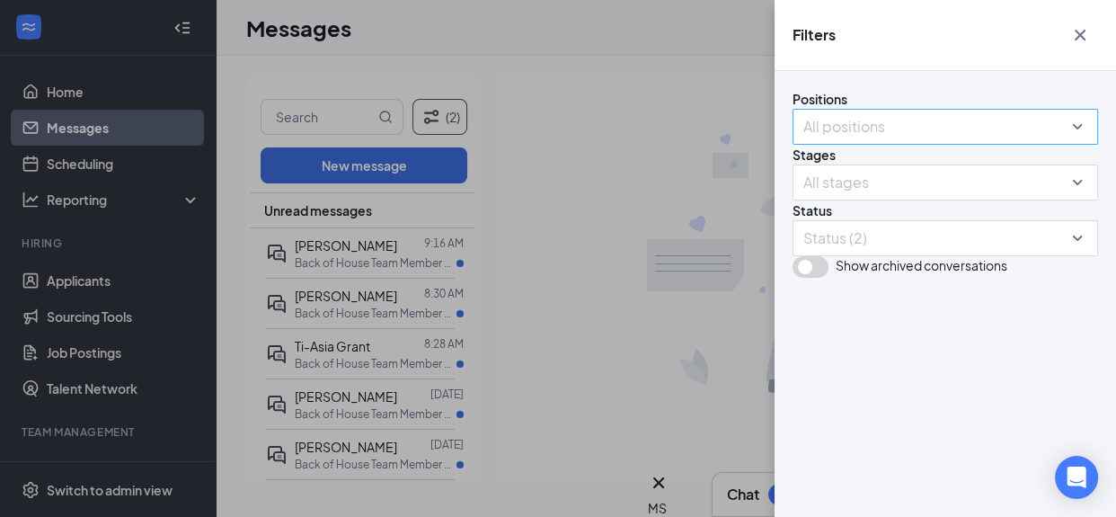
click at [853, 141] on div at bounding box center [936, 126] width 279 height 29
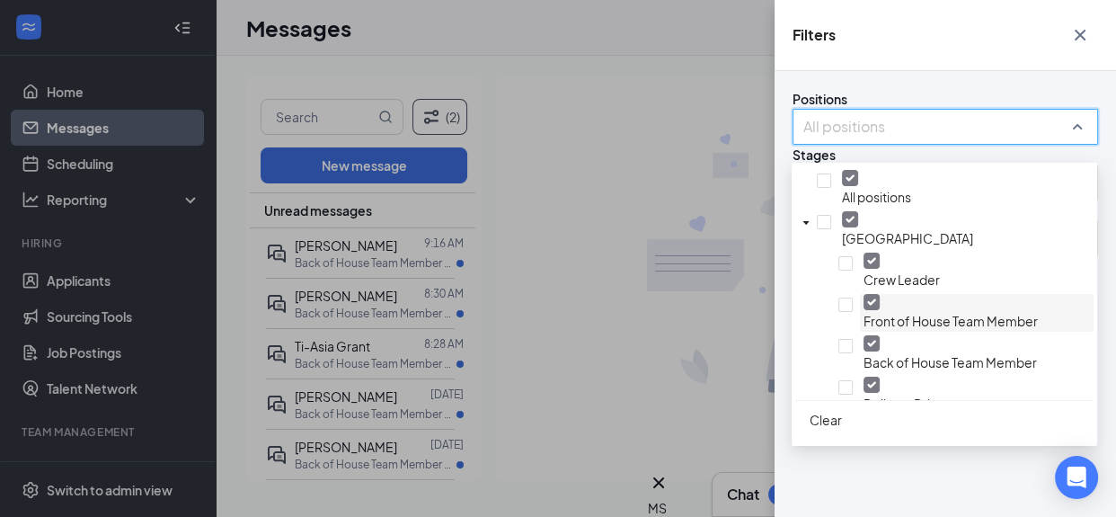
click at [864, 299] on div at bounding box center [872, 302] width 16 height 16
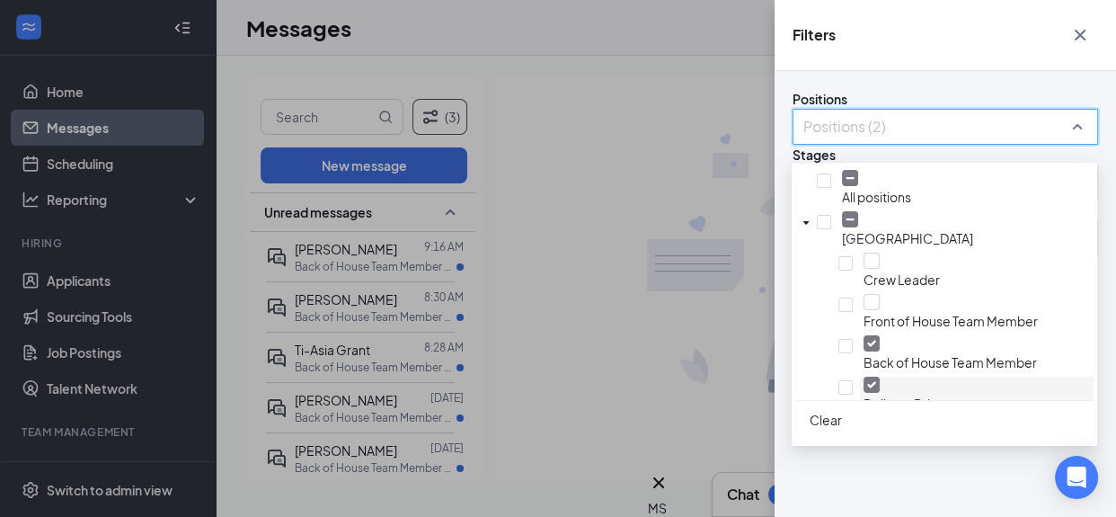
click at [867, 381] on img at bounding box center [871, 384] width 9 height 7
click at [848, 91] on span "Positions" at bounding box center [820, 99] width 55 height 16
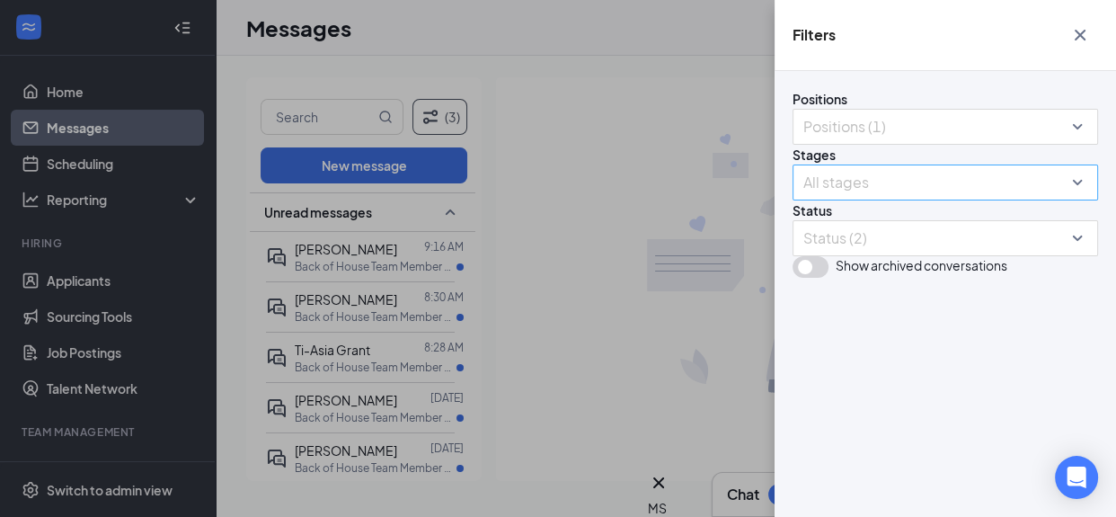
click at [1079, 200] on div "All stages" at bounding box center [946, 182] width 306 height 36
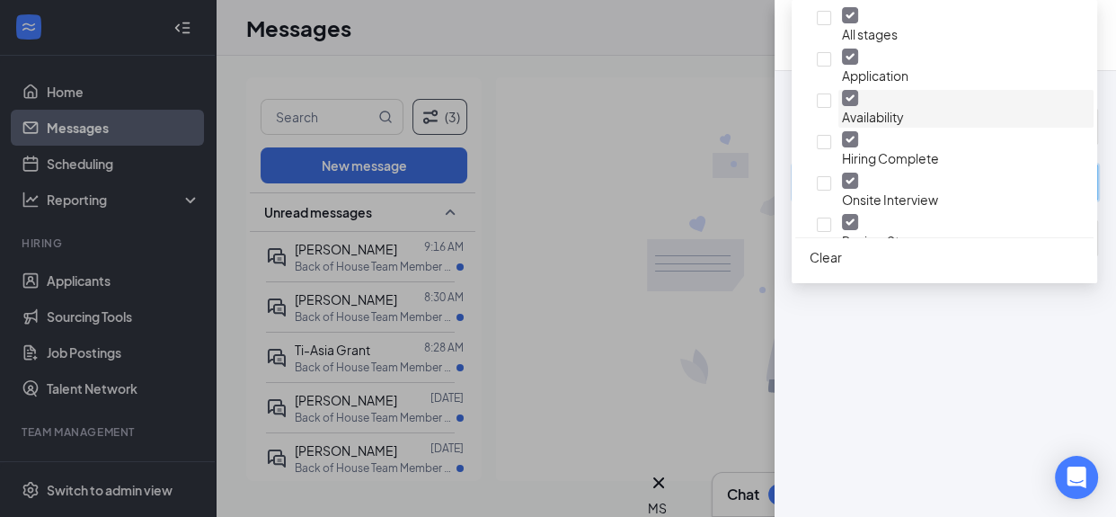
click at [842, 100] on div at bounding box center [850, 98] width 16 height 16
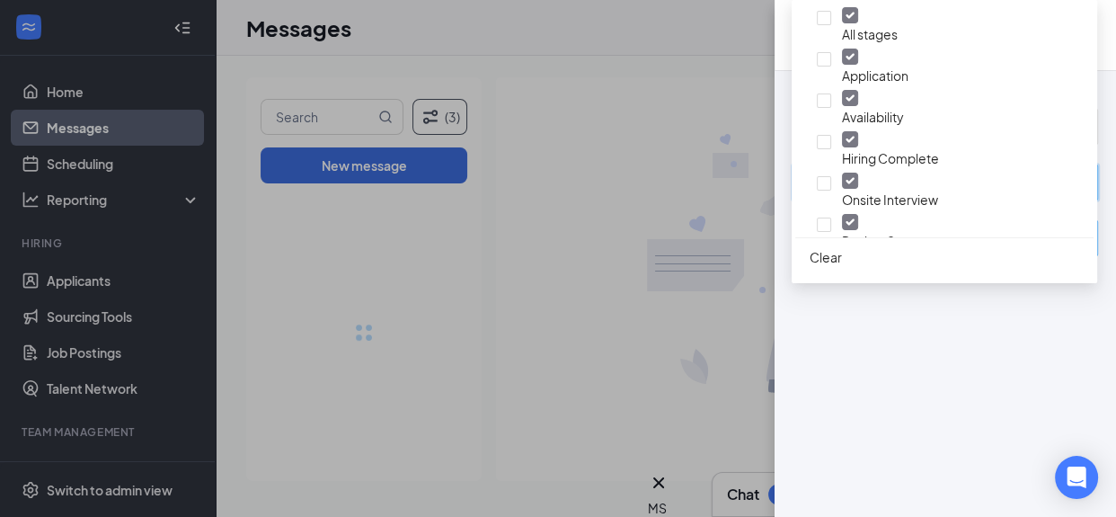
click at [928, 278] on div "Positions Positions (1) Stages All stages Status Status (2) Show archived conve…" at bounding box center [946, 183] width 306 height 189
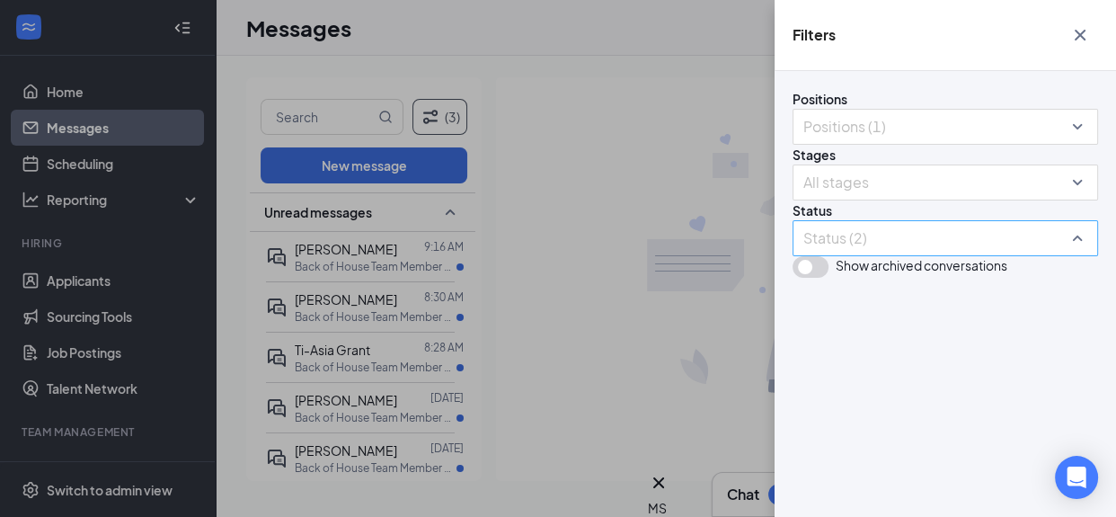
click at [1076, 256] on div "Status (2)" at bounding box center [946, 238] width 306 height 36
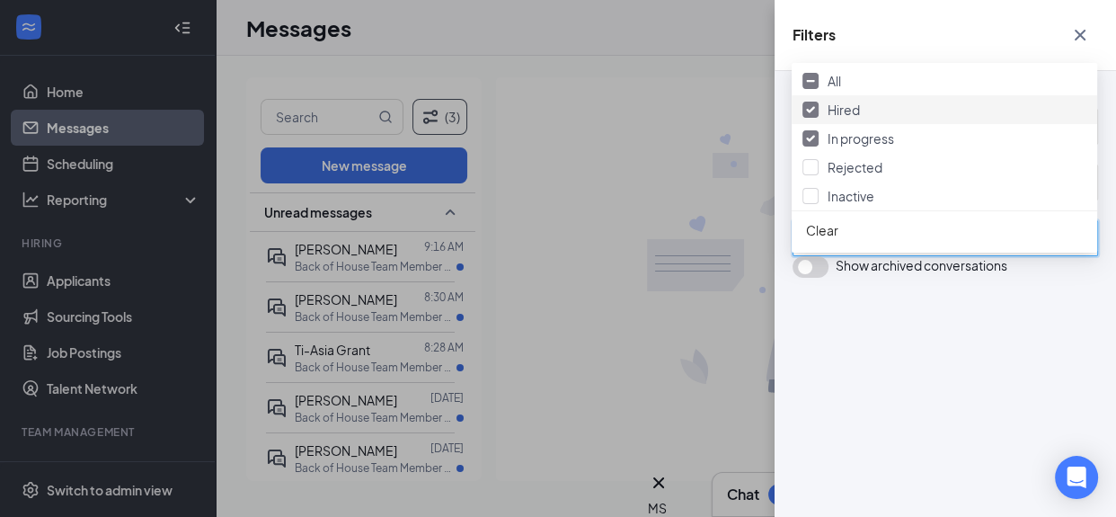
drag, startPoint x: 812, startPoint y: 133, endPoint x: 1025, endPoint y: 422, distance: 359.4
click at [813, 113] on img at bounding box center [810, 109] width 9 height 7
click at [925, 453] on div "Positions Positions (1) Stages All stages Status Status (1) Show archived conve…" at bounding box center [946, 294] width 342 height 446
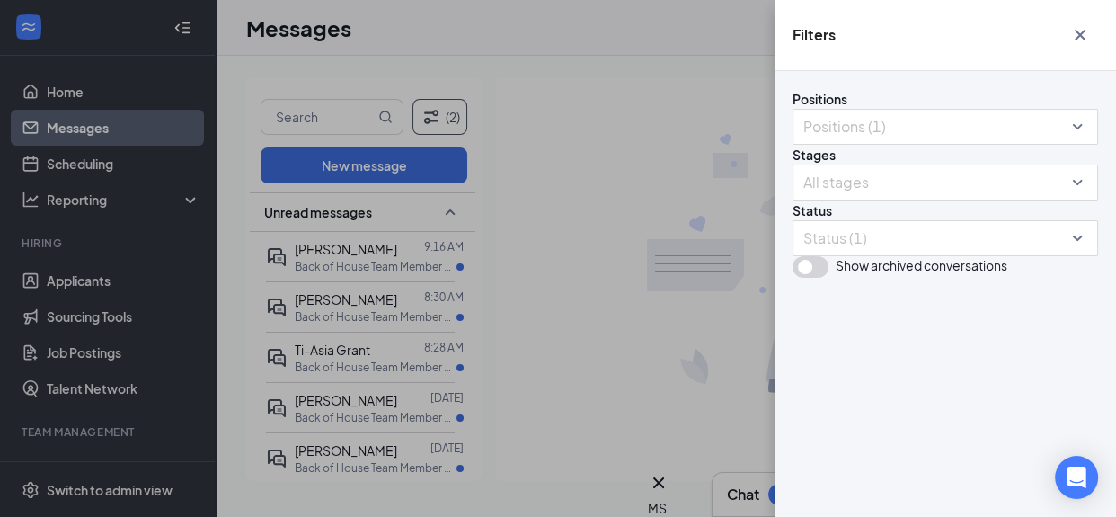
click at [94, 276] on div "Filters Positions Positions (1) Stages All stages Status Status (1) Show archiv…" at bounding box center [558, 258] width 1116 height 517
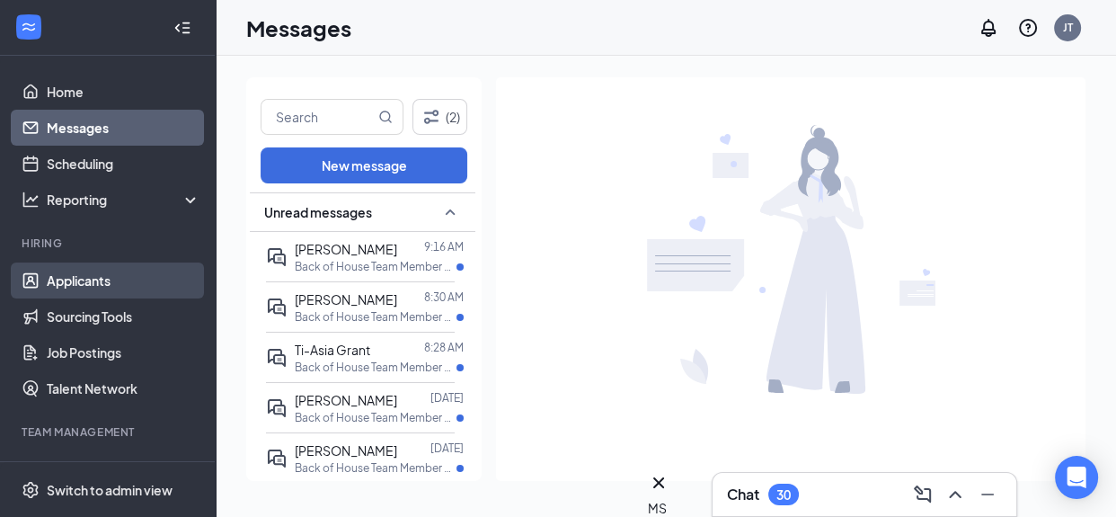
click at [96, 284] on link "Applicants" at bounding box center [124, 280] width 154 height 36
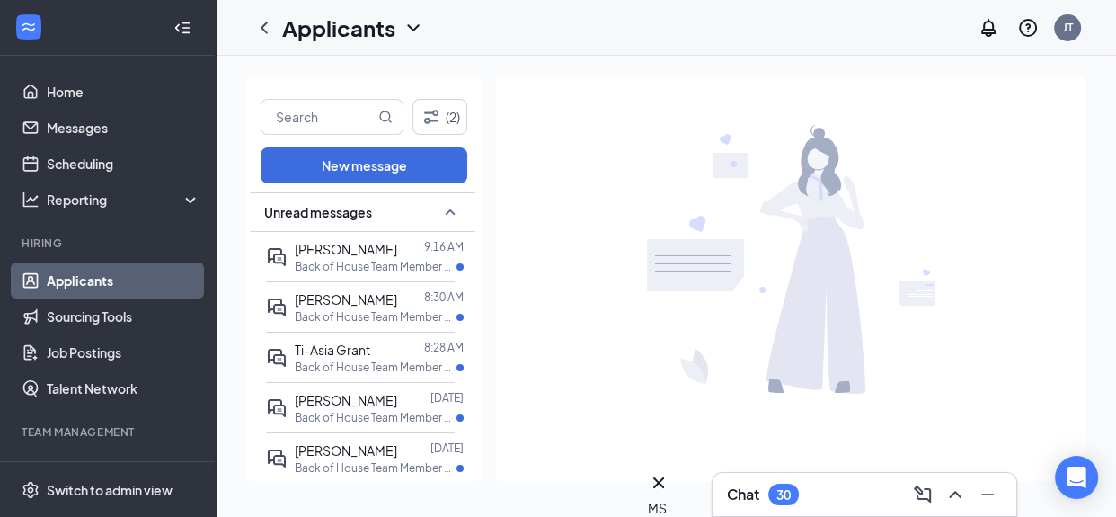
click at [96, 284] on link "Applicants" at bounding box center [124, 280] width 154 height 36
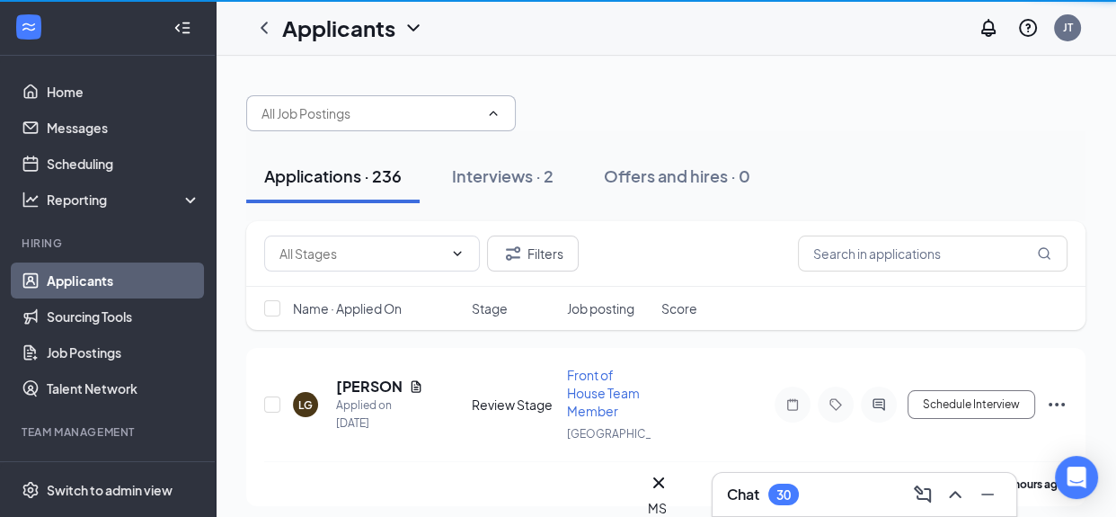
click at [493, 111] on icon "ChevronUp" at bounding box center [494, 113] width 8 height 4
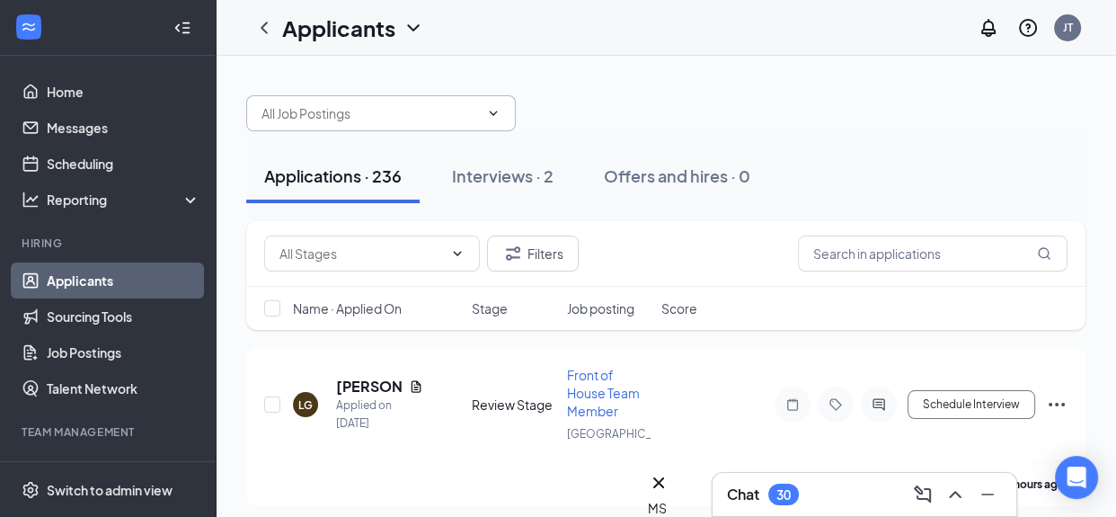
click at [493, 111] on icon "ChevronDown" at bounding box center [493, 113] width 14 height 14
click at [493, 114] on icon "ChevronUp" at bounding box center [493, 113] width 14 height 14
click at [494, 115] on icon "ChevronDown" at bounding box center [493, 113] width 14 height 14
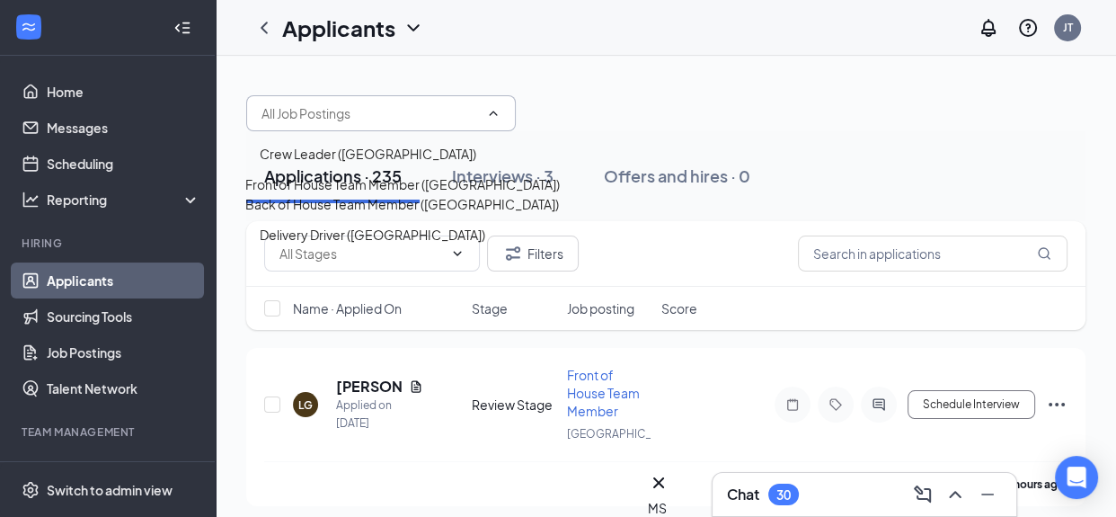
click at [452, 214] on div "Back of House Team Member ([GEOGRAPHIC_DATA])" at bounding box center [402, 204] width 314 height 20
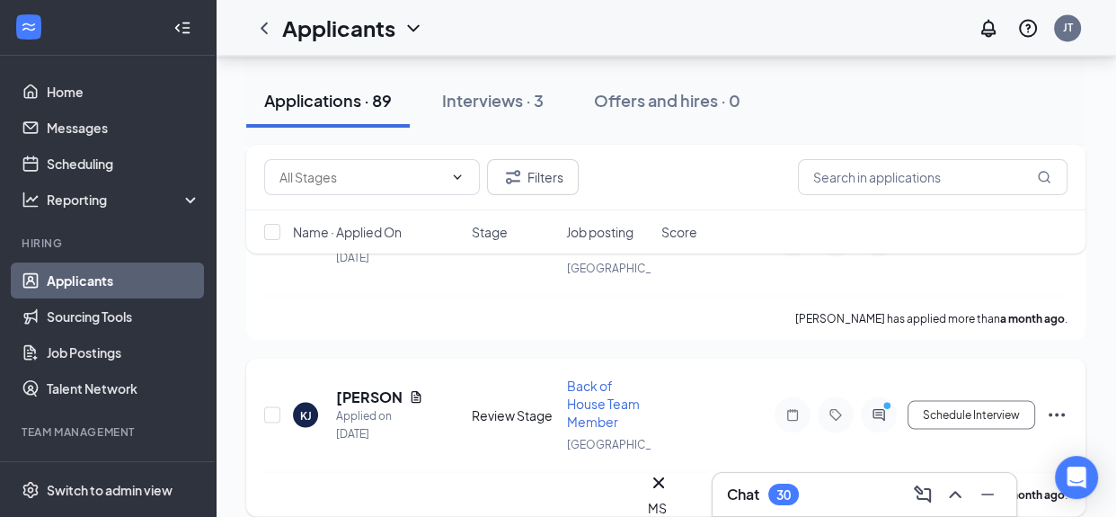
scroll to position [15484, 0]
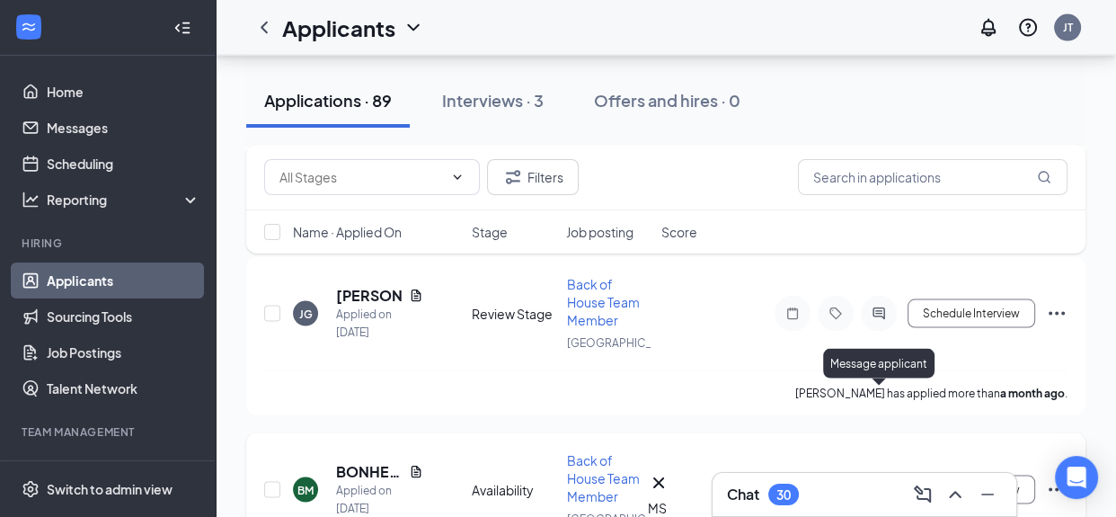
click at [875, 483] on icon "ActiveChat" at bounding box center [879, 490] width 22 height 14
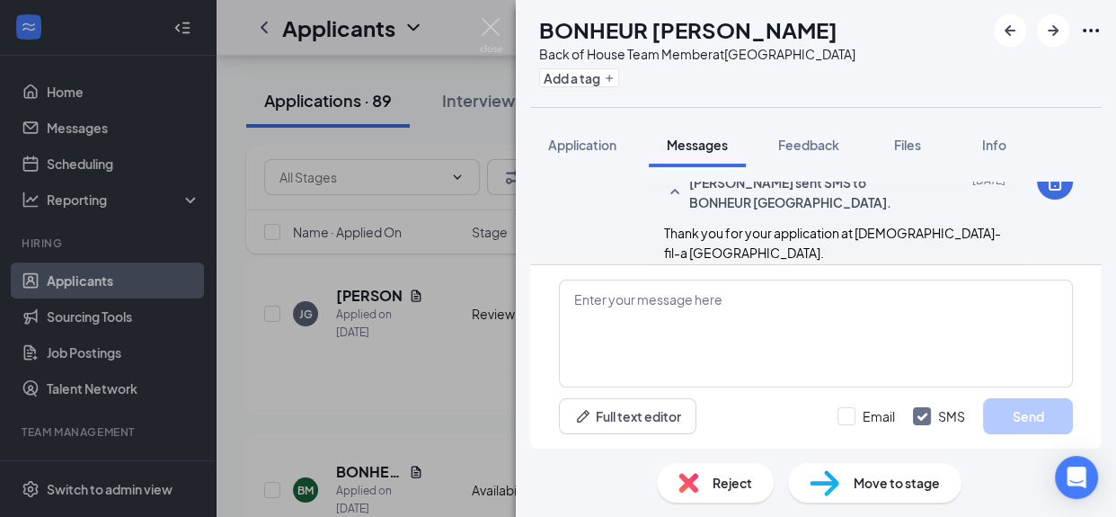
scroll to position [470, 0]
click at [336, 449] on div "BM BONHEUR MILANDOU Back of House Team Member at South End Add a tag Applicatio…" at bounding box center [558, 258] width 1116 height 517
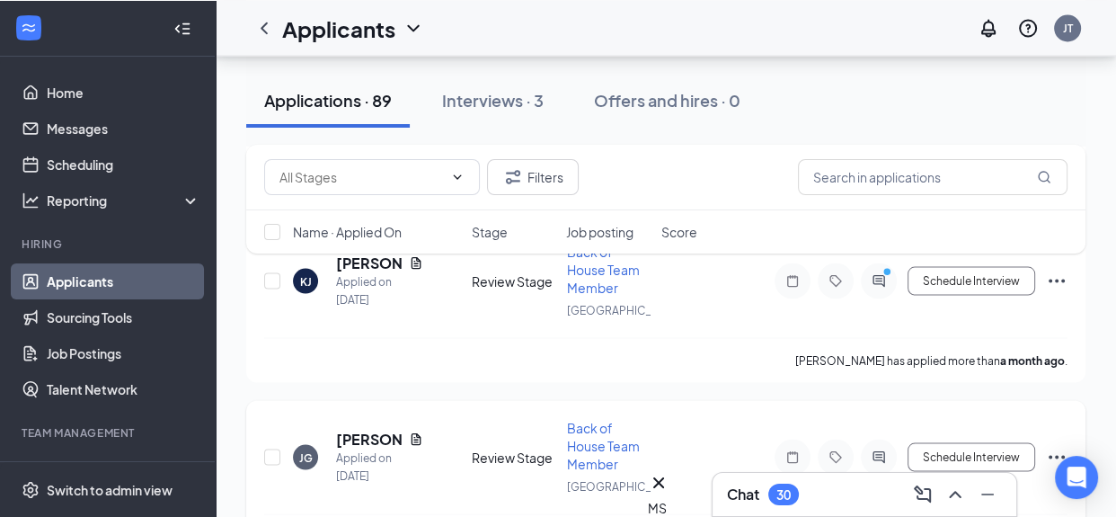
scroll to position [15323, 0]
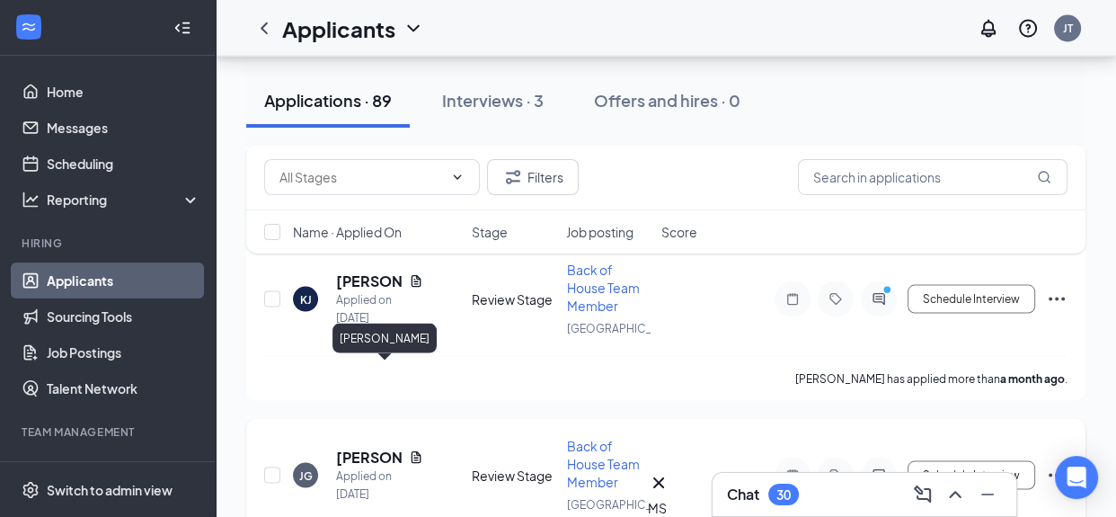
click at [348, 447] on h5 "Jaleb Grant" at bounding box center [369, 457] width 66 height 20
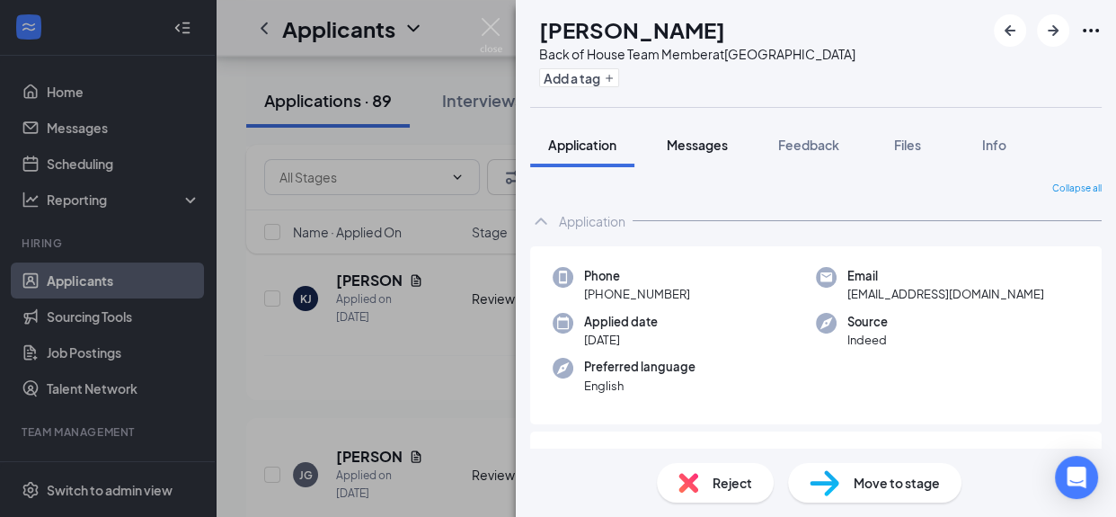
click at [724, 142] on span "Messages" at bounding box center [697, 145] width 61 height 16
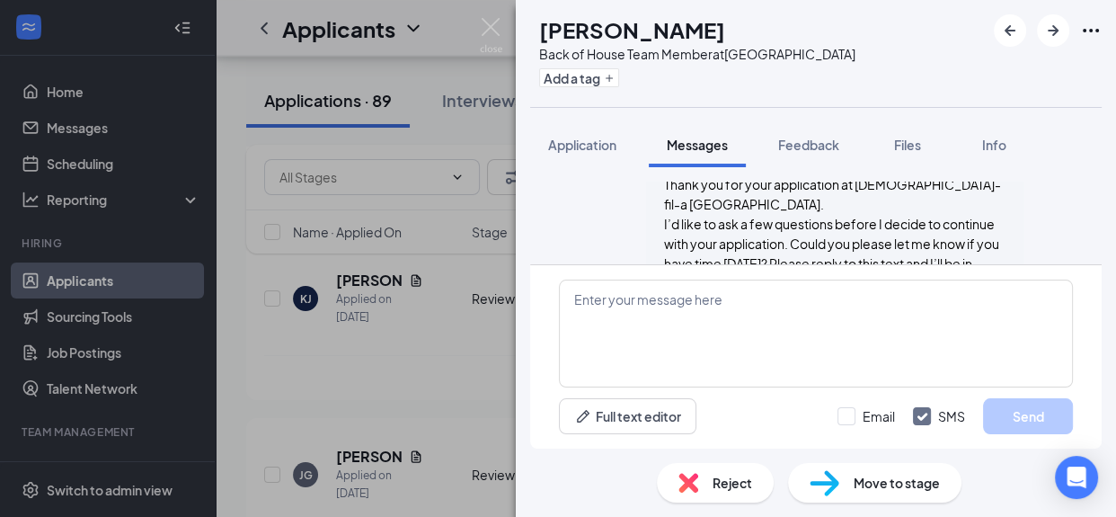
scroll to position [457, 0]
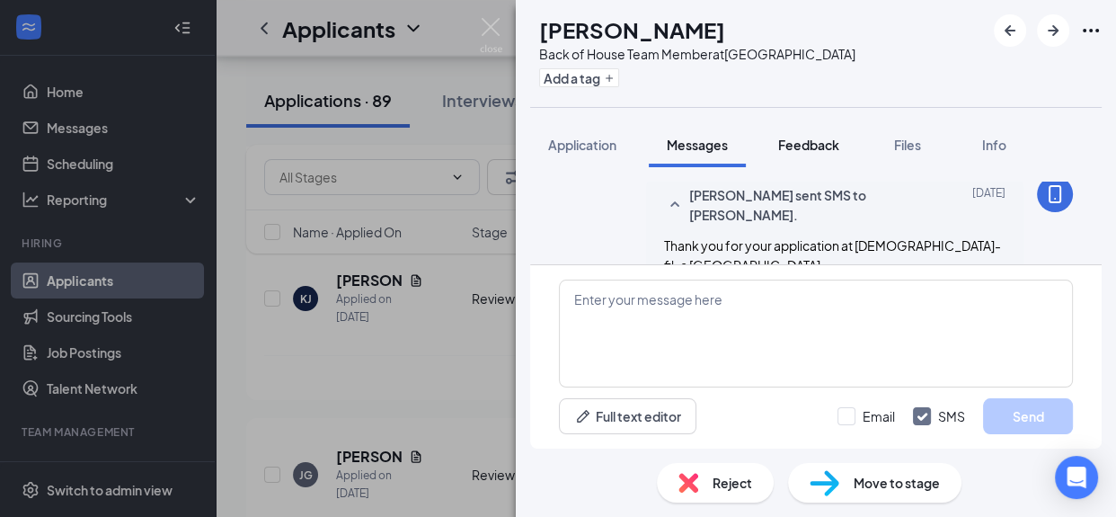
click at [801, 140] on span "Feedback" at bounding box center [808, 145] width 61 height 16
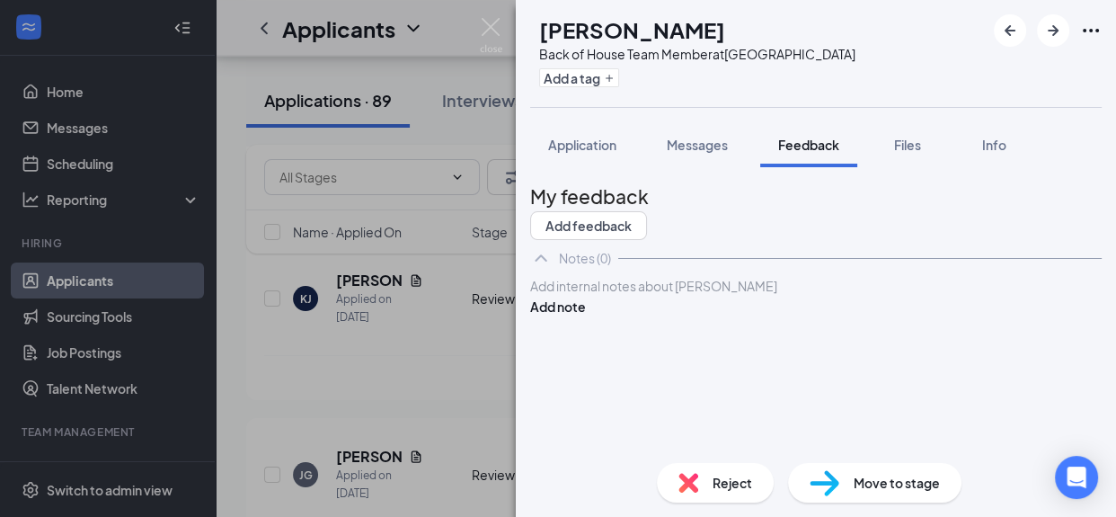
click at [653, 296] on div at bounding box center [816, 286] width 570 height 19
click at [586, 316] on button "Add note" at bounding box center [558, 307] width 56 height 20
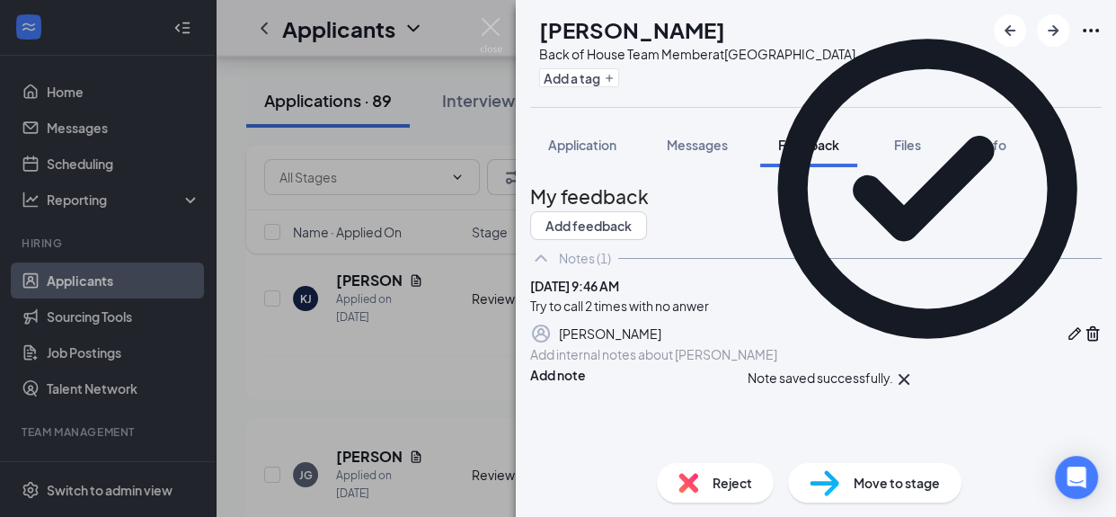
click at [700, 478] on div "Reject" at bounding box center [715, 483] width 117 height 40
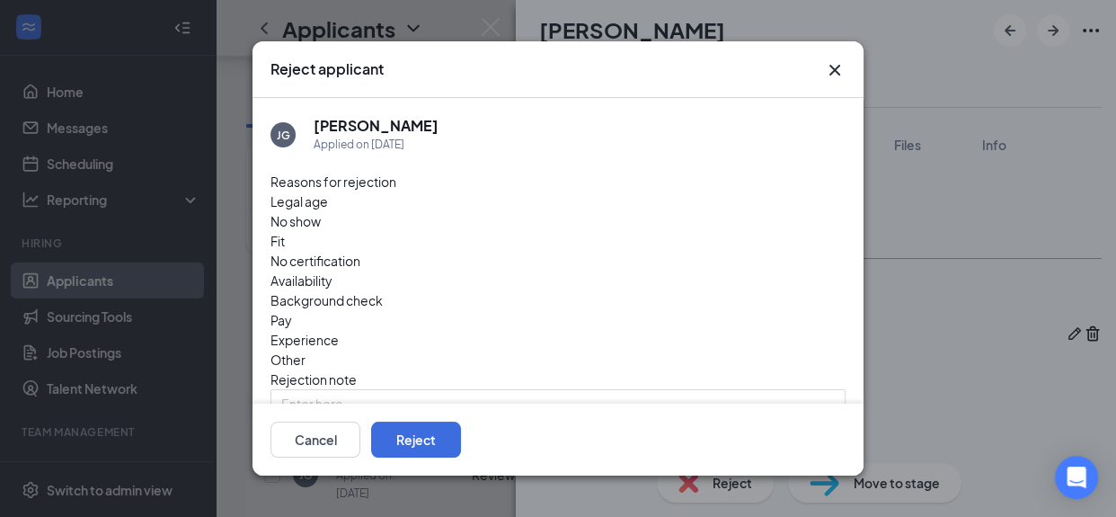
click at [600, 350] on div "Other" at bounding box center [558, 360] width 575 height 20
click at [416, 389] on textarea at bounding box center [558, 423] width 575 height 68
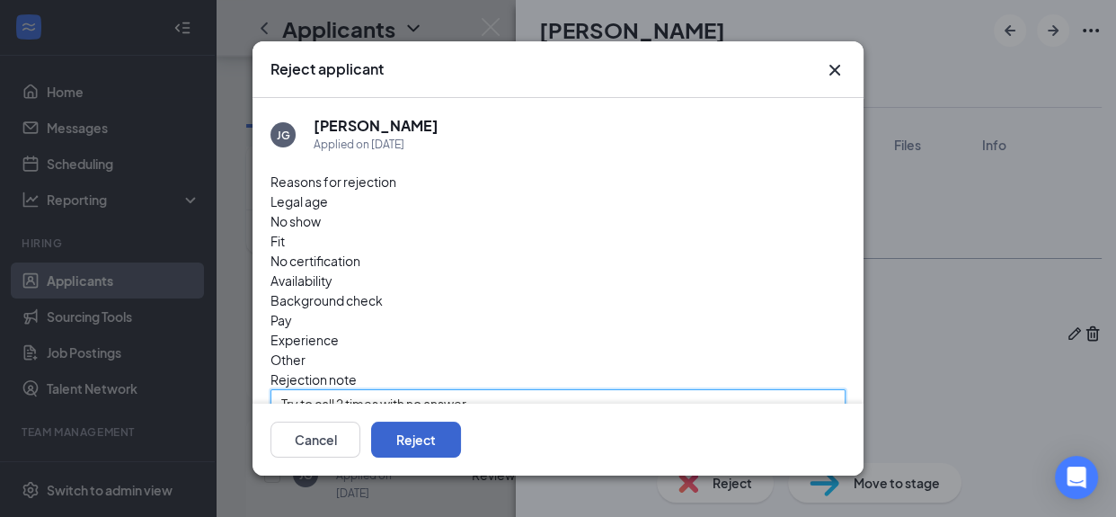
type textarea "Try to call 2 times with no answer"
click at [461, 446] on button "Reject" at bounding box center [416, 440] width 90 height 36
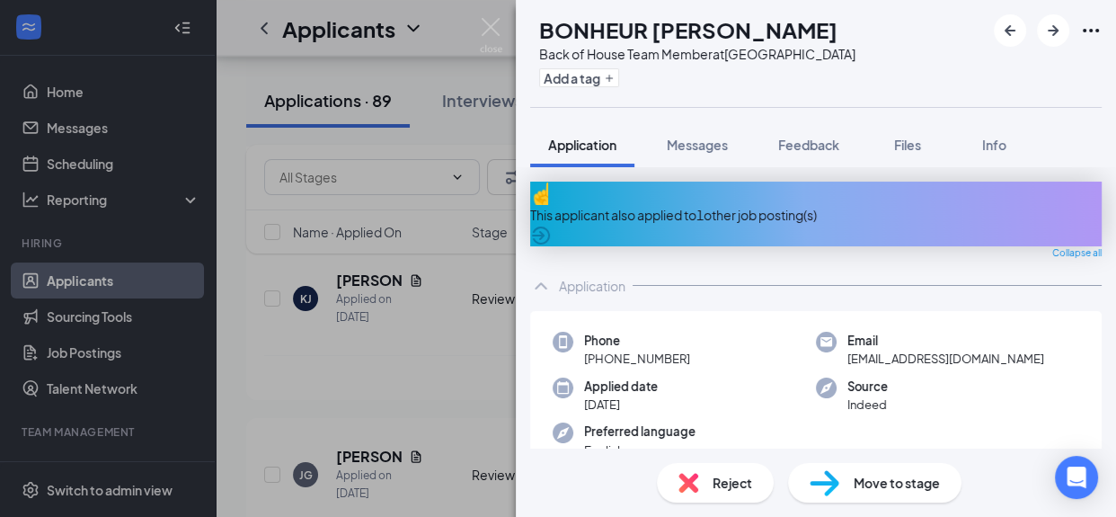
click at [377, 428] on div "BM BONHEUR MILANDOU Back of House Team Member at South End Add a tag Applicatio…" at bounding box center [558, 258] width 1116 height 517
click at [384, 436] on div "JG Jaleb Grant Applied on Jul 31 Review Stage Back of House Team Member South E…" at bounding box center [666, 483] width 804 height 95
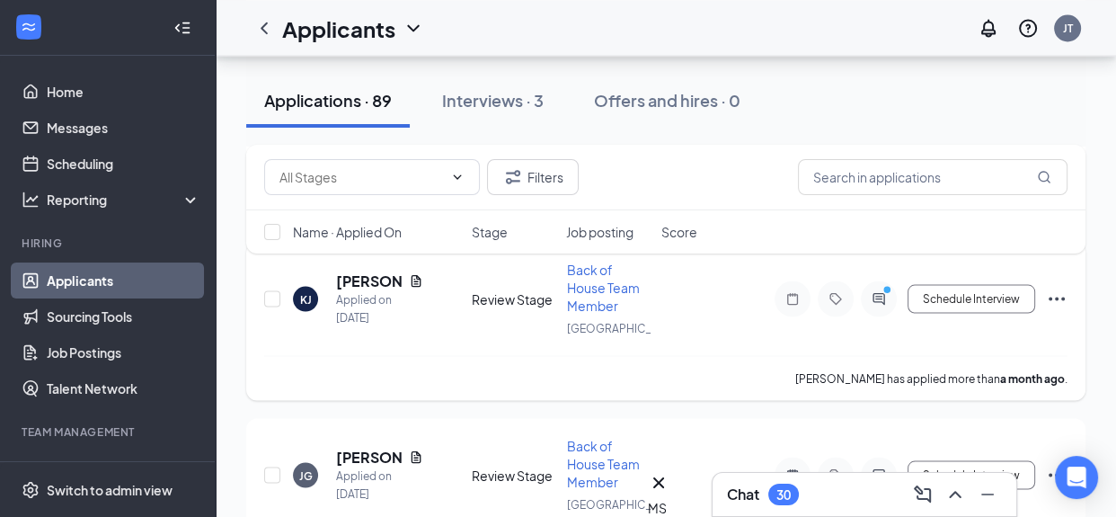
click at [351, 308] on div "Applied on [DATE]" at bounding box center [379, 308] width 87 height 36
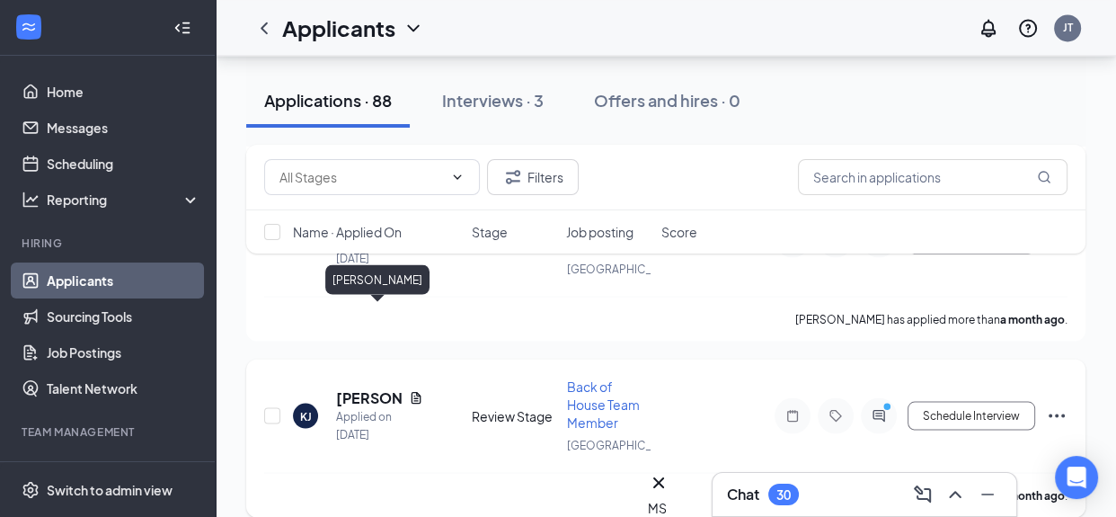
click at [359, 387] on h5 "[PERSON_NAME]" at bounding box center [369, 397] width 66 height 20
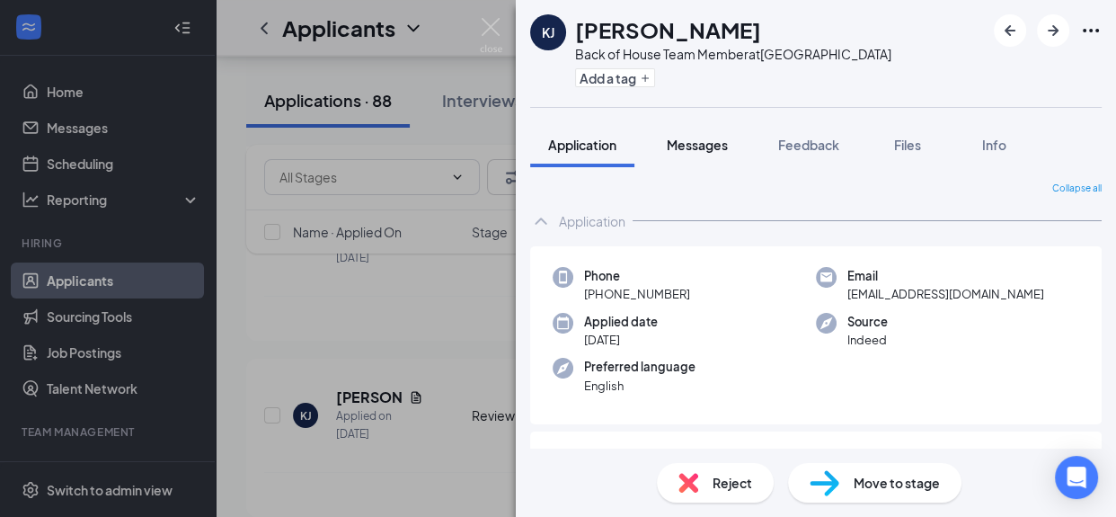
click at [722, 145] on span "Messages" at bounding box center [697, 145] width 61 height 16
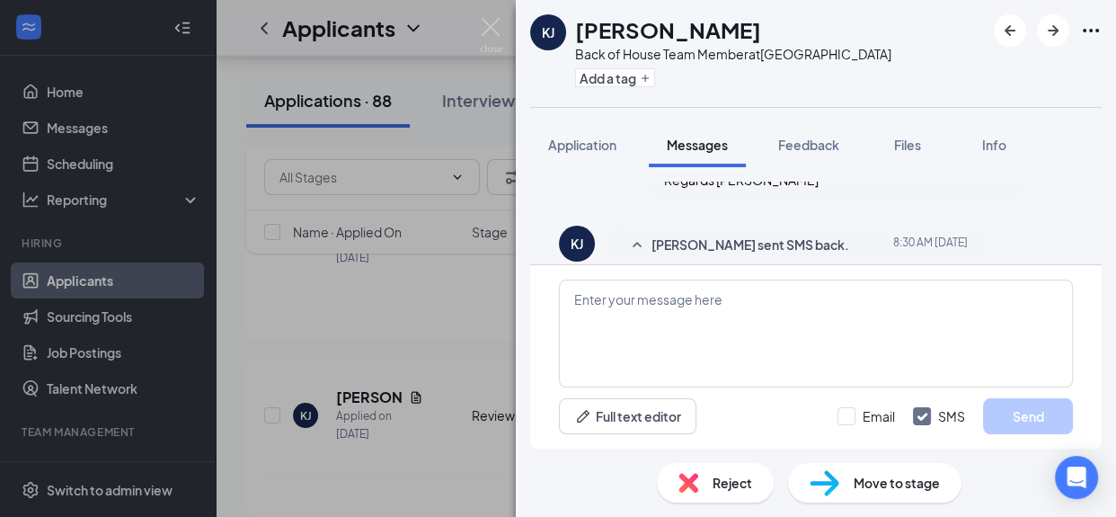
scroll to position [965, 0]
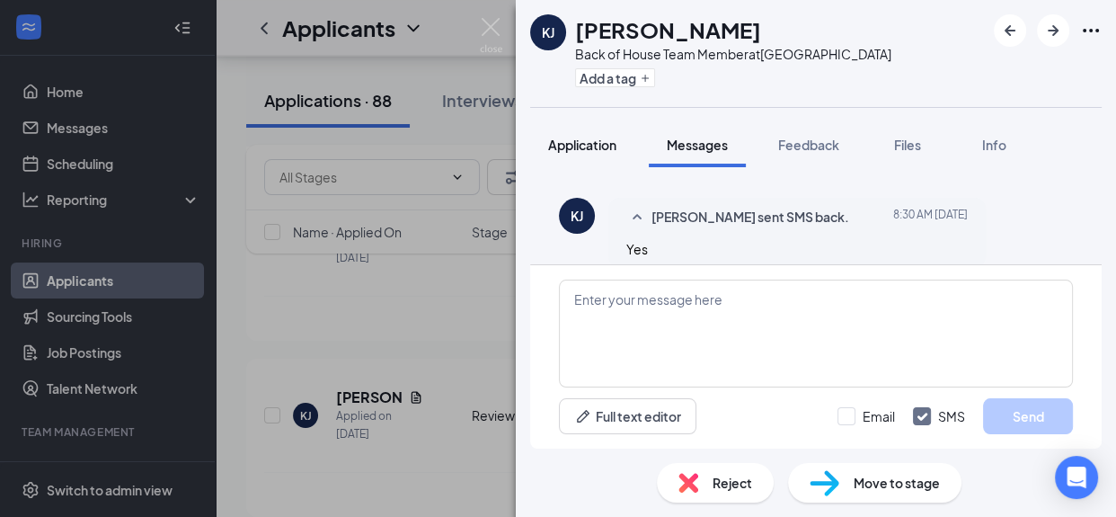
click at [568, 140] on span "Application" at bounding box center [582, 145] width 68 height 16
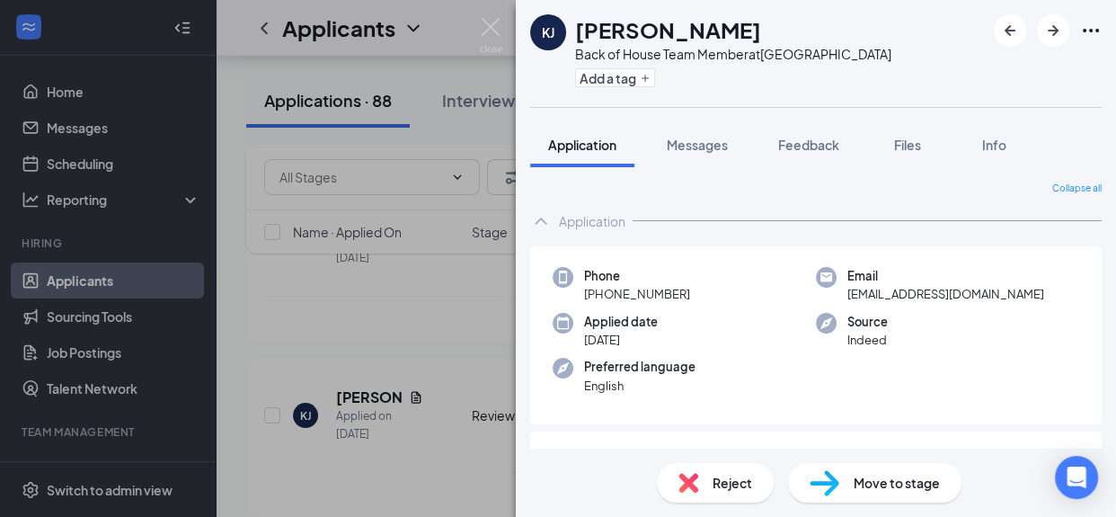
click at [565, 146] on span "Application" at bounding box center [582, 145] width 68 height 16
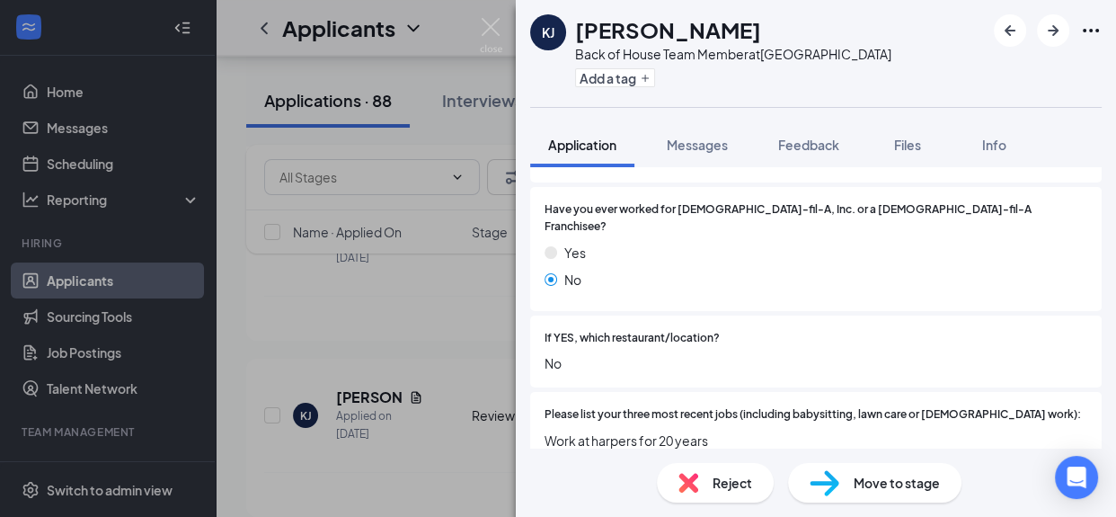
scroll to position [603, 0]
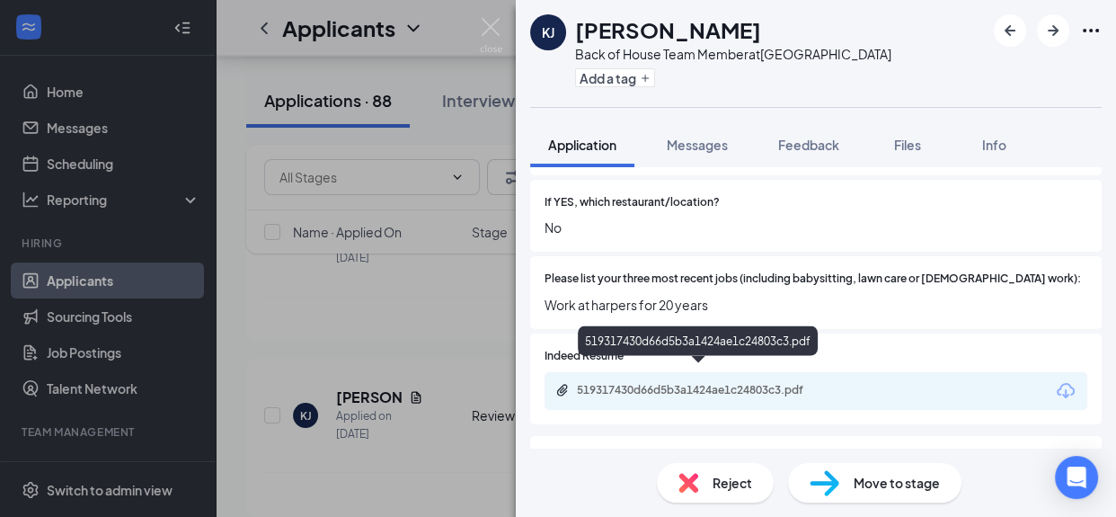
click at [810, 383] on div "519317430d66d5b3a1424ae1c24803c3.pdf" at bounding box center [703, 390] width 252 height 14
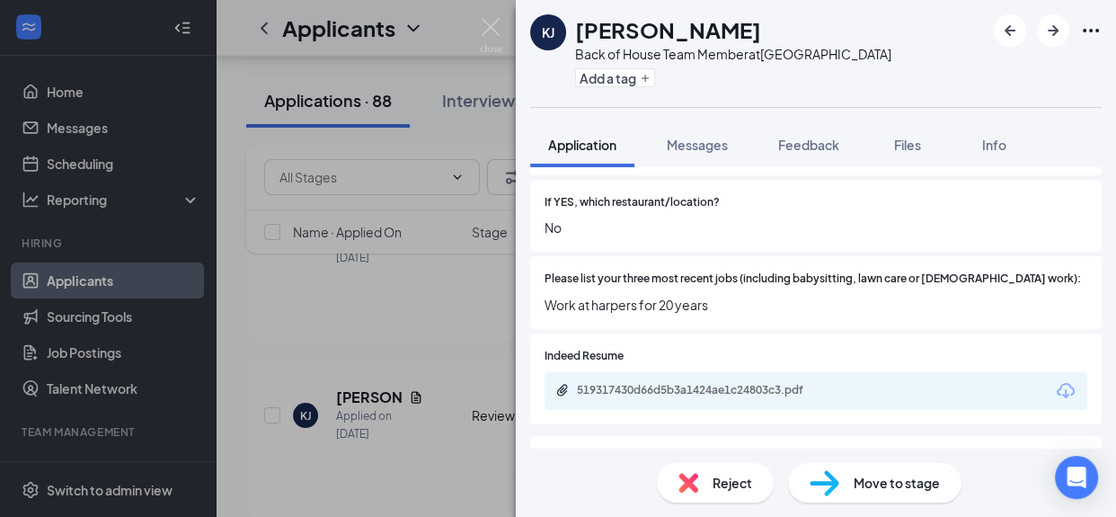
click at [376, 324] on div "KJ Keith Johnson Back of House Team Member at South End Add a tag Application M…" at bounding box center [558, 258] width 1116 height 517
click at [359, 377] on div "KJ Keith Johnson Applied on Jul 31 Review Stage Back of House Team Member South…" at bounding box center [666, 424] width 804 height 95
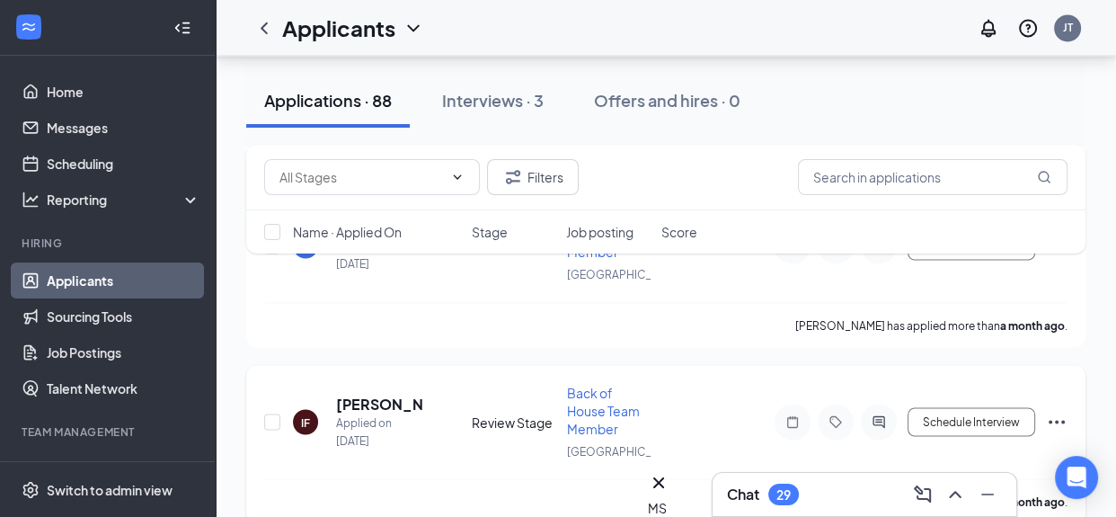
scroll to position [14994, 0]
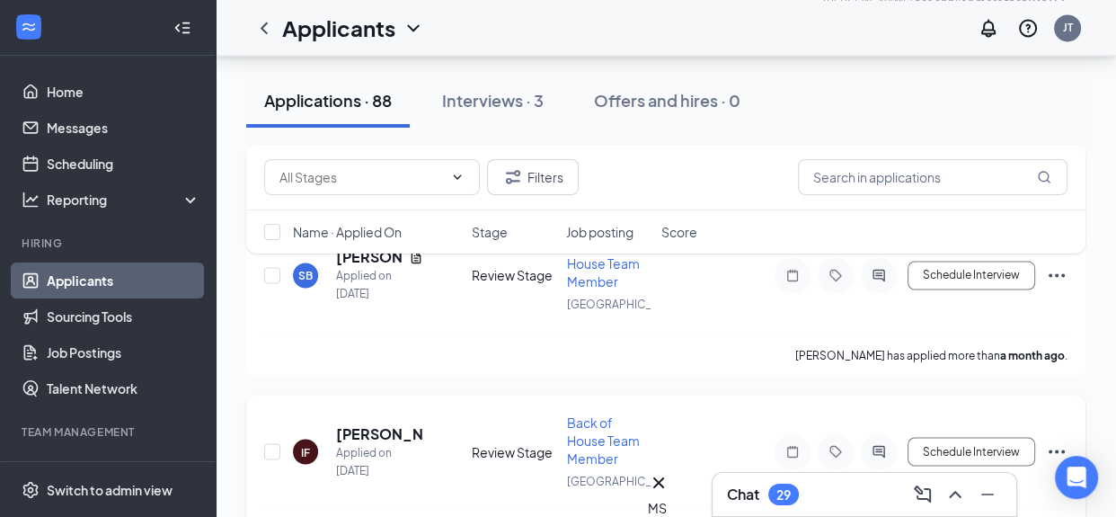
click at [363, 423] on h5 "Ian Foster" at bounding box center [379, 433] width 87 height 20
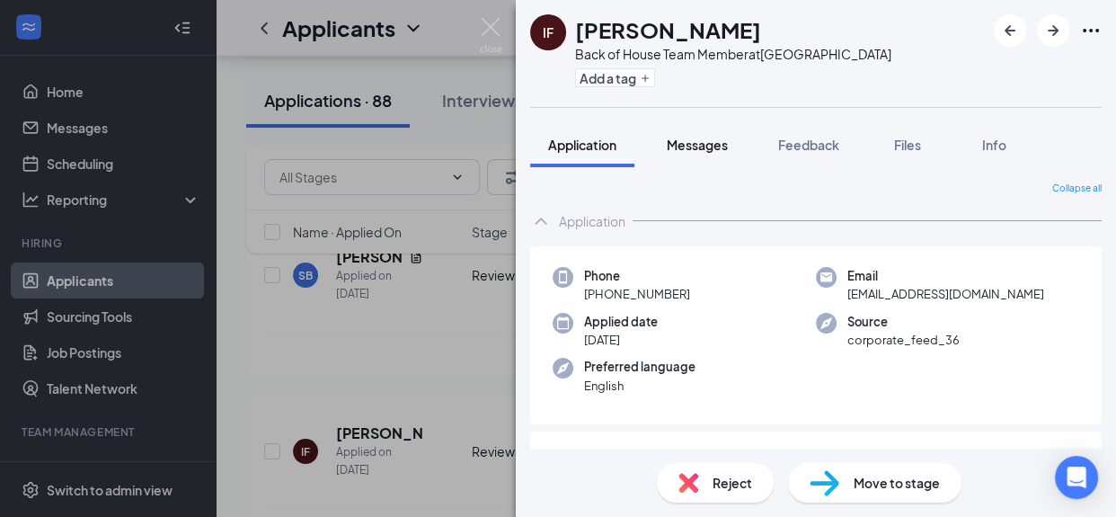
click at [725, 146] on span "Messages" at bounding box center [697, 145] width 61 height 16
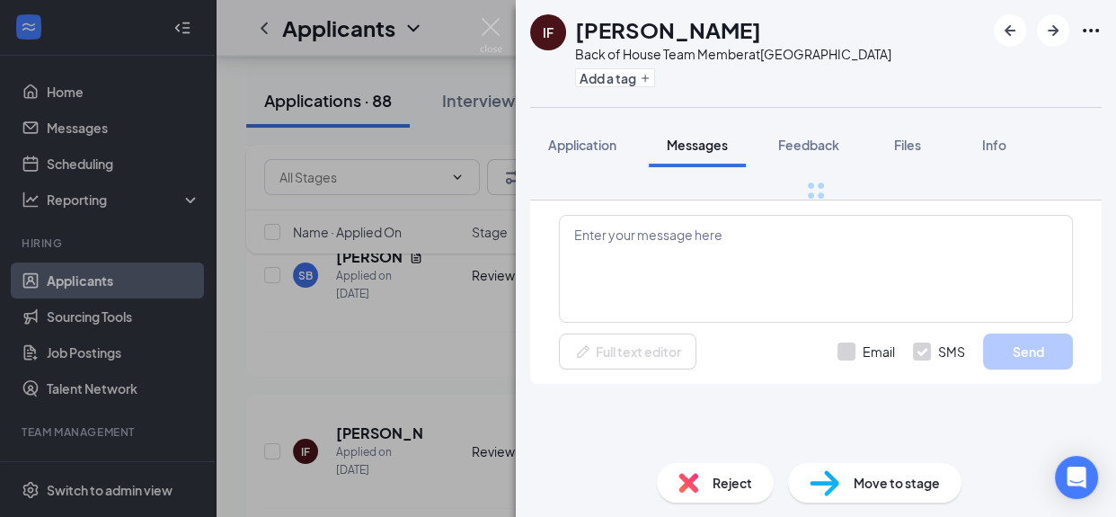
click at [686, 155] on button "Messages" at bounding box center [697, 144] width 97 height 45
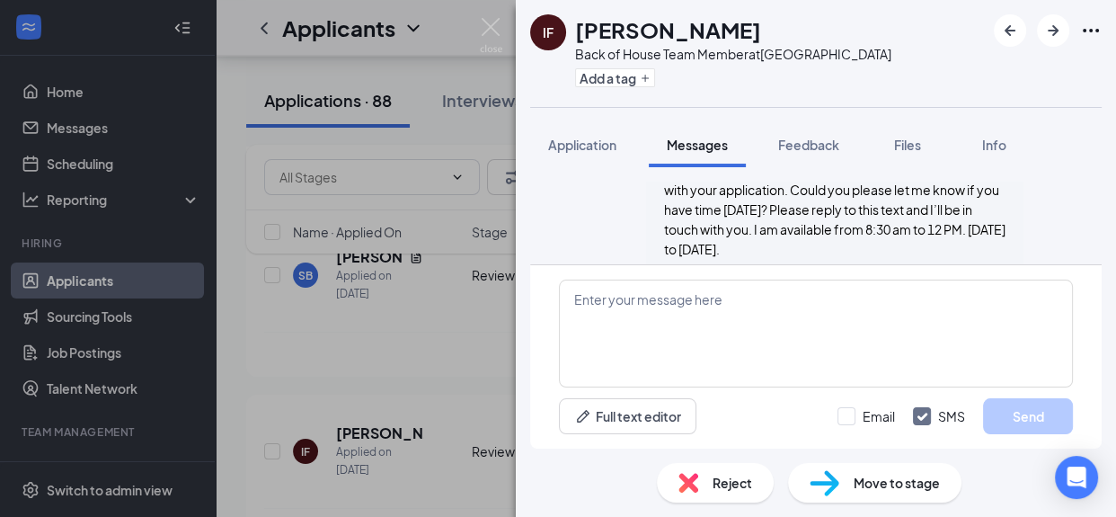
scroll to position [476, 0]
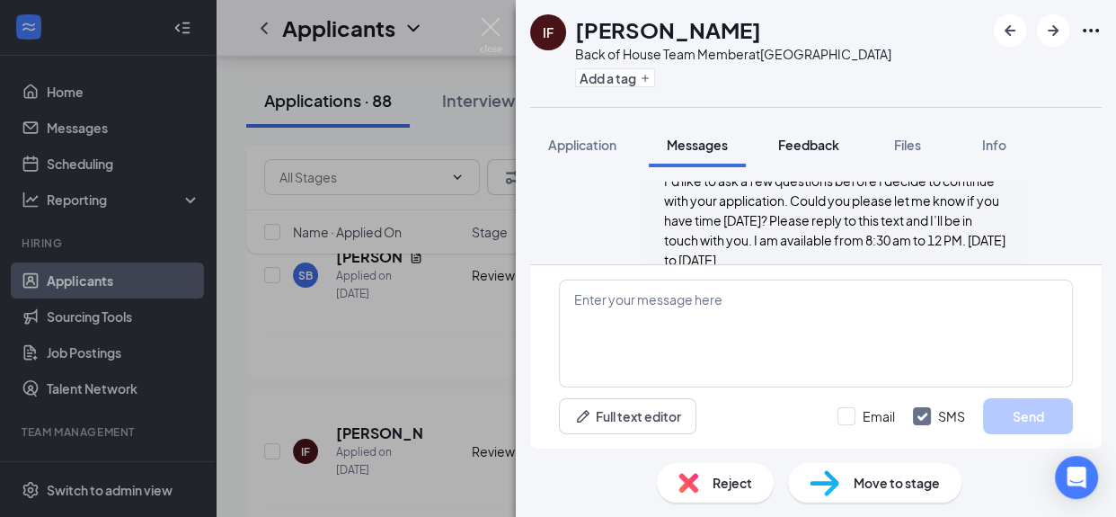
click at [786, 138] on span "Feedback" at bounding box center [808, 145] width 61 height 16
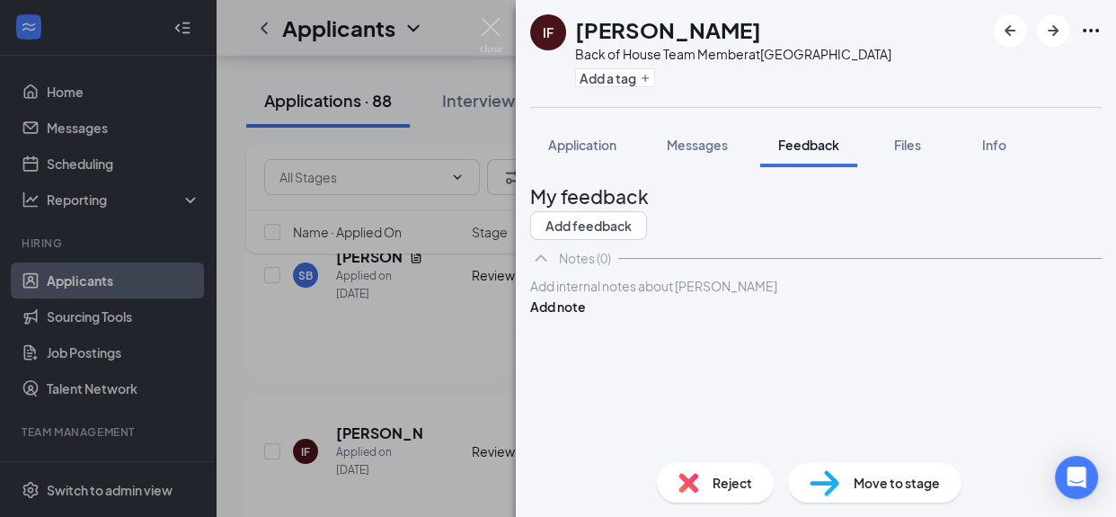
click at [654, 296] on div at bounding box center [816, 286] width 570 height 19
click at [586, 316] on button "Add note" at bounding box center [558, 307] width 56 height 20
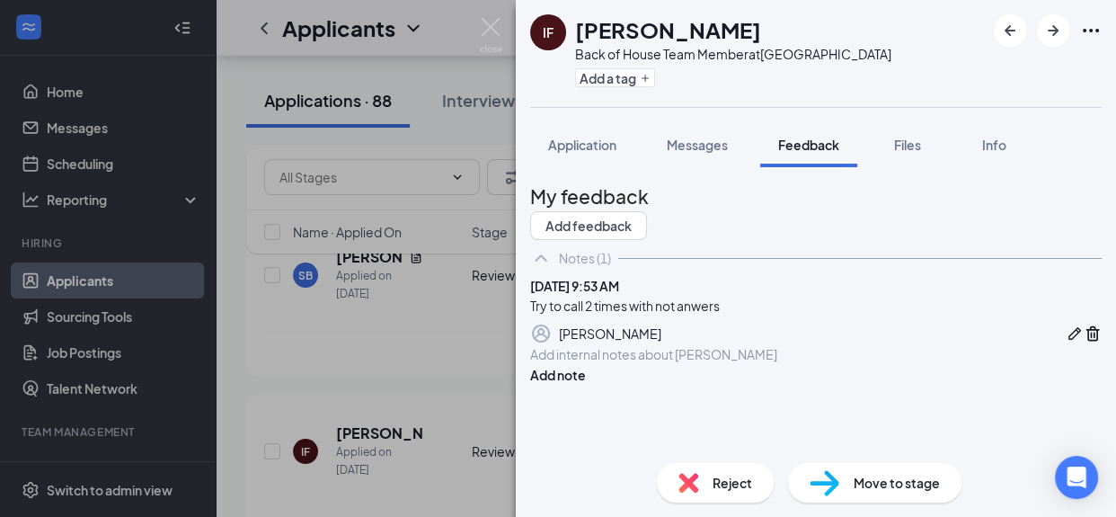
click at [720, 485] on span "Reject" at bounding box center [733, 483] width 40 height 20
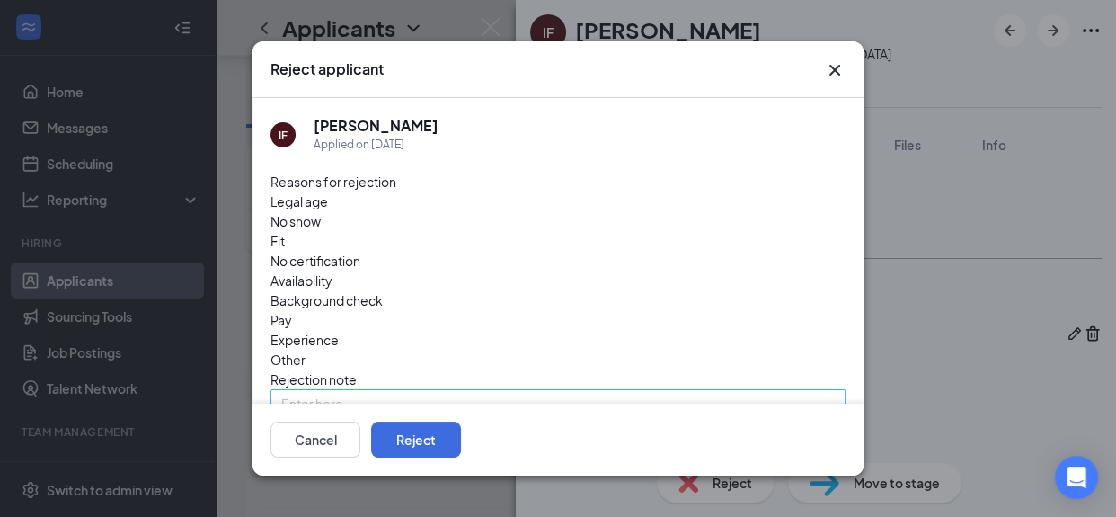
click at [306, 350] on span "Other" at bounding box center [288, 360] width 35 height 20
click at [349, 389] on textarea at bounding box center [558, 423] width 575 height 68
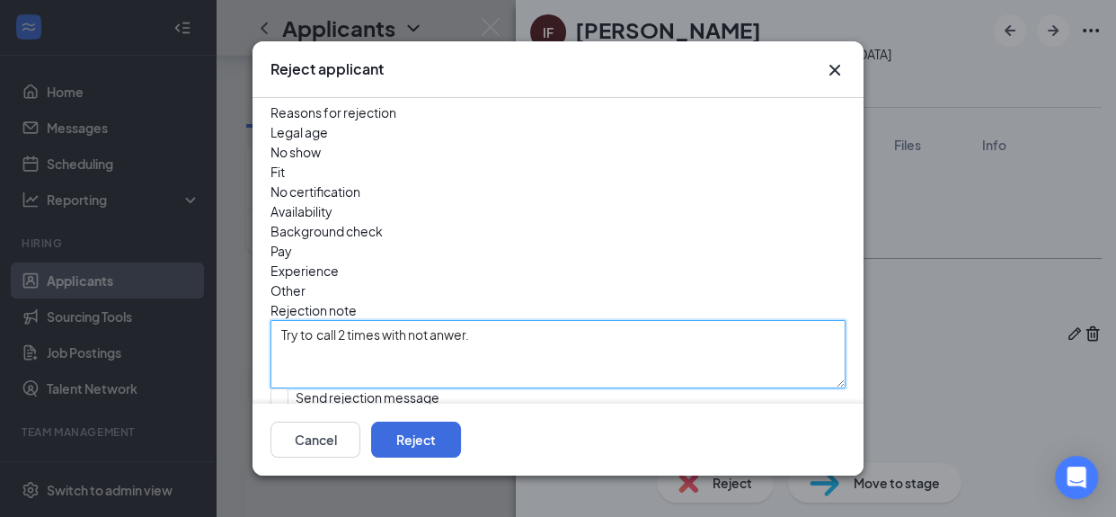
scroll to position [128, 0]
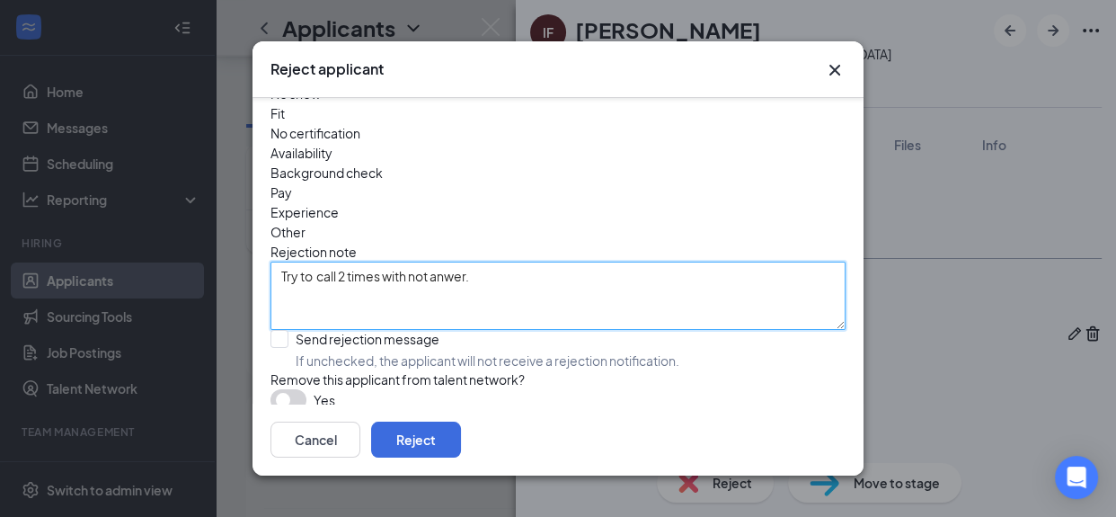
type textarea "Try to call 2 times with not anwer."
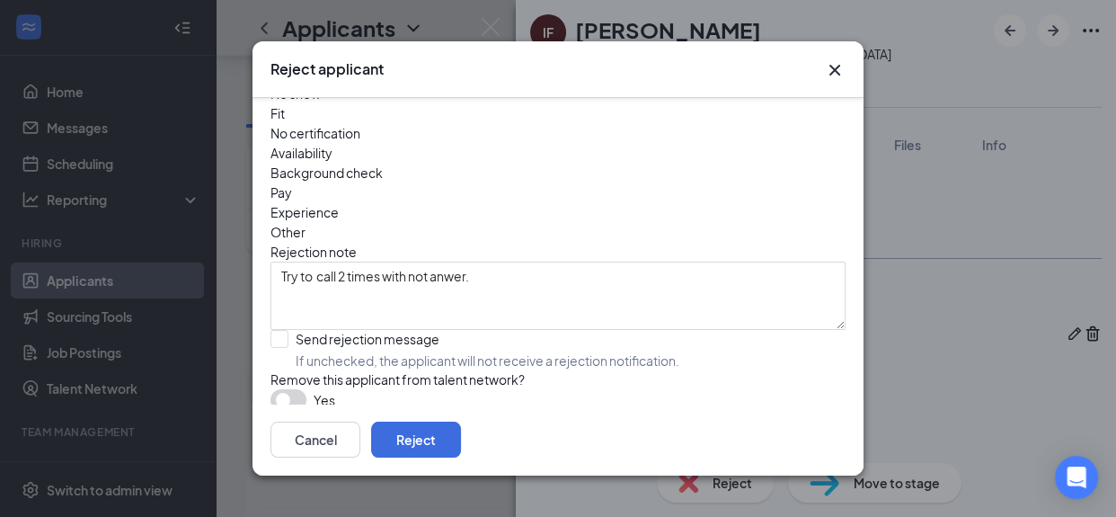
click at [298, 389] on button "button" at bounding box center [289, 400] width 36 height 22
click at [461, 448] on button "Reject" at bounding box center [416, 440] width 90 height 36
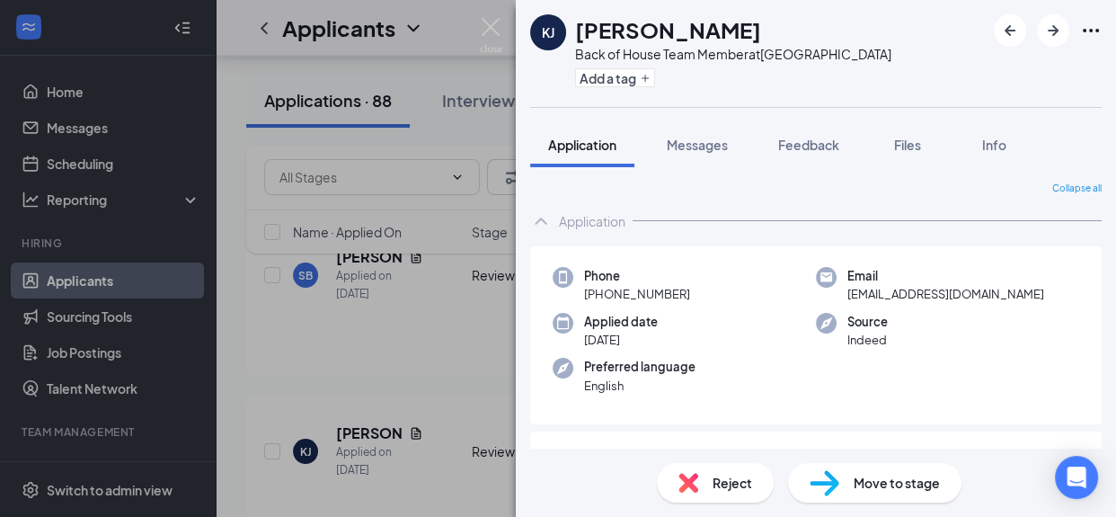
click at [459, 338] on div "KJ Keith Johnson Back of House Team Member at South End Add a tag Application M…" at bounding box center [558, 258] width 1116 height 517
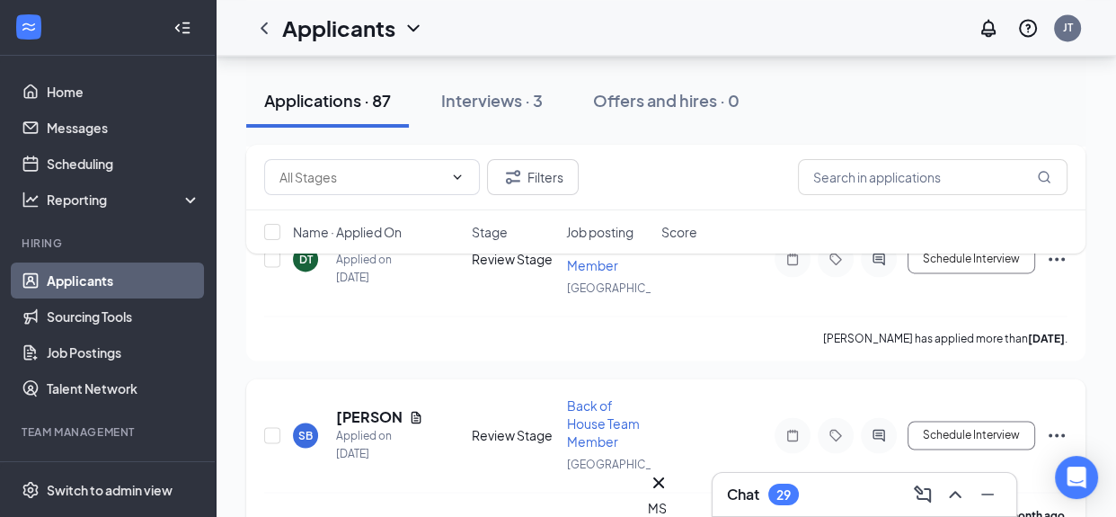
scroll to position [14825, 0]
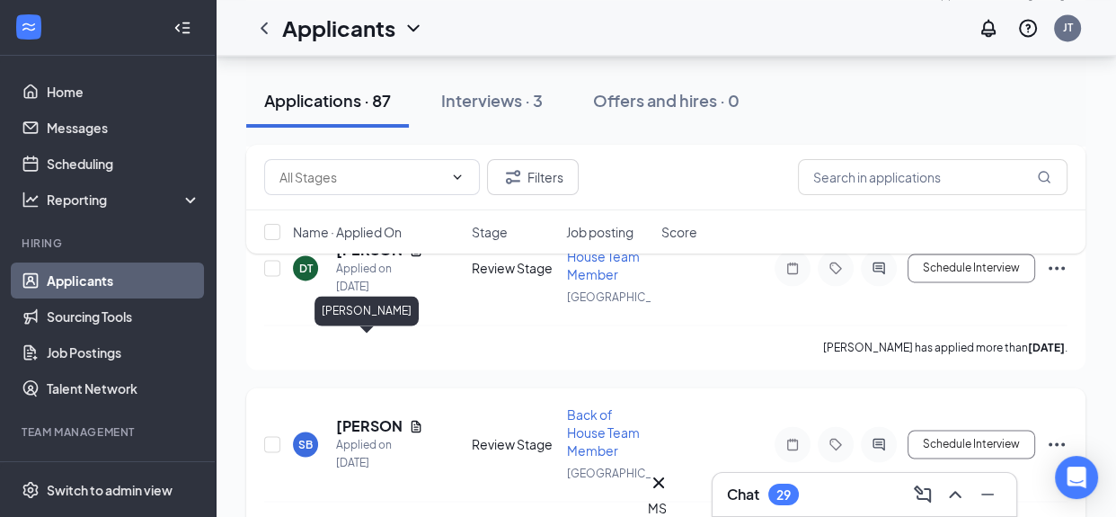
click at [359, 416] on h5 "[PERSON_NAME]" at bounding box center [369, 426] width 66 height 20
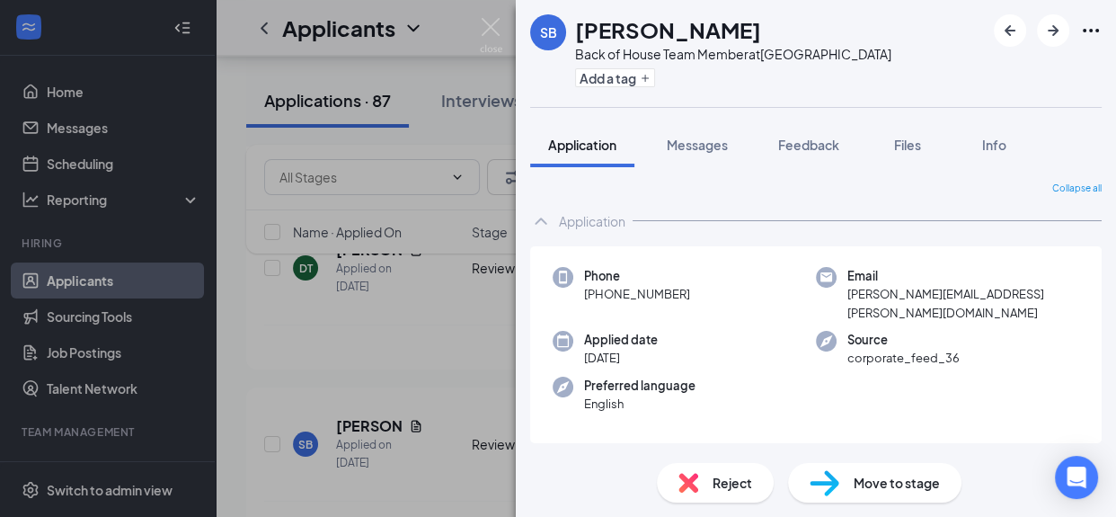
click at [388, 379] on div "SB Shonta Broughton Back of House Team Member at South End Add a tag Applicatio…" at bounding box center [558, 258] width 1116 height 517
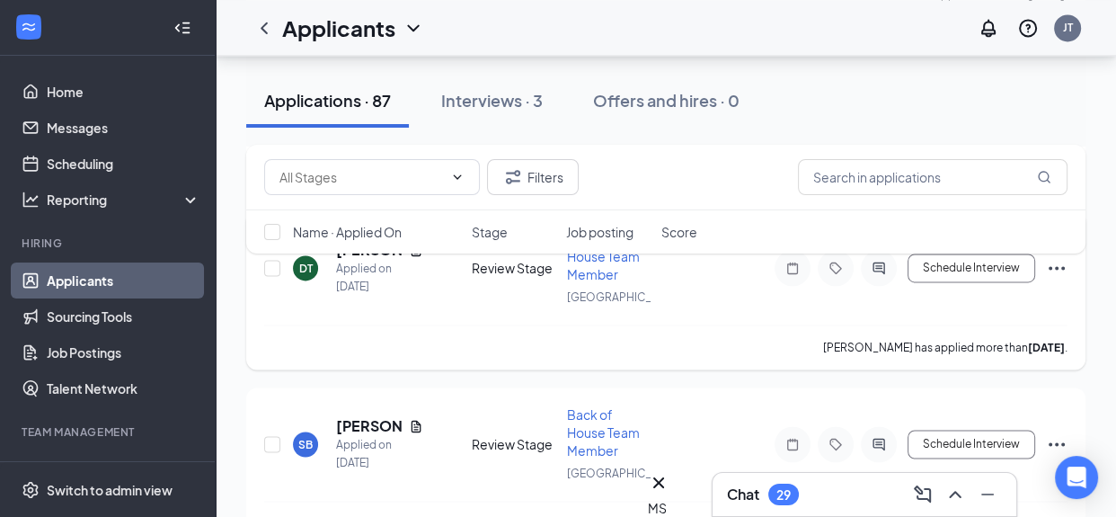
click at [377, 260] on h5 "Damarion Thompson" at bounding box center [369, 250] width 66 height 20
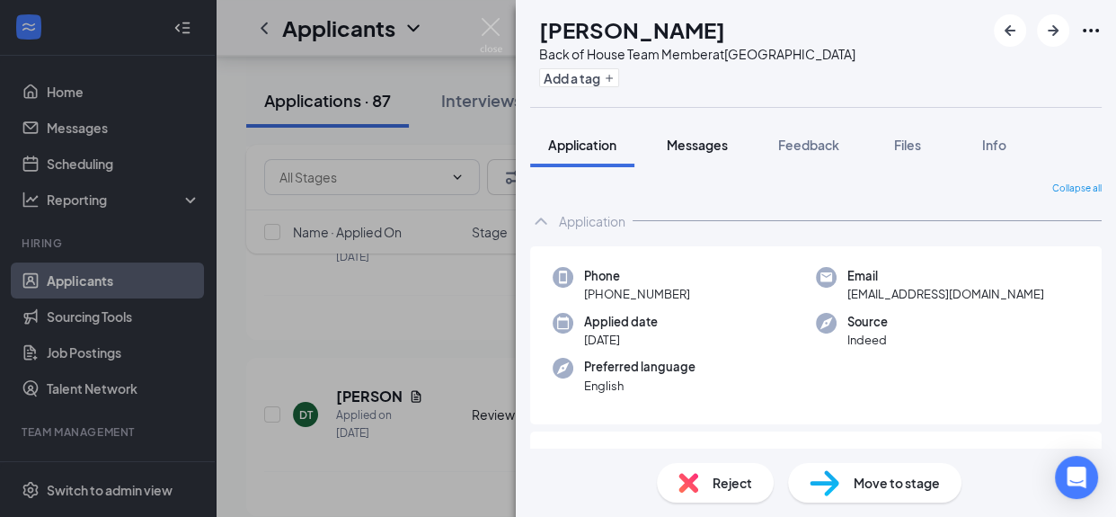
click at [686, 140] on span "Messages" at bounding box center [697, 145] width 61 height 16
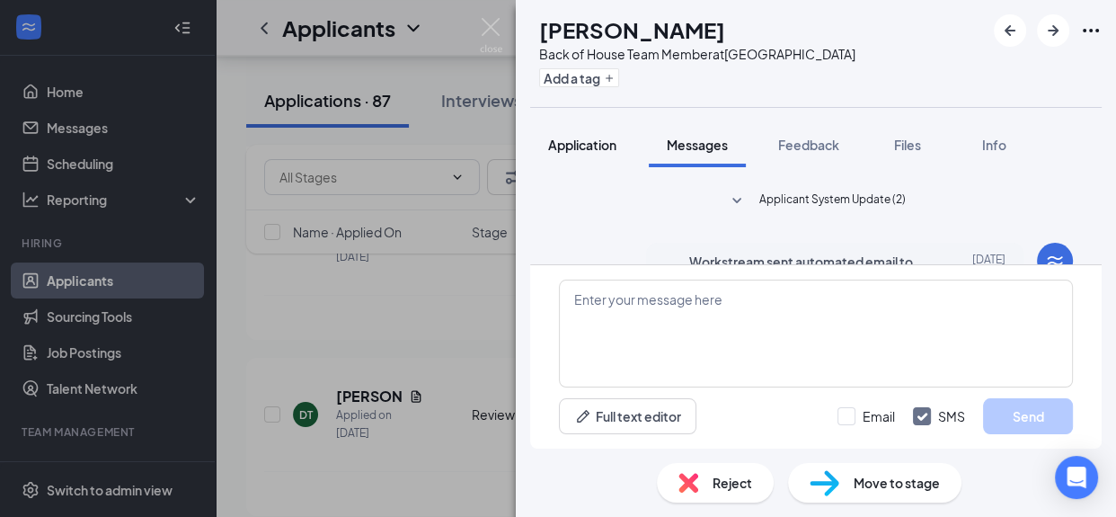
scroll to position [631, 0]
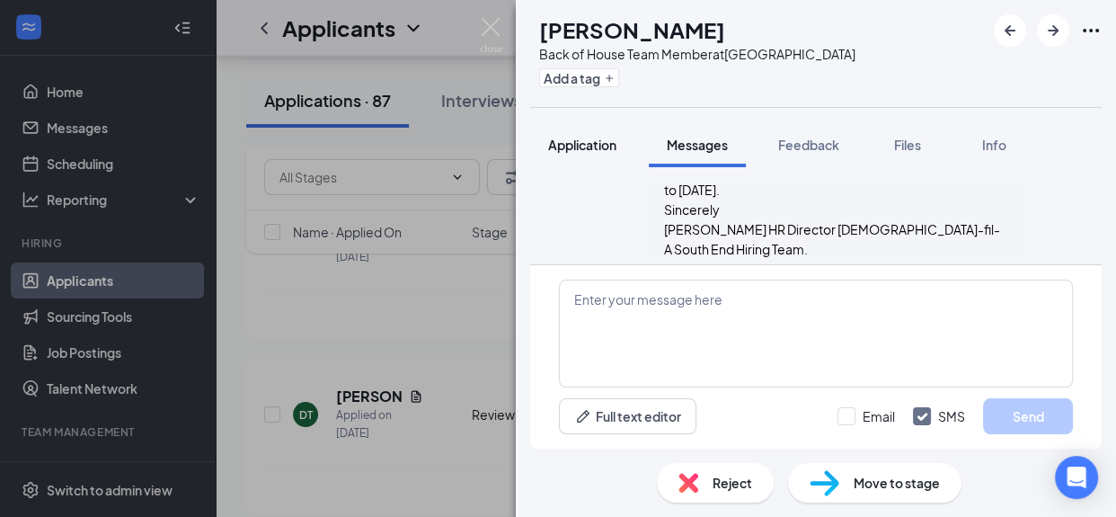
click at [589, 147] on span "Application" at bounding box center [582, 145] width 68 height 16
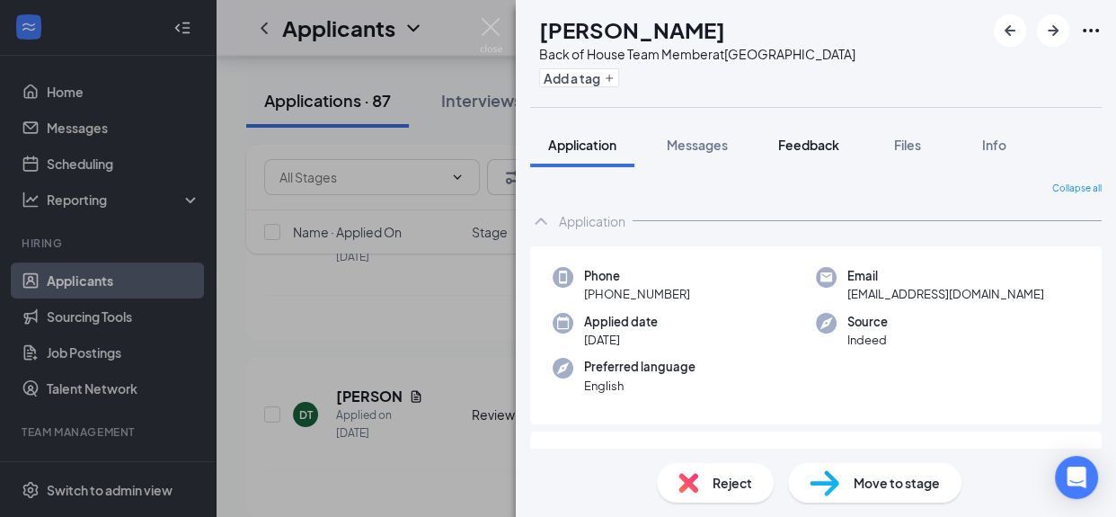
click at [819, 143] on span "Feedback" at bounding box center [808, 145] width 61 height 16
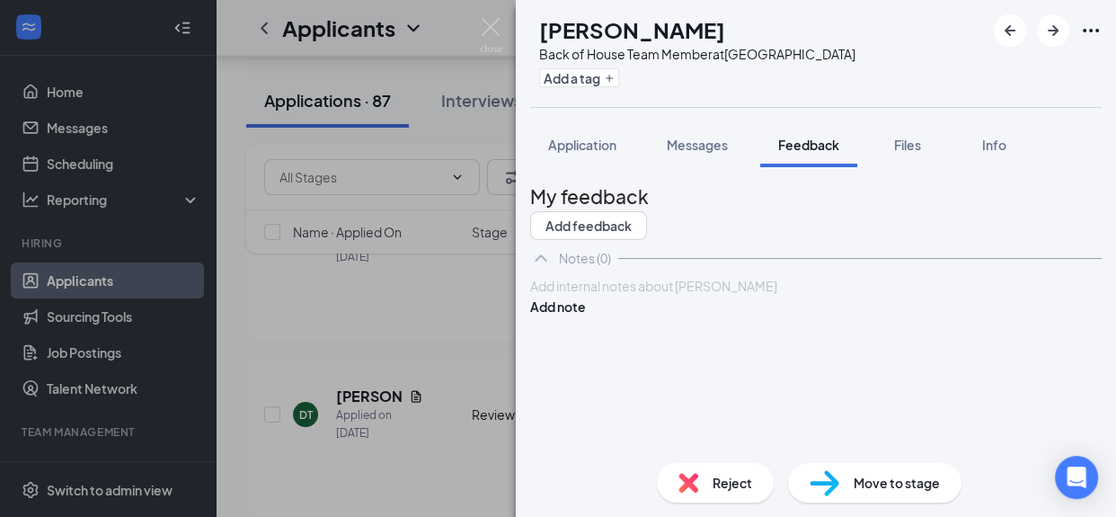
drag, startPoint x: 825, startPoint y: 175, endPoint x: 725, endPoint y: 339, distance: 191.6
click at [725, 296] on div at bounding box center [816, 286] width 570 height 19
click at [586, 316] on button "Add note" at bounding box center [558, 307] width 56 height 20
click at [588, 149] on span "Application" at bounding box center [582, 145] width 68 height 16
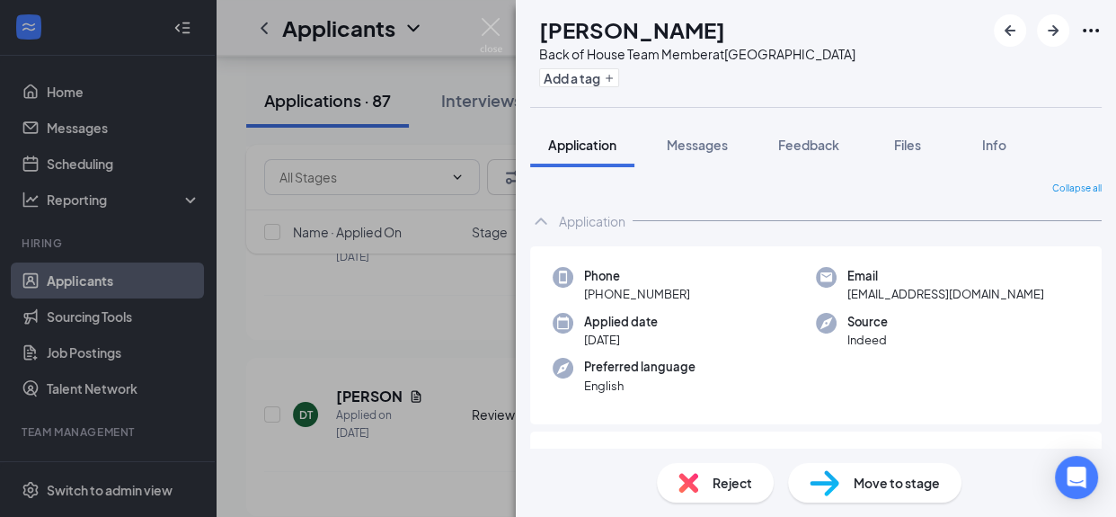
click at [717, 481] on span "Reject" at bounding box center [733, 483] width 40 height 20
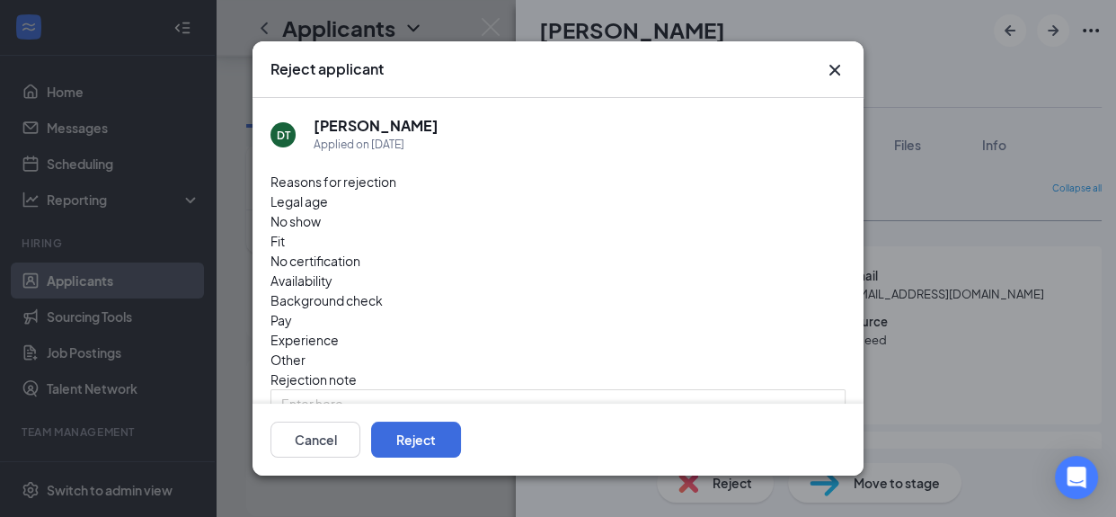
click at [306, 350] on span "Other" at bounding box center [288, 360] width 35 height 20
click at [403, 389] on textarea at bounding box center [558, 423] width 575 height 68
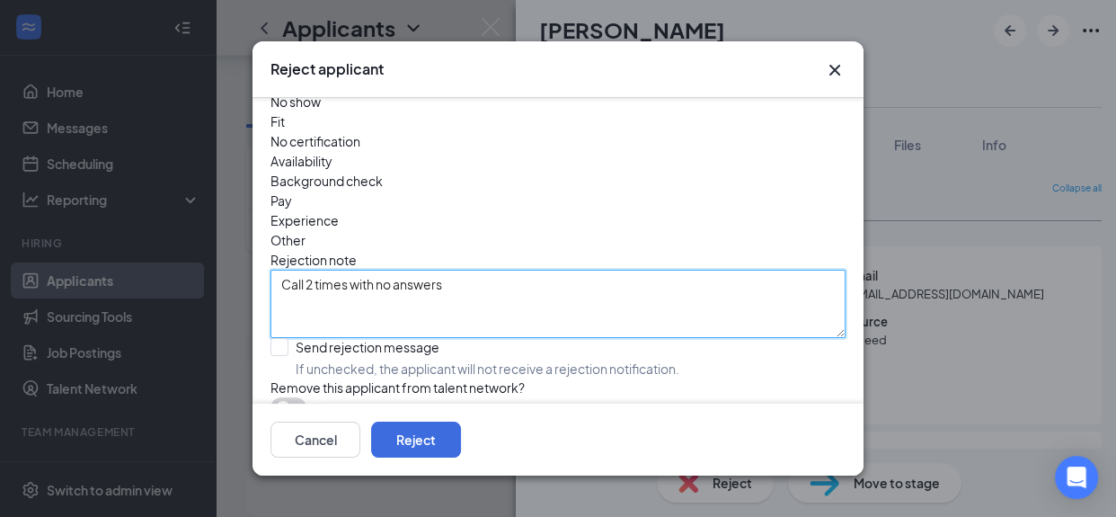
scroll to position [124, 0]
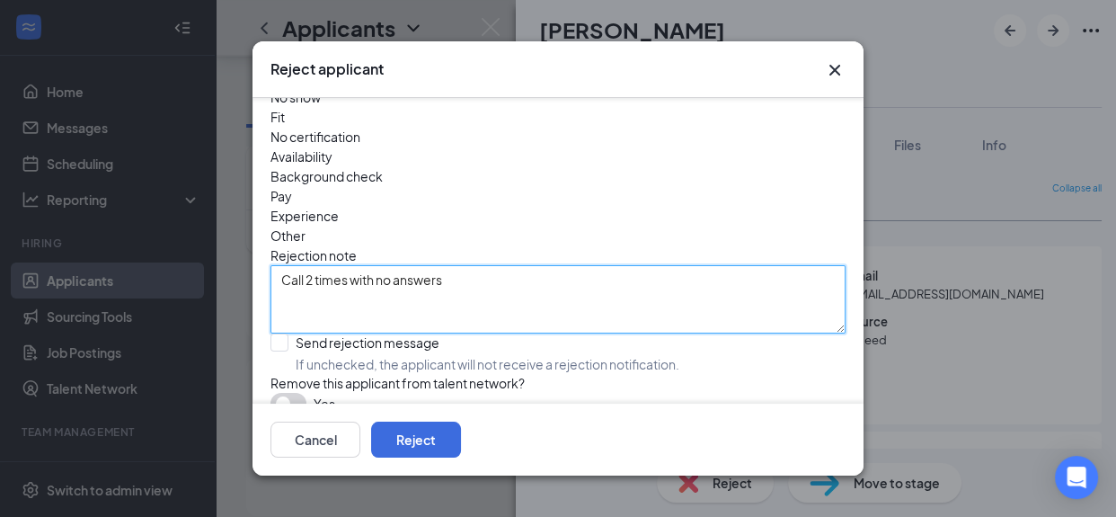
type textarea "Call 2 times with no answers"
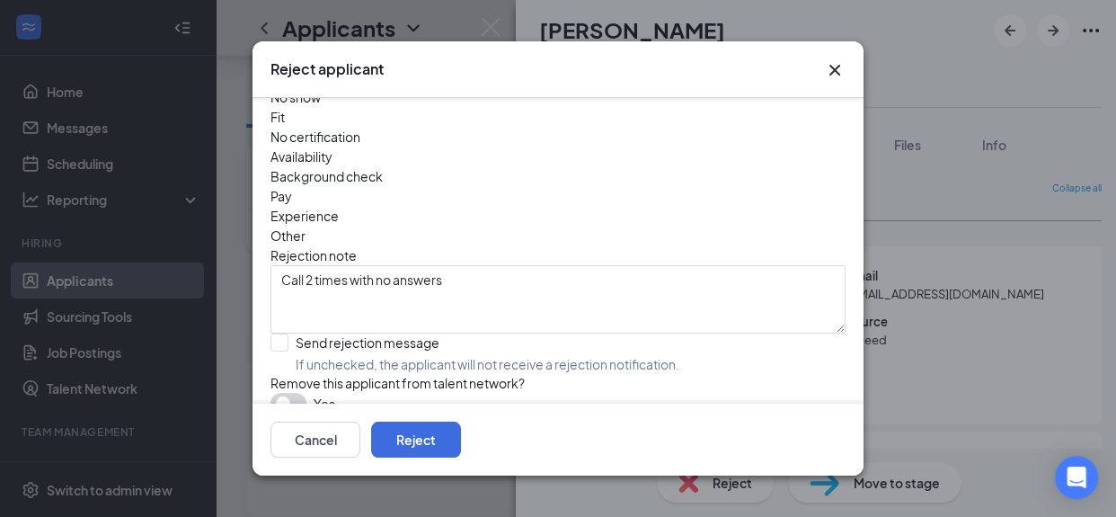
click at [297, 393] on button "button" at bounding box center [289, 404] width 36 height 22
click at [461, 440] on button "Reject" at bounding box center [416, 440] width 90 height 36
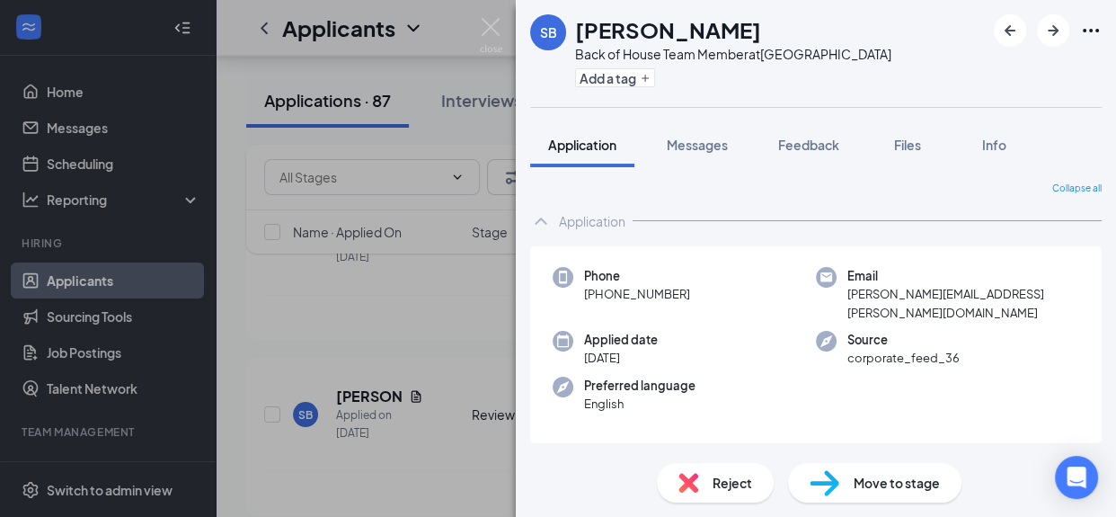
click at [350, 339] on div "SB Shonta Broughton Back of House Team Member at South End Add a tag Applicatio…" at bounding box center [558, 258] width 1116 height 517
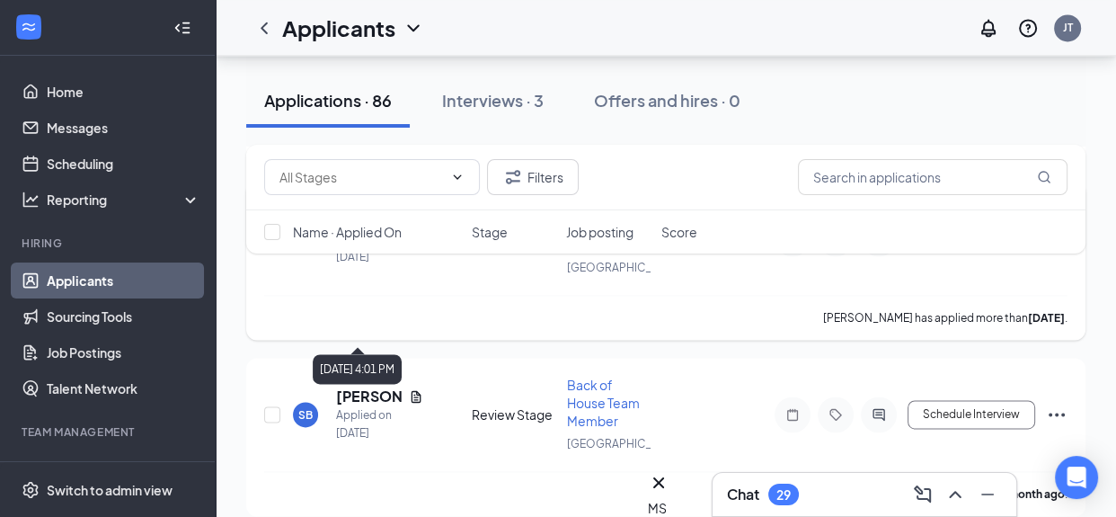
scroll to position [14518, 0]
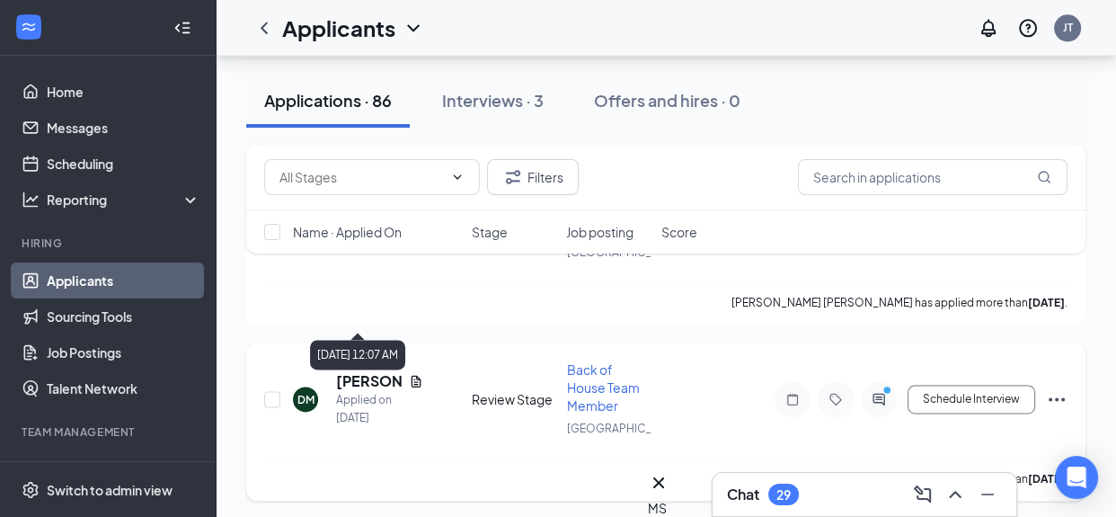
click at [355, 371] on h5 "Deangelo Mcadams" at bounding box center [369, 381] width 66 height 20
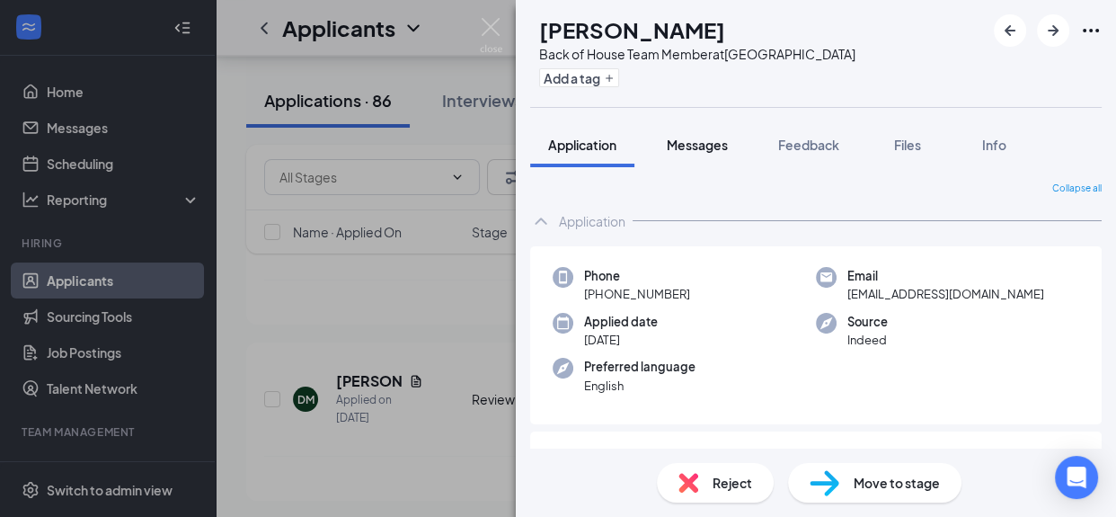
click at [684, 138] on span "Messages" at bounding box center [697, 145] width 61 height 16
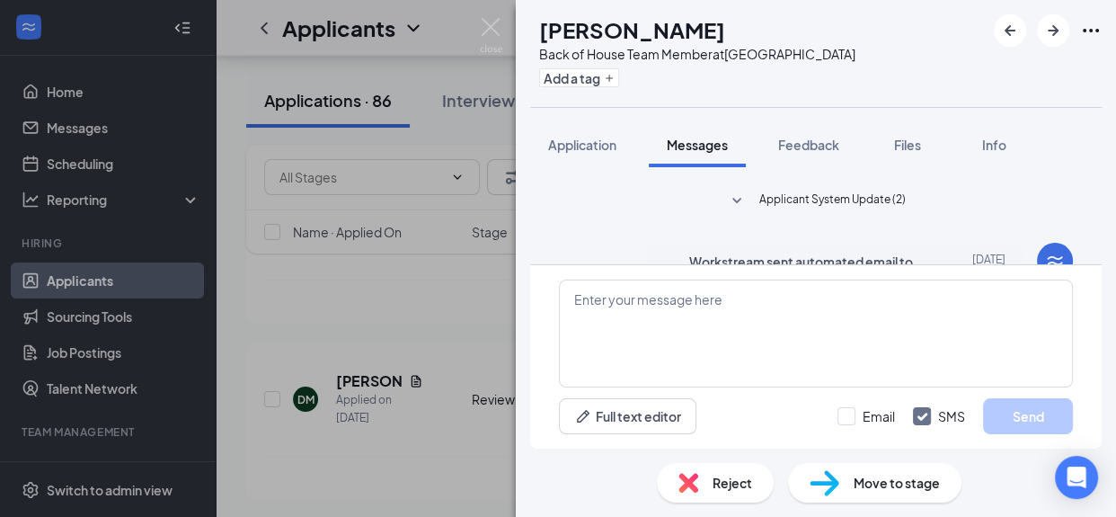
scroll to position [644, 0]
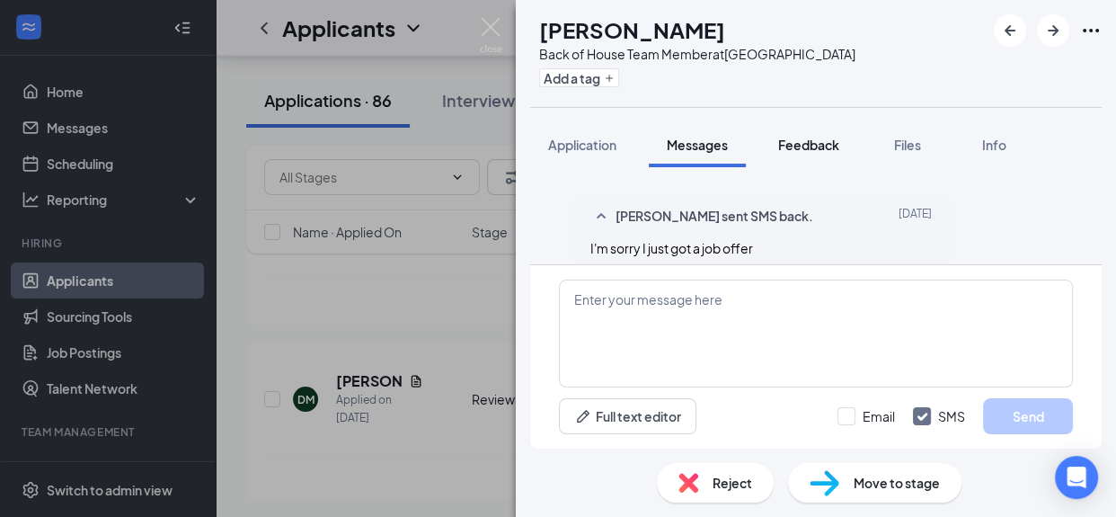
click at [804, 146] on span "Feedback" at bounding box center [808, 145] width 61 height 16
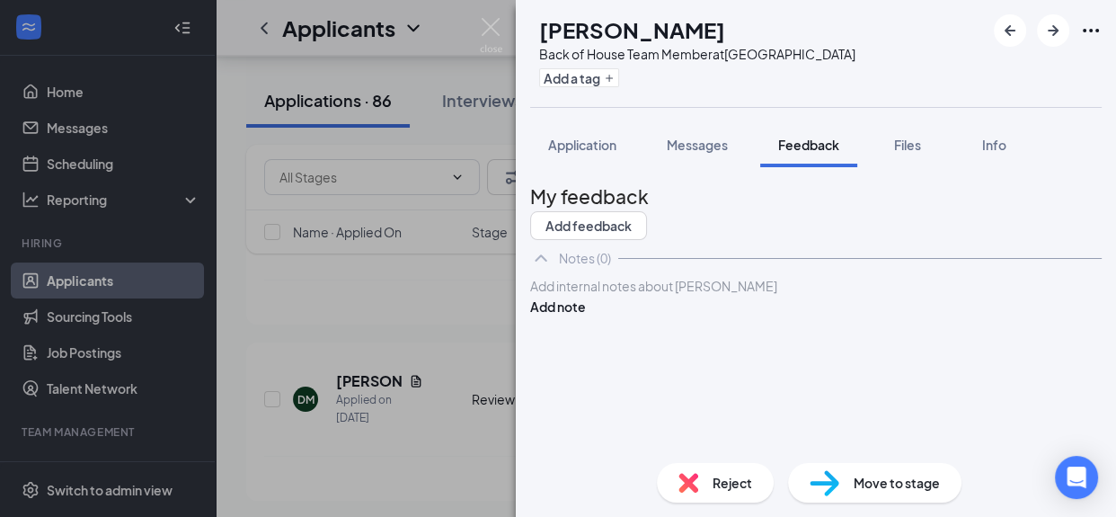
click at [659, 296] on div at bounding box center [816, 286] width 570 height 19
click at [586, 316] on button "Add note" at bounding box center [558, 307] width 56 height 20
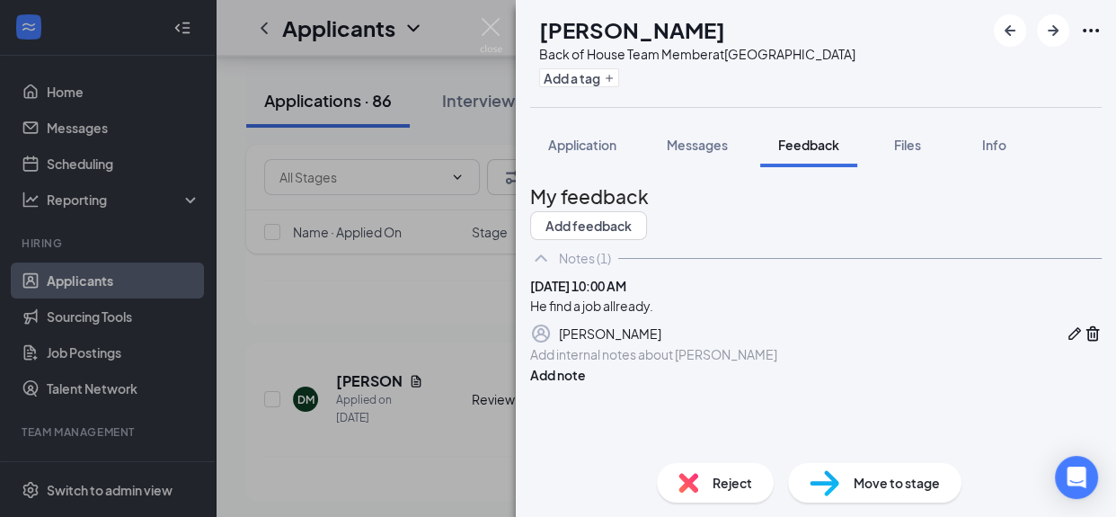
click at [735, 478] on span "Reject" at bounding box center [733, 483] width 40 height 20
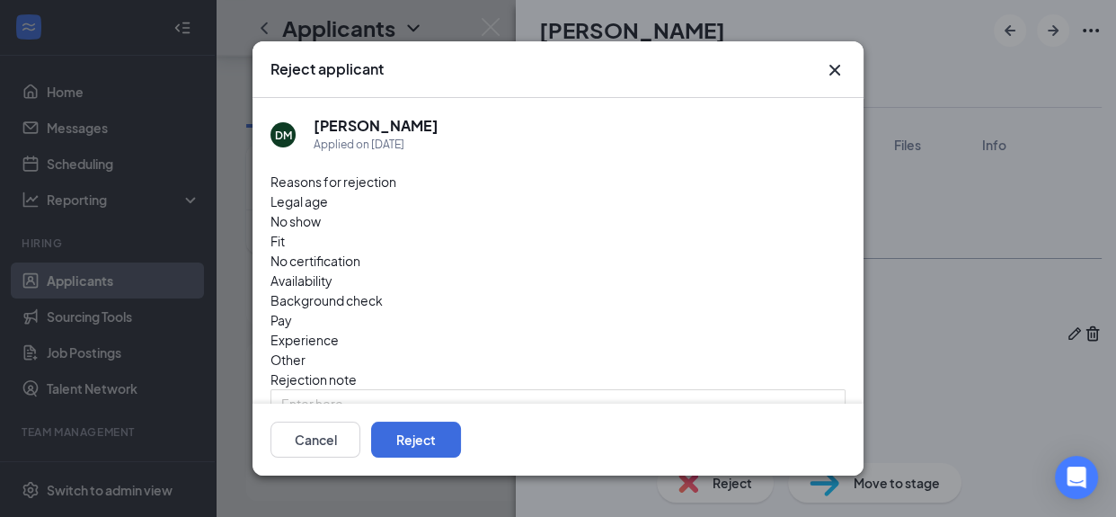
click at [306, 350] on span "Other" at bounding box center [288, 360] width 35 height 20
click at [304, 389] on textarea at bounding box center [558, 423] width 575 height 68
type textarea "He find a job already."
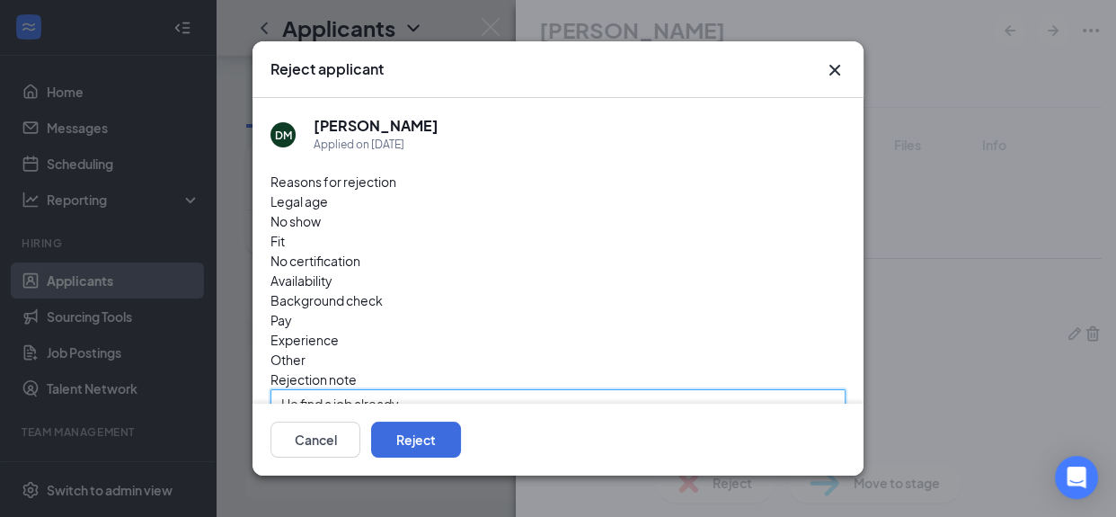
click at [380, 389] on textarea "He find a job already." at bounding box center [558, 423] width 575 height 68
click at [440, 389] on textarea "He find a job already." at bounding box center [558, 423] width 575 height 68
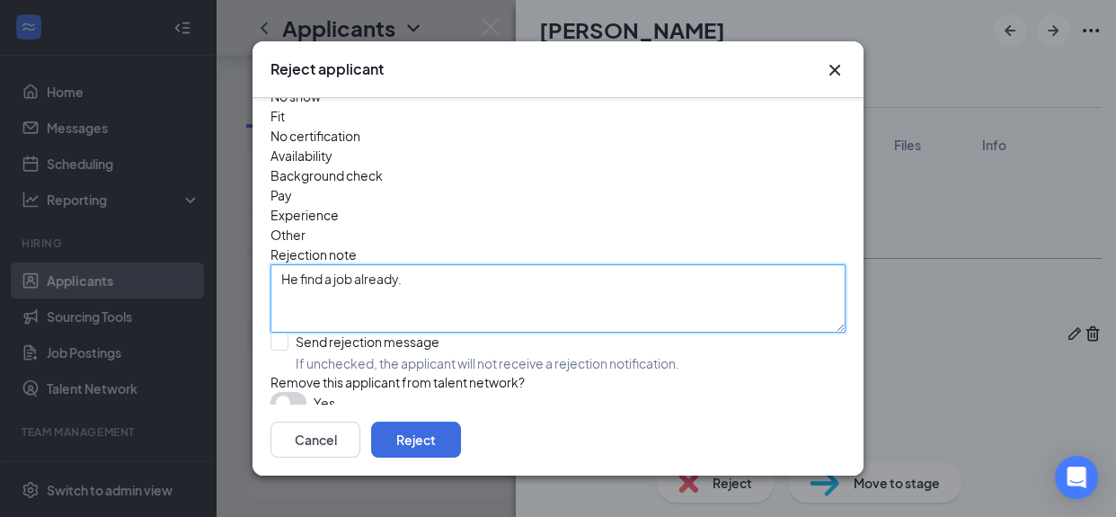
scroll to position [128, 0]
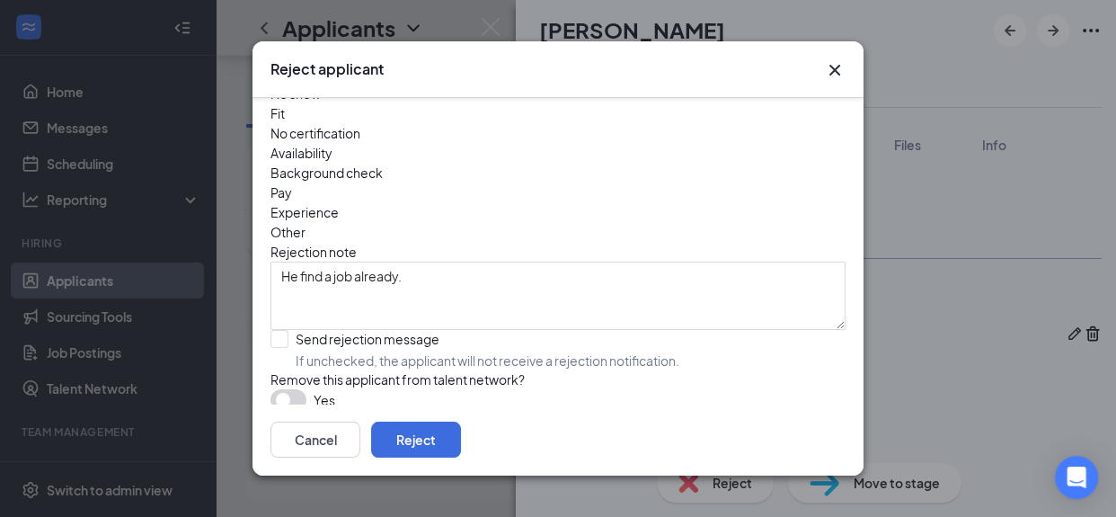
click at [293, 389] on button "button" at bounding box center [289, 400] width 36 height 22
click at [461, 437] on button "Reject" at bounding box center [416, 440] width 90 height 36
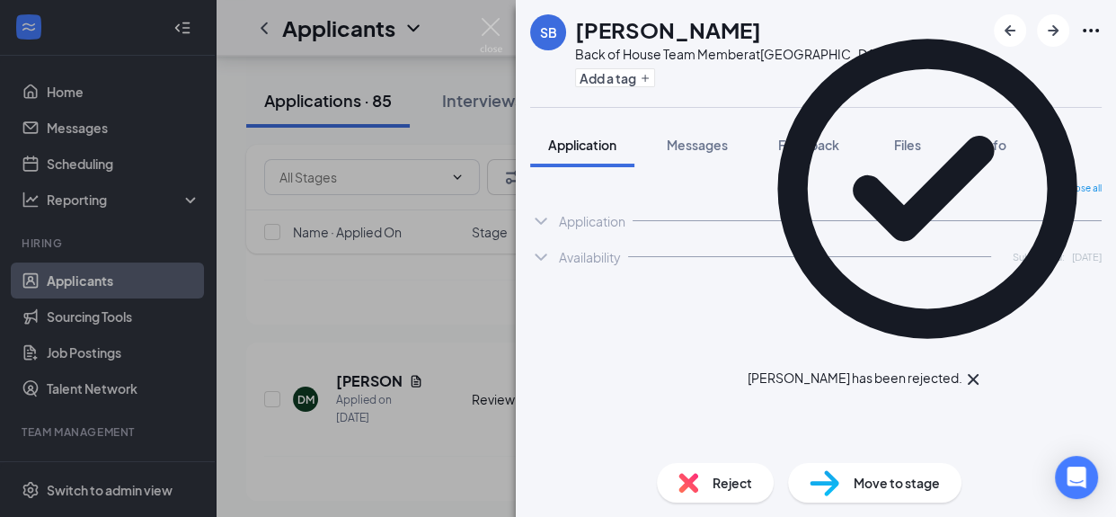
click at [384, 475] on div "SB Shonta Broughton Back of House Team Member at South End Add a tag Applicatio…" at bounding box center [558, 258] width 1116 height 517
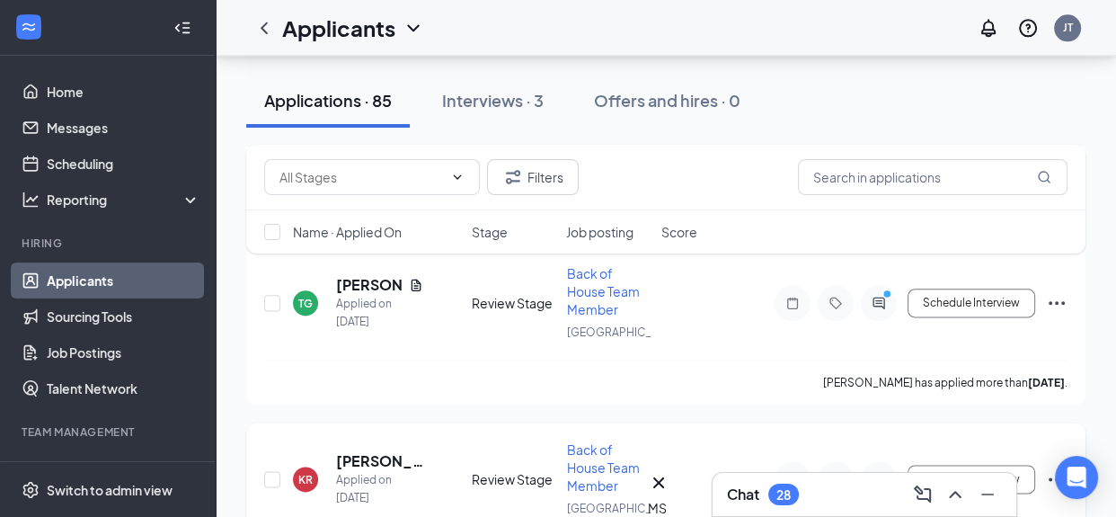
scroll to position [14258, 0]
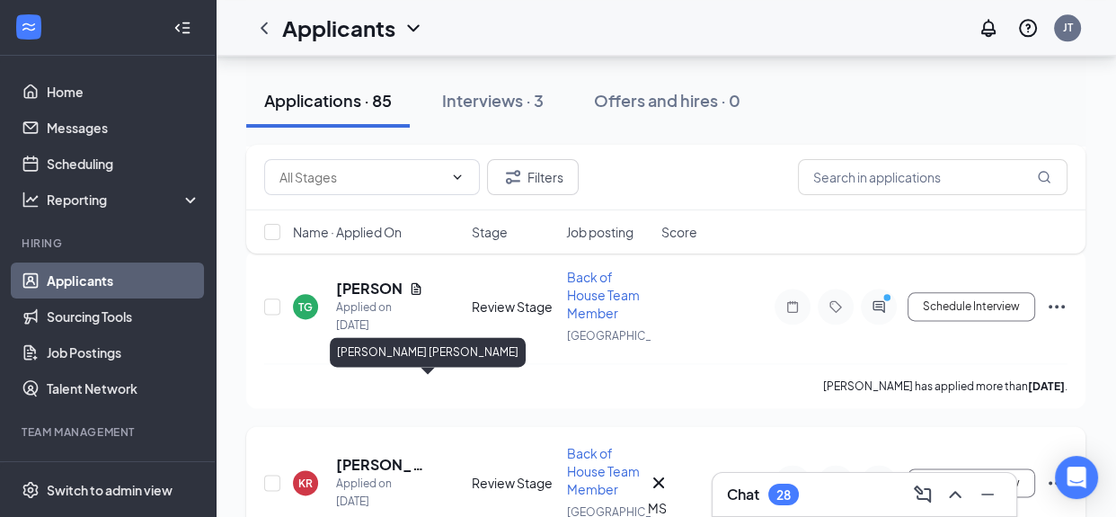
click at [374, 455] on h5 "[PERSON_NAME] [PERSON_NAME]" at bounding box center [379, 465] width 87 height 20
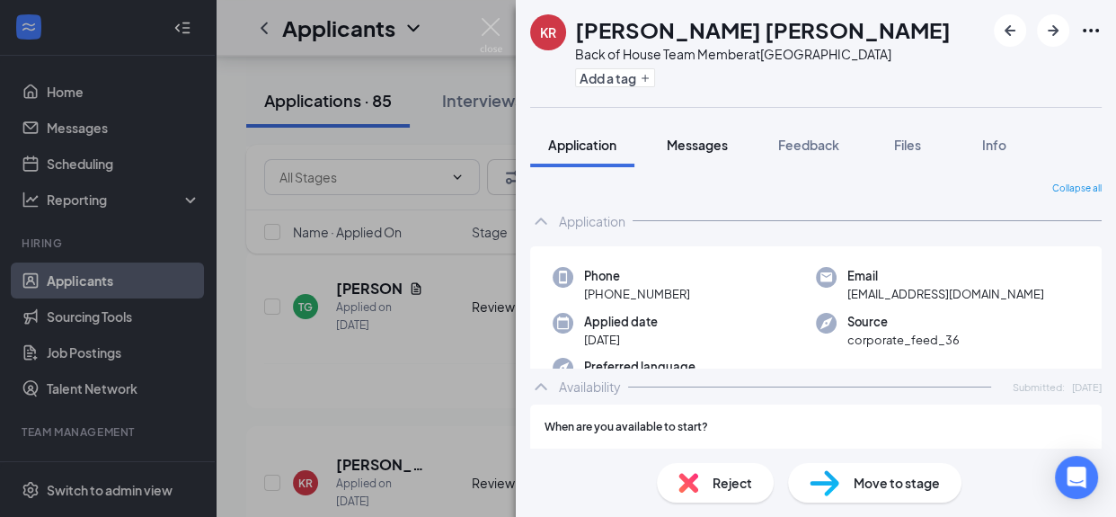
click at [706, 146] on span "Messages" at bounding box center [697, 145] width 61 height 16
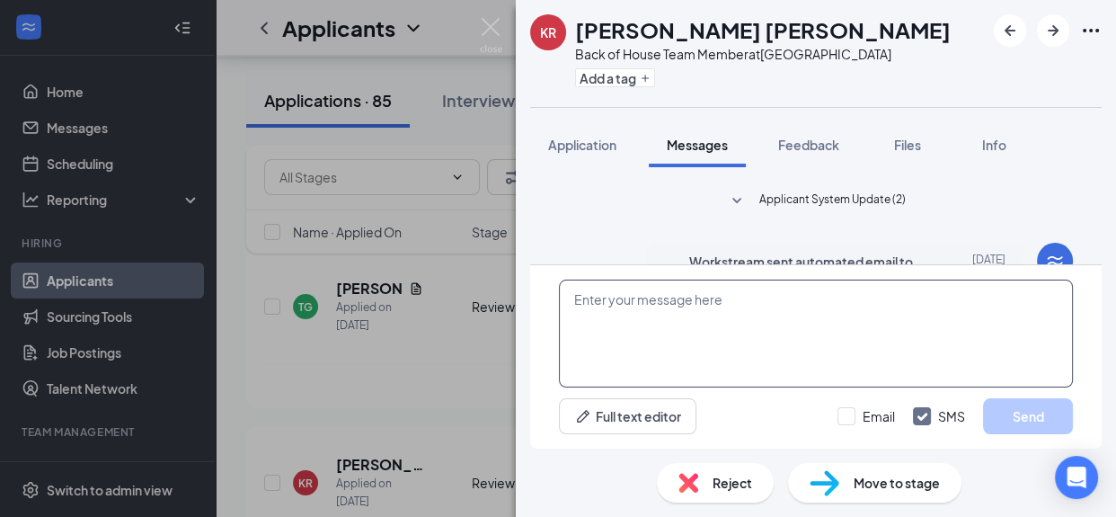
scroll to position [547, 0]
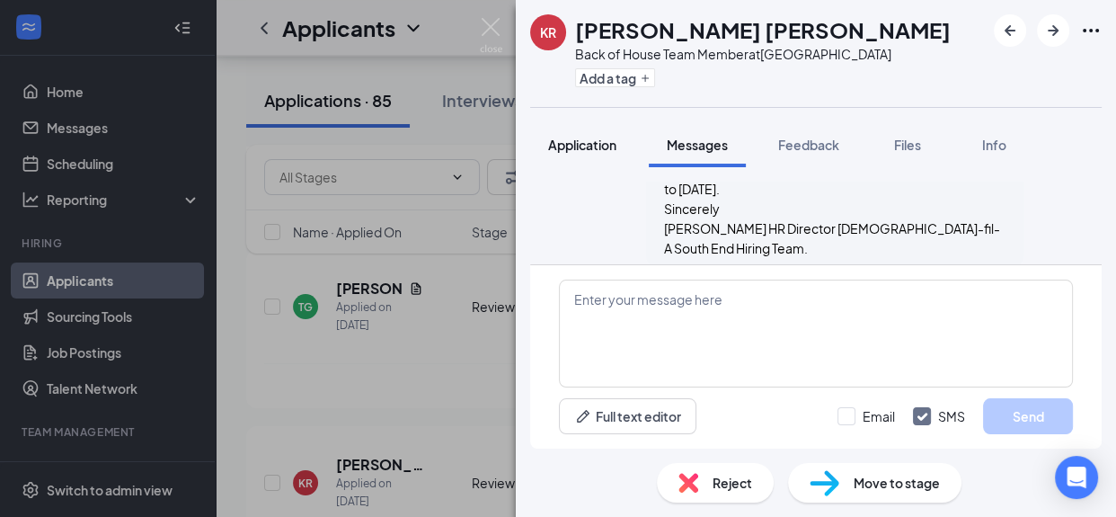
click at [591, 145] on span "Application" at bounding box center [582, 145] width 68 height 16
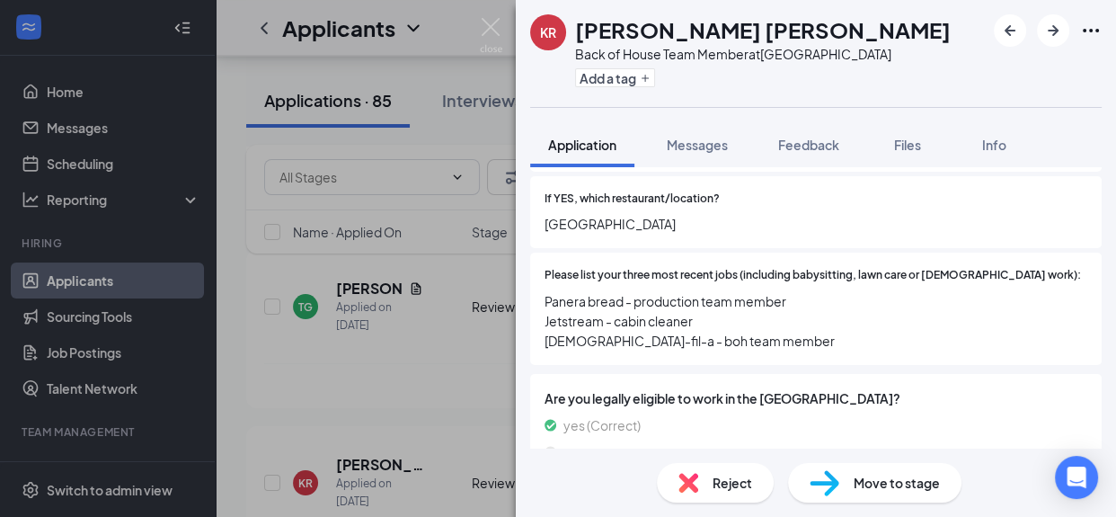
scroll to position [614, 0]
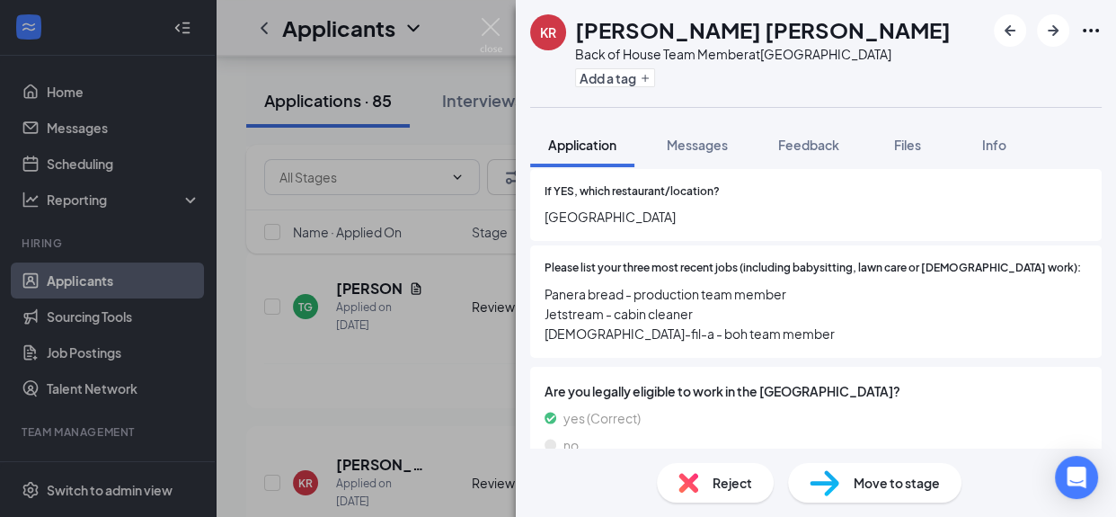
click at [380, 301] on div "KR Kazarian Rhodes Back of House Team Member at South End Add a tag Application…" at bounding box center [558, 258] width 1116 height 517
click at [423, 455] on div "KR Kazarian Rhodes Applied on Aug 2" at bounding box center [377, 483] width 168 height 56
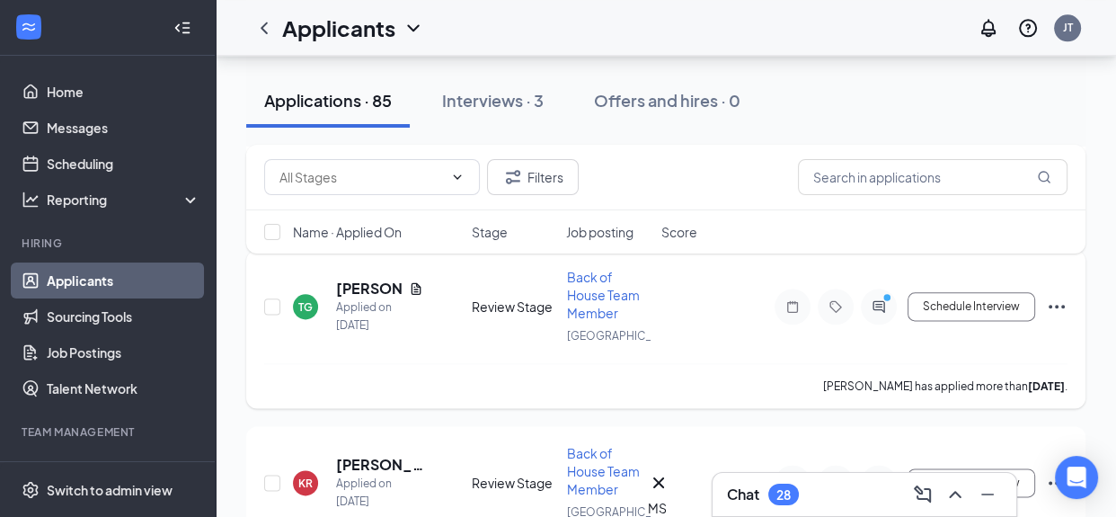
click at [354, 298] on h5 "[PERSON_NAME]" at bounding box center [369, 289] width 66 height 20
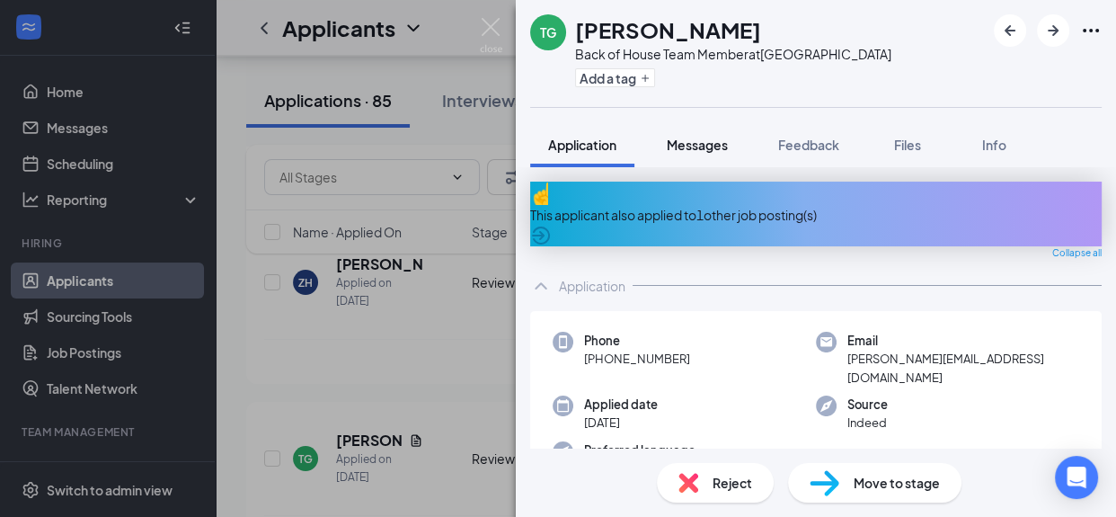
click at [716, 141] on span "Messages" at bounding box center [697, 145] width 61 height 16
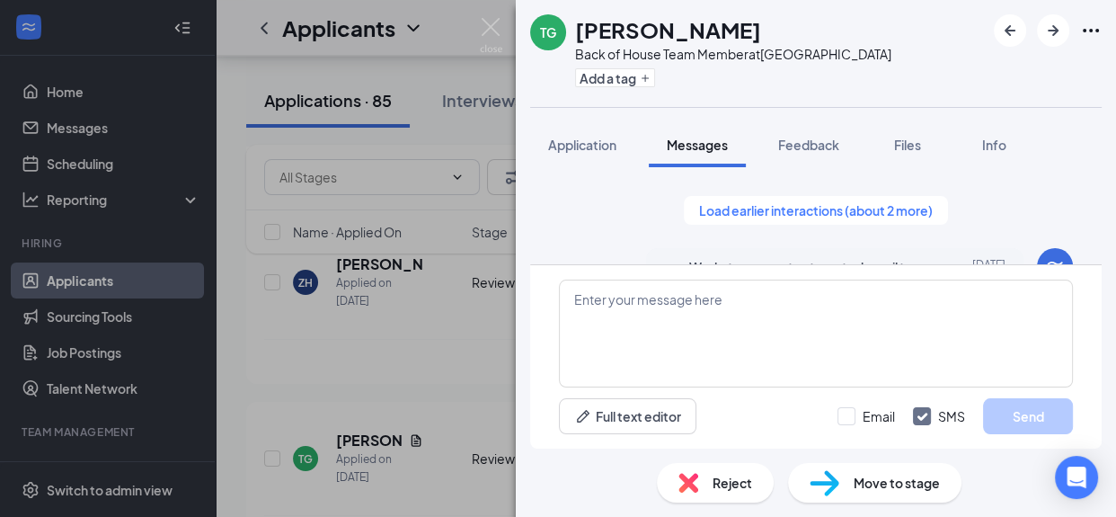
scroll to position [923, 0]
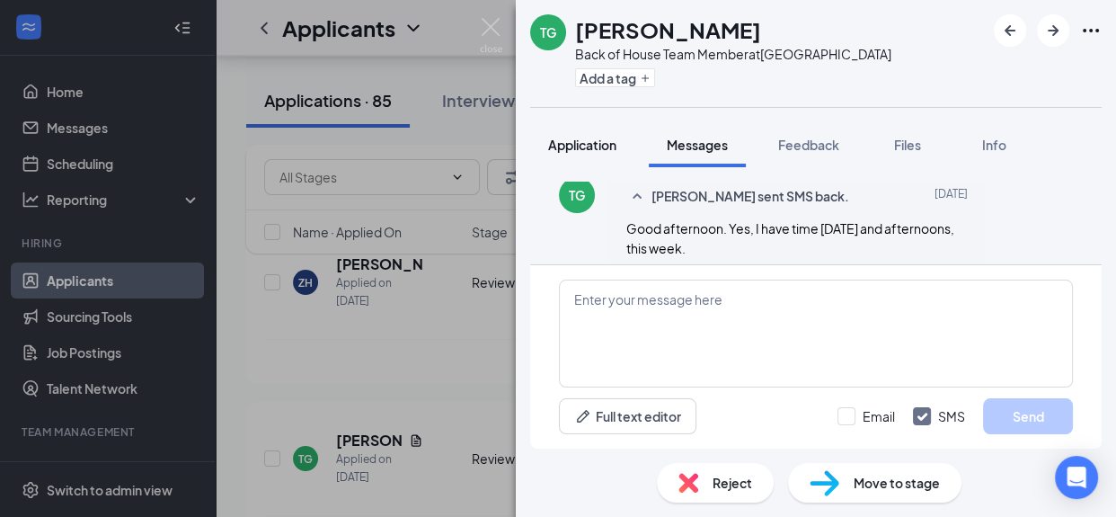
click at [575, 148] on span "Application" at bounding box center [582, 145] width 68 height 16
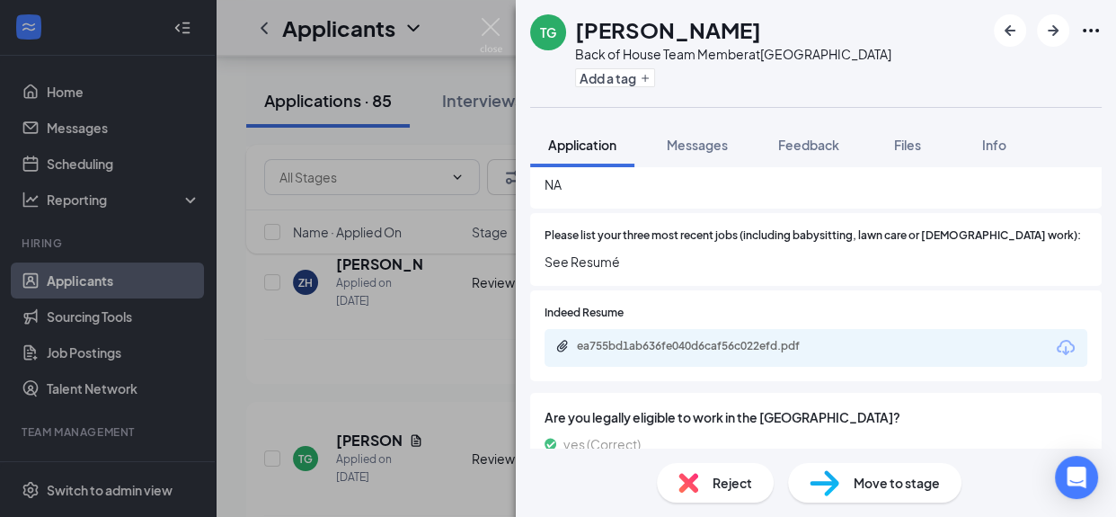
scroll to position [749, 0]
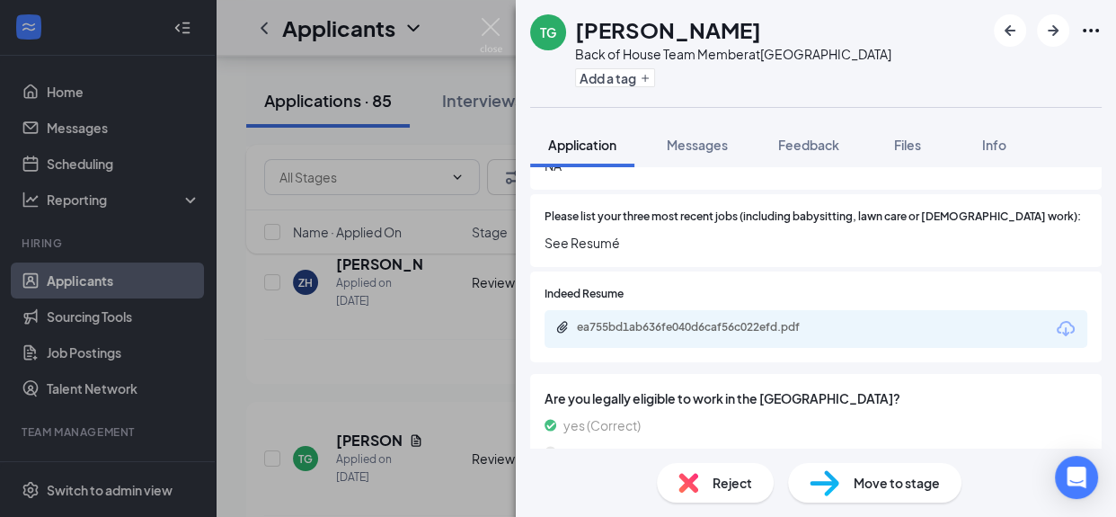
click at [801, 320] on div "ea755bd1ab636fe040d6caf56c022efd.pdf" at bounding box center [700, 328] width 291 height 17
click at [369, 395] on div "TG Taylor Gaffney Back of House Team Member at South End Add a tag Application …" at bounding box center [558, 258] width 1116 height 517
click at [369, 420] on div "TG Taylor Gaffney Applied on Aug 2 Review Stage Back of House Team Member South…" at bounding box center [666, 467] width 804 height 95
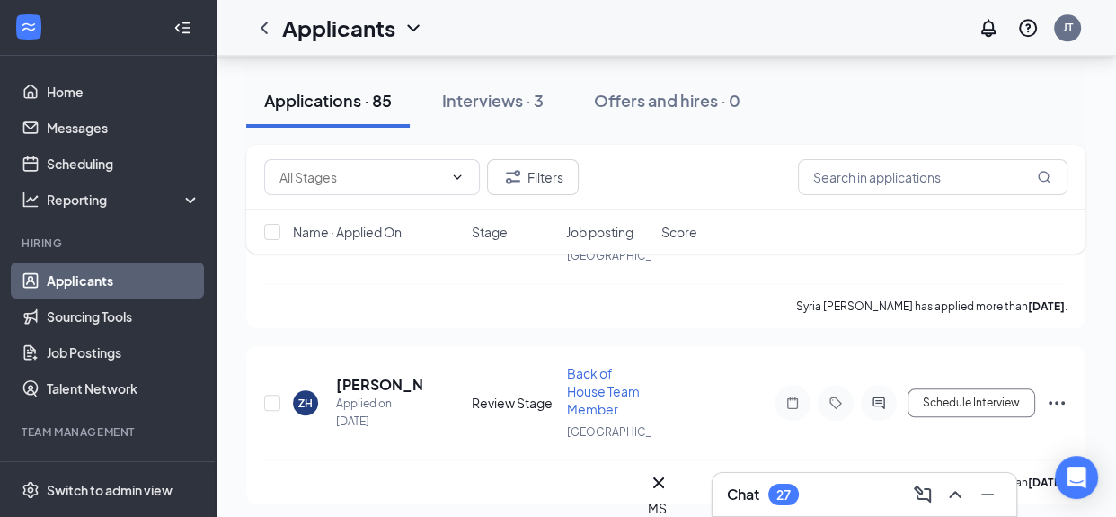
scroll to position [13945, 0]
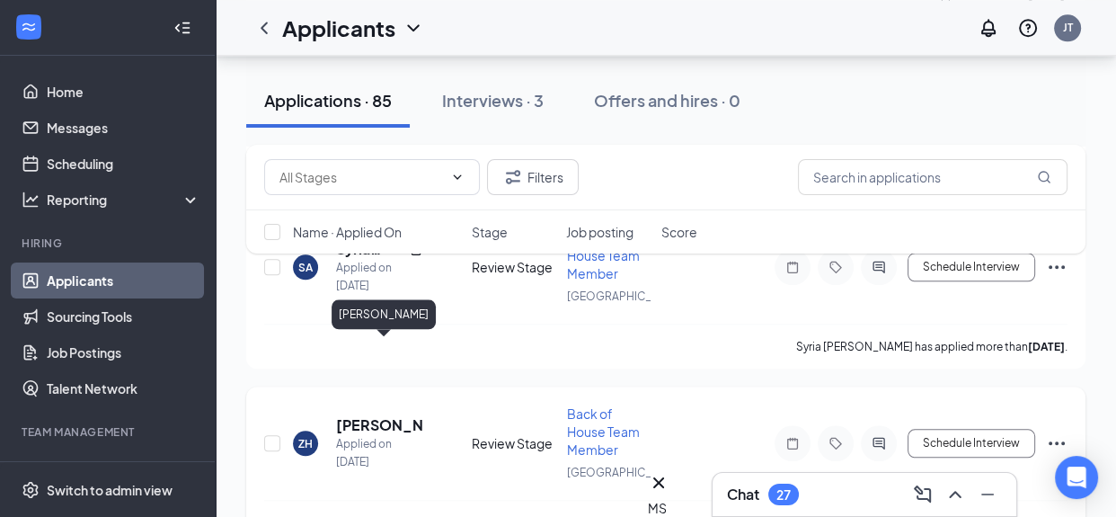
click at [353, 415] on h5 "[PERSON_NAME]" at bounding box center [379, 425] width 87 height 20
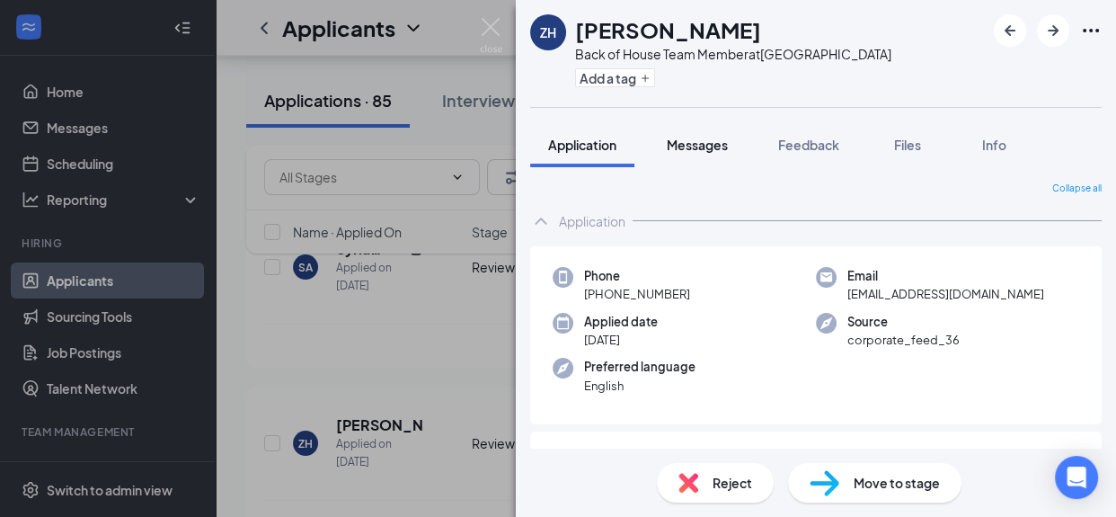
click at [707, 148] on span "Messages" at bounding box center [697, 145] width 61 height 16
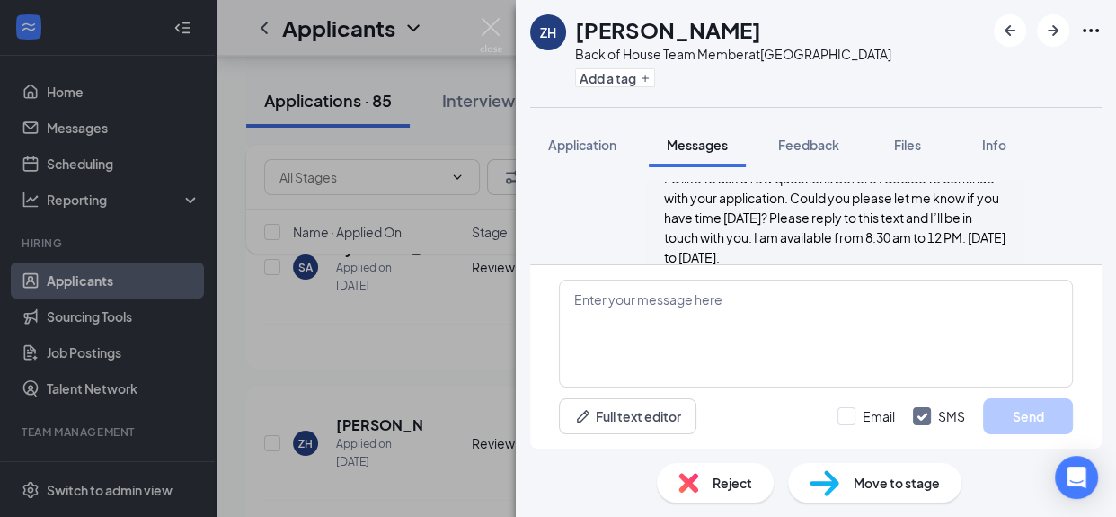
scroll to position [547, 0]
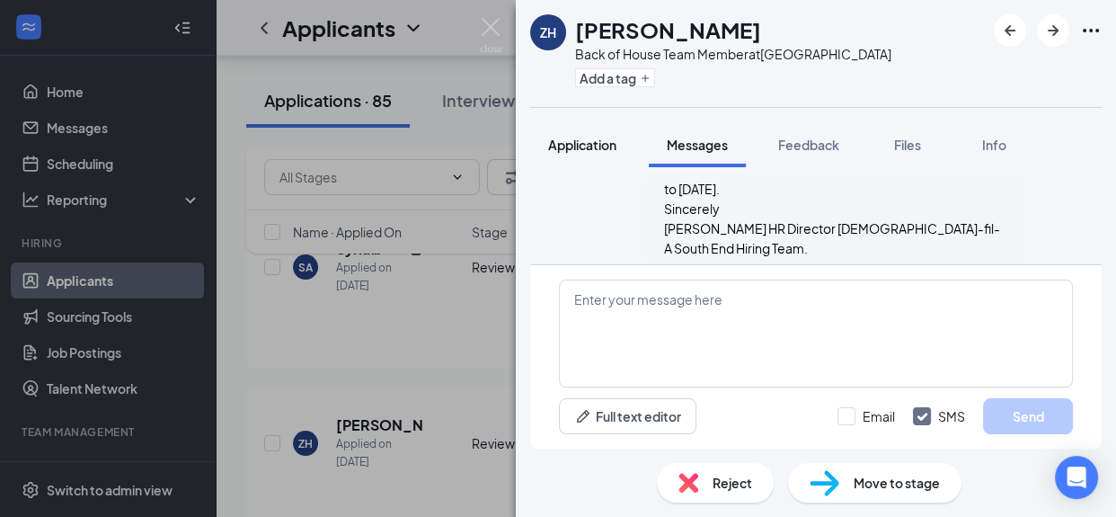
click at [594, 149] on span "Application" at bounding box center [582, 145] width 68 height 16
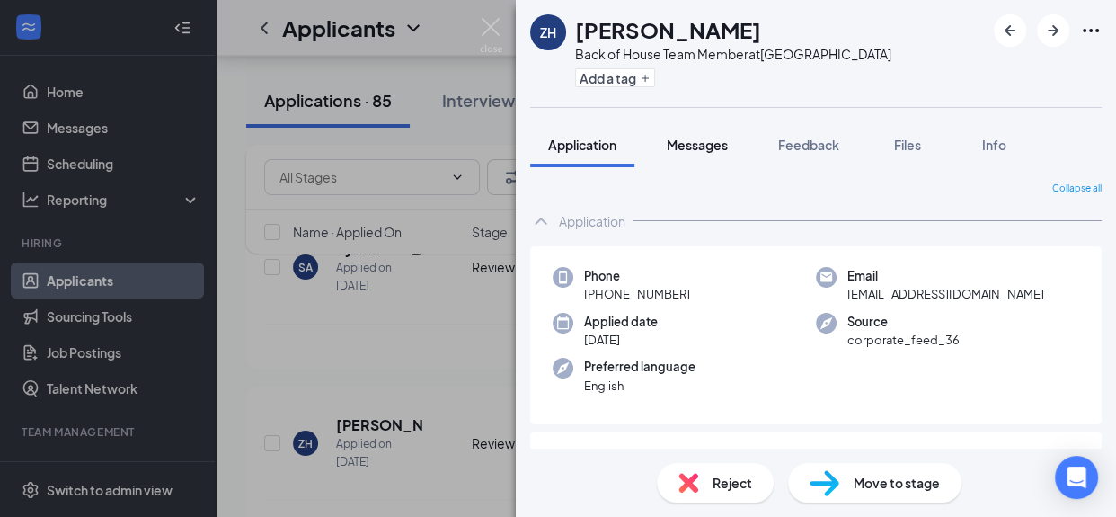
click at [689, 147] on span "Messages" at bounding box center [697, 145] width 61 height 16
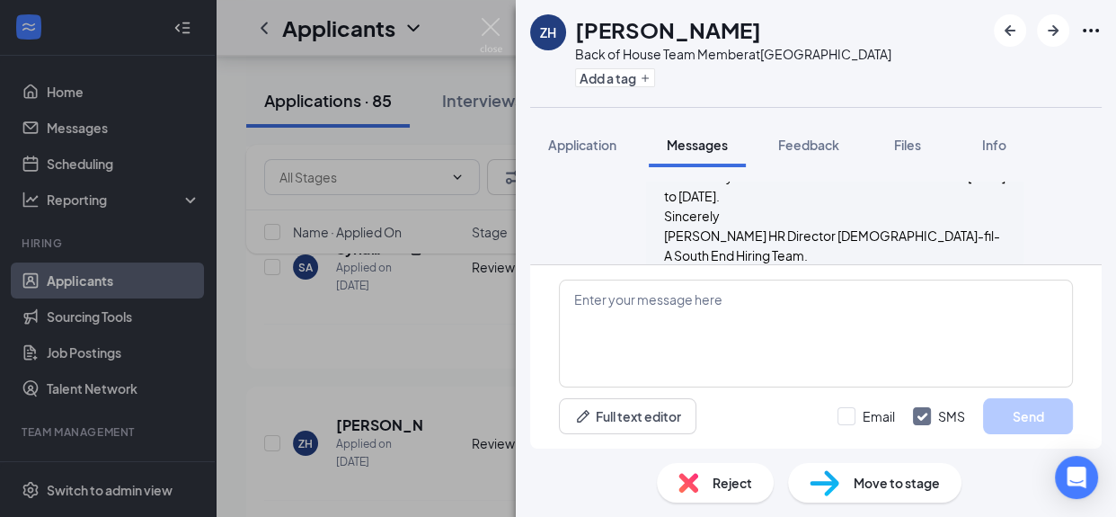
scroll to position [547, 0]
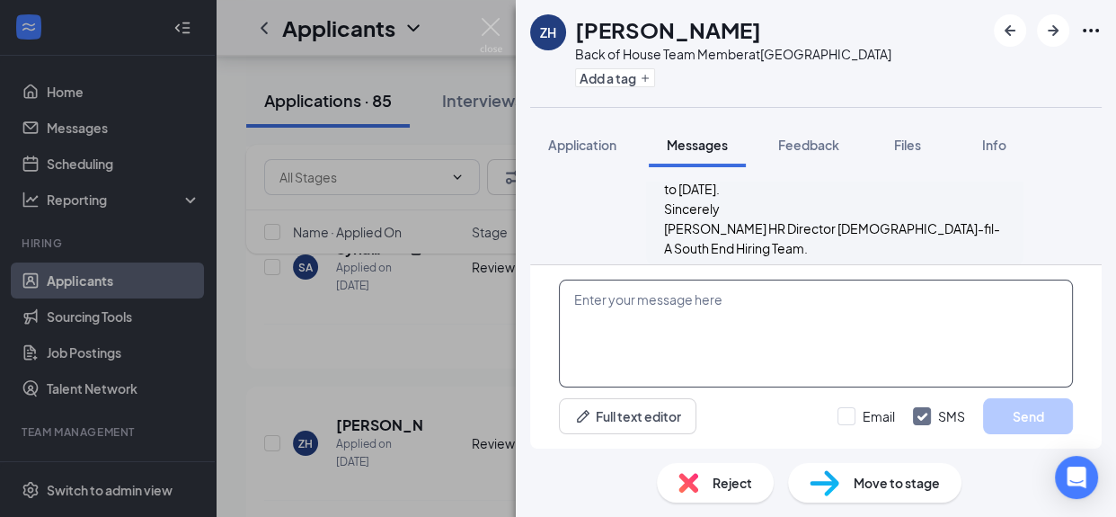
click at [635, 296] on textarea at bounding box center [816, 334] width 514 height 108
type textarea "Hi"
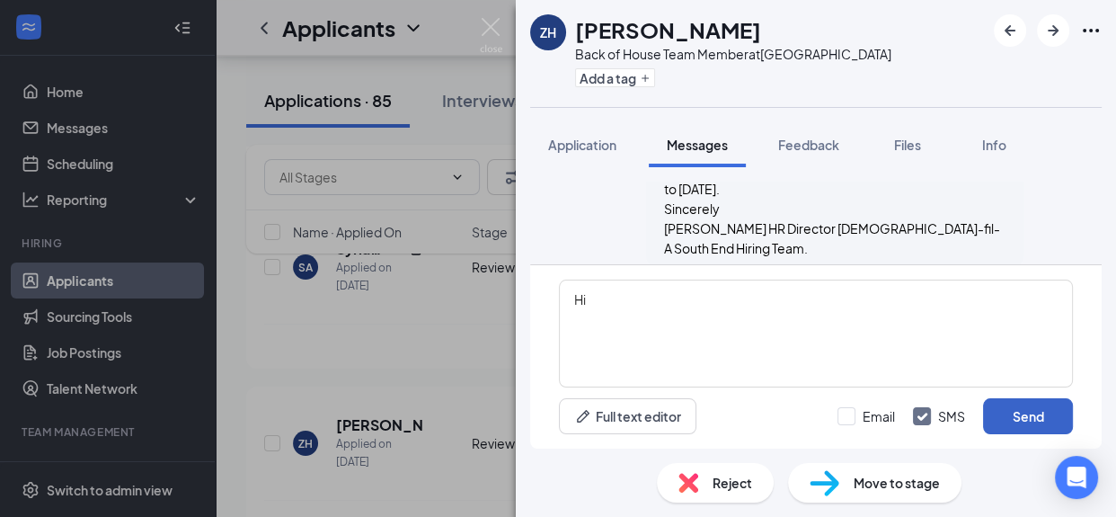
click at [1009, 412] on button "Send" at bounding box center [1028, 416] width 90 height 36
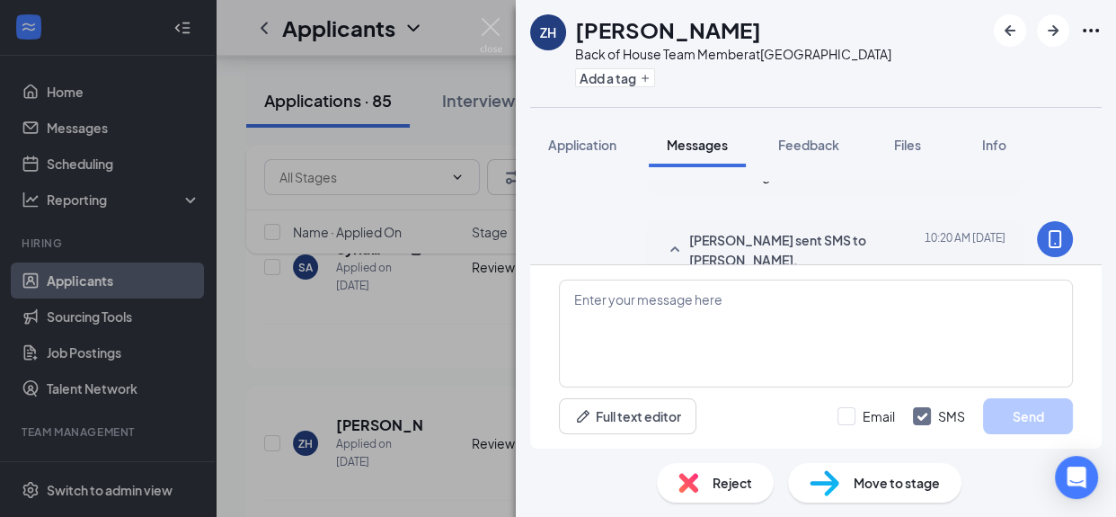
scroll to position [662, 0]
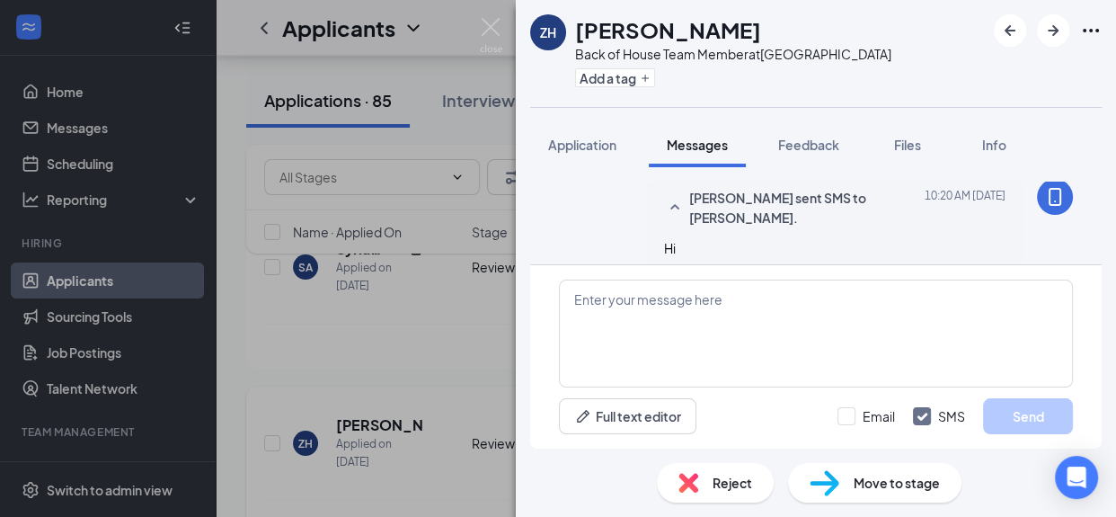
click at [375, 384] on div "ZH Zion Henderson Back of House Team Member at South End Add a tag Application …" at bounding box center [558, 258] width 1116 height 517
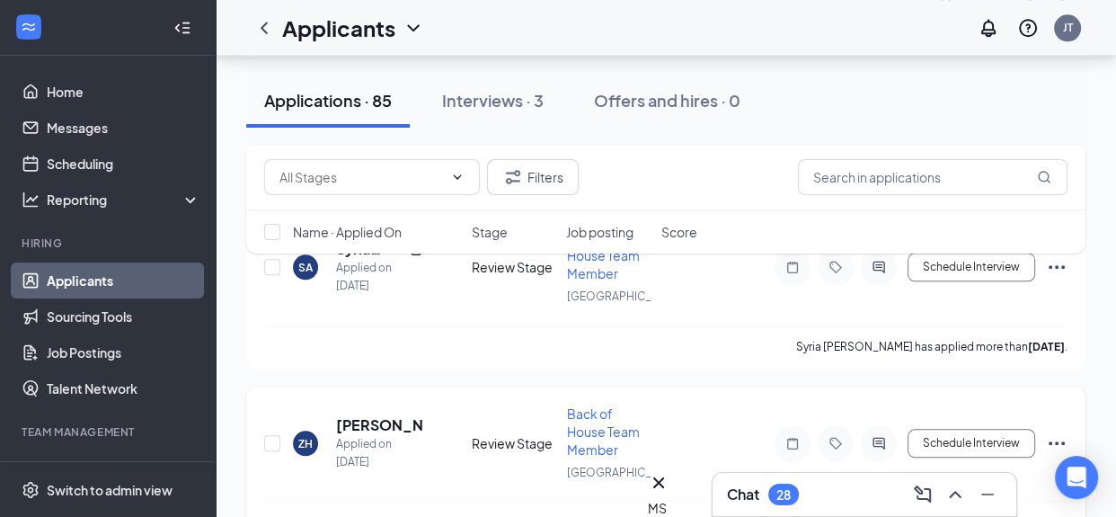
scroll to position [13785, 0]
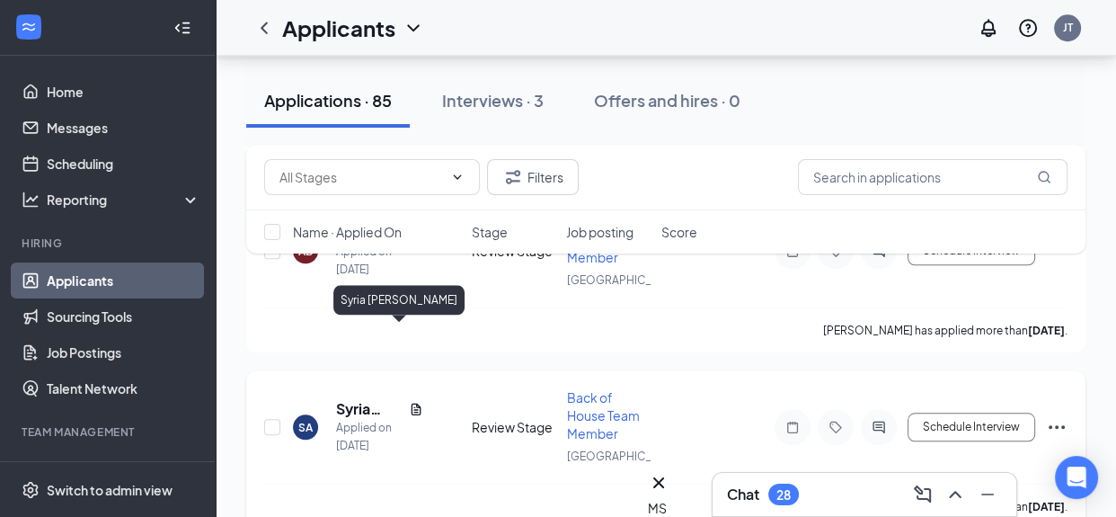
click at [355, 399] on h5 "Syria [PERSON_NAME]" at bounding box center [369, 409] width 66 height 20
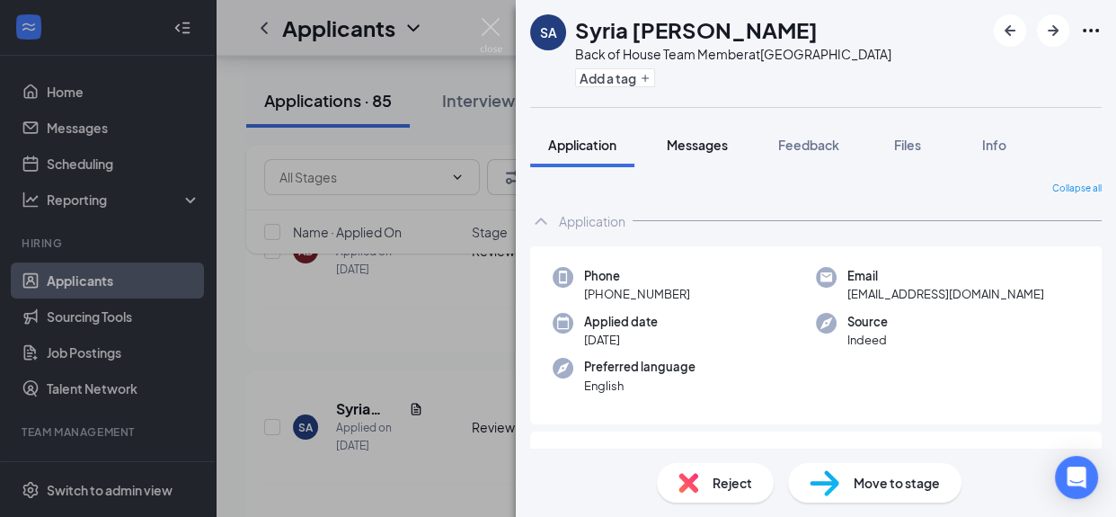
click at [705, 147] on span "Messages" at bounding box center [697, 145] width 61 height 16
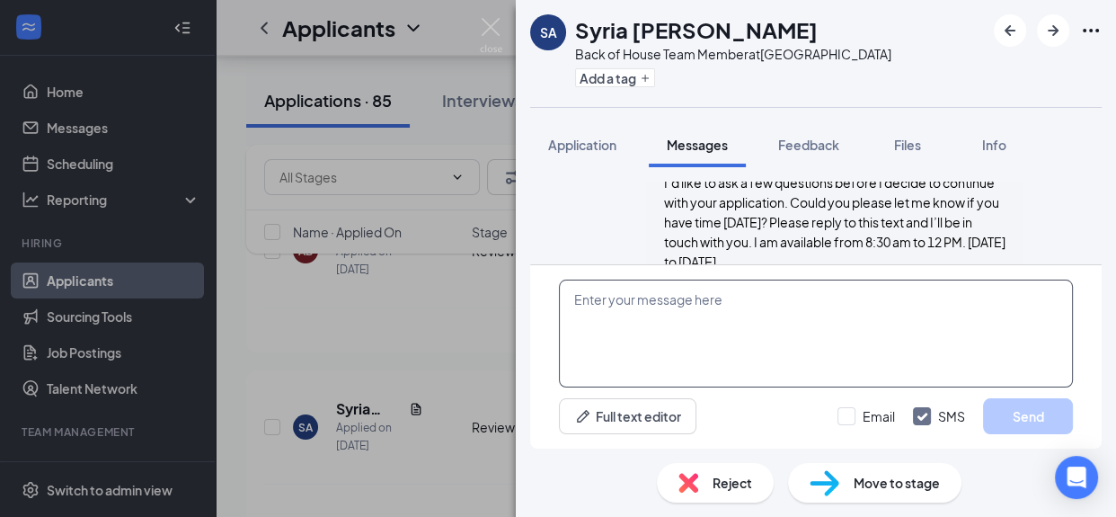
scroll to position [710, 0]
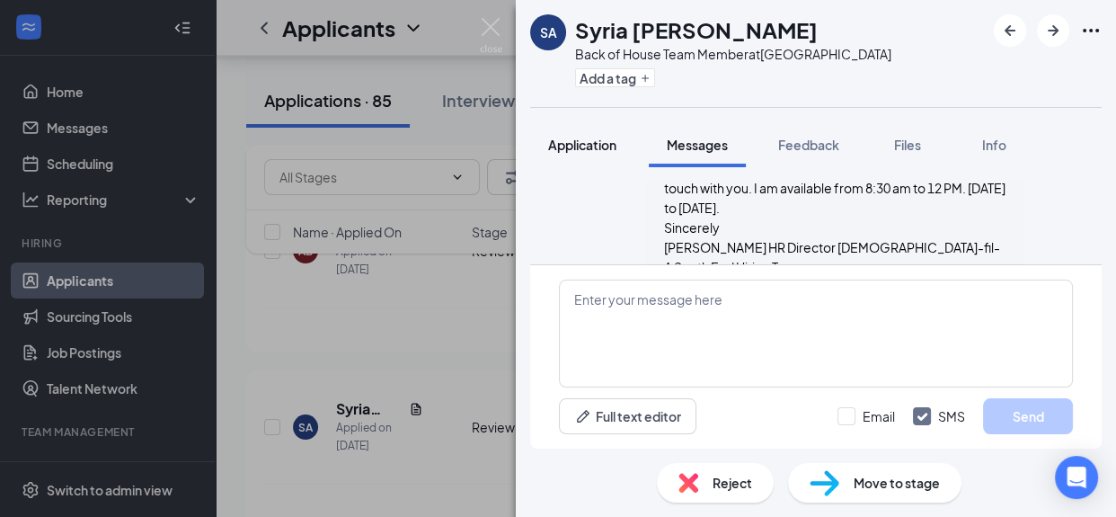
click at [597, 144] on span "Application" at bounding box center [582, 145] width 68 height 16
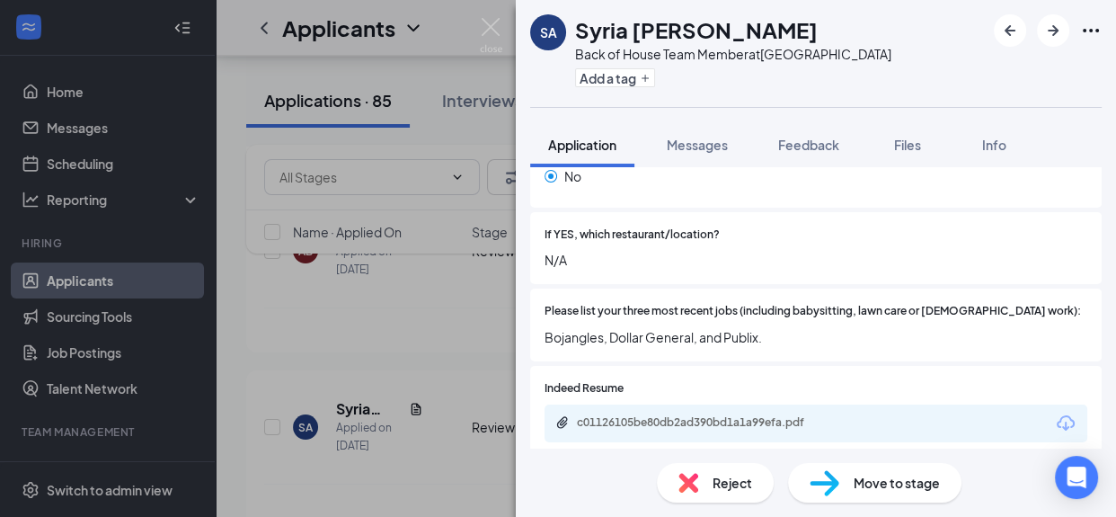
scroll to position [623, 0]
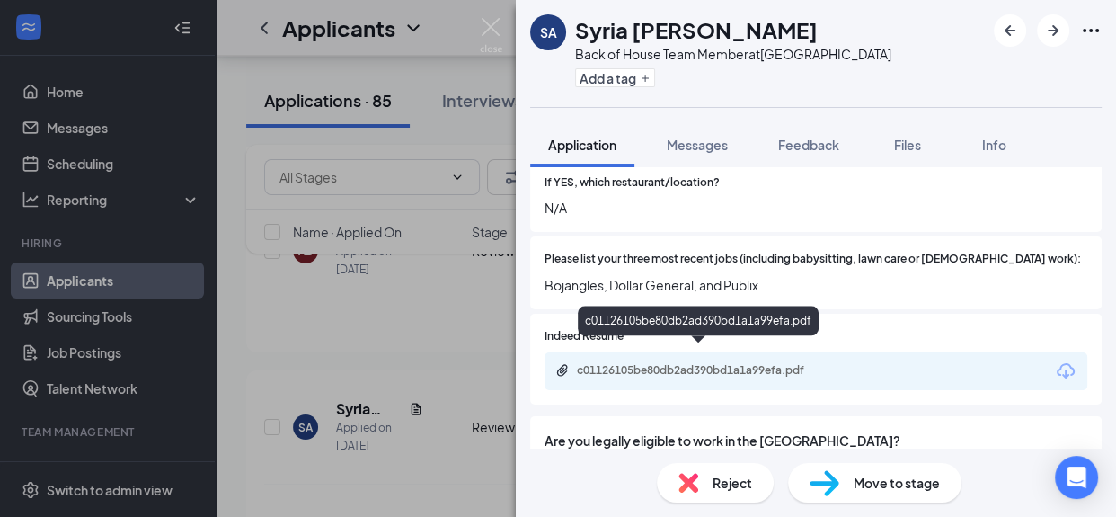
click at [727, 363] on div "c01126105be80db2ad390bd1a1a99efa.pdf" at bounding box center [703, 370] width 252 height 14
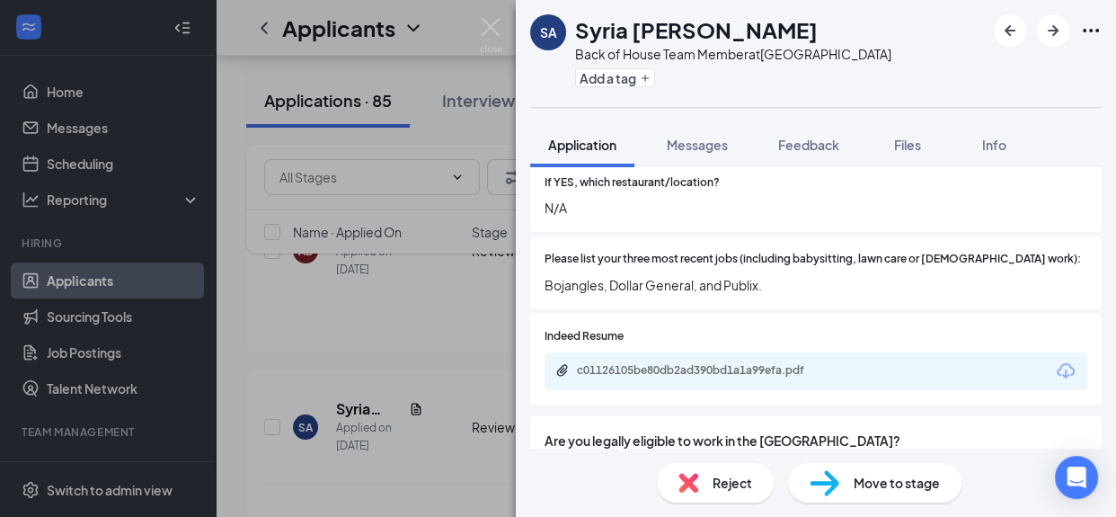
click at [381, 349] on div "SA Syria ayers Back of House Team Member at South End Add a tag Application Mes…" at bounding box center [558, 258] width 1116 height 517
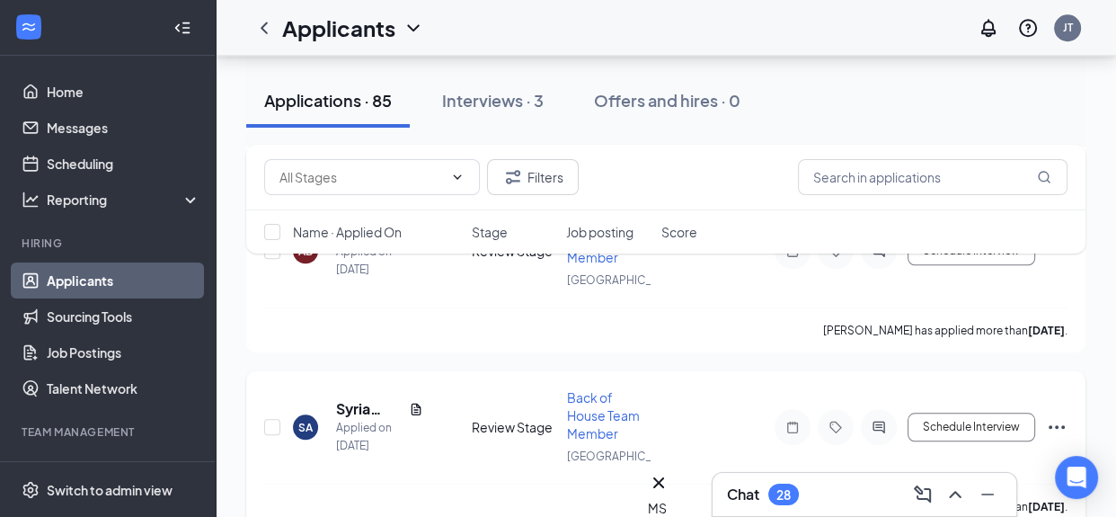
click at [375, 419] on div "Applied on [DATE]" at bounding box center [379, 437] width 87 height 36
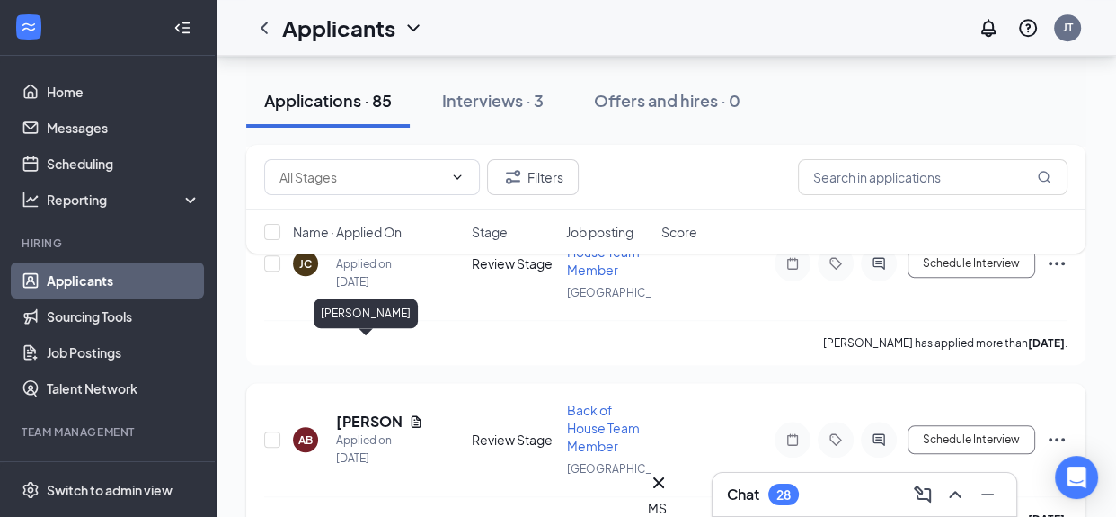
click at [378, 412] on h5 "Arbreanna Belcher" at bounding box center [369, 422] width 66 height 20
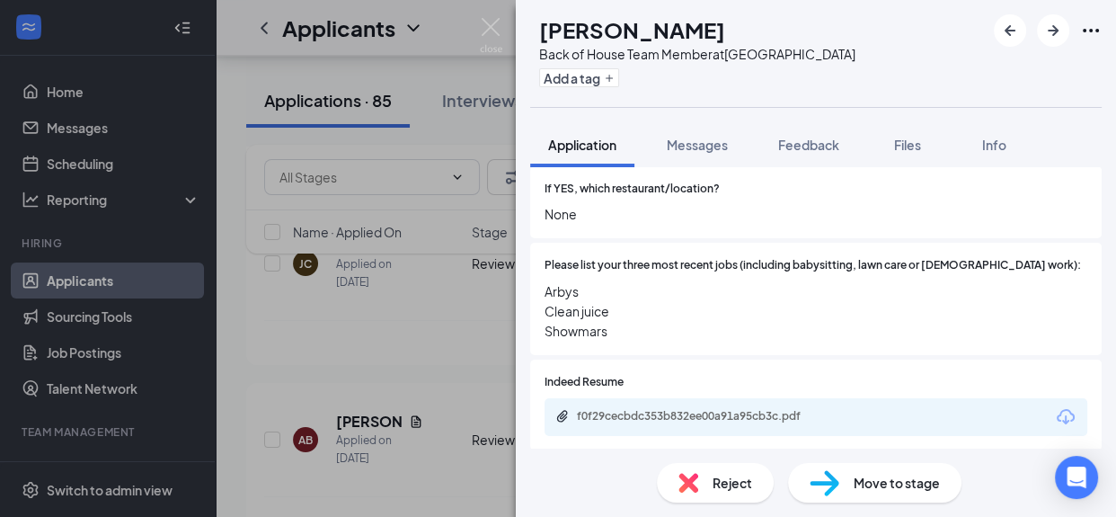
scroll to position [636, 0]
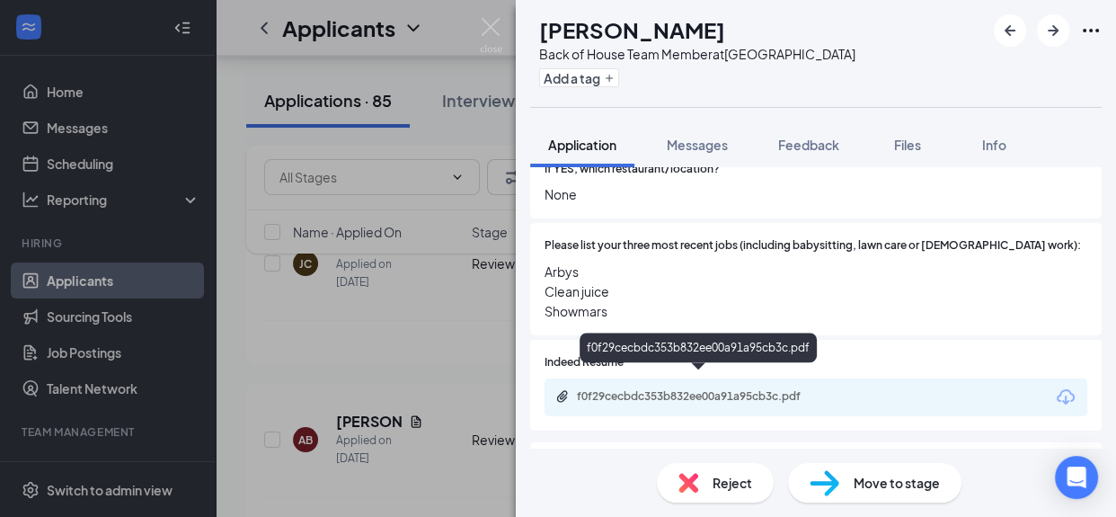
click at [662, 389] on div "f0f29cecbdc353b832ee00a91a95cb3c.pdf" at bounding box center [703, 396] width 252 height 14
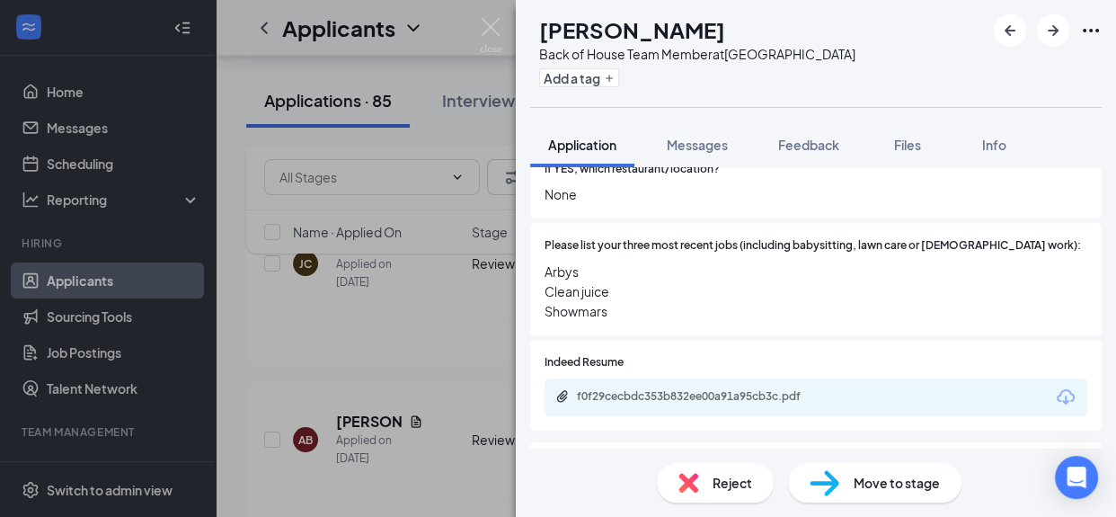
click at [698, 144] on span "Messages" at bounding box center [697, 145] width 61 height 16
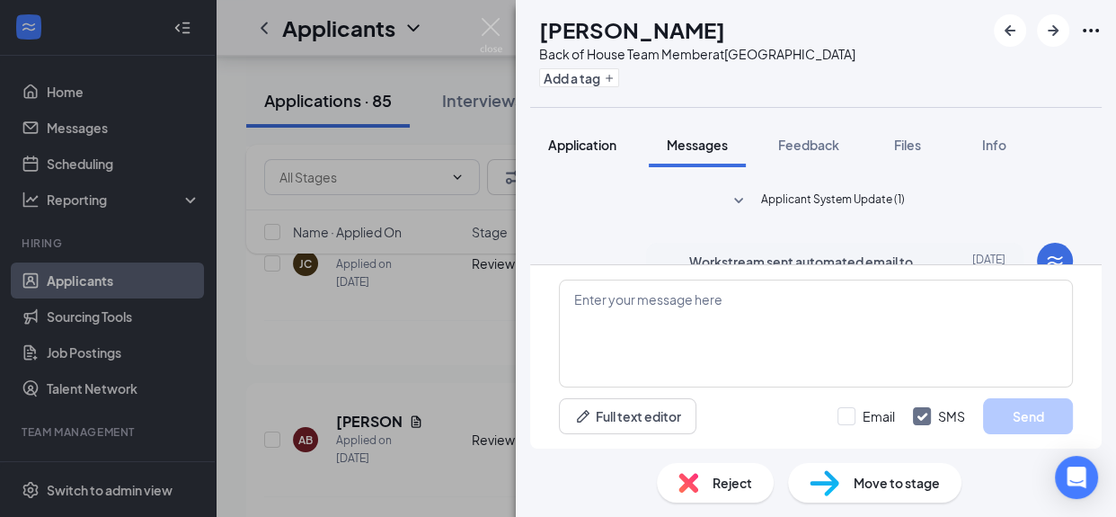
scroll to position [547, 0]
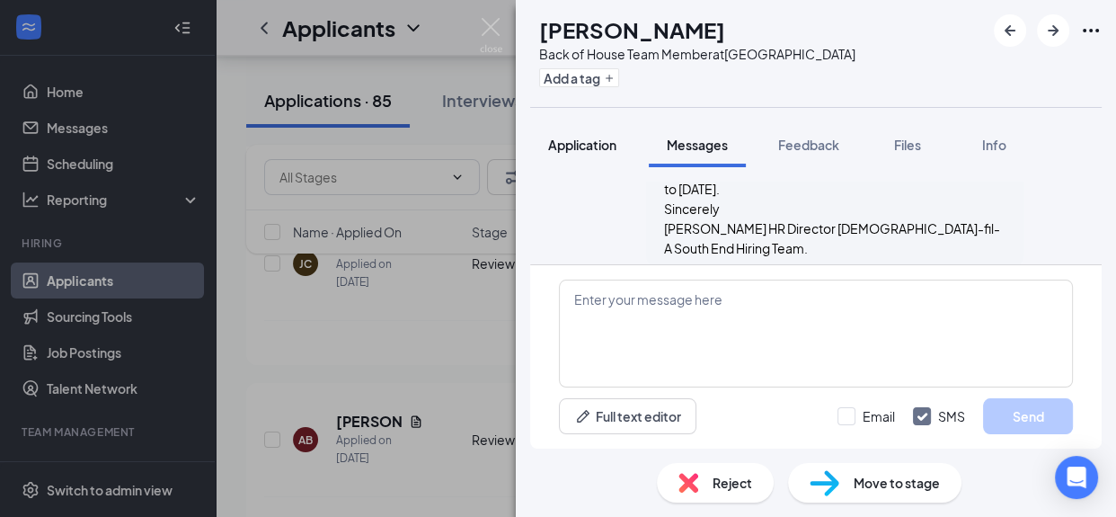
click at [554, 150] on span "Application" at bounding box center [582, 145] width 68 height 16
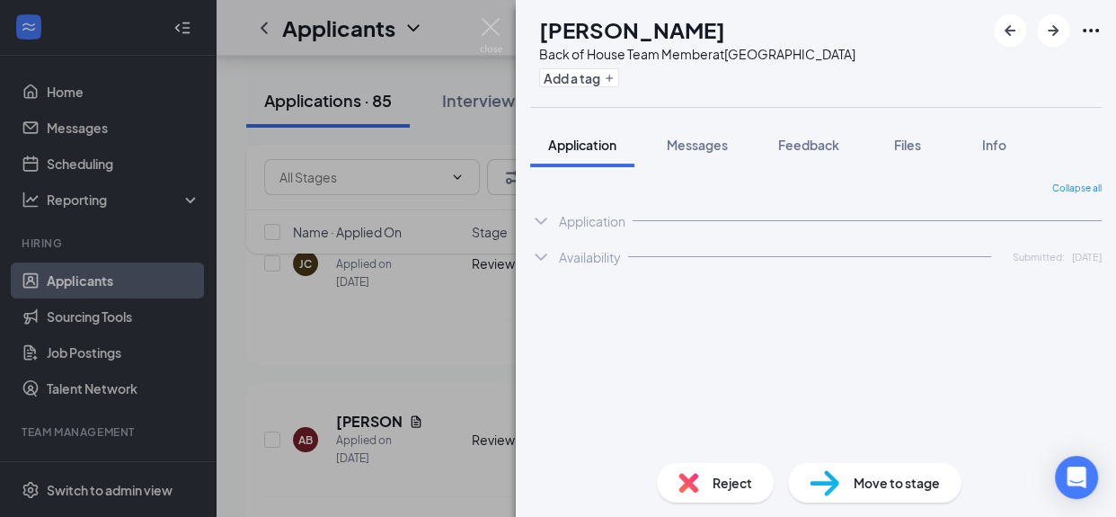
click at [554, 150] on span "Application" at bounding box center [582, 145] width 68 height 16
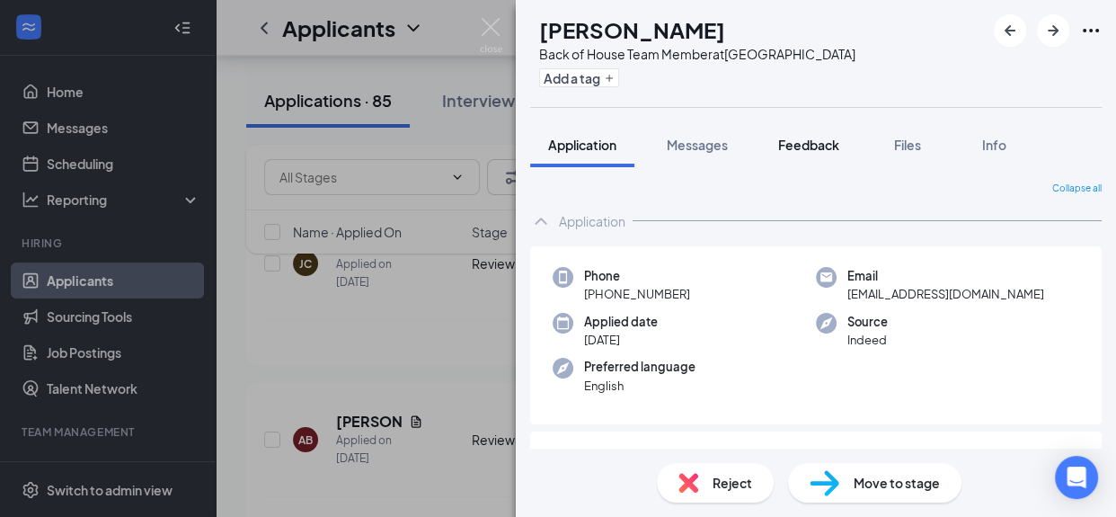
click at [814, 148] on span "Feedback" at bounding box center [808, 145] width 61 height 16
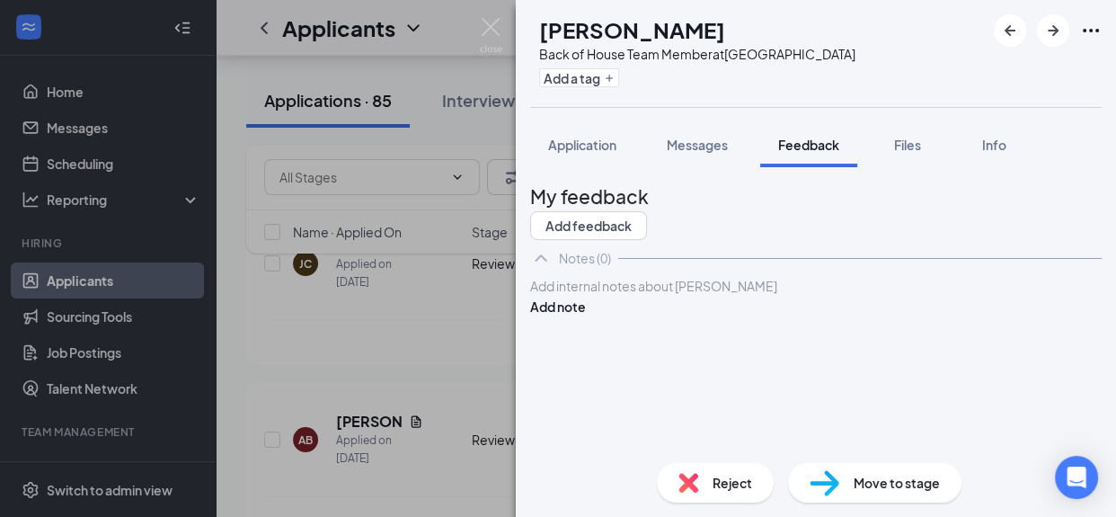
click at [678, 296] on div at bounding box center [816, 286] width 570 height 19
click at [588, 294] on span "Phyone is not in service." at bounding box center [600, 286] width 138 height 16
click at [586, 316] on button "Add note" at bounding box center [558, 307] width 56 height 20
click at [741, 486] on span "Reject" at bounding box center [733, 483] width 40 height 20
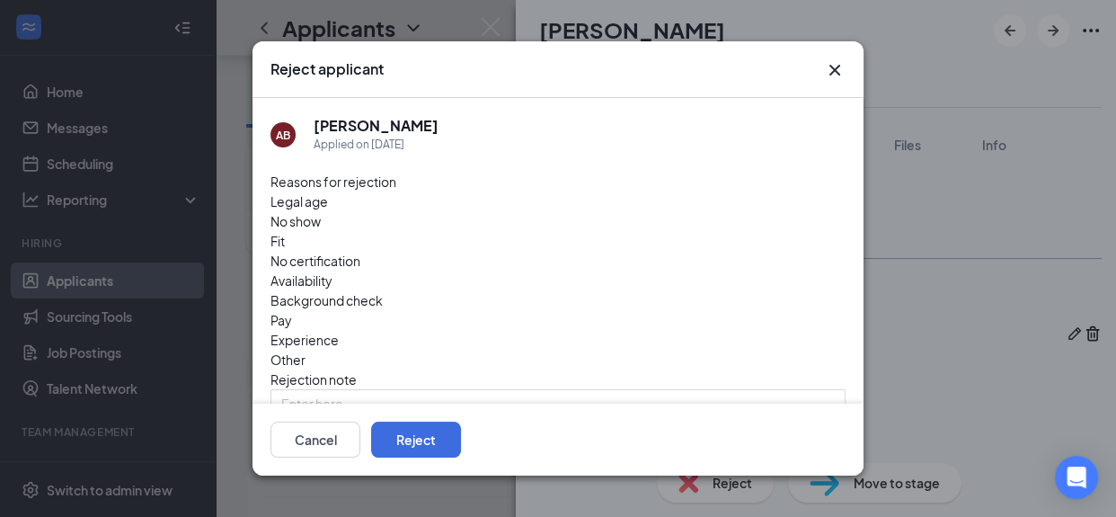
click at [306, 350] on span "Other" at bounding box center [288, 360] width 35 height 20
click at [425, 389] on textarea at bounding box center [558, 423] width 575 height 68
click at [325, 389] on textarea at bounding box center [558, 423] width 575 height 68
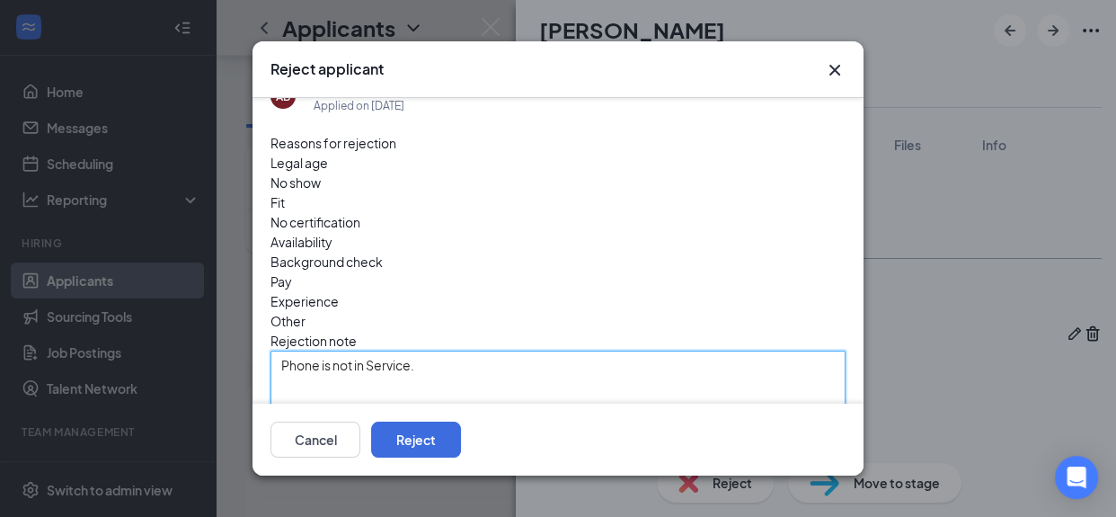
scroll to position [128, 0]
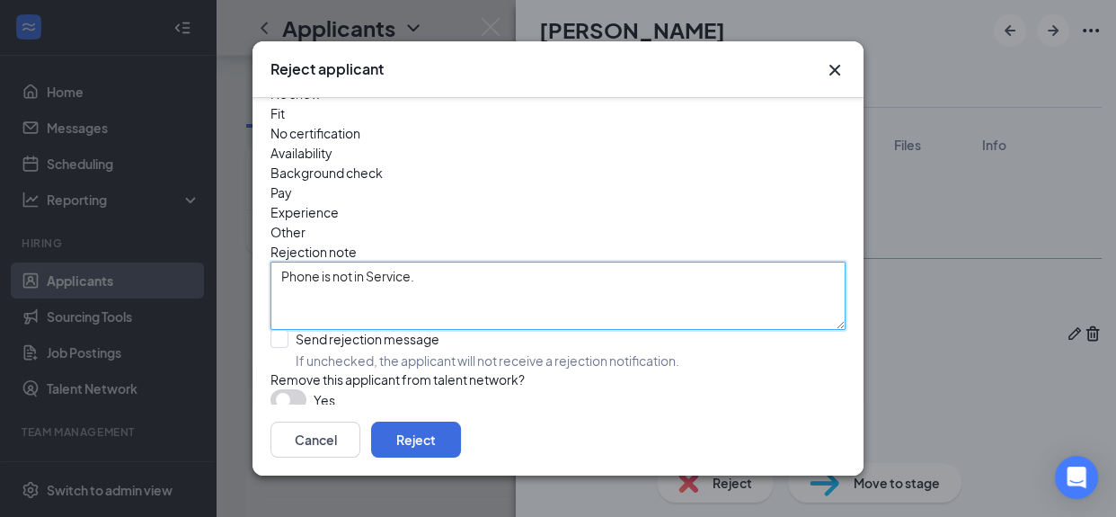
type textarea "Phone is not in Service."
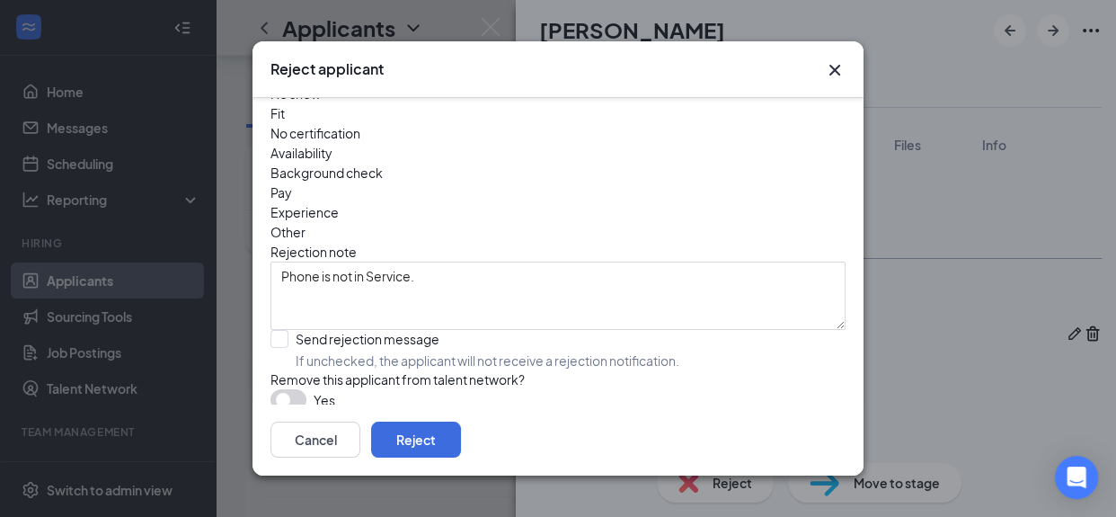
click at [302, 389] on button "button" at bounding box center [289, 400] width 36 height 22
click at [461, 449] on button "Reject" at bounding box center [416, 440] width 90 height 36
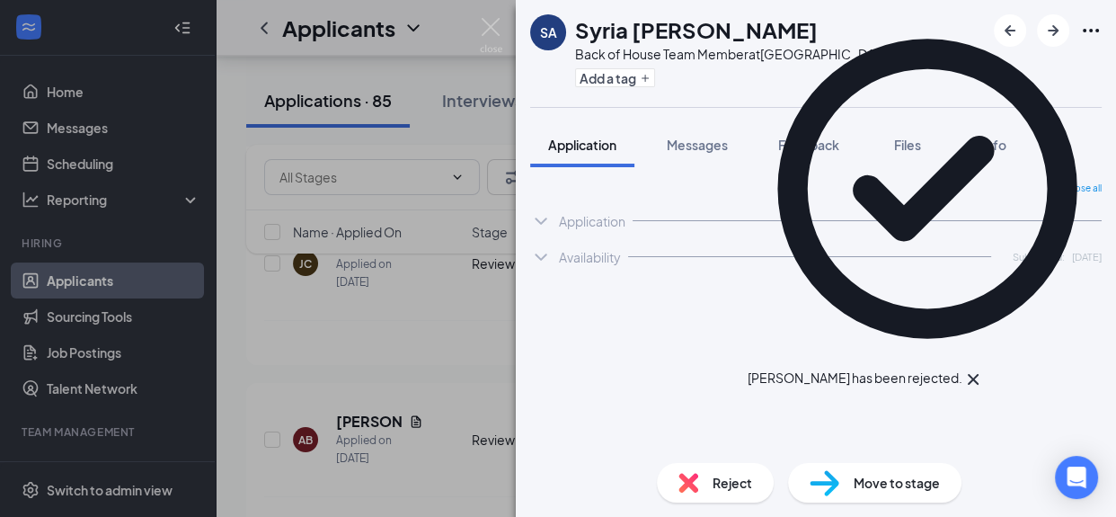
click at [372, 376] on div "SA Syria ayers Back of House Team Member at South End Add a tag Application Mes…" at bounding box center [558, 258] width 1116 height 517
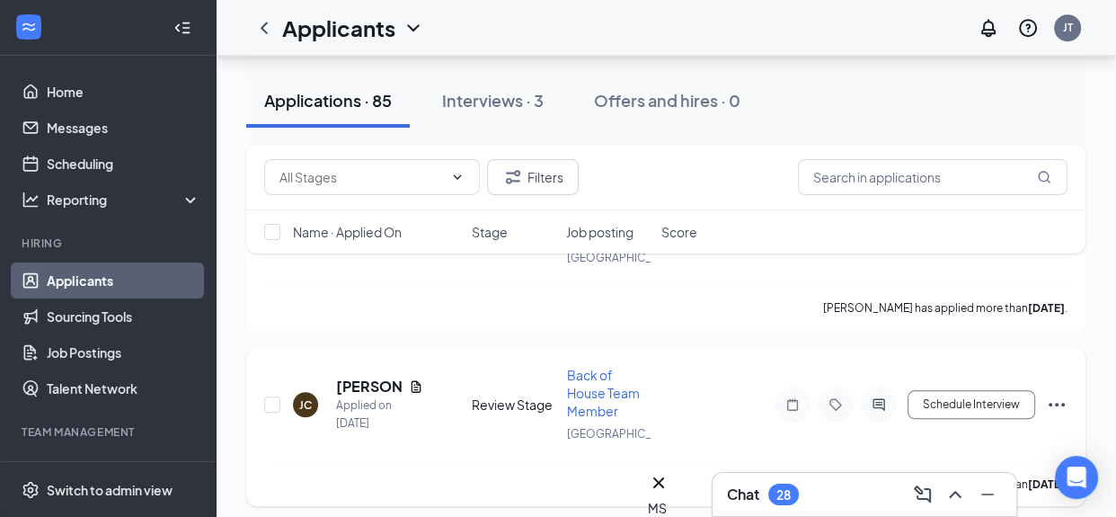
scroll to position [13441, 0]
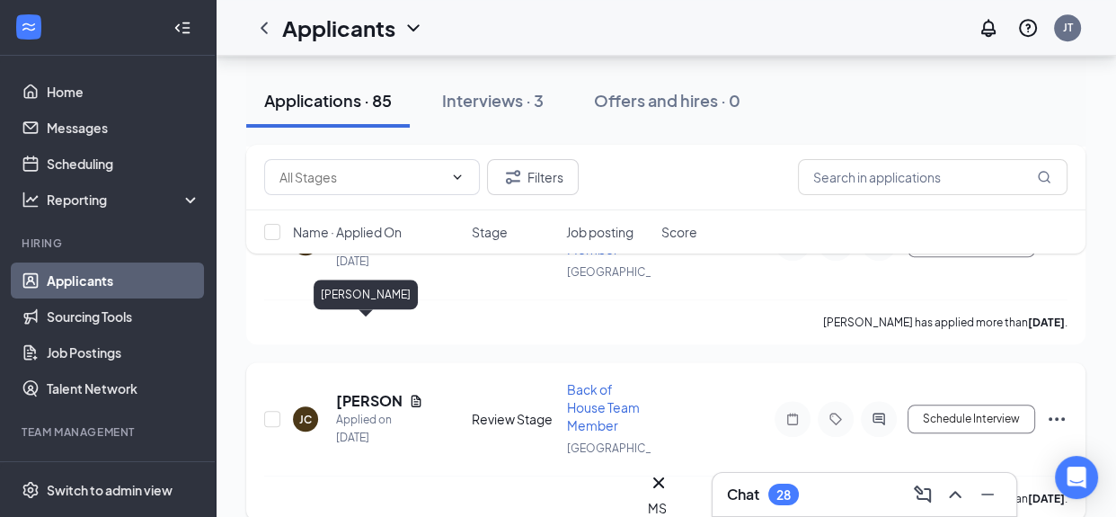
click at [346, 391] on h5 "[PERSON_NAME]" at bounding box center [369, 401] width 66 height 20
click at [363, 331] on div at bounding box center [558, 258] width 1116 height 517
click at [90, 286] on link "Applicants" at bounding box center [124, 280] width 154 height 36
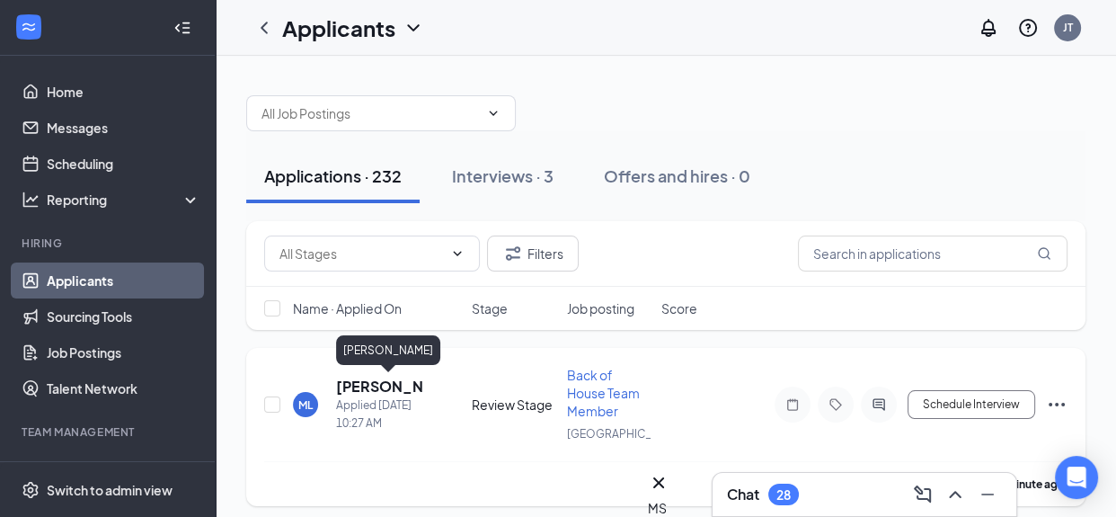
click at [353, 385] on h5 "[PERSON_NAME]" at bounding box center [379, 387] width 87 height 20
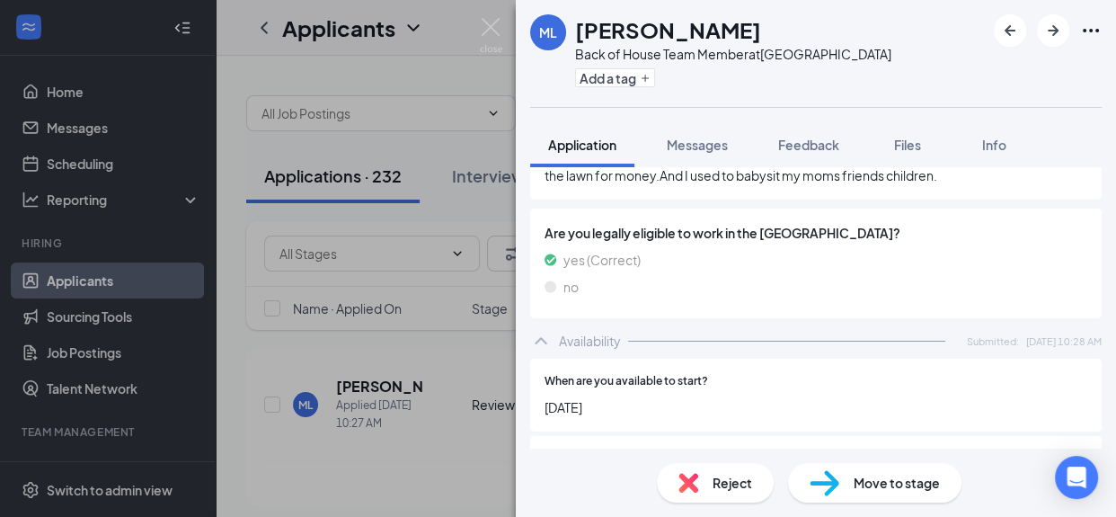
scroll to position [796, 0]
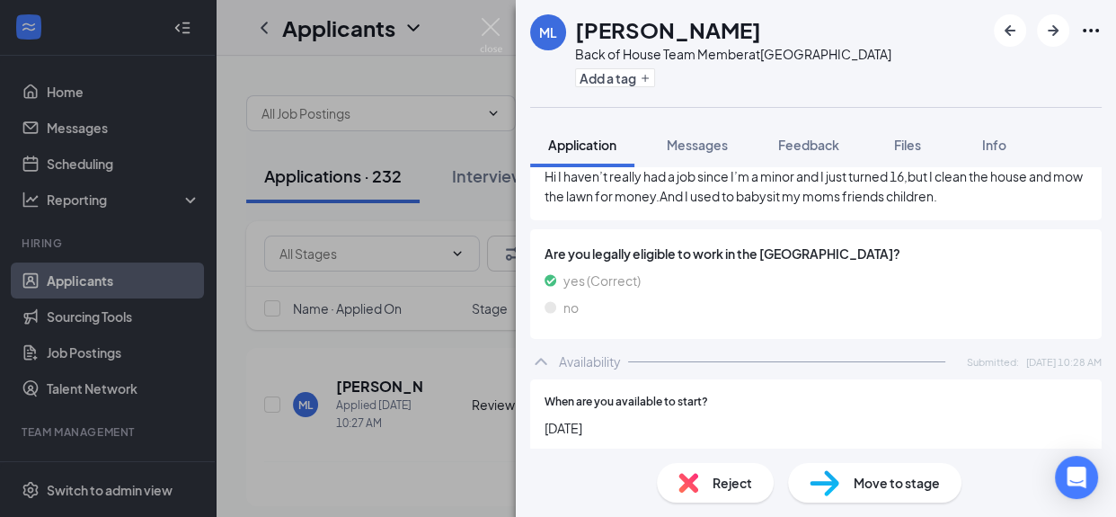
drag, startPoint x: 88, startPoint y: 291, endPoint x: 821, endPoint y: 397, distance: 740.2
click at [87, 291] on div "ML Maribel Lopez Back of House Team Member at South End Add a tag Application M…" at bounding box center [558, 258] width 1116 height 517
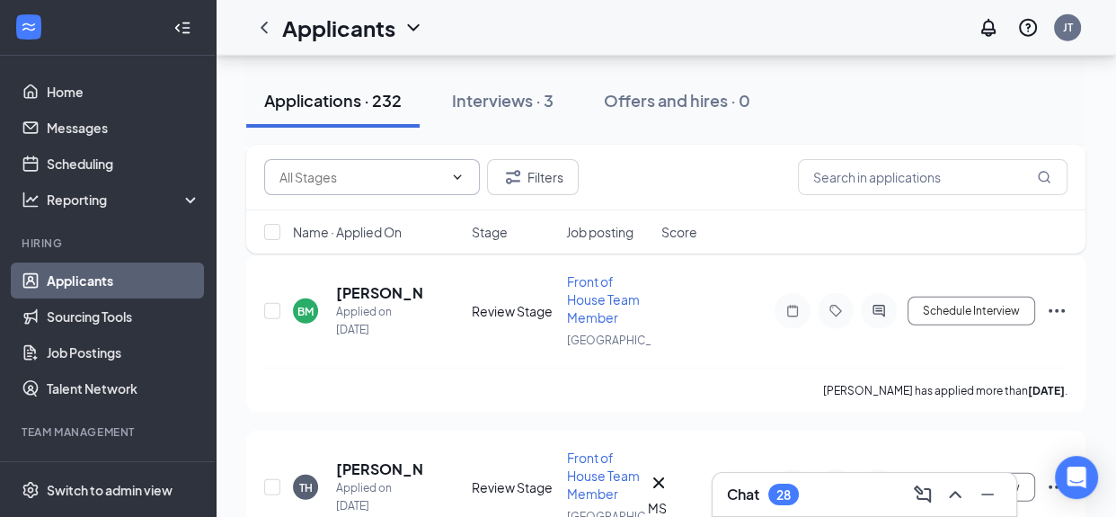
scroll to position [10283, 0]
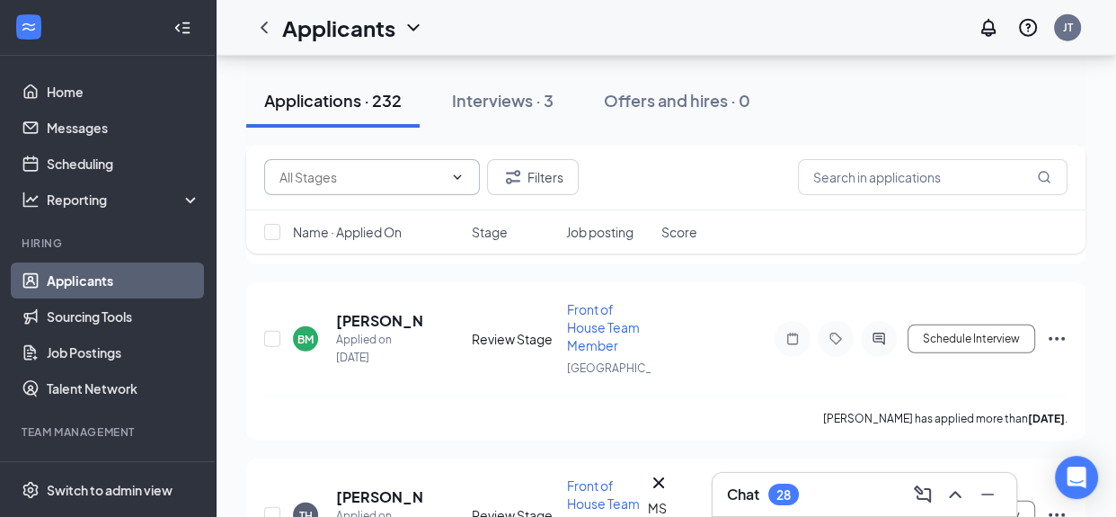
click at [458, 176] on icon "ChevronDown" at bounding box center [457, 177] width 14 height 14
click at [458, 176] on icon "ChevronUp" at bounding box center [457, 177] width 14 height 14
click at [344, 33] on h1 "Applicants" at bounding box center [338, 28] width 113 height 31
click at [417, 22] on icon "ChevronDown" at bounding box center [414, 28] width 22 height 22
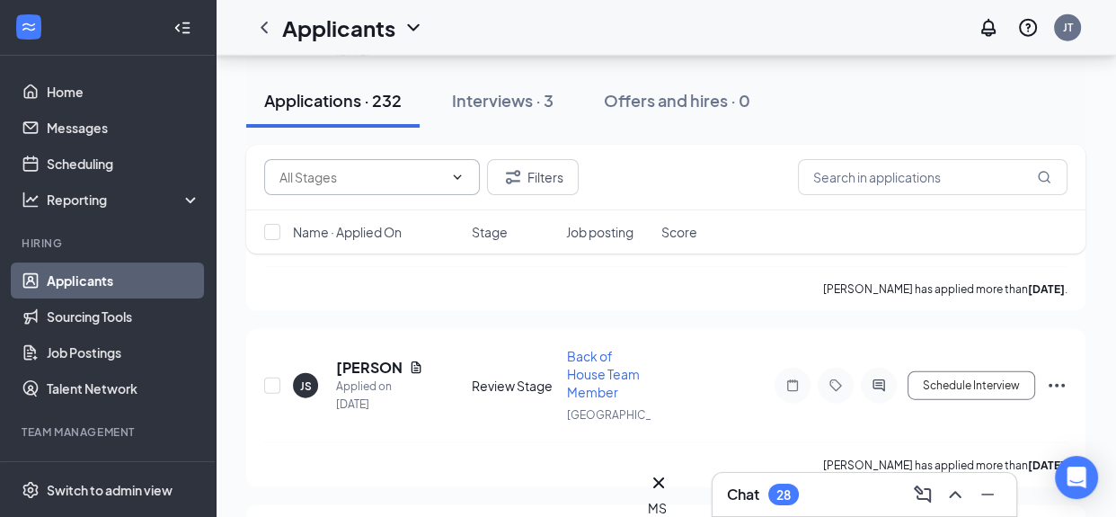
click at [458, 173] on icon "ChevronDown" at bounding box center [457, 177] width 14 height 14
click at [458, 173] on icon "ChevronUp" at bounding box center [457, 177] width 14 height 14
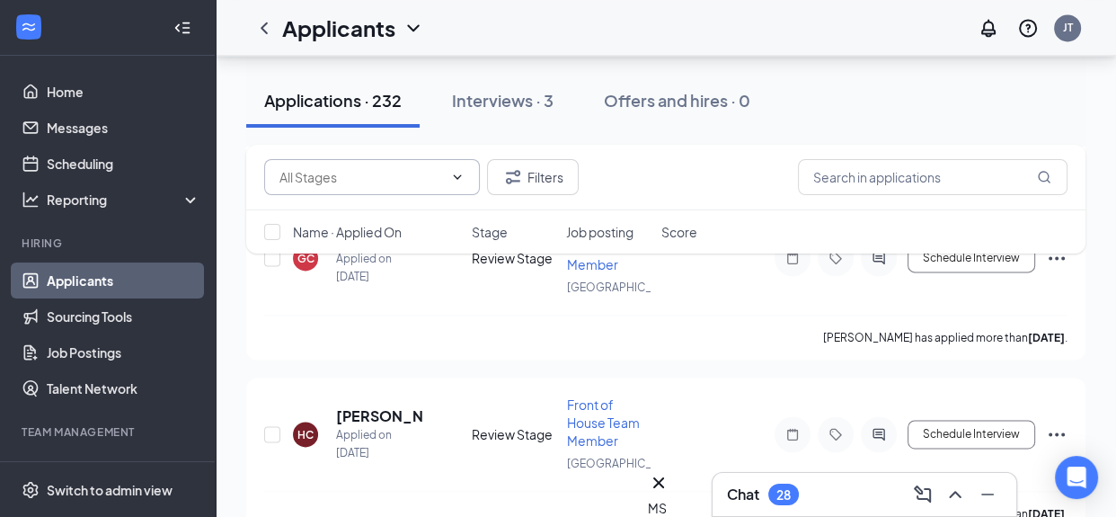
scroll to position [8383, 0]
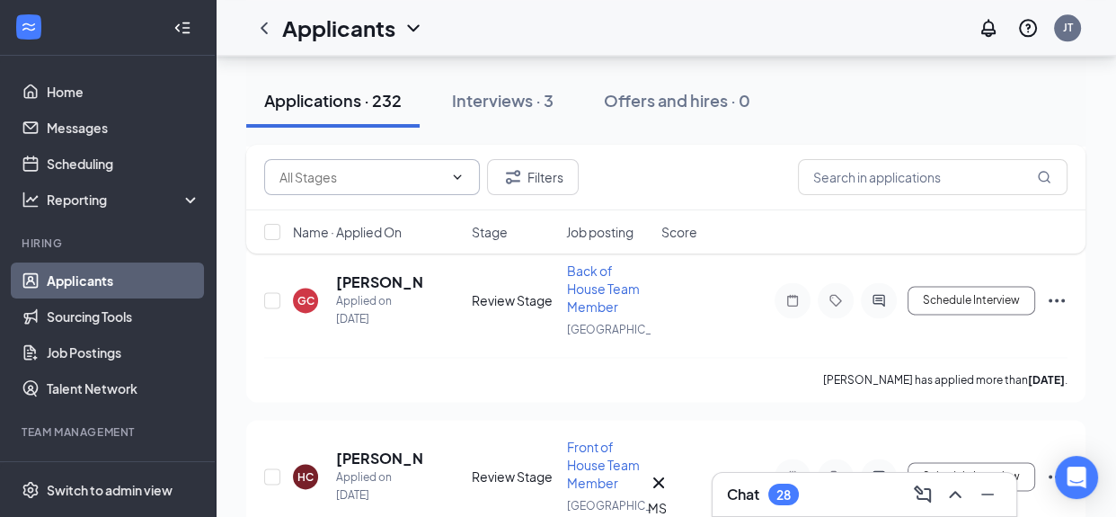
click at [634, 236] on span "Job posting" at bounding box center [599, 232] width 67 height 18
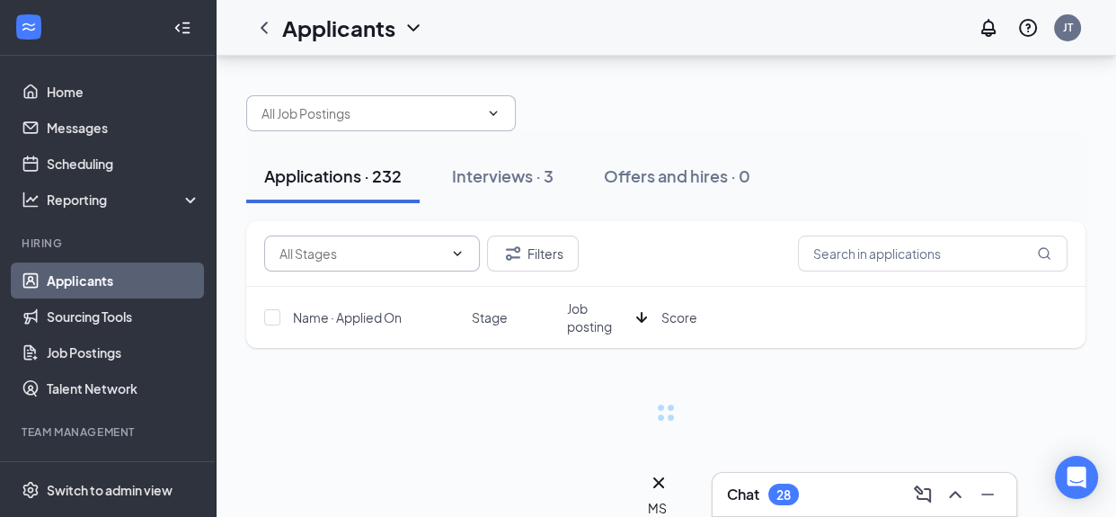
click at [559, 180] on button "Interviews · 3" at bounding box center [503, 176] width 138 height 54
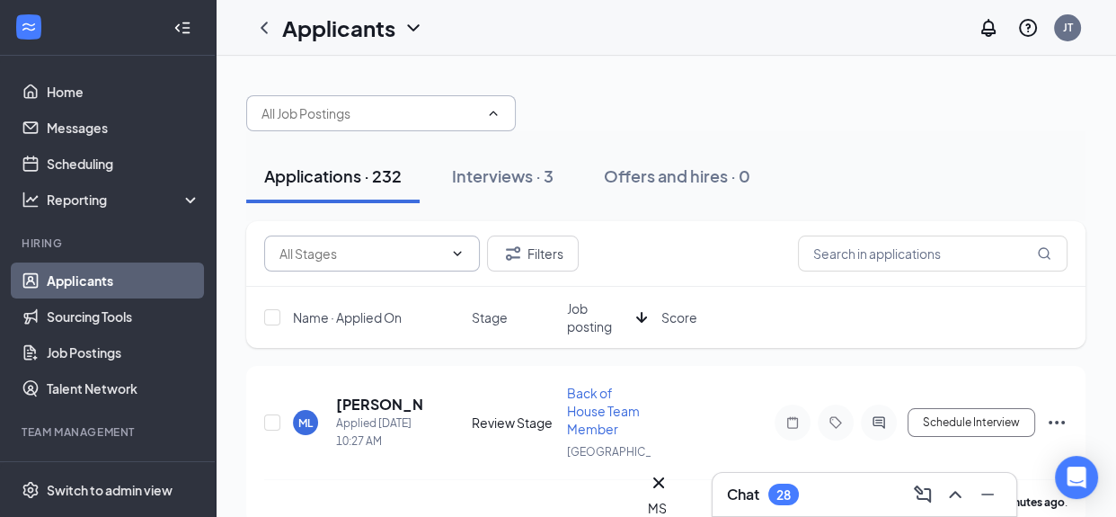
click at [494, 115] on icon "ChevronUp" at bounding box center [493, 113] width 14 height 14
click at [494, 115] on icon "ChevronDown" at bounding box center [493, 113] width 14 height 14
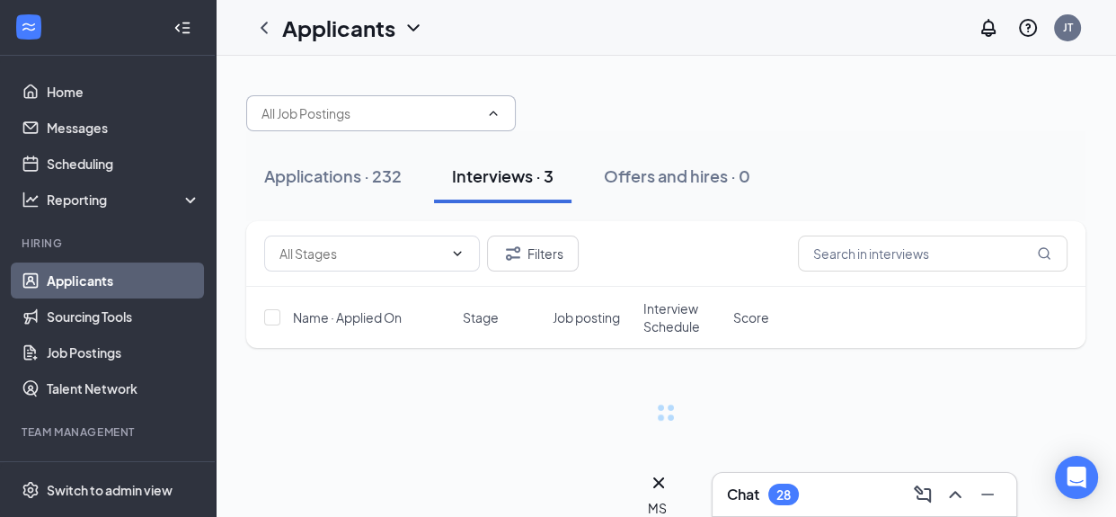
click at [493, 113] on icon "ChevronUp" at bounding box center [493, 113] width 14 height 14
click at [493, 113] on icon "ChevronDown" at bounding box center [494, 113] width 8 height 4
click at [493, 113] on icon "ChevronUp" at bounding box center [493, 113] width 14 height 14
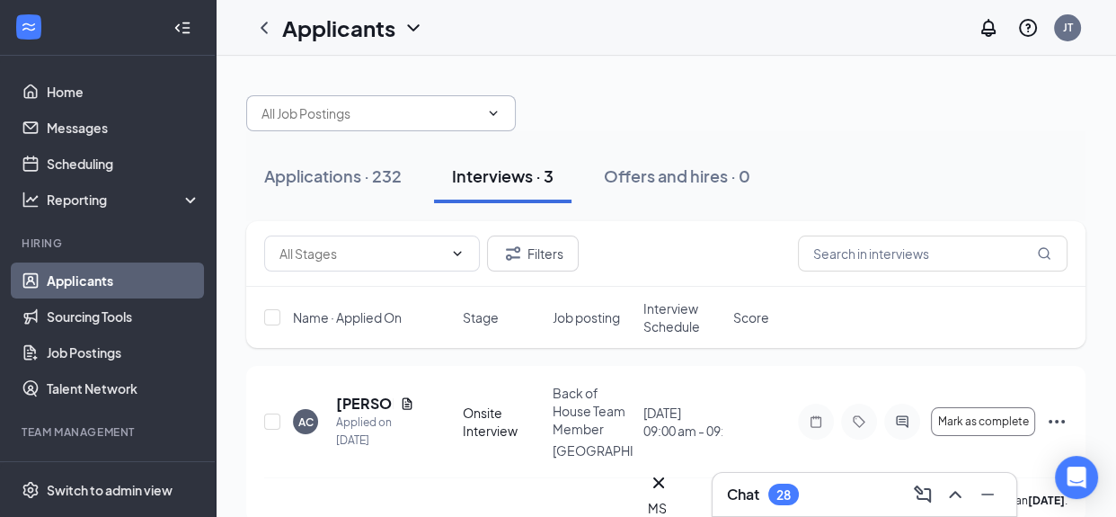
click at [407, 115] on input "text" at bounding box center [371, 113] width 218 height 20
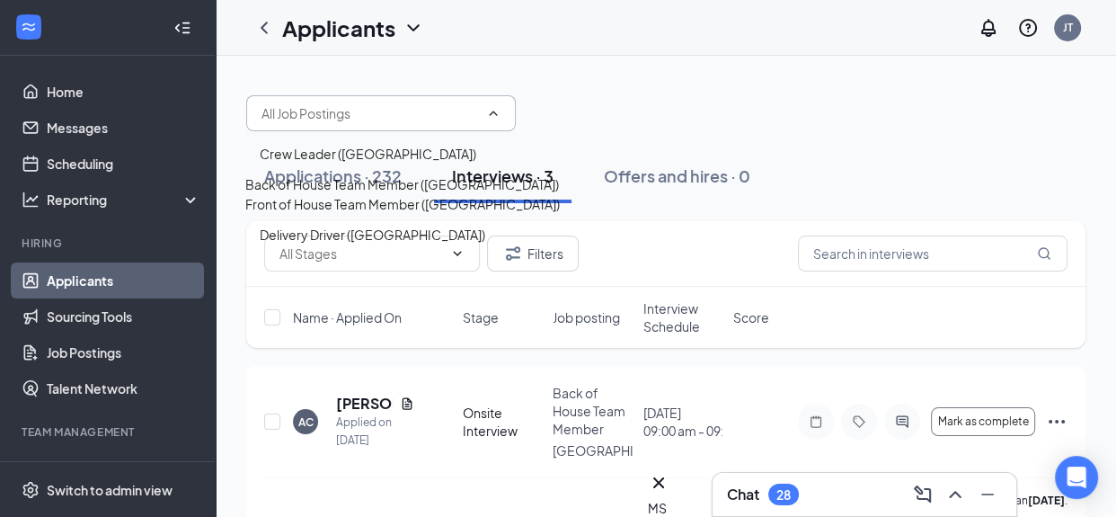
click at [401, 194] on div "Back of House Team Member ([GEOGRAPHIC_DATA])" at bounding box center [402, 184] width 314 height 20
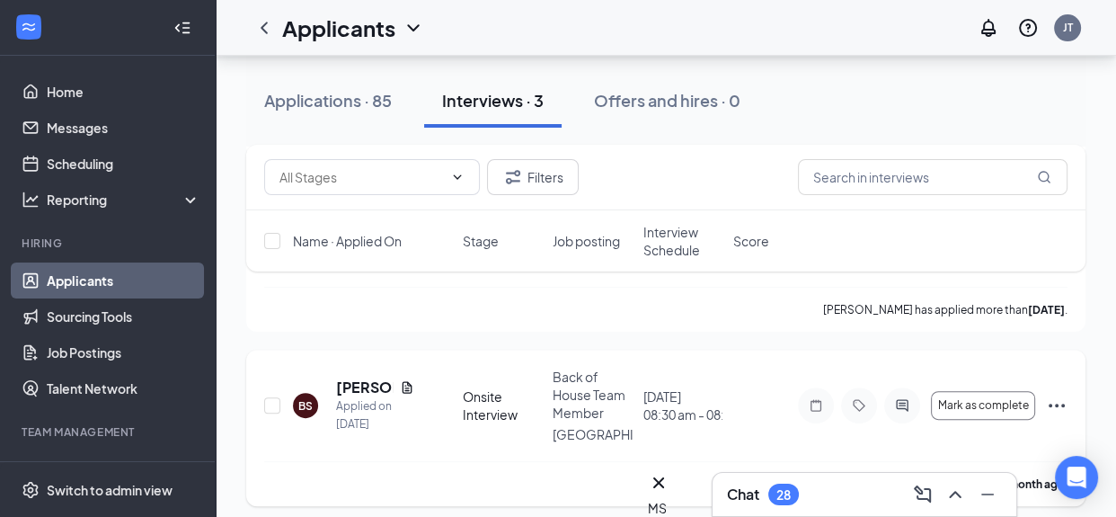
scroll to position [433, 0]
click at [127, 281] on link "Applicants" at bounding box center [124, 280] width 154 height 36
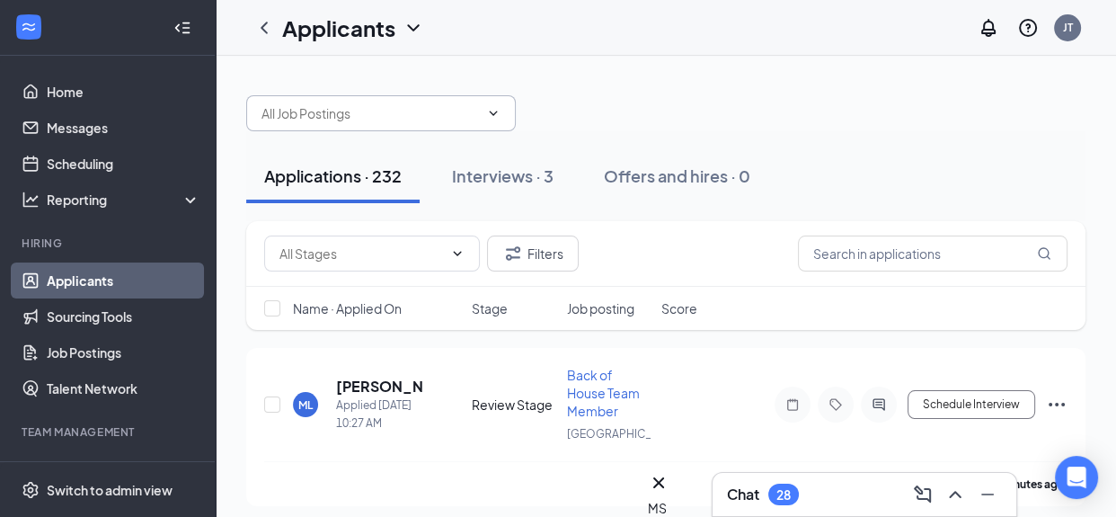
click at [498, 112] on icon "ChevronDown" at bounding box center [493, 113] width 14 height 14
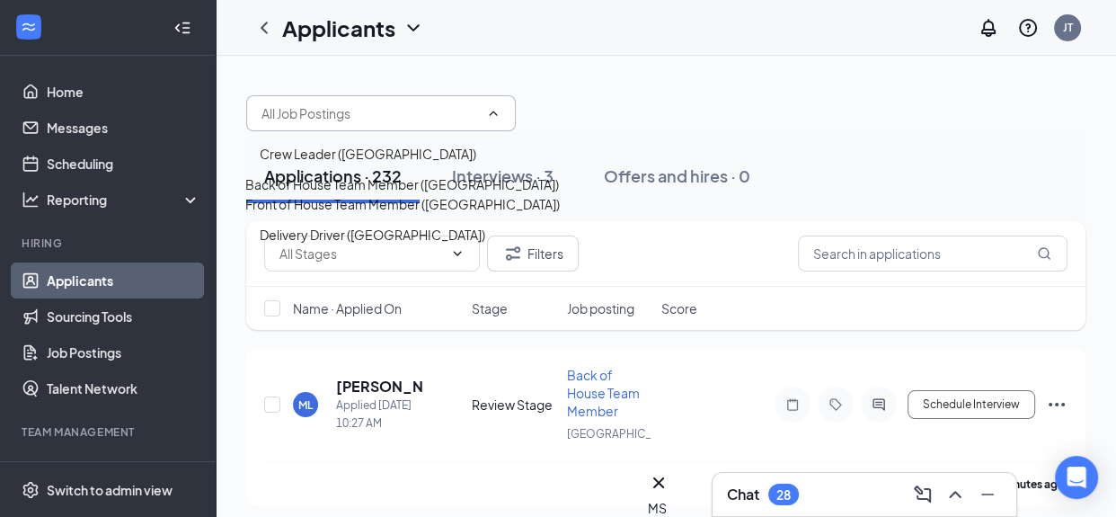
click at [410, 194] on div "Back of House Team Member ([GEOGRAPHIC_DATA])" at bounding box center [402, 184] width 314 height 20
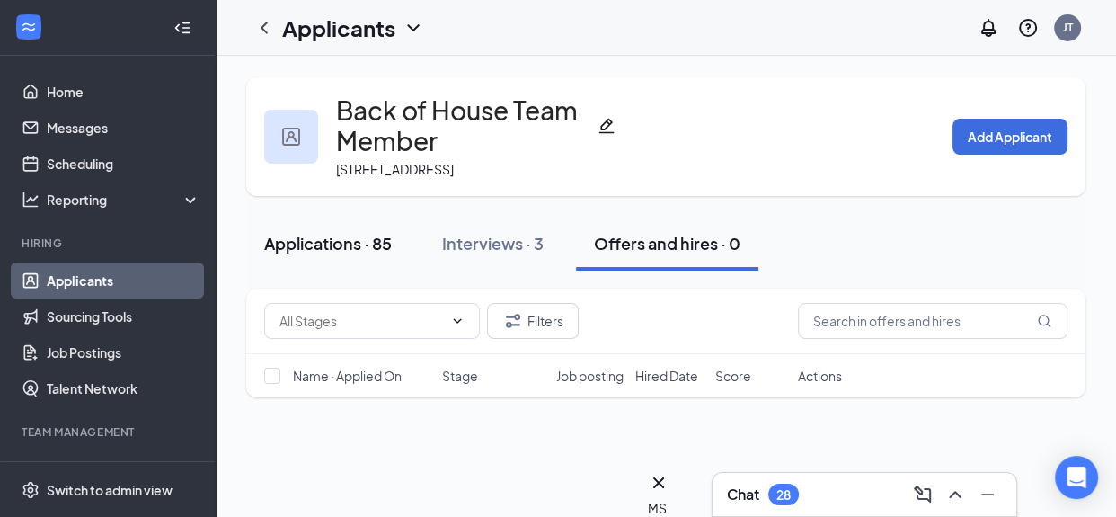
click at [327, 245] on div "Applications · 85" at bounding box center [328, 243] width 128 height 22
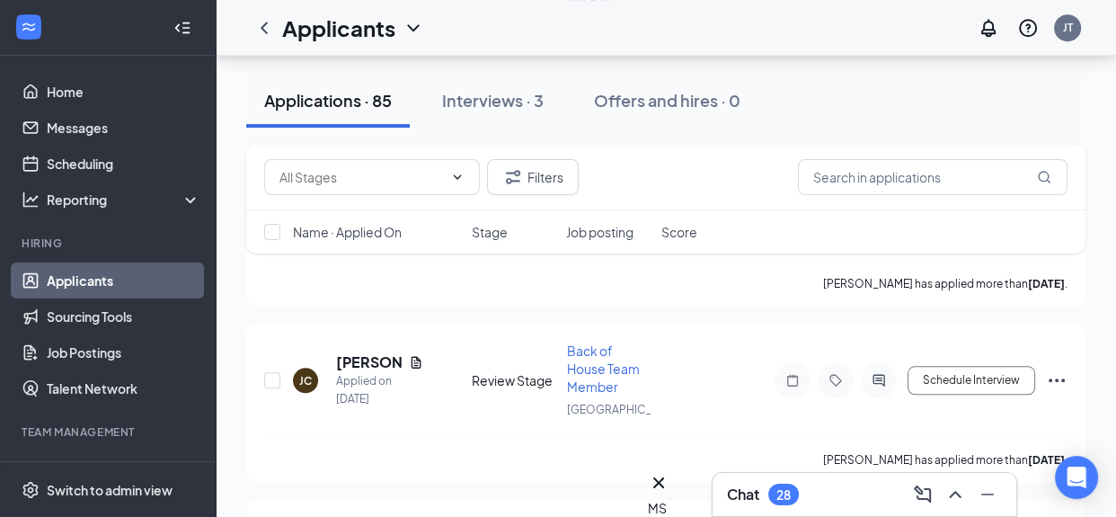
scroll to position [13634, 0]
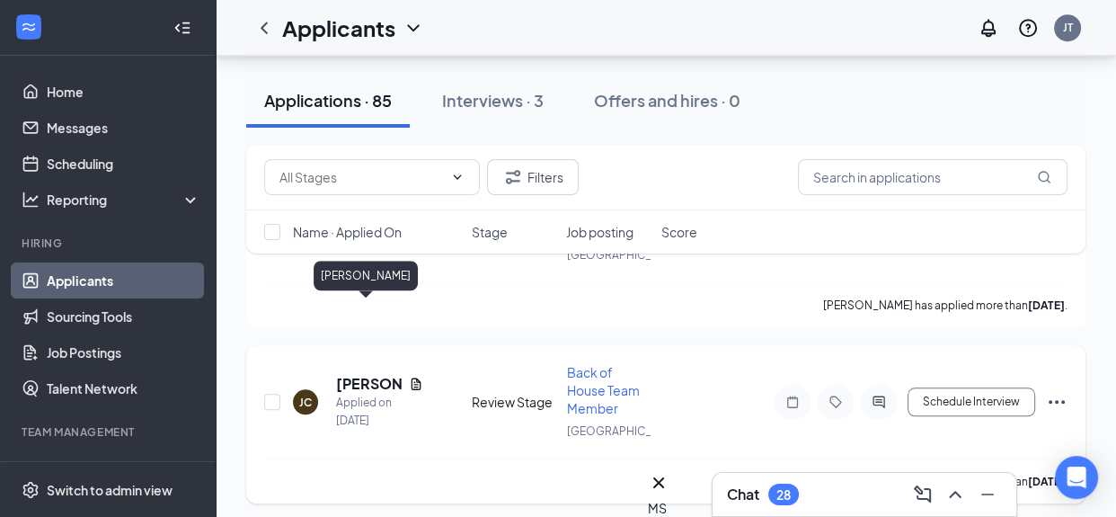
click at [351, 374] on h5 "[PERSON_NAME]" at bounding box center [369, 384] width 66 height 20
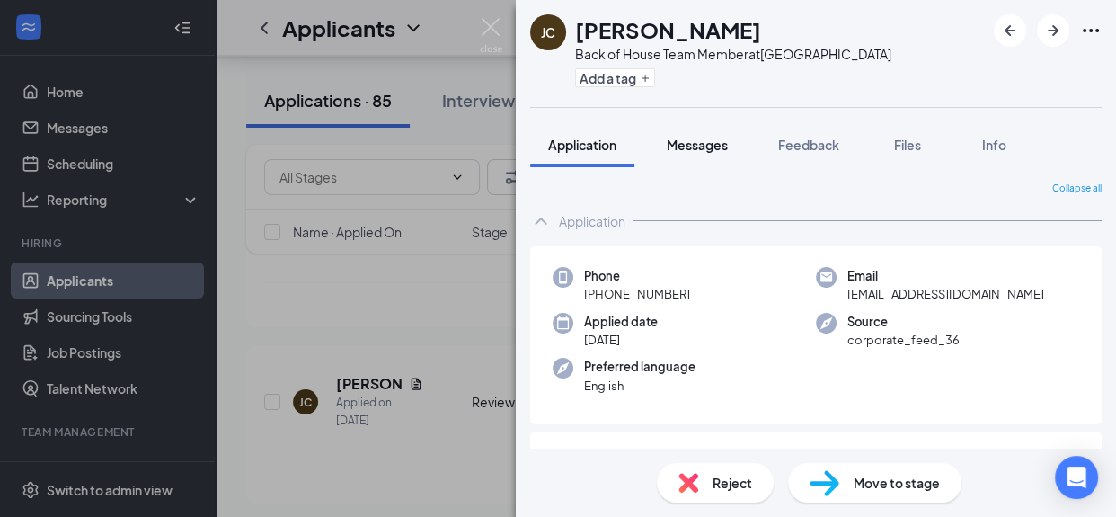
click at [700, 150] on span "Messages" at bounding box center [697, 145] width 61 height 16
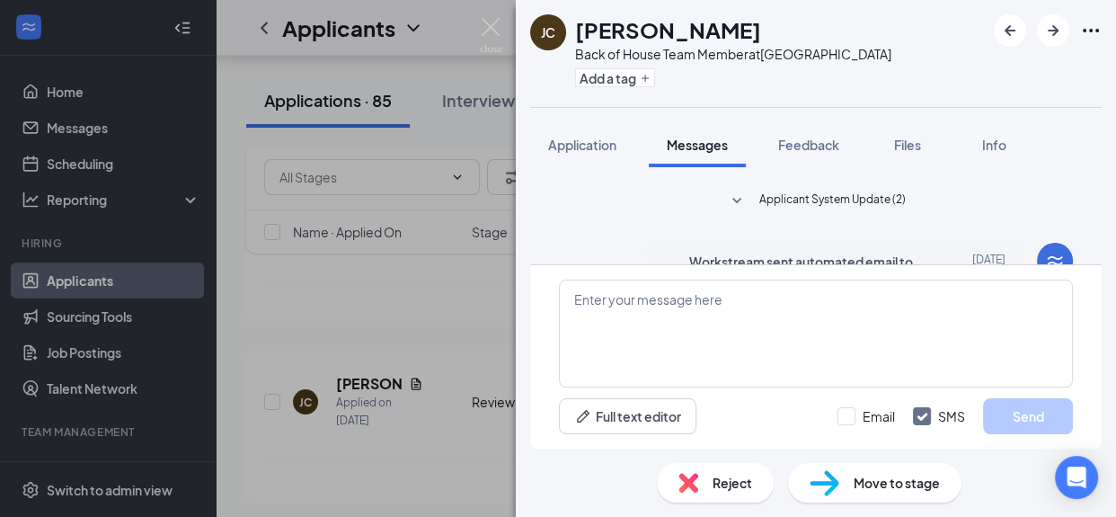
scroll to position [547, 0]
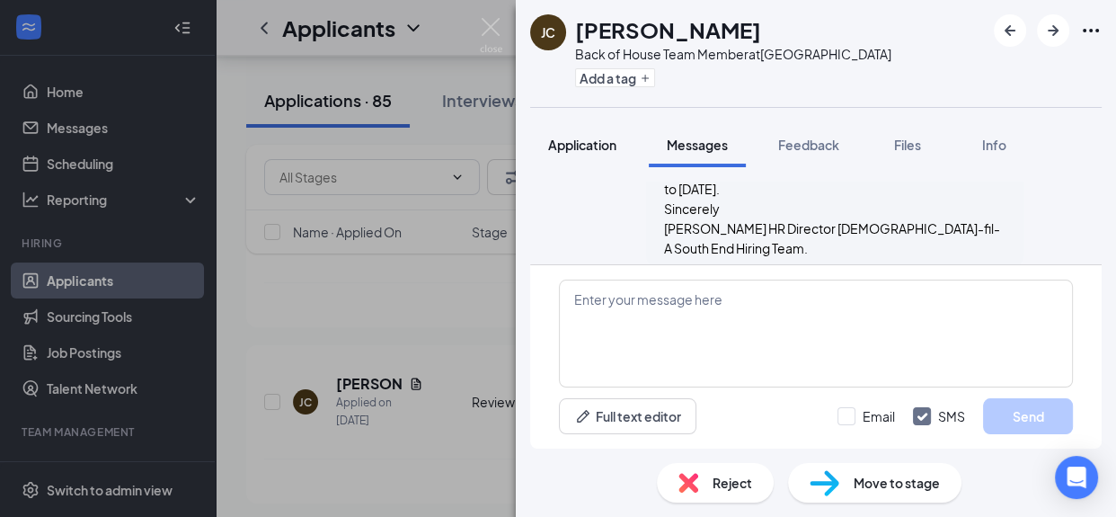
click at [570, 142] on span "Application" at bounding box center [582, 145] width 68 height 16
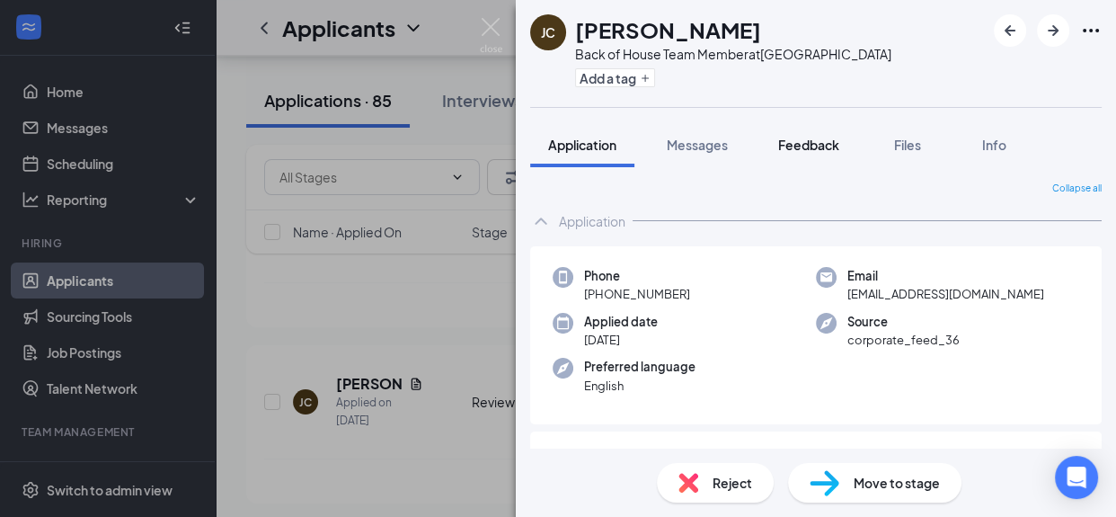
click at [795, 142] on span "Feedback" at bounding box center [808, 145] width 61 height 16
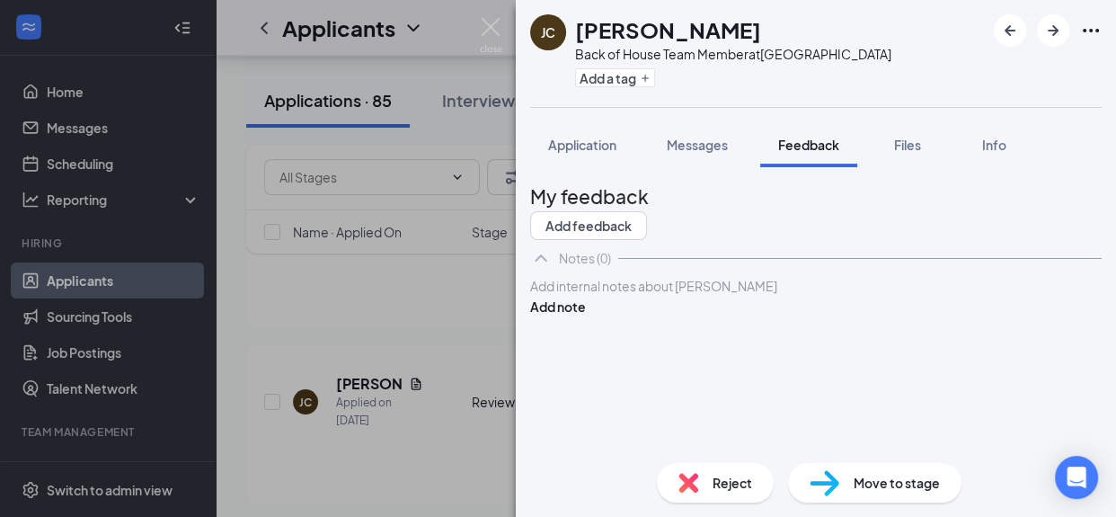
click at [591, 296] on div at bounding box center [816, 286] width 570 height 19
click at [586, 316] on button "Add note" at bounding box center [558, 307] width 56 height 20
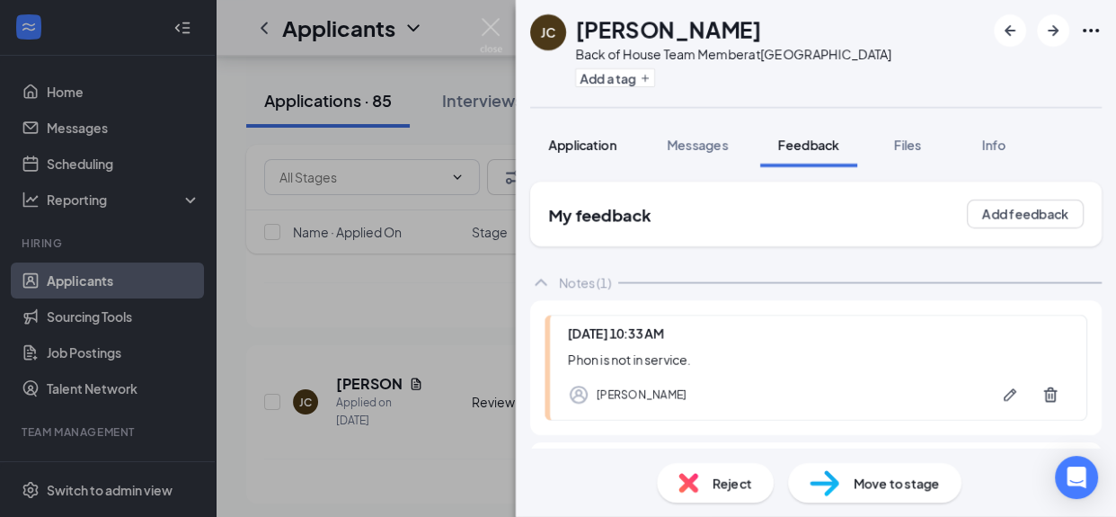
scroll to position [13634, 0]
click at [591, 142] on span "Application" at bounding box center [582, 145] width 68 height 16
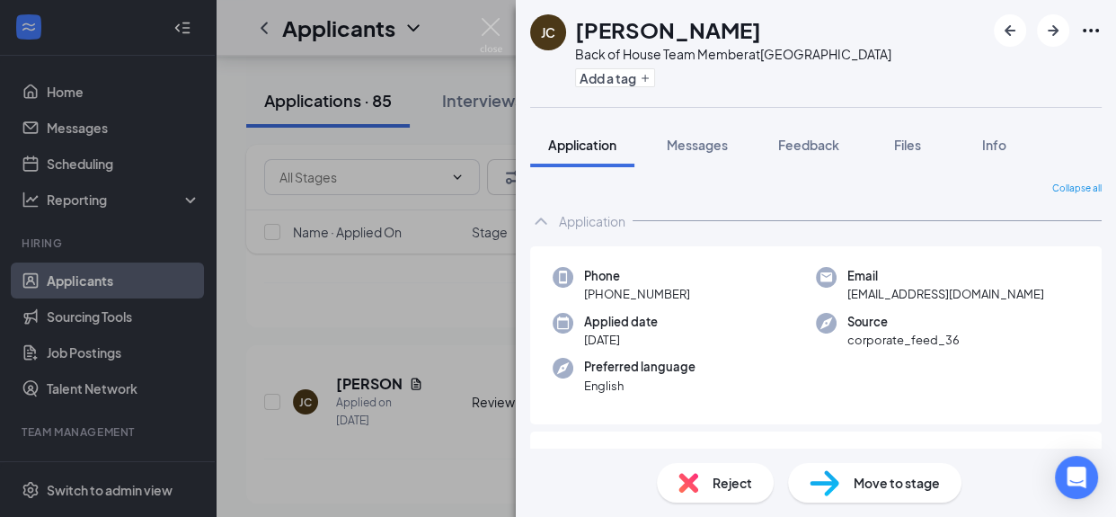
click at [733, 489] on span "Reject" at bounding box center [733, 483] width 40 height 20
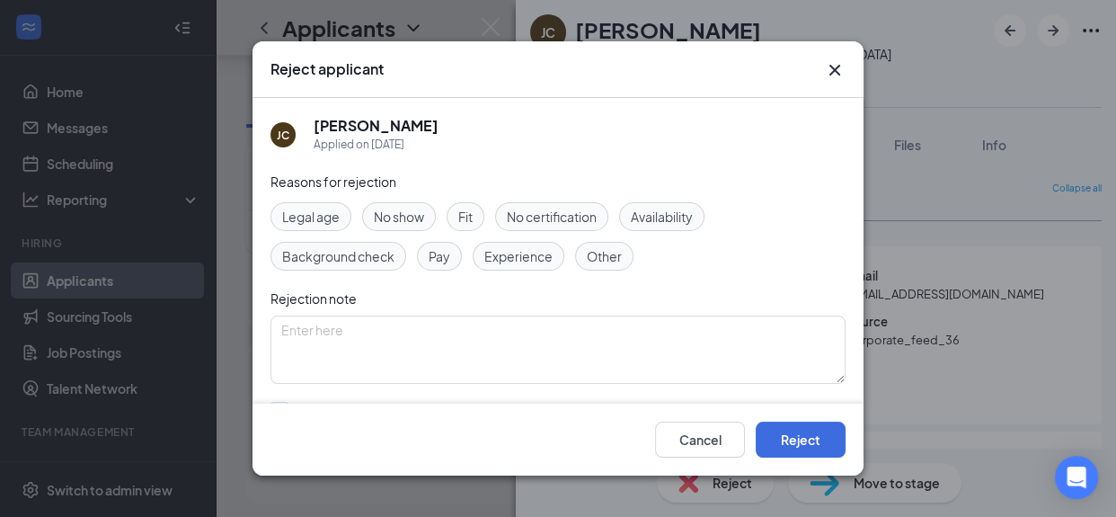
click at [599, 258] on span "Other" at bounding box center [604, 256] width 35 height 20
click at [460, 373] on textarea at bounding box center [558, 349] width 575 height 68
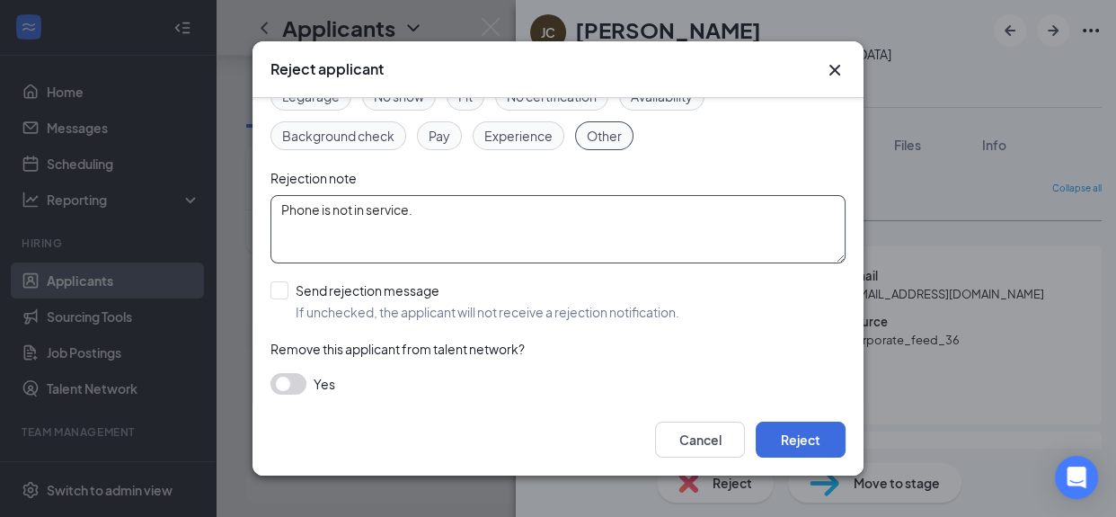
scroll to position [128, 0]
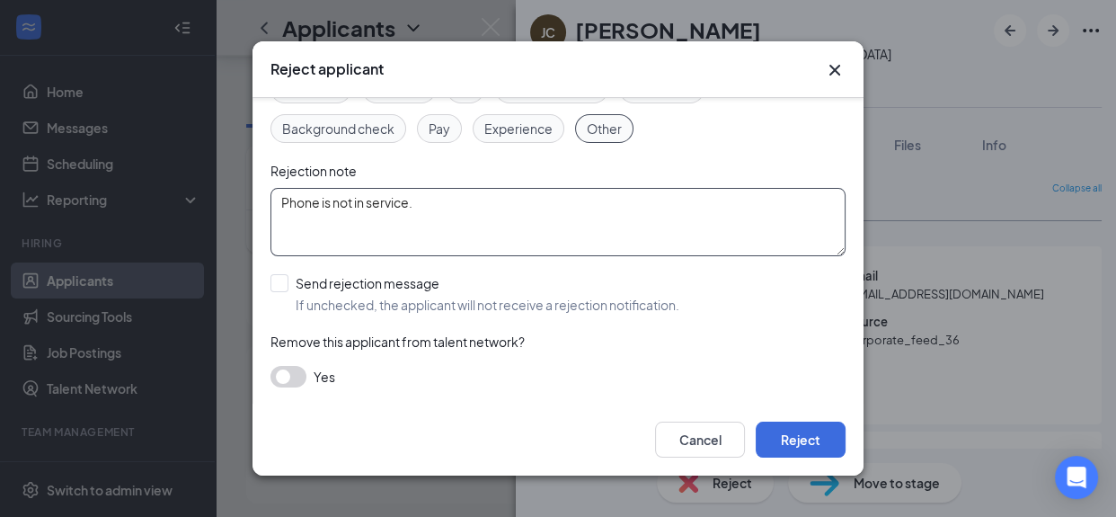
type textarea "Phone is not in service."
click at [291, 373] on button "button" at bounding box center [289, 377] width 36 height 22
click at [792, 444] on button "Reject" at bounding box center [801, 440] width 90 height 36
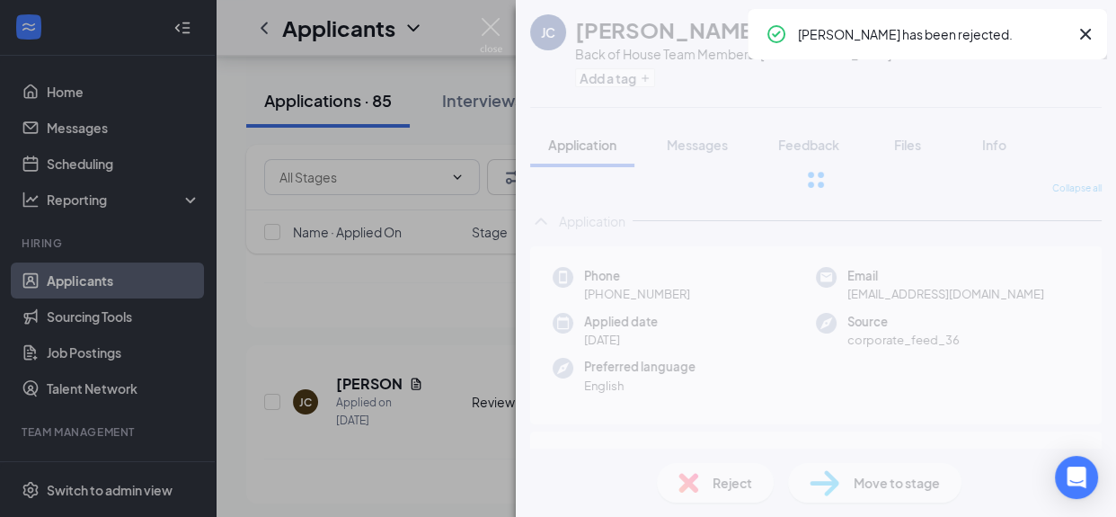
click at [362, 339] on div "JC Johnathan Clayton Back of House Team Member at South End Add a tag Applicati…" at bounding box center [558, 258] width 1116 height 517
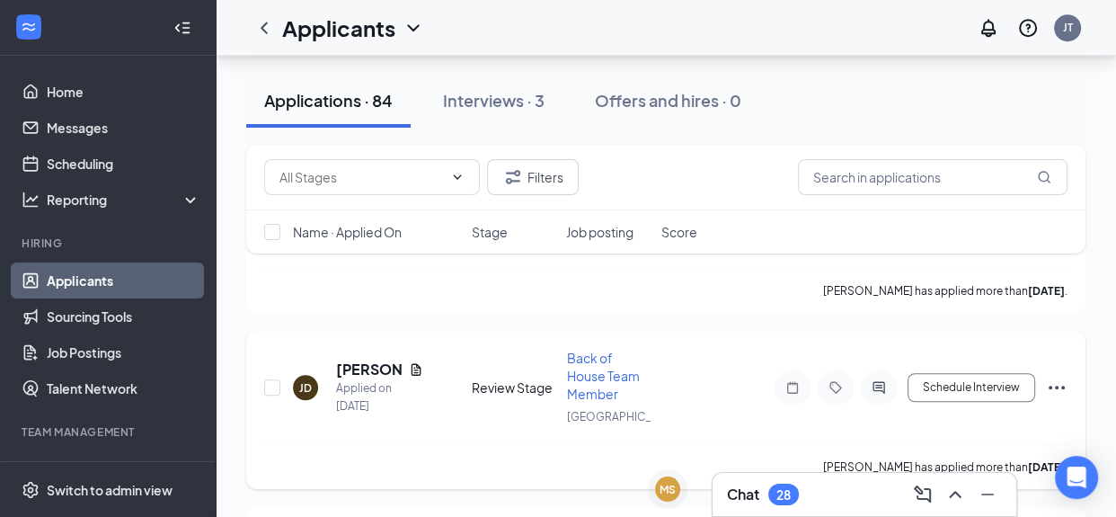
scroll to position [13458, 0]
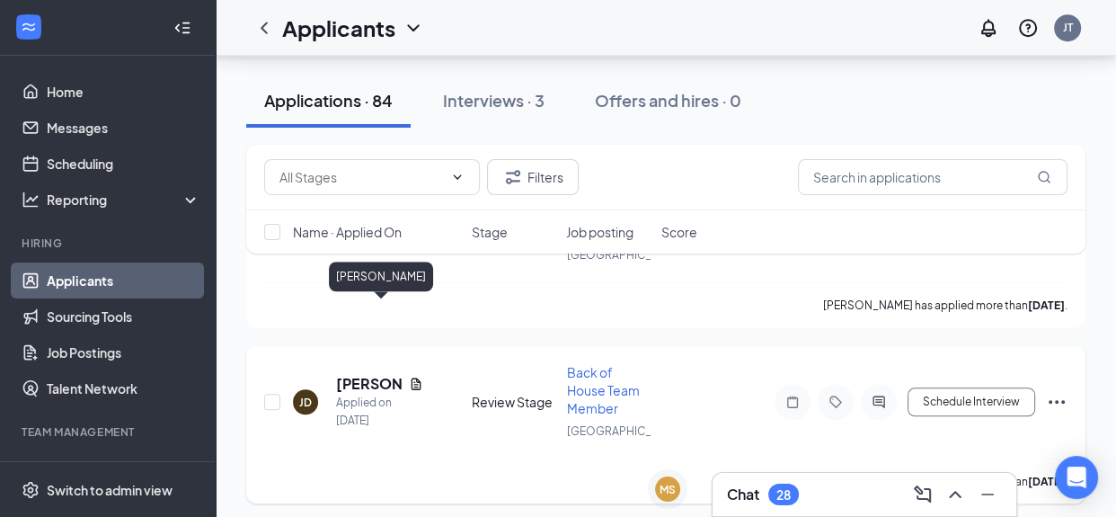
click at [366, 374] on h5 "[PERSON_NAME]" at bounding box center [369, 384] width 66 height 20
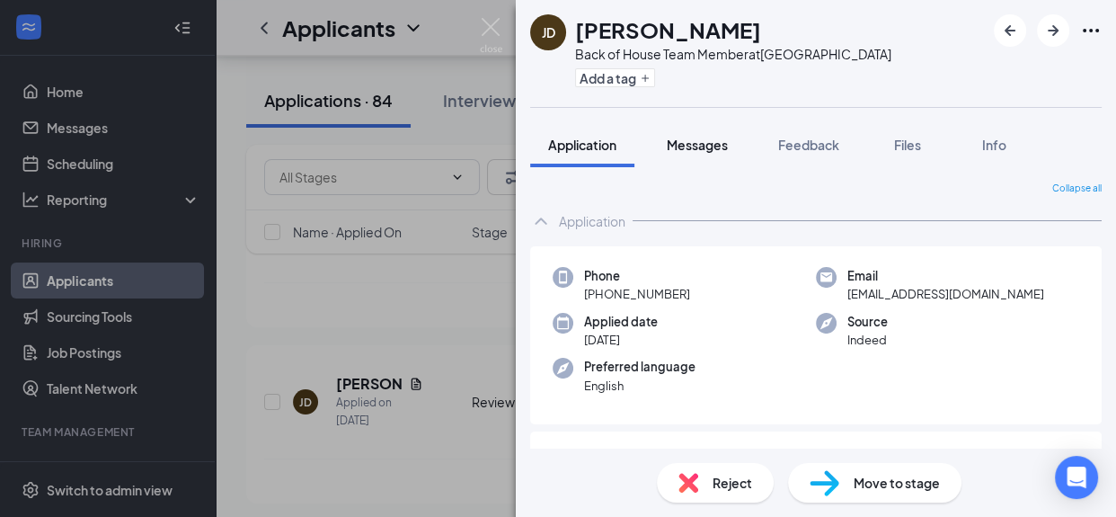
click at [688, 147] on span "Messages" at bounding box center [697, 145] width 61 height 16
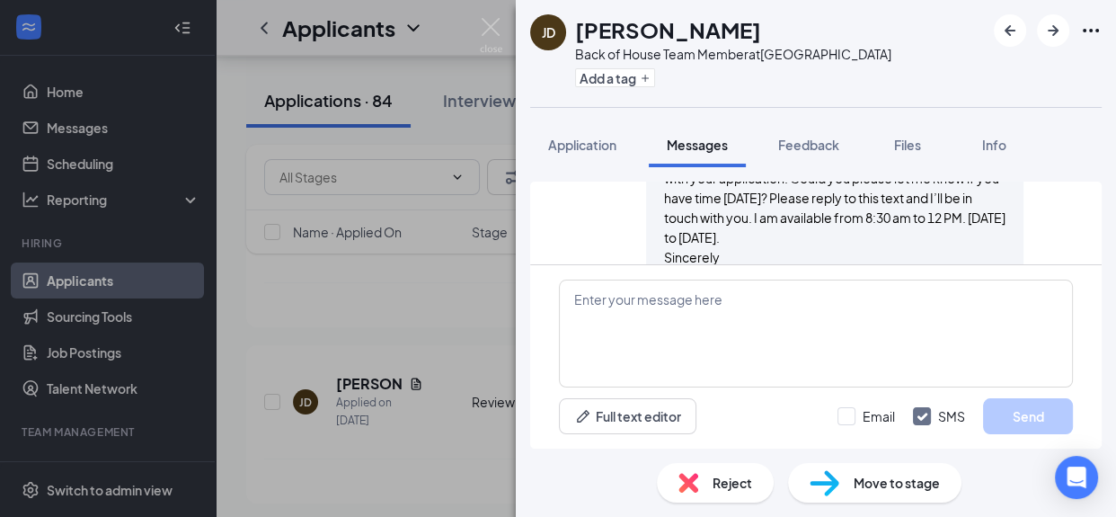
scroll to position [750, 0]
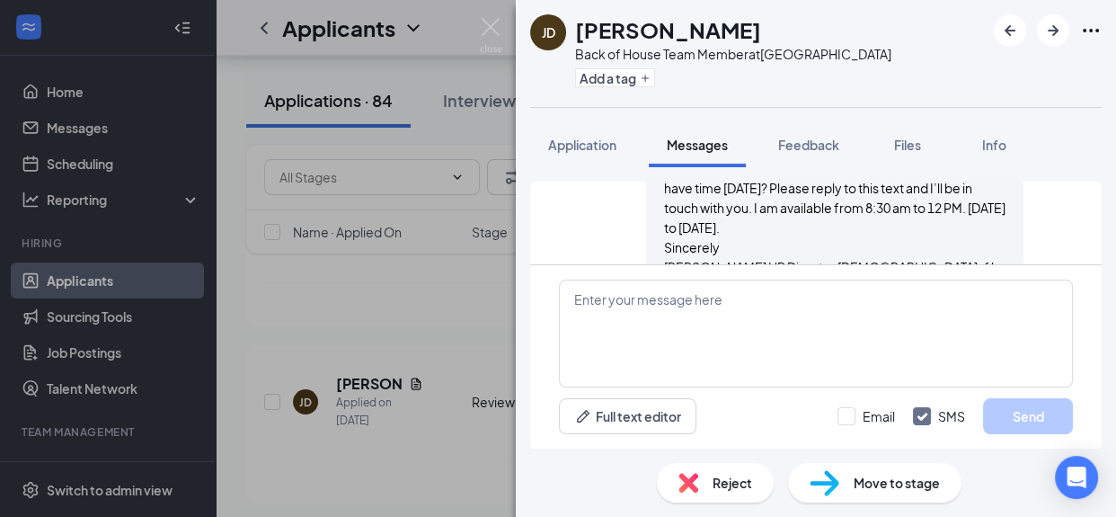
click at [591, 146] on span "Application" at bounding box center [582, 145] width 68 height 16
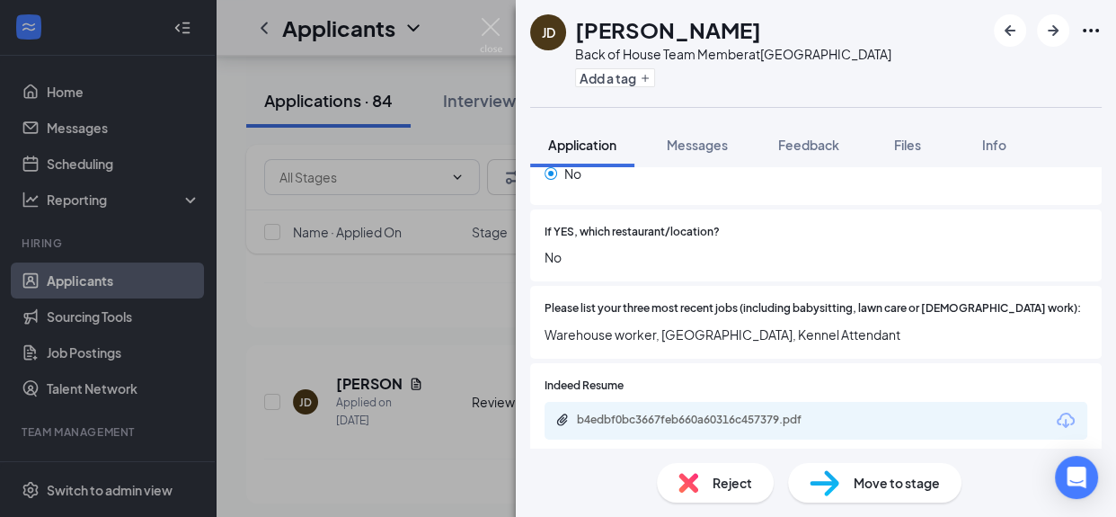
scroll to position [575, 0]
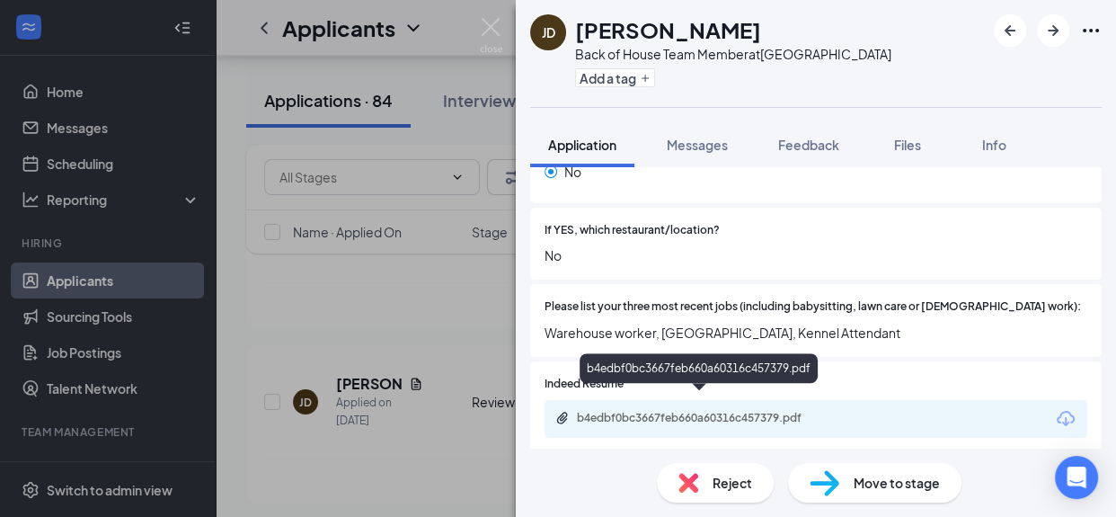
click at [732, 411] on div "b4edbf0bc3667feb660a60316c457379.pdf" at bounding box center [703, 418] width 252 height 14
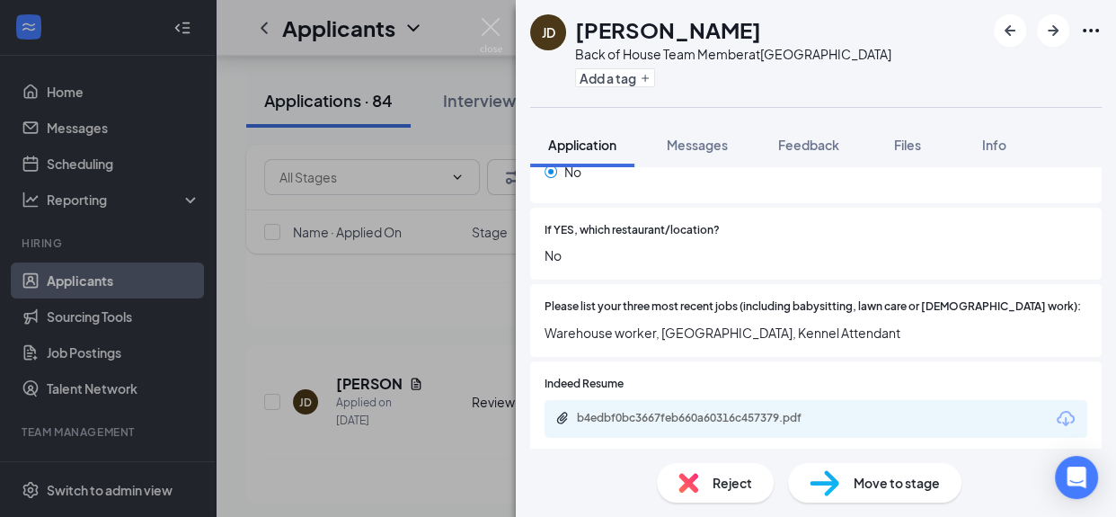
click at [808, 145] on span "Feedback" at bounding box center [808, 145] width 61 height 16
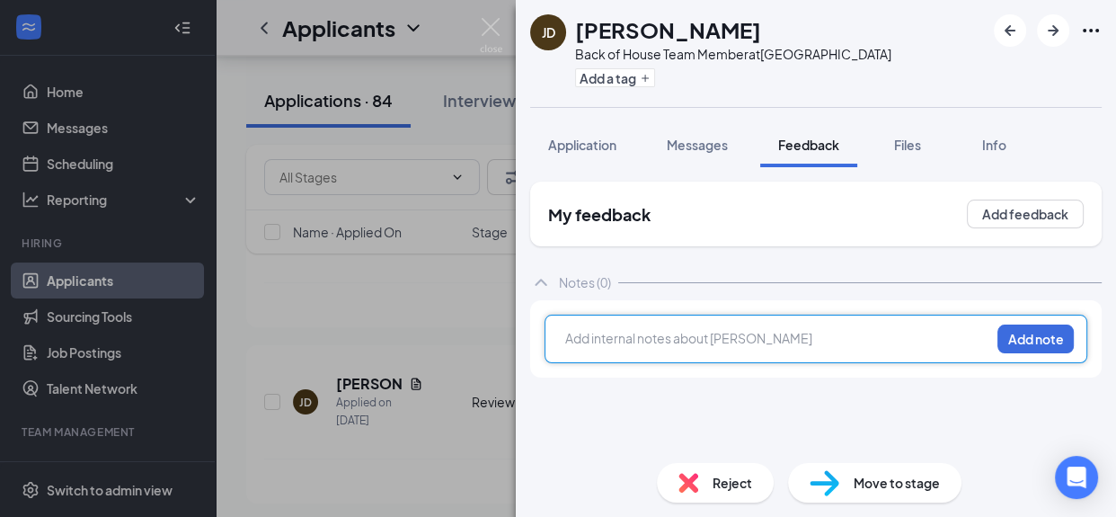
drag, startPoint x: 820, startPoint y: 149, endPoint x: 630, endPoint y: 333, distance: 264.4
click at [630, 333] on div at bounding box center [777, 338] width 423 height 19
click at [1053, 332] on button "Add note" at bounding box center [1036, 338] width 76 height 29
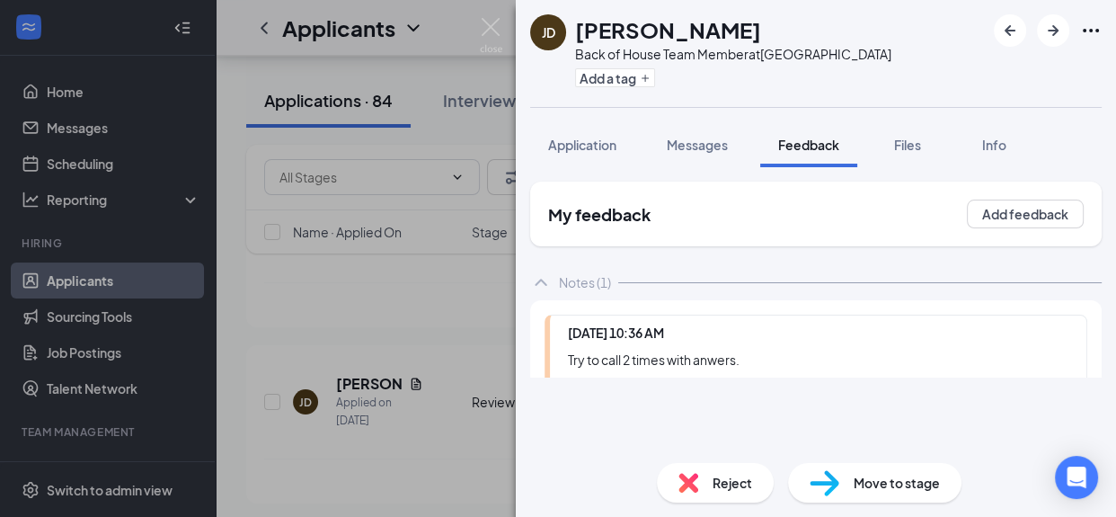
click at [728, 484] on div "JD Jayla Diemer Back of House Team Member at South End Add a tag Application Me…" at bounding box center [816, 258] width 600 height 517
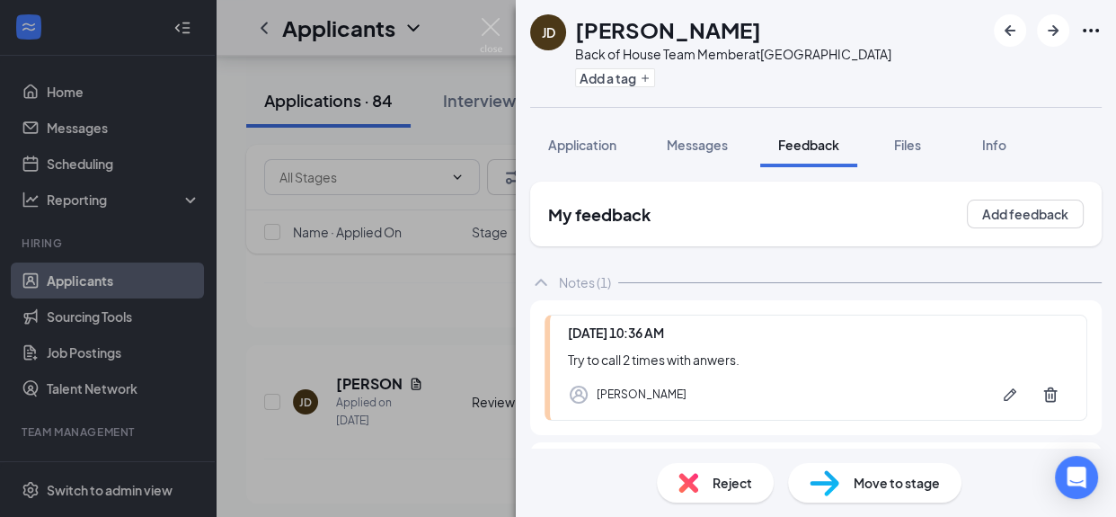
click at [727, 480] on span "Reject" at bounding box center [733, 483] width 40 height 20
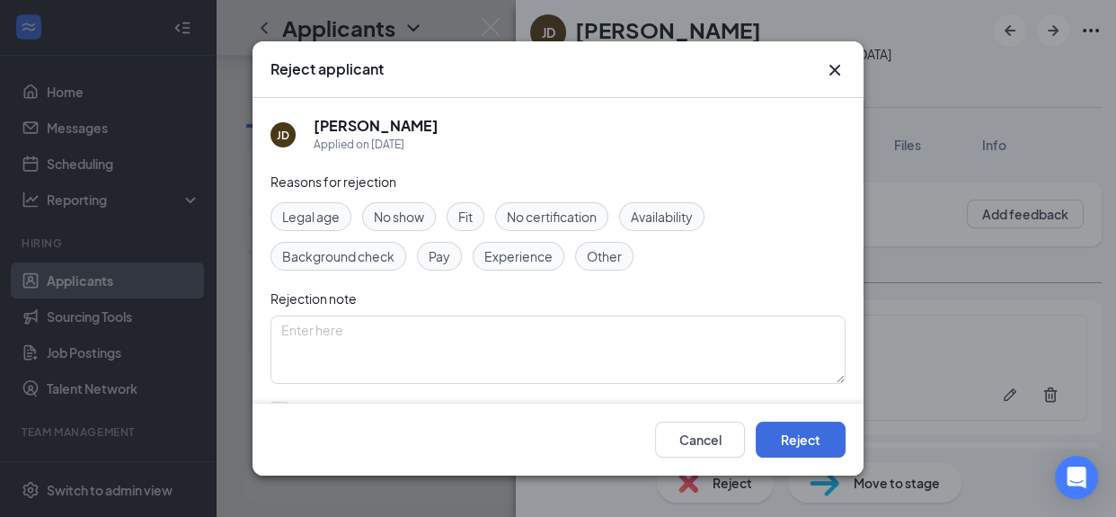
click at [591, 263] on span "Other" at bounding box center [604, 256] width 35 height 20
click at [428, 369] on textarea at bounding box center [558, 349] width 575 height 68
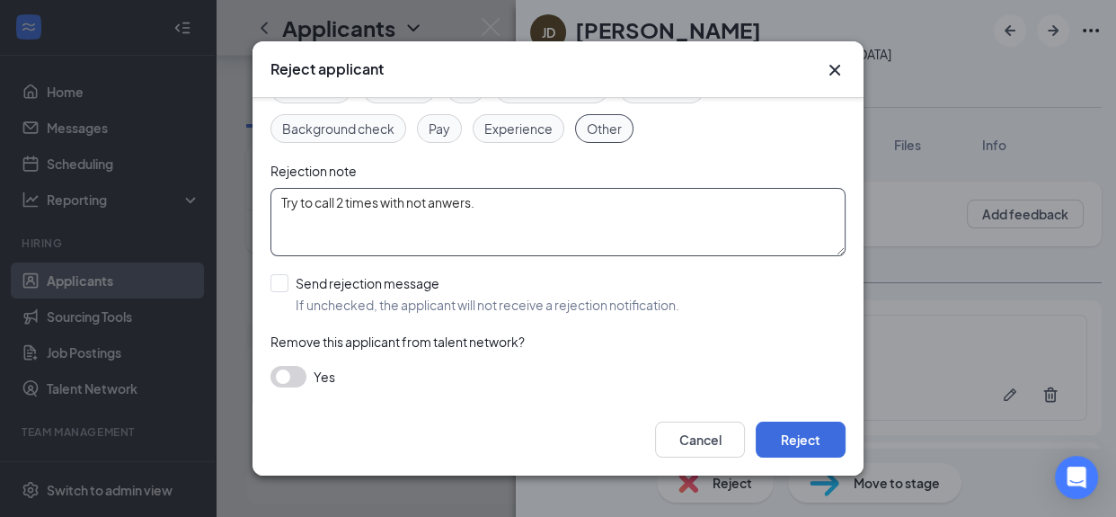
type textarea "Try to call 2 times with not anwers."
click at [302, 370] on button "button" at bounding box center [289, 377] width 36 height 22
click at [828, 435] on button "Reject" at bounding box center [801, 440] width 90 height 36
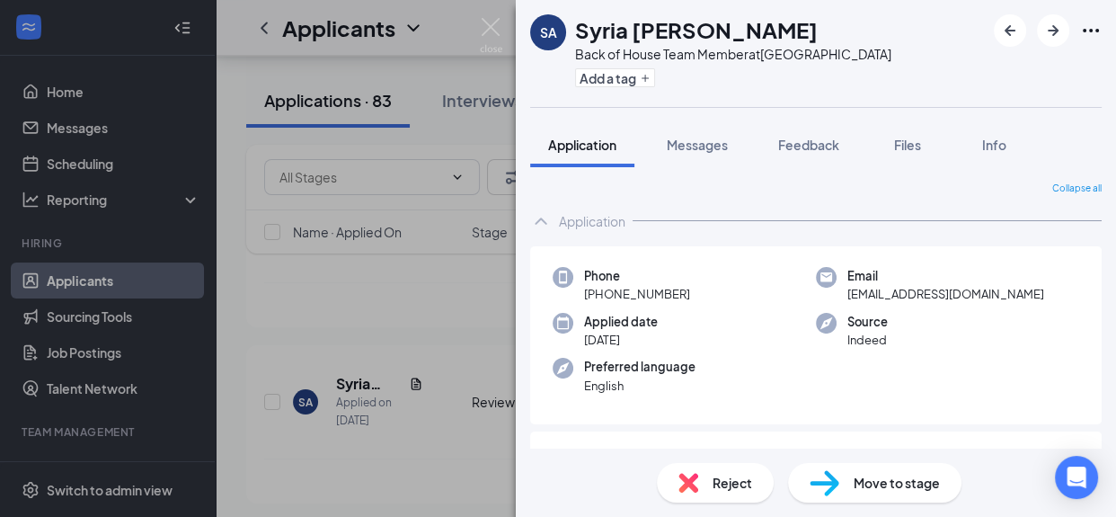
click at [352, 311] on div "SA Syria ayers Back of House Team Member at South End Add a tag Application Mes…" at bounding box center [558, 258] width 1116 height 517
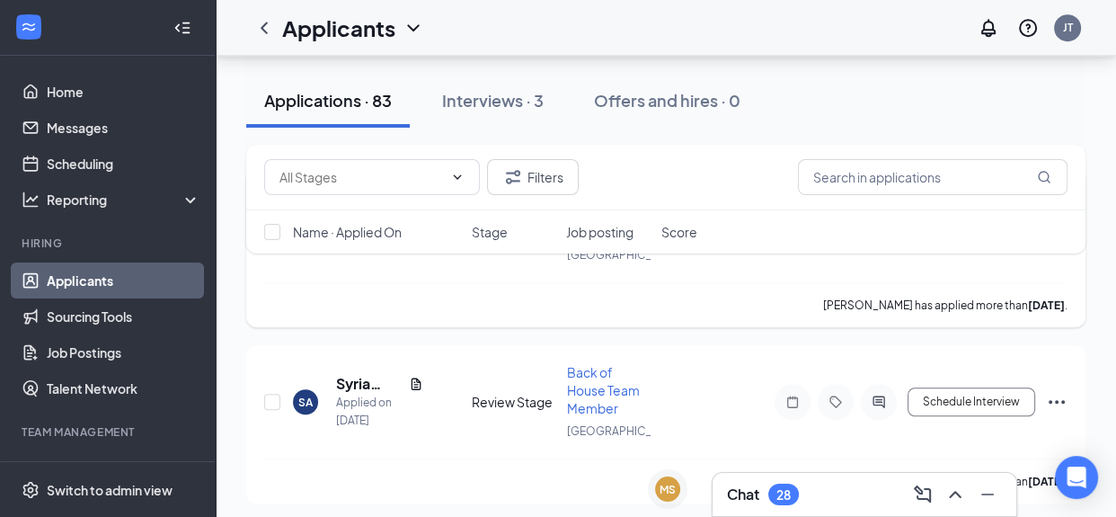
click at [355, 218] on h5 "oines Jr." at bounding box center [369, 208] width 66 height 20
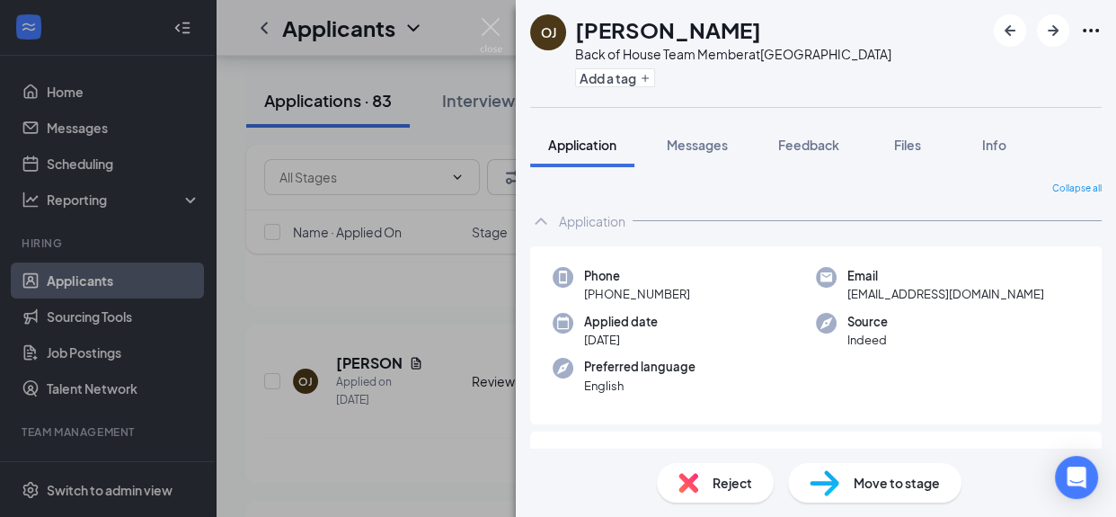
click at [720, 148] on span "Messages" at bounding box center [697, 145] width 61 height 16
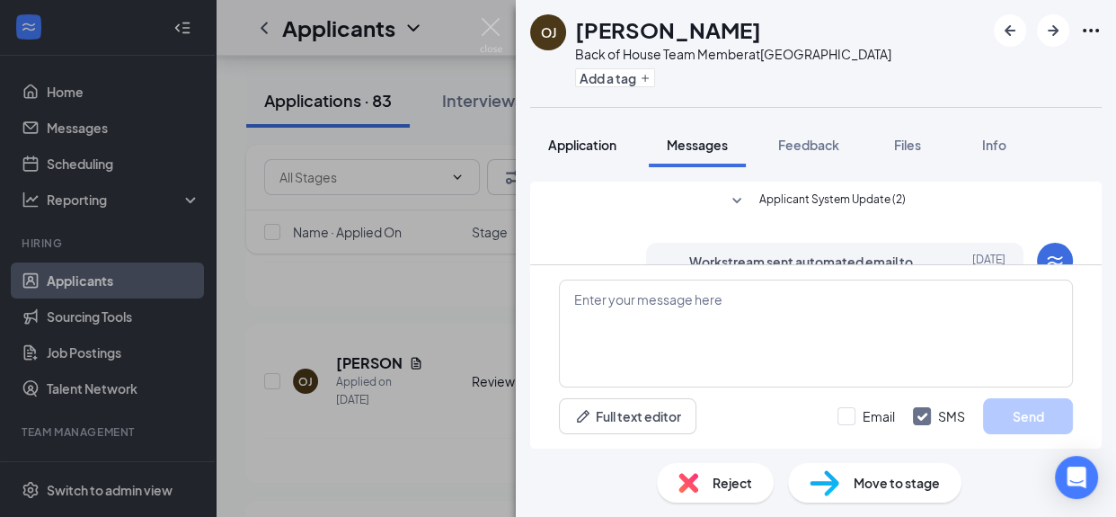
scroll to position [613, 0]
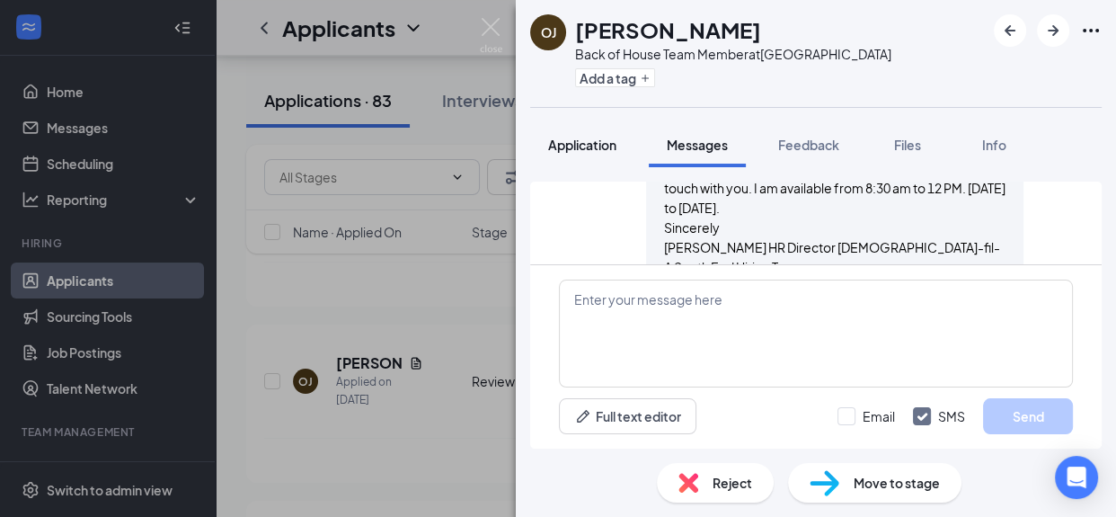
click at [585, 151] on span "Application" at bounding box center [582, 145] width 68 height 16
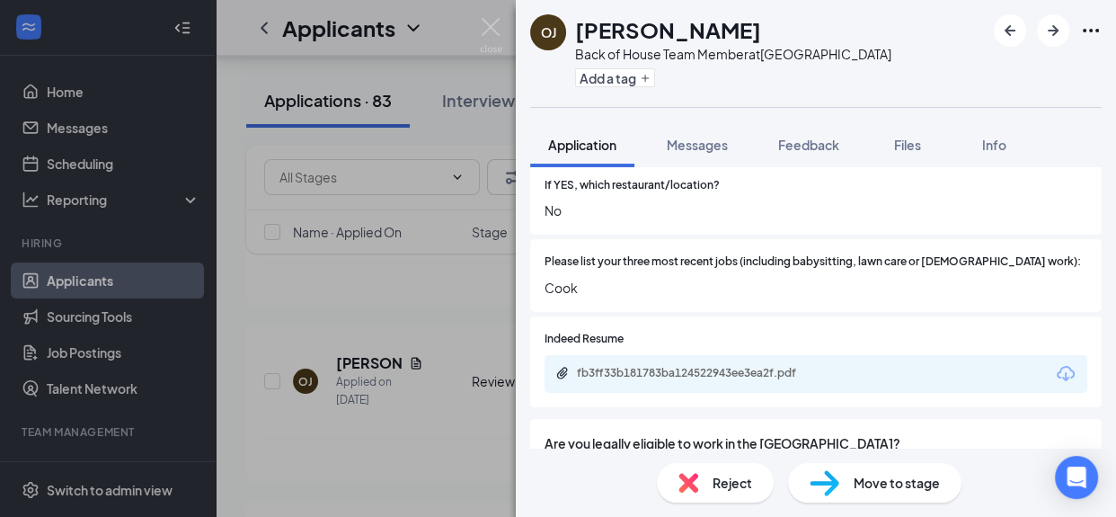
scroll to position [630, 0]
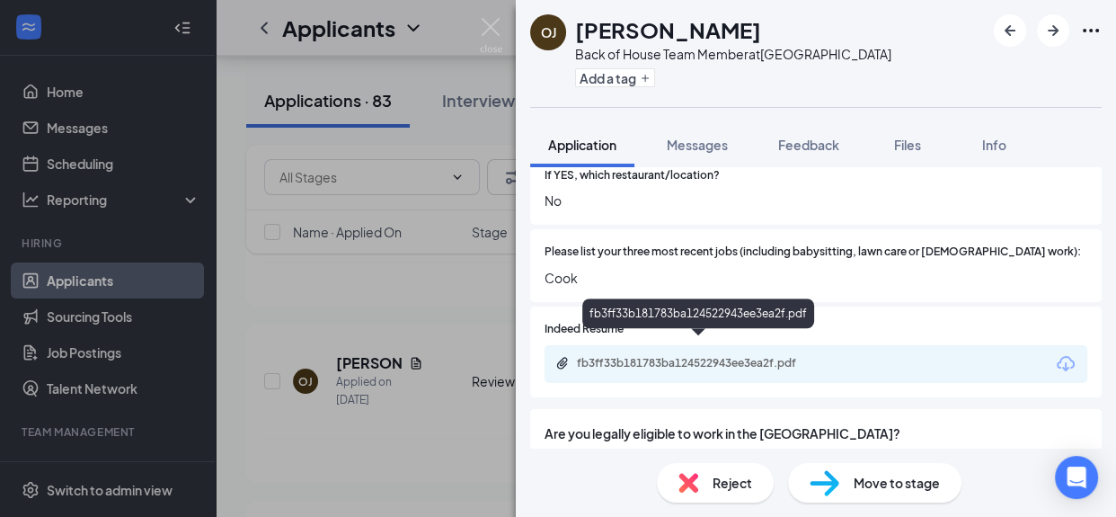
click at [750, 356] on div "fb3ff33b181783ba124522943ee3ea2f.pdf" at bounding box center [703, 363] width 252 height 14
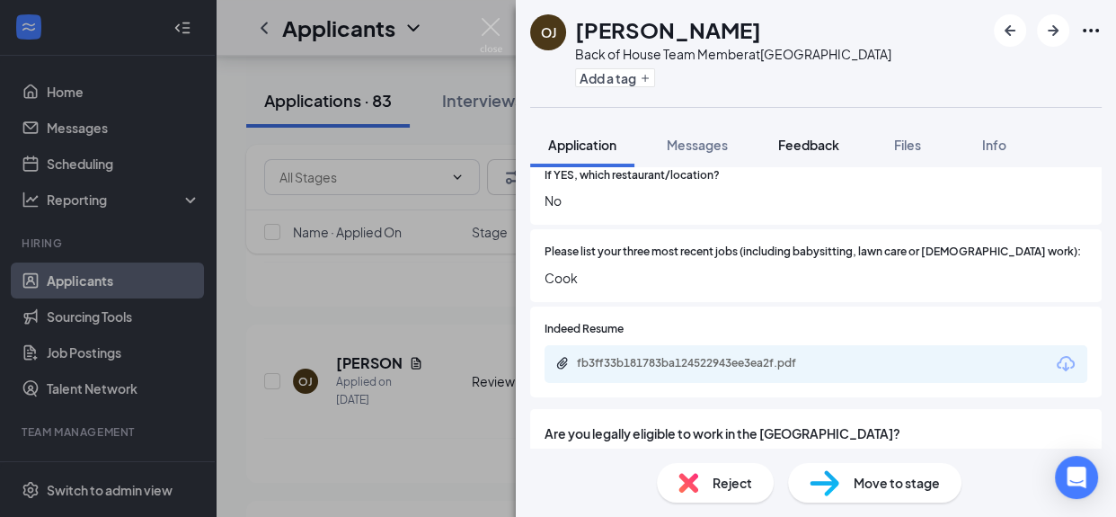
click at [811, 143] on span "Feedback" at bounding box center [808, 145] width 61 height 16
click at [813, 145] on span "Feedback" at bounding box center [808, 145] width 61 height 16
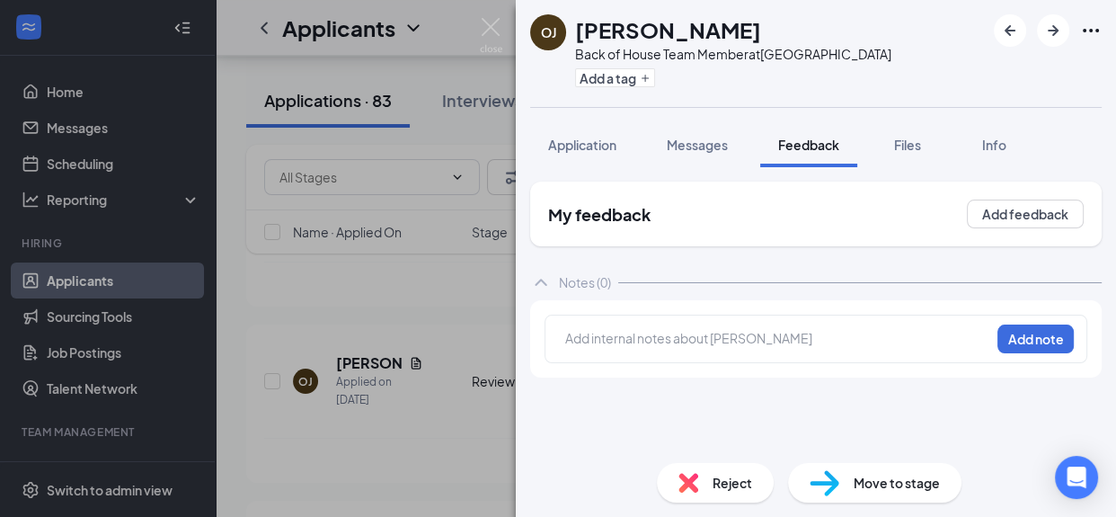
click at [708, 342] on div at bounding box center [777, 338] width 423 height 19
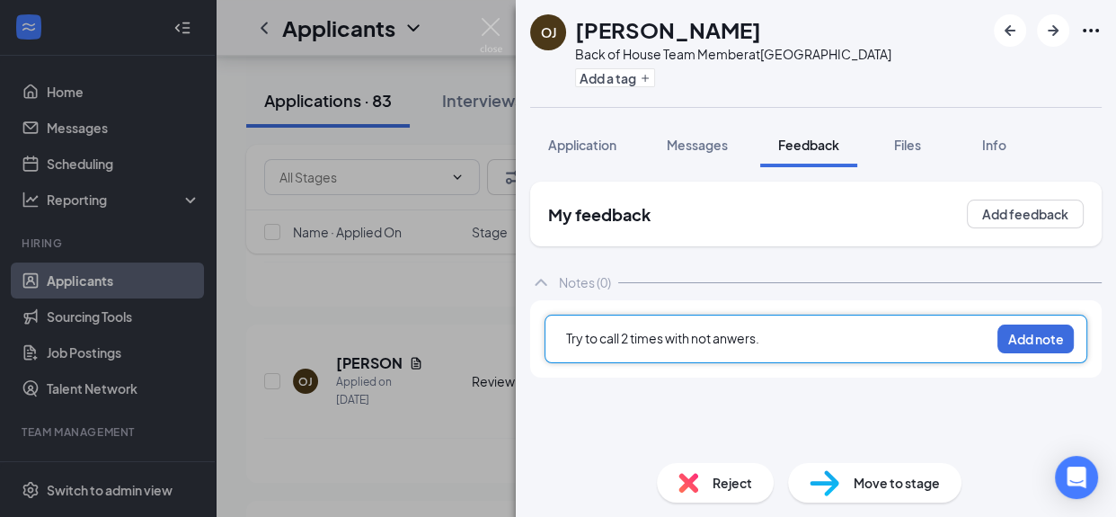
click at [867, 329] on div "Try to call 2 times with not anwers." at bounding box center [777, 338] width 423 height 19
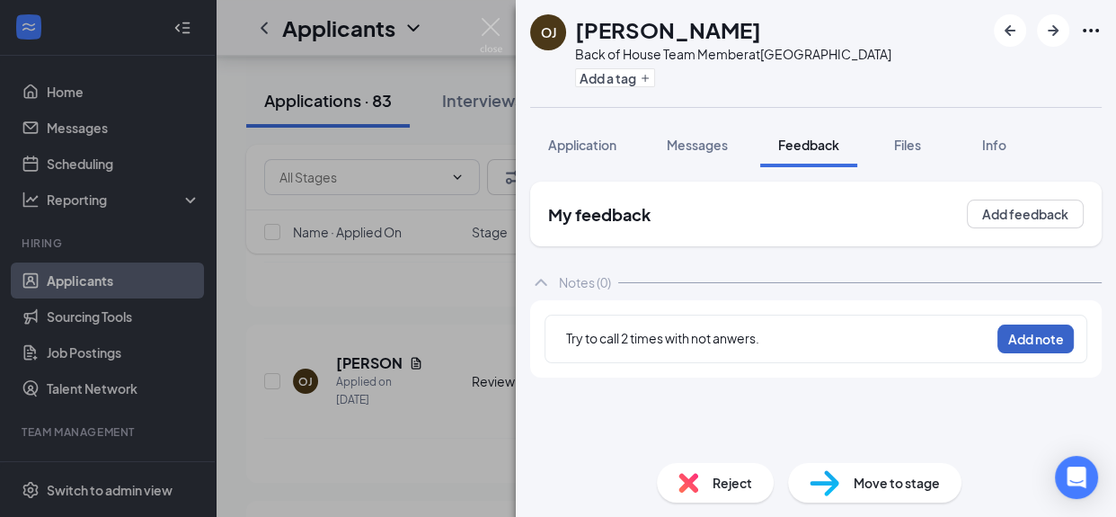
click at [1048, 339] on button "Add note" at bounding box center [1036, 338] width 76 height 29
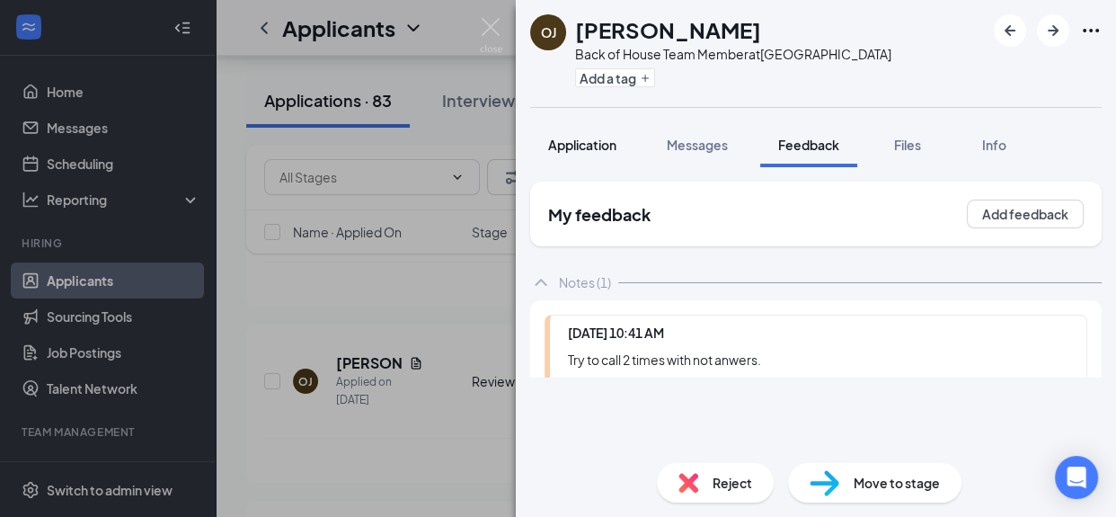
click at [599, 138] on span "Application" at bounding box center [582, 145] width 68 height 16
click at [736, 484] on div "OJ oines Jr. Back of House Team Member at South End Add a tag Application Messa…" at bounding box center [816, 258] width 600 height 517
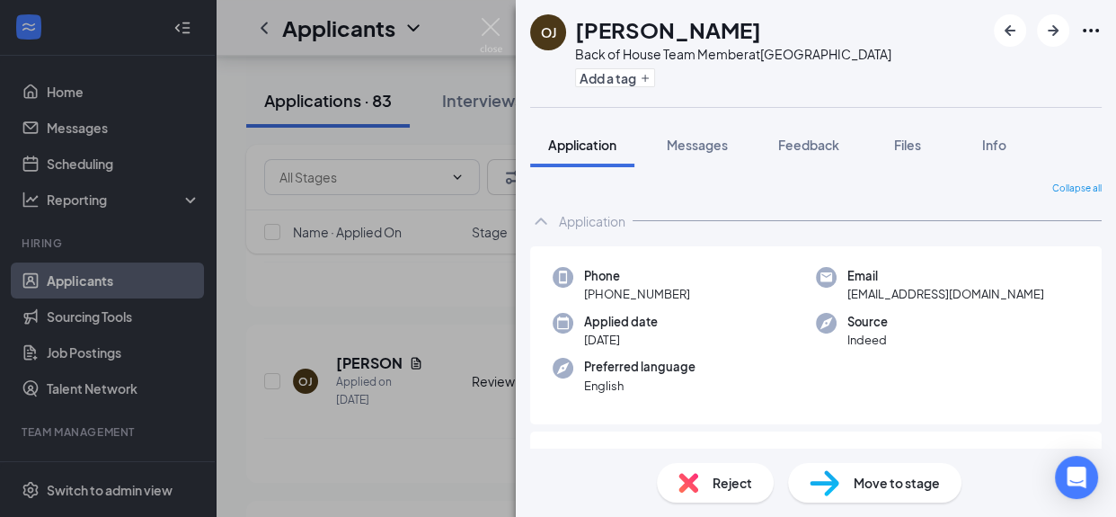
click at [736, 484] on span "Reject" at bounding box center [733, 483] width 40 height 20
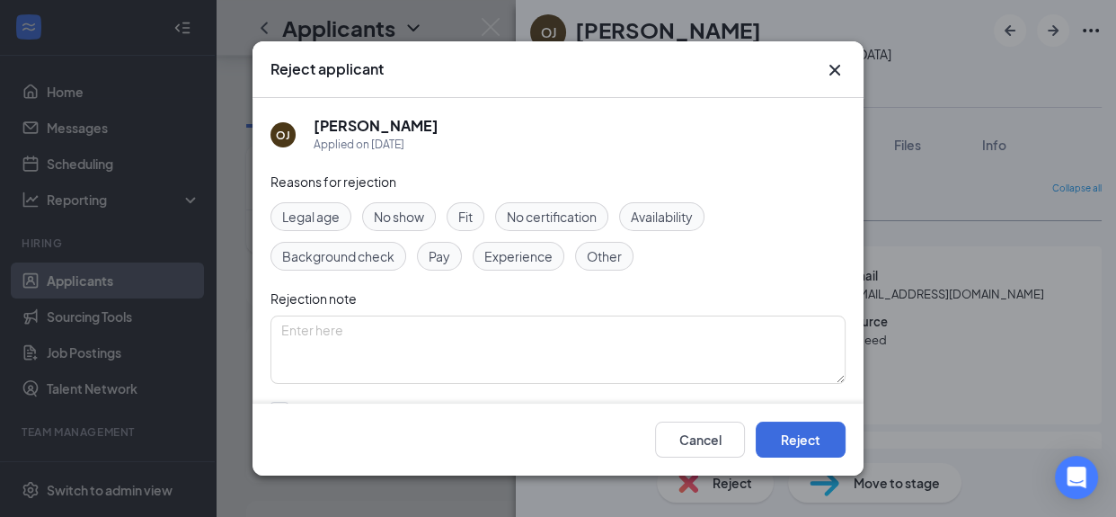
click at [616, 254] on span "Other" at bounding box center [604, 256] width 35 height 20
click at [363, 348] on textarea at bounding box center [558, 349] width 575 height 68
click at [518, 365] on textarea "Try to call 2 times with not anwers." at bounding box center [558, 349] width 575 height 68
click at [395, 362] on textarea "Try to call 2 times with not answers." at bounding box center [558, 349] width 575 height 68
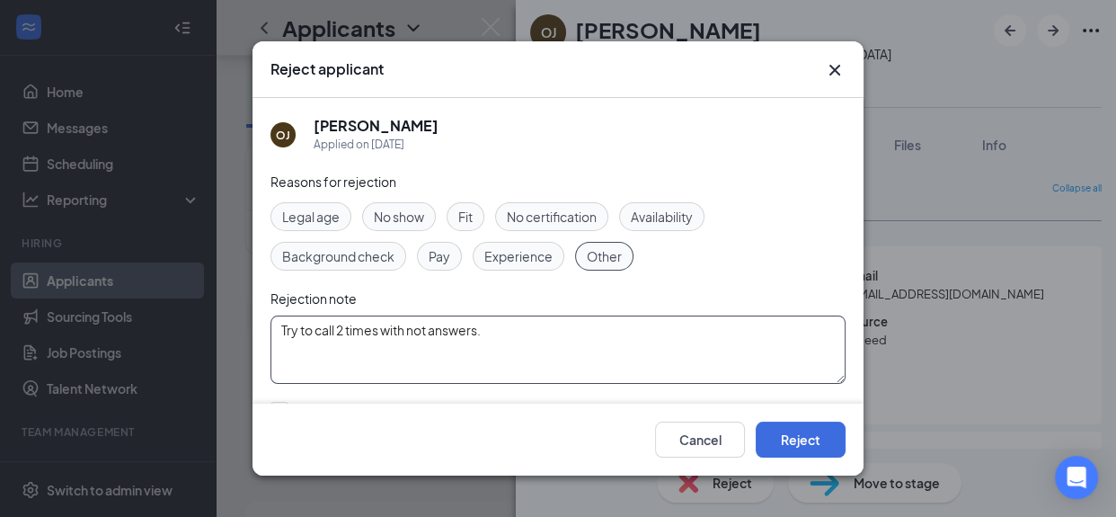
click at [431, 330] on textarea "Try to call 2 times with not answers." at bounding box center [558, 349] width 575 height 68
click at [584, 369] on textarea "Try to call 2 times with no answers." at bounding box center [558, 349] width 575 height 68
type textarea "Try to call 2 times with no answers."
click at [795, 434] on button "Reject" at bounding box center [801, 440] width 90 height 36
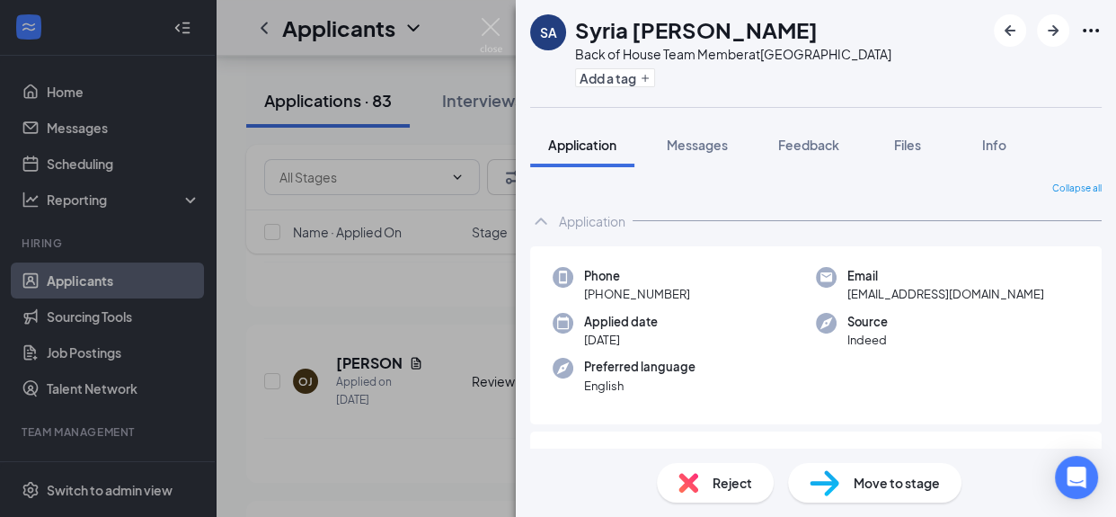
click at [349, 309] on div "SA Syria ayers Back of House Team Member at South End Add a tag Application Mes…" at bounding box center [558, 258] width 1116 height 517
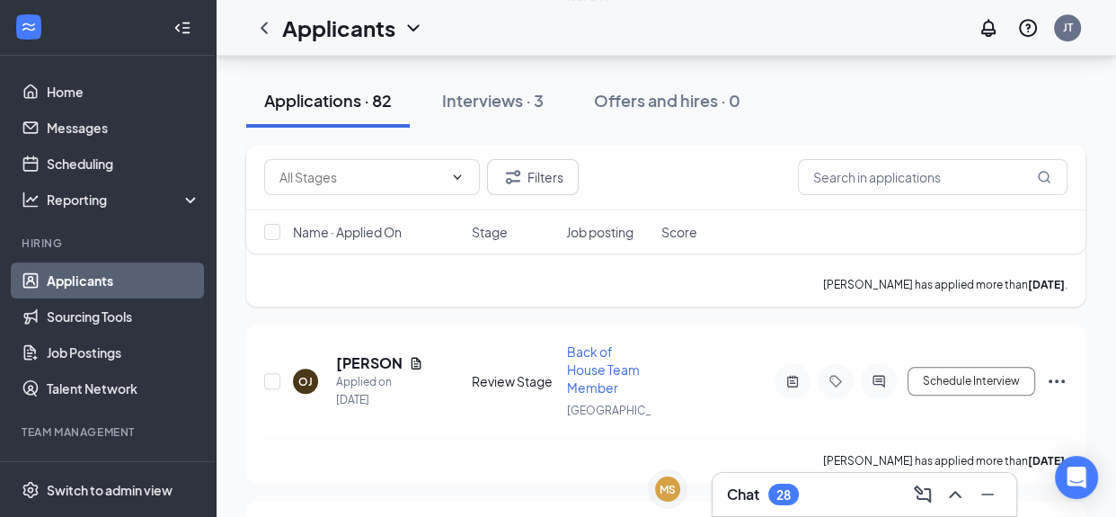
scroll to position [13099, 0]
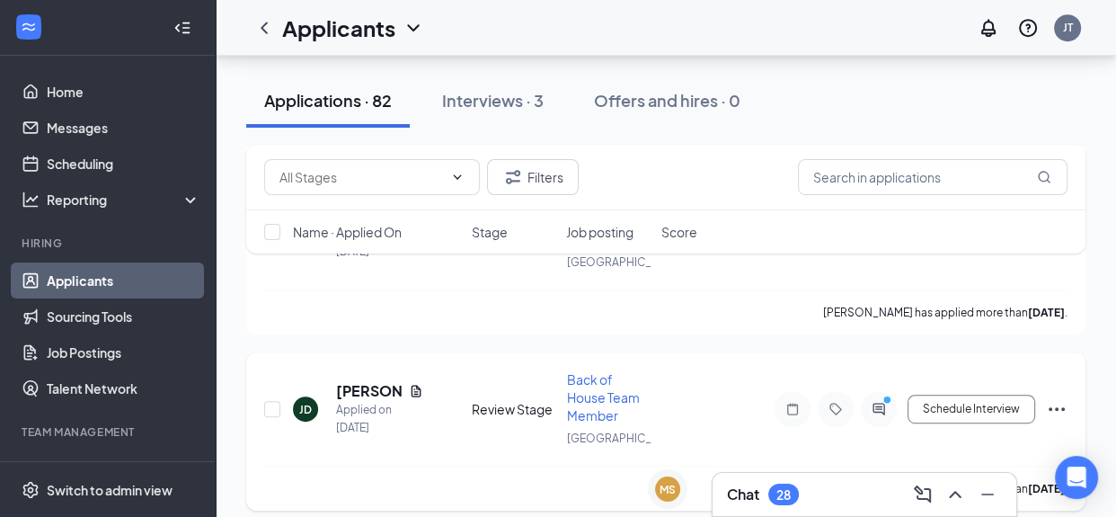
click at [360, 381] on h5 "[PERSON_NAME]" at bounding box center [369, 391] width 66 height 20
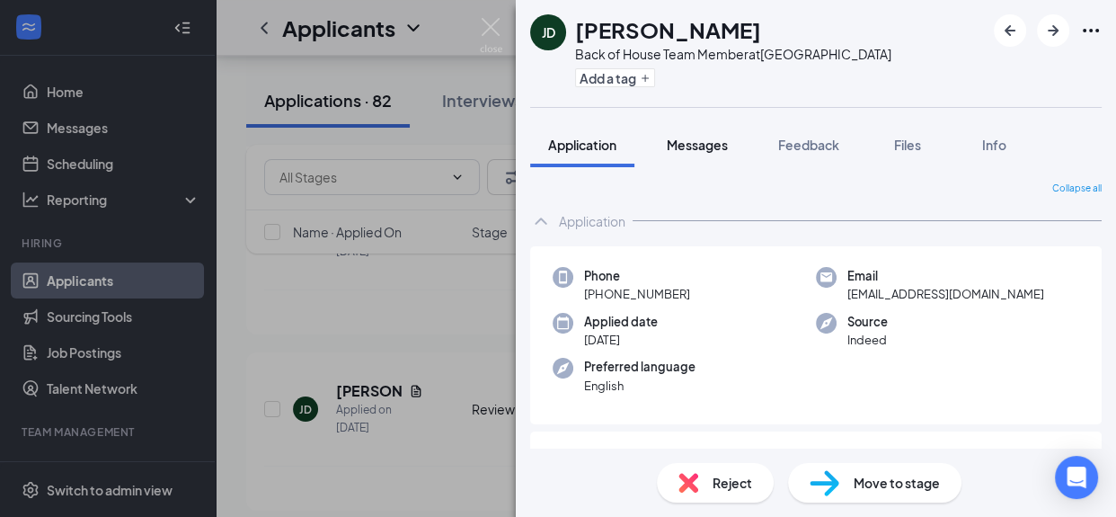
click at [696, 142] on span "Messages" at bounding box center [697, 145] width 61 height 16
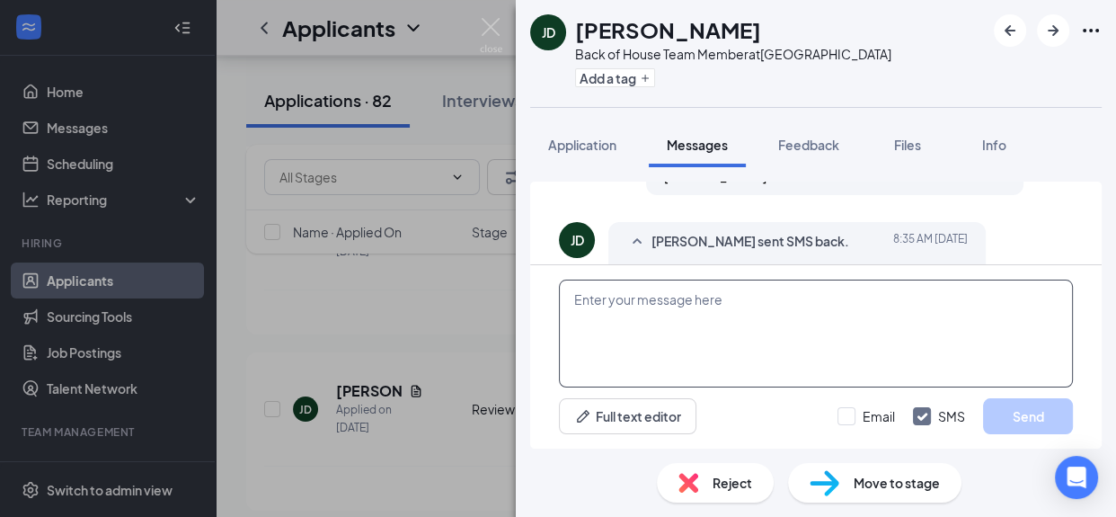
scroll to position [940, 0]
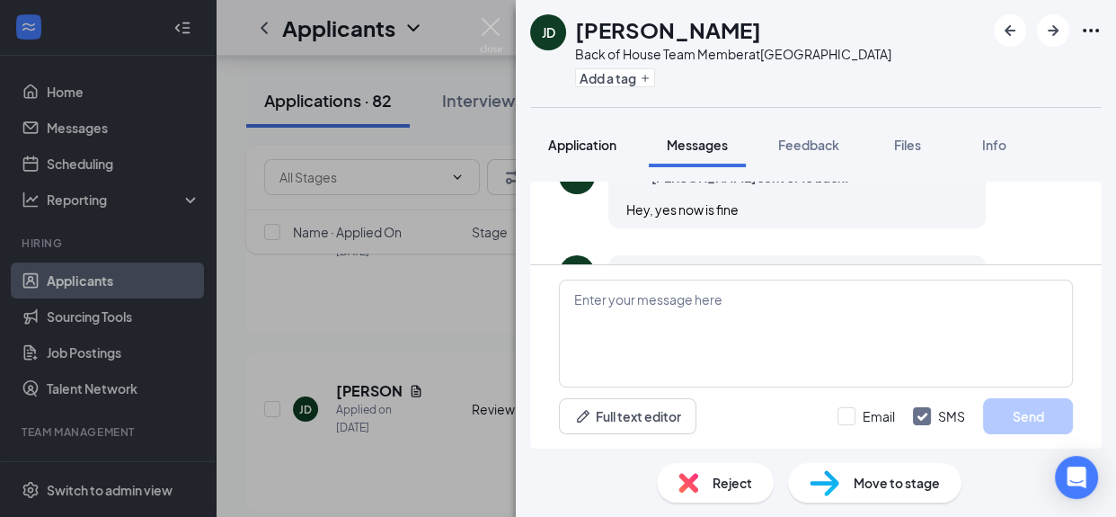
click at [554, 150] on span "Application" at bounding box center [582, 145] width 68 height 16
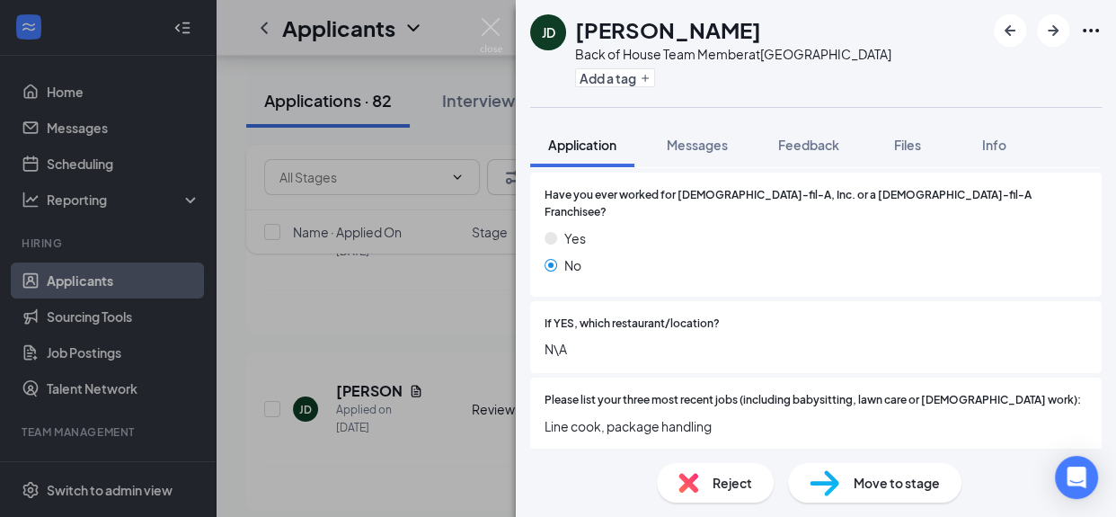
scroll to position [543, 0]
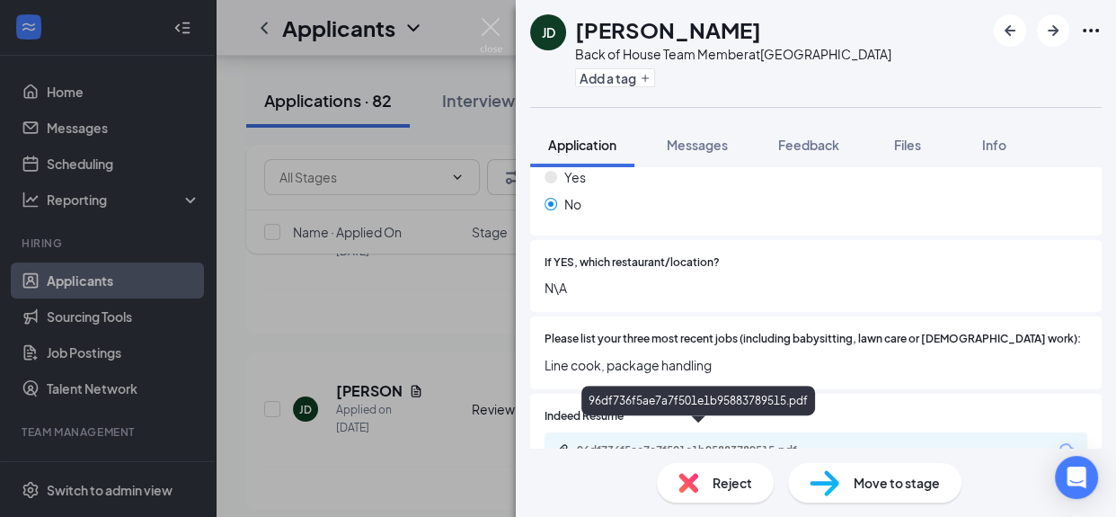
click at [772, 443] on div "96df736f5ae7a7f501e1b95883789515.pdf" at bounding box center [703, 450] width 252 height 14
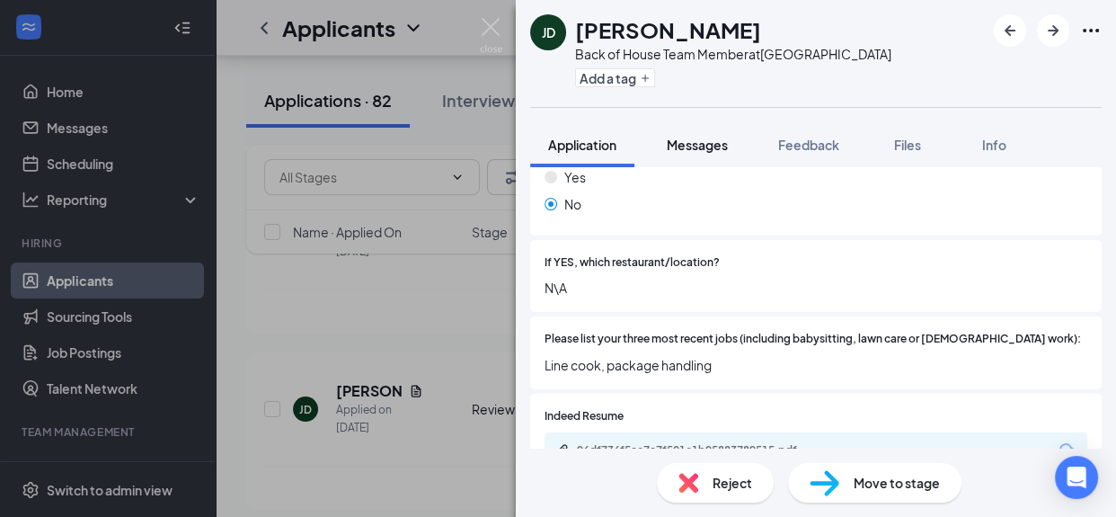
click at [711, 147] on span "Messages" at bounding box center [697, 145] width 61 height 16
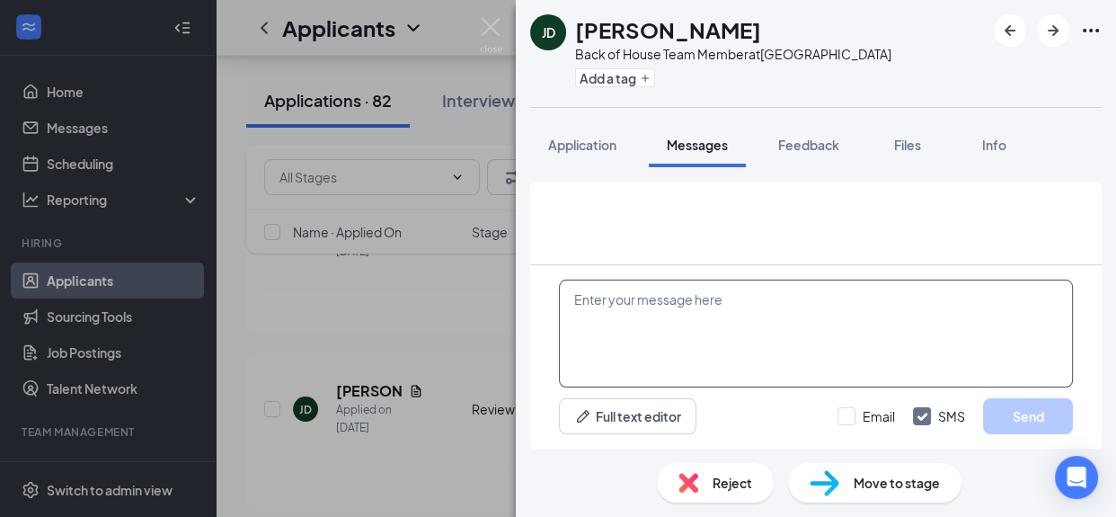
click at [676, 315] on textarea at bounding box center [816, 334] width 514 height 108
click at [614, 316] on textarea at bounding box center [816, 334] width 514 height 108
click at [691, 303] on textarea "Hi Good Morining" at bounding box center [816, 334] width 514 height 108
click at [695, 145] on span "Messages" at bounding box center [697, 145] width 61 height 16
click at [693, 134] on button "Messages" at bounding box center [697, 144] width 97 height 45
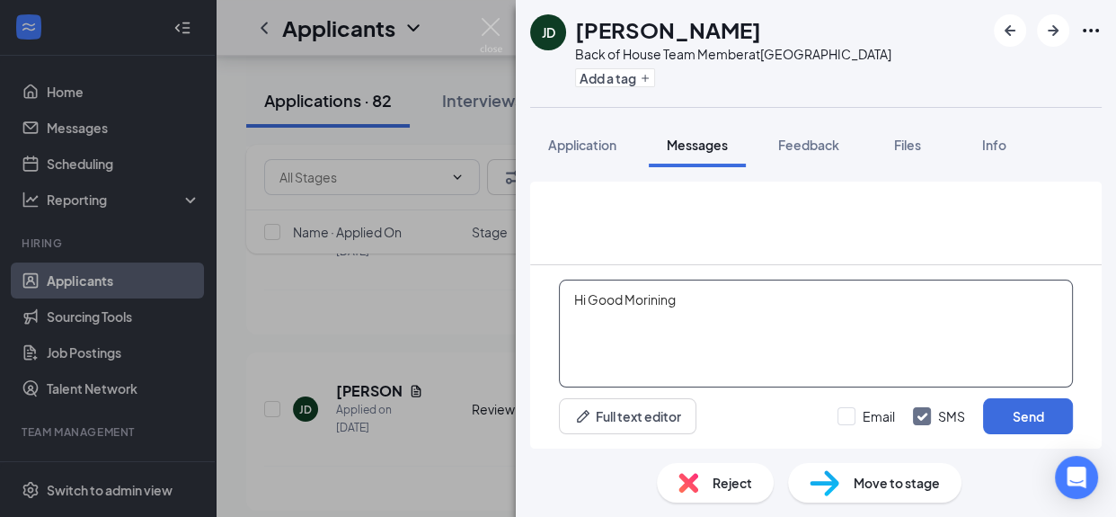
click at [725, 322] on textarea "Hi Good Morining" at bounding box center [816, 334] width 514 height 108
click at [688, 305] on textarea "Hi Good Morining" at bounding box center [816, 334] width 514 height 108
type textarea "Hi Good Morning I just try to call now. Regards, Laura Vazquez HR Direc"
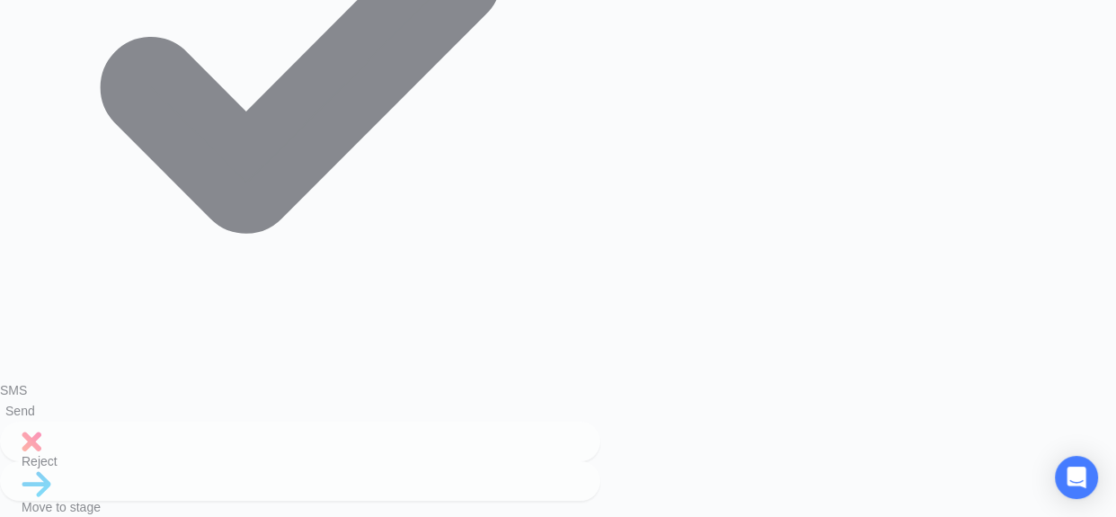
scroll to position [1817, 0]
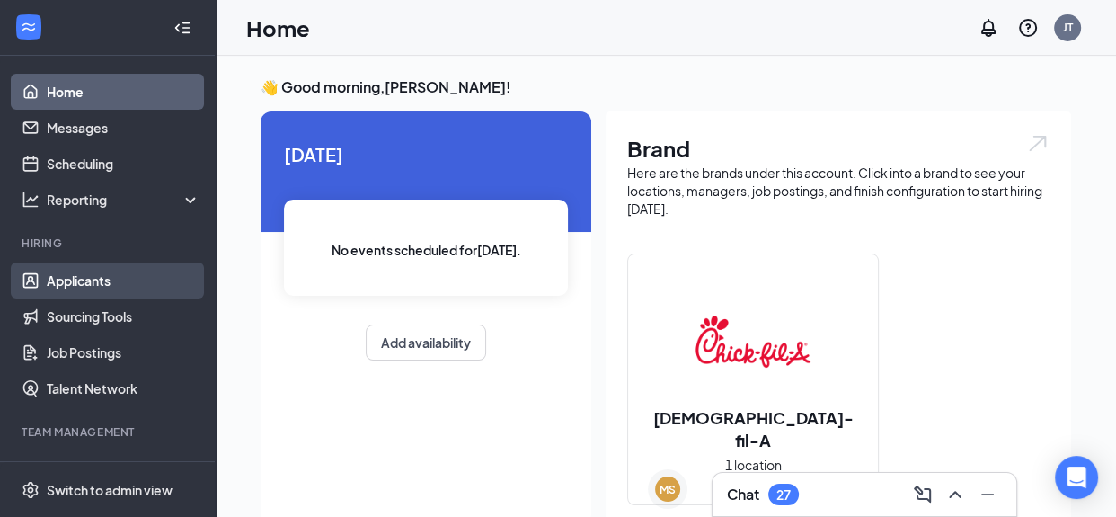
click at [58, 282] on link "Applicants" at bounding box center [124, 280] width 154 height 36
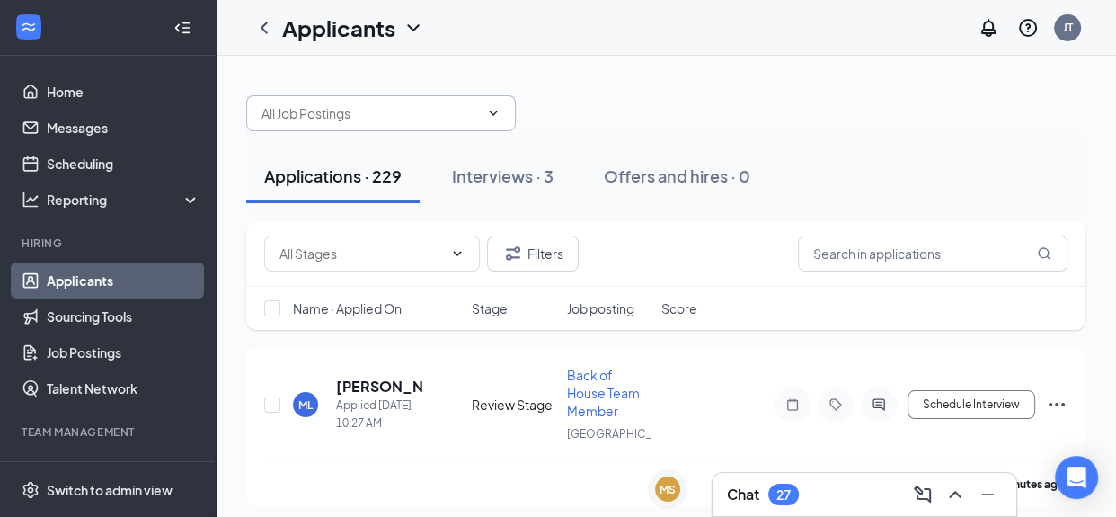
click at [495, 113] on icon "ChevronDown" at bounding box center [493, 113] width 14 height 14
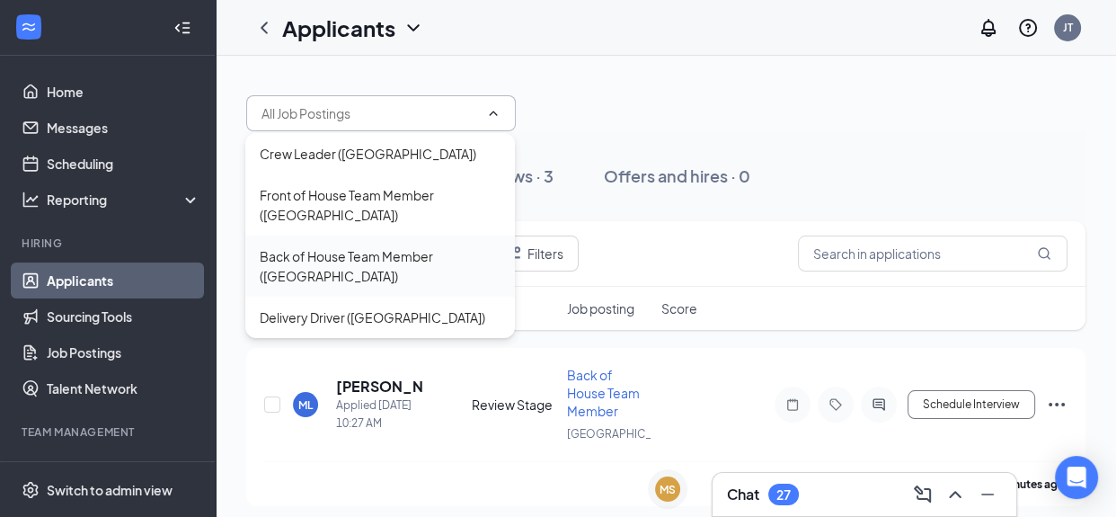
click at [388, 253] on div "Back of House Team Member ([GEOGRAPHIC_DATA])" at bounding box center [380, 266] width 241 height 40
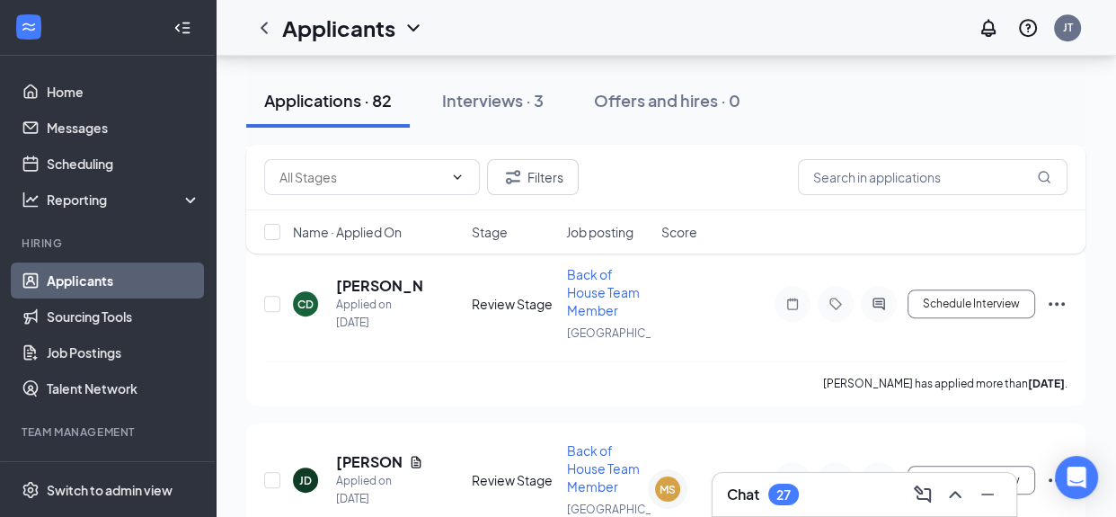
scroll to position [13003, 0]
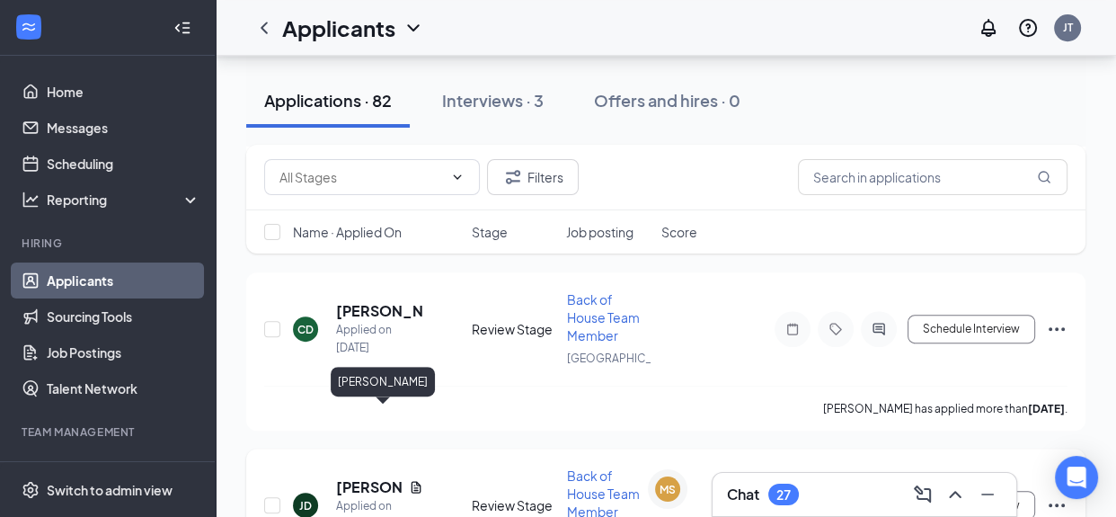
click at [345, 477] on h5 "[PERSON_NAME]" at bounding box center [369, 487] width 66 height 20
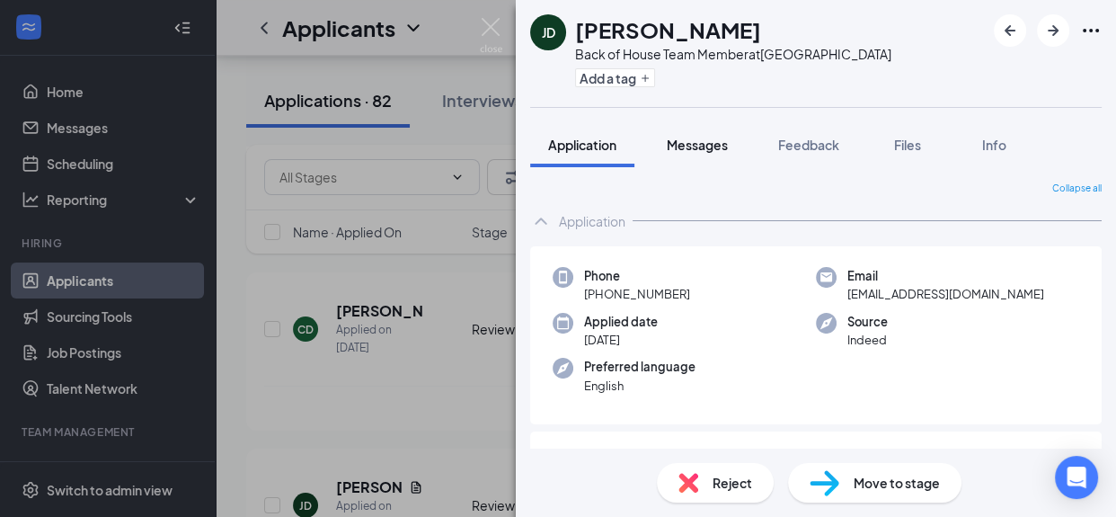
click at [703, 149] on span "Messages" at bounding box center [697, 145] width 61 height 16
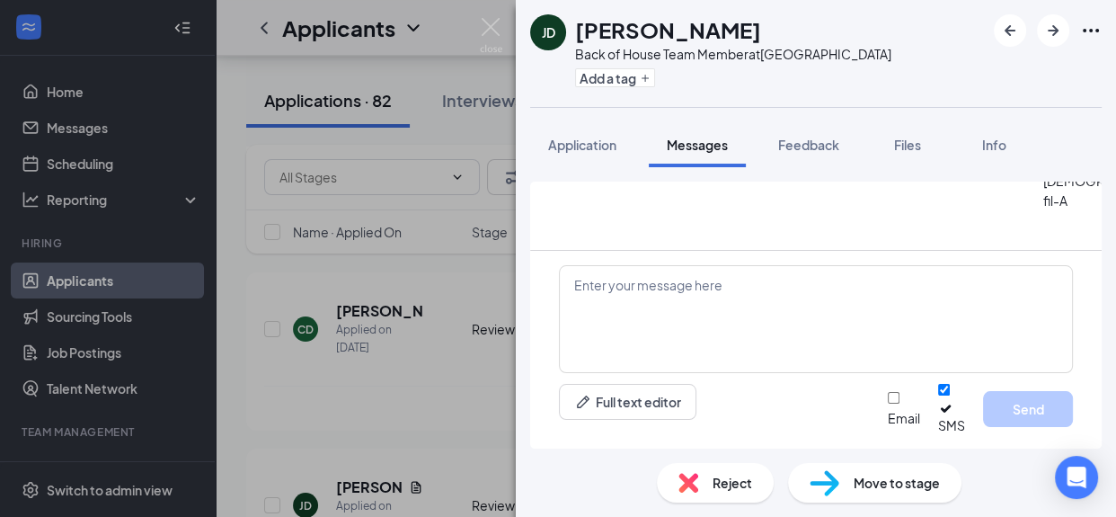
scroll to position [962, 0]
click at [662, 300] on textarea at bounding box center [816, 319] width 514 height 108
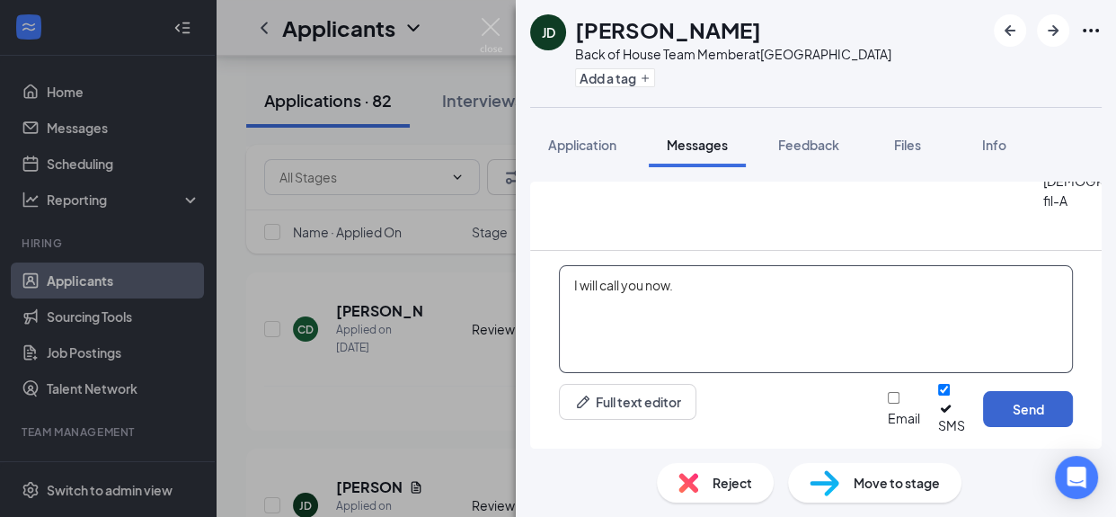
type textarea "I will call you now."
click at [1016, 427] on button "Send" at bounding box center [1028, 409] width 90 height 36
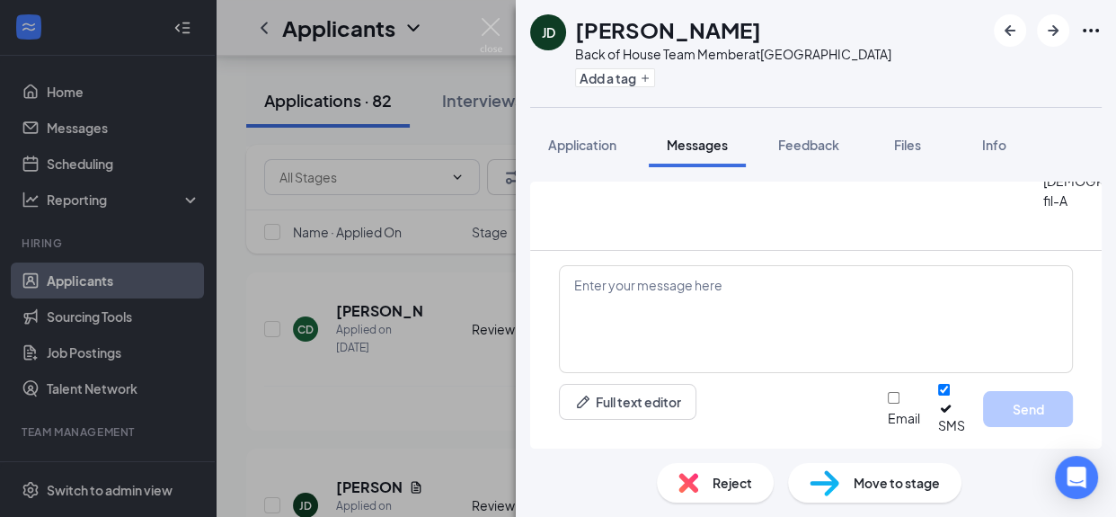
scroll to position [1060, 0]
click at [574, 149] on span "Application" at bounding box center [582, 145] width 68 height 16
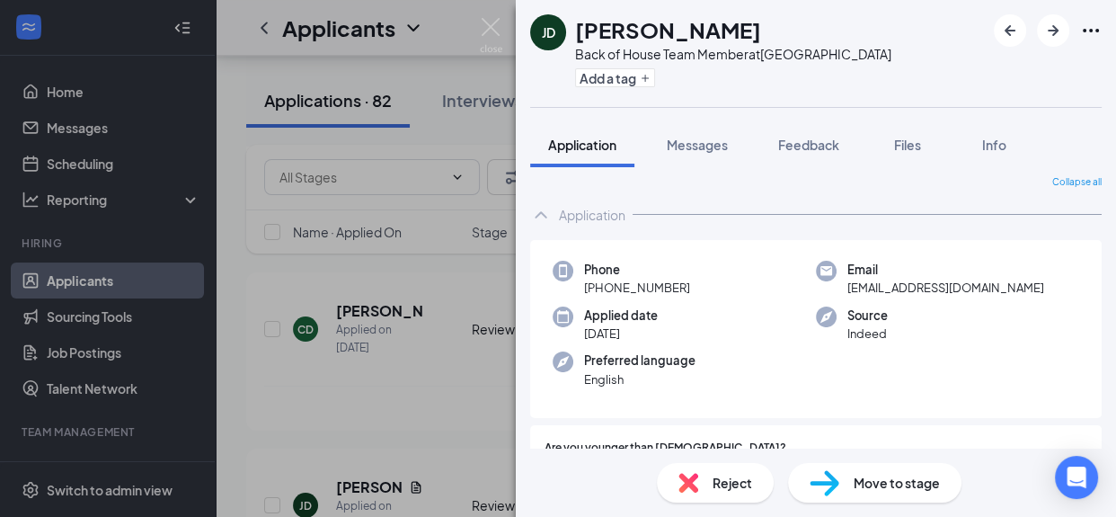
scroll to position [8, 0]
click at [713, 146] on span "Messages" at bounding box center [697, 145] width 61 height 16
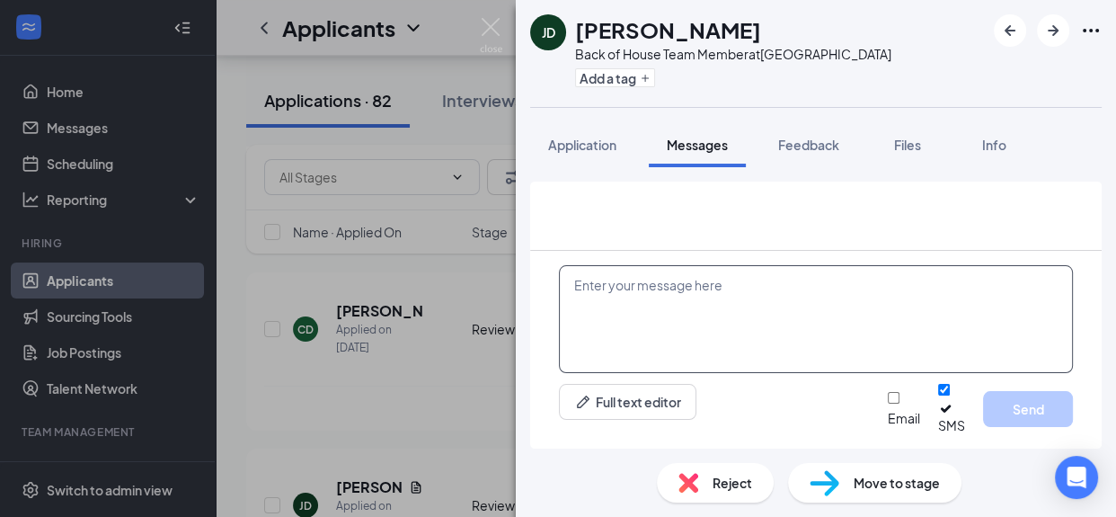
click at [653, 309] on textarea at bounding box center [816, 319] width 514 height 108
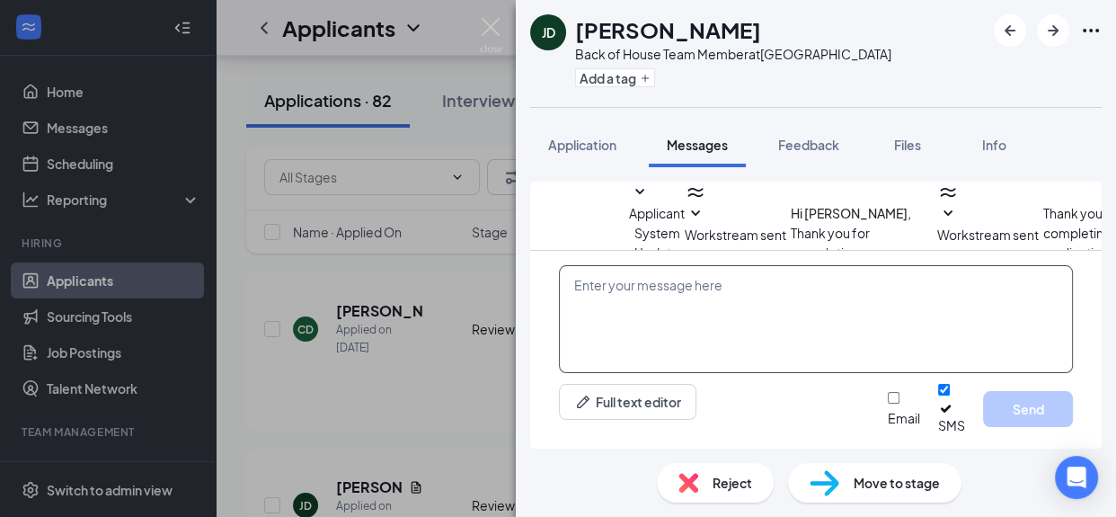
scroll to position [974, 0]
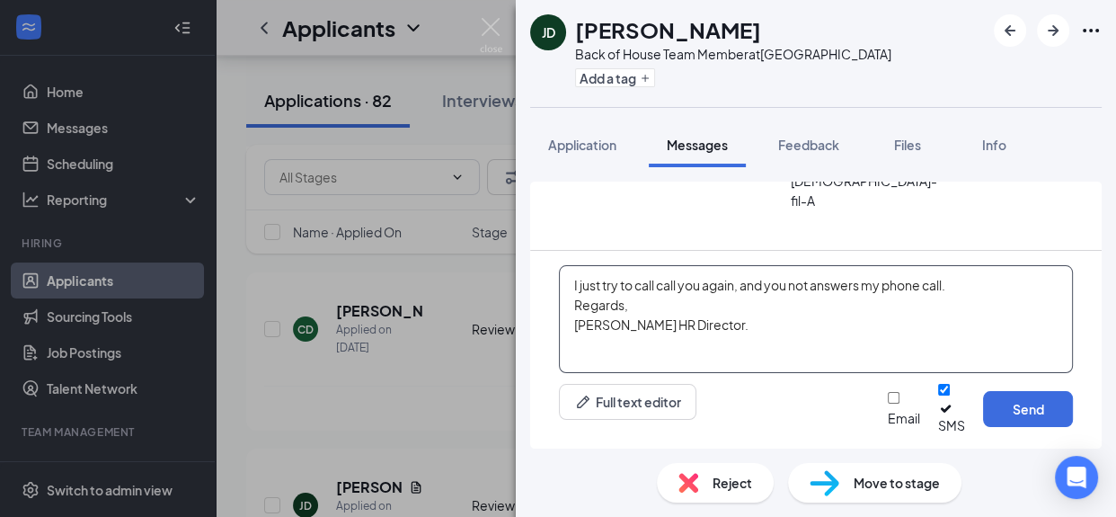
click at [655, 299] on textarea "I just try to call call you again, and you not answers my phone call. Regards, …" at bounding box center [816, 319] width 514 height 108
type textarea "I just try to call you again, and you not answers my phone call. Regards, [PERS…"
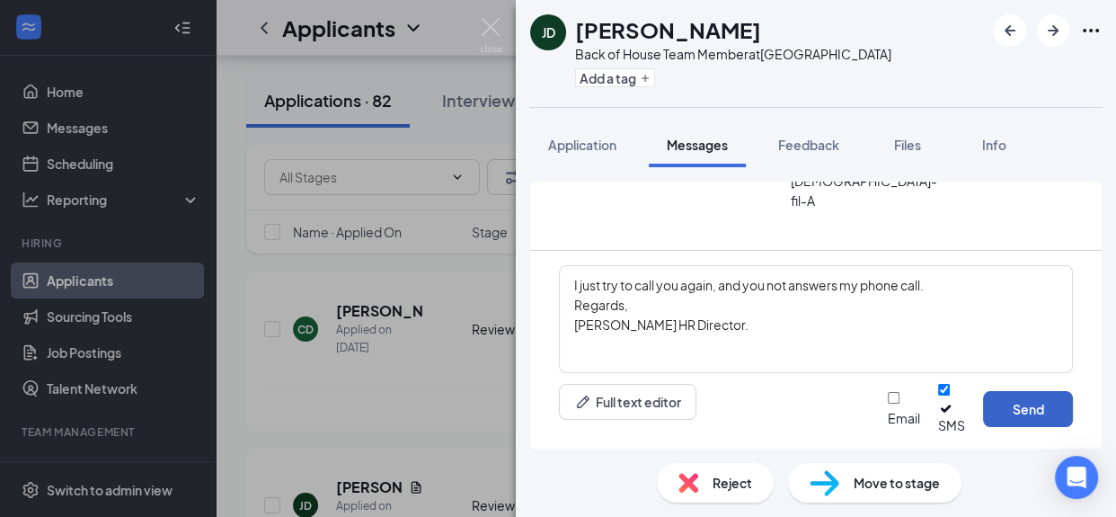
click at [1021, 413] on button "Send" at bounding box center [1028, 409] width 90 height 36
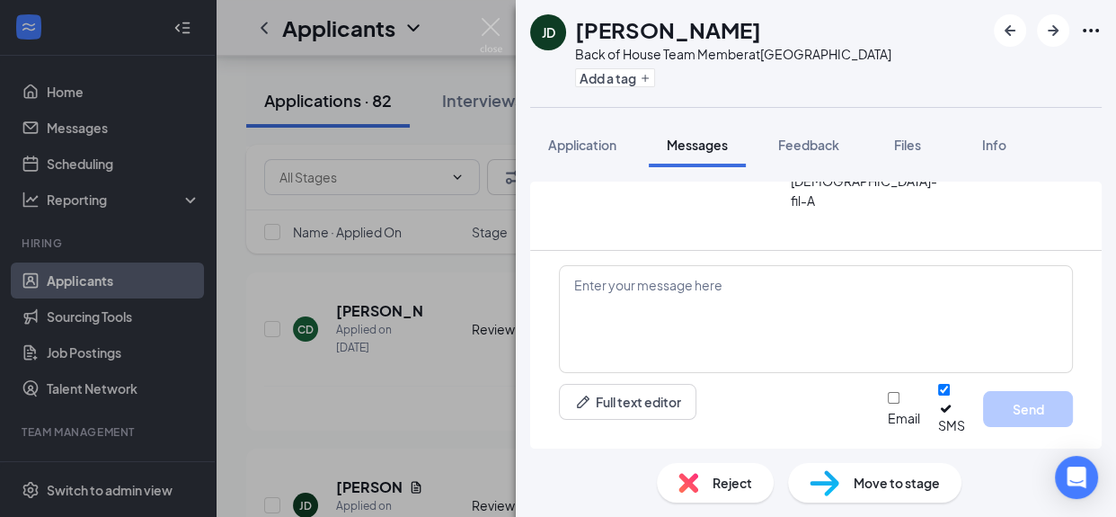
scroll to position [1132, 0]
click at [367, 275] on div "[PERSON_NAME] Back of House Team Member at [GEOGRAPHIC_DATA] Add a tag Applicat…" at bounding box center [558, 258] width 1116 height 517
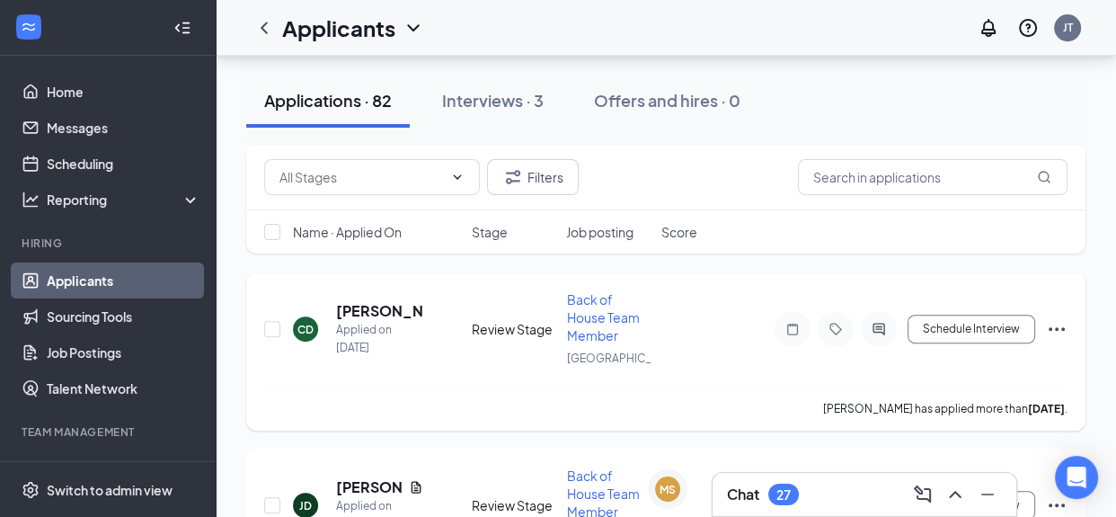
click at [379, 301] on h5 "[PERSON_NAME]" at bounding box center [379, 311] width 87 height 20
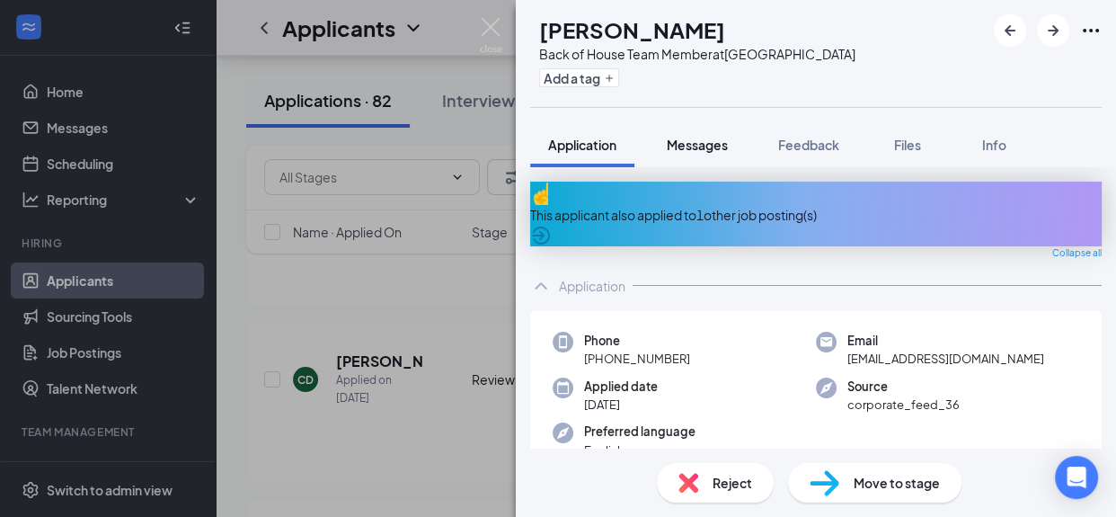
click at [713, 147] on span "Messages" at bounding box center [697, 145] width 61 height 16
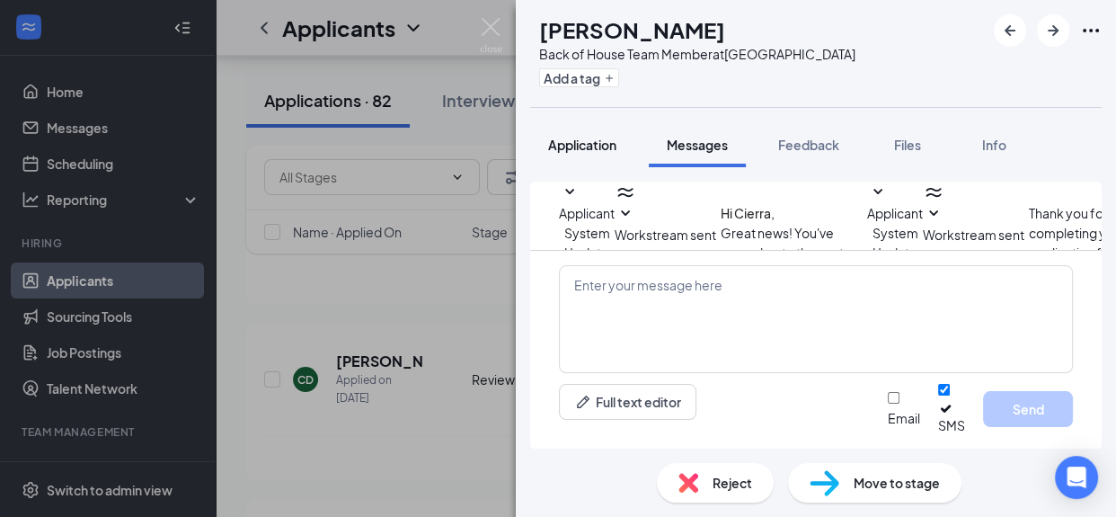
scroll to position [529, 0]
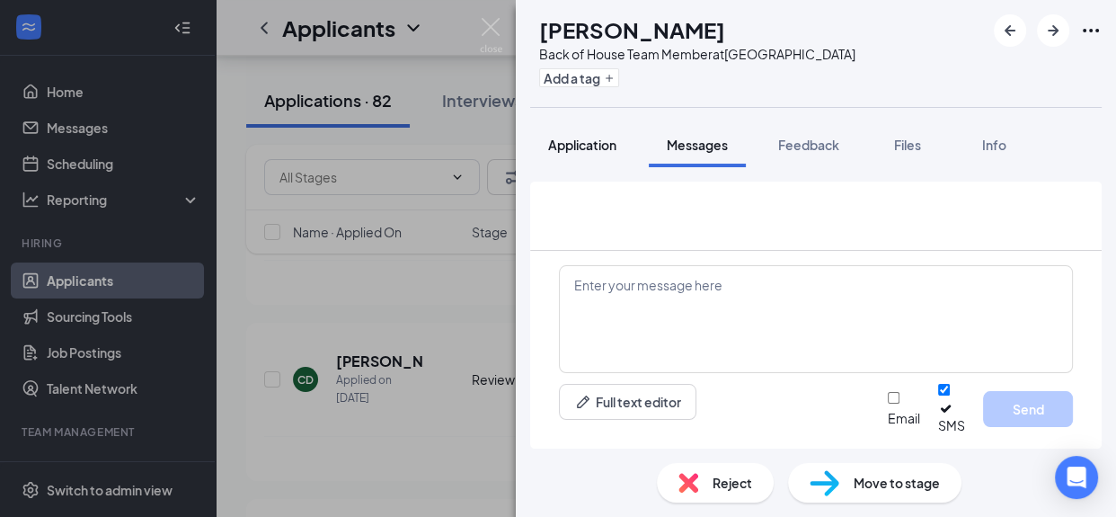
click at [602, 146] on span "Application" at bounding box center [582, 145] width 68 height 16
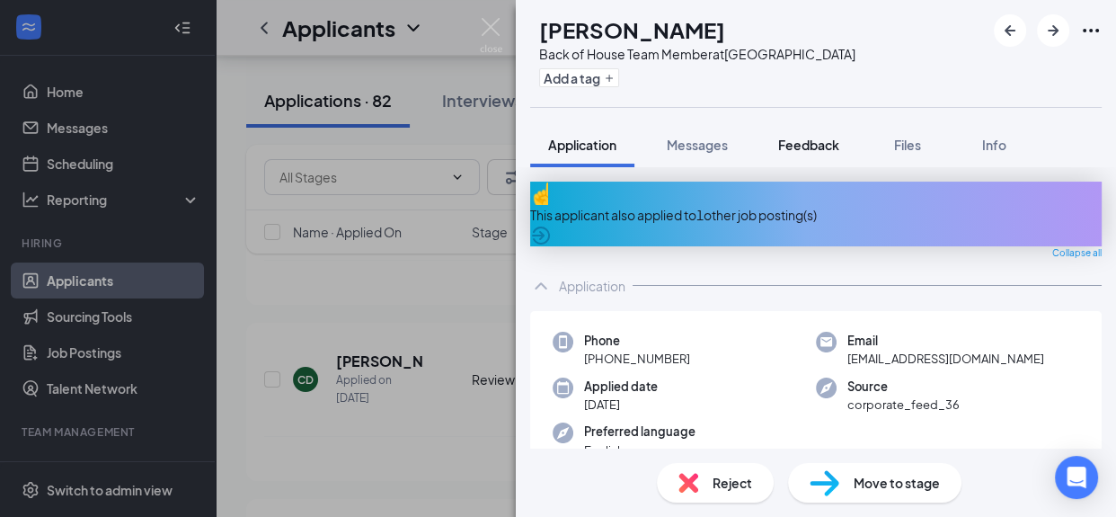
click at [822, 147] on span "Feedback" at bounding box center [808, 145] width 61 height 16
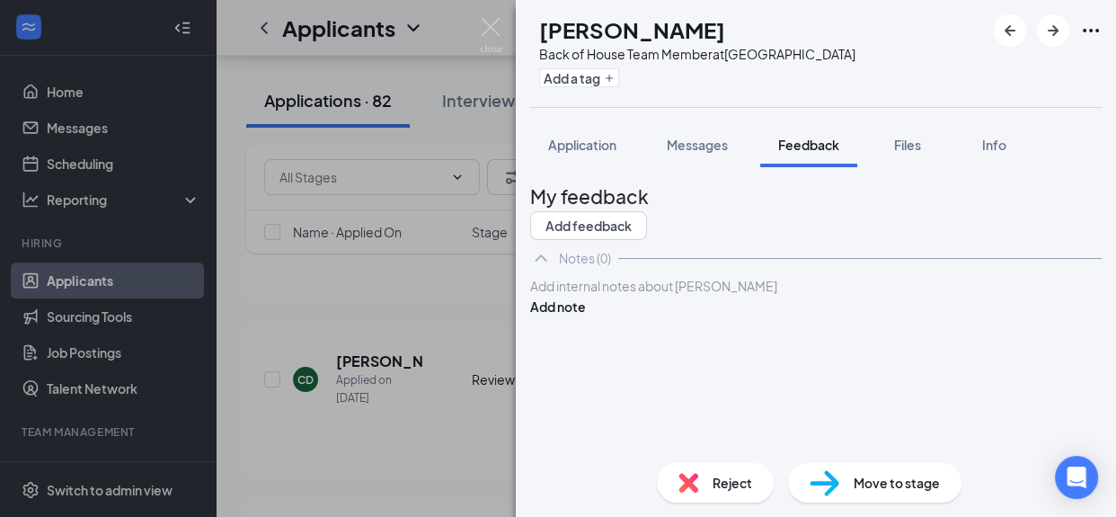
click at [618, 296] on div at bounding box center [816, 286] width 570 height 19
click at [586, 316] on button "Add note" at bounding box center [558, 307] width 56 height 20
click at [580, 144] on span "Application" at bounding box center [582, 145] width 68 height 16
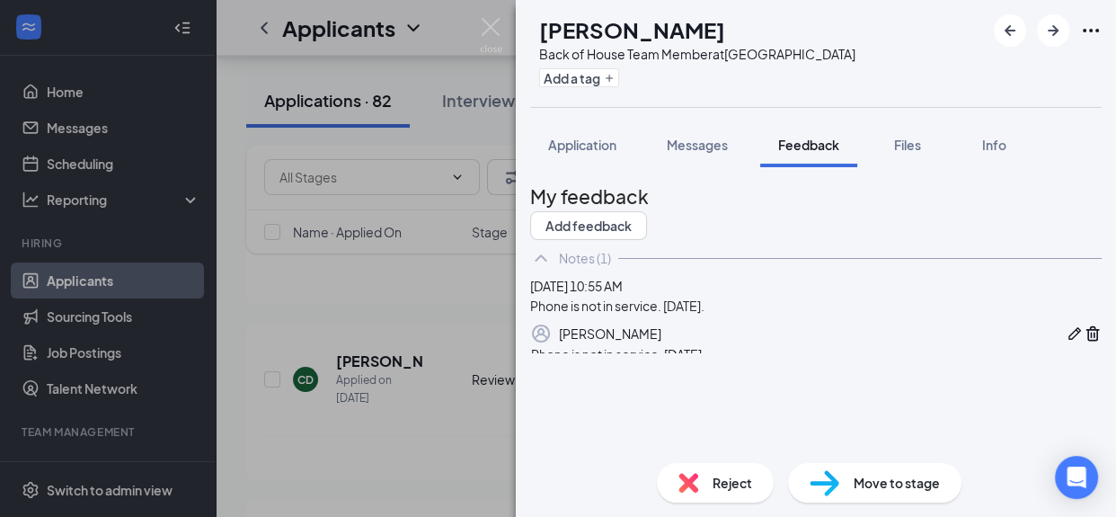
click at [713, 486] on div "CD [PERSON_NAME] Back of House Team Member at [GEOGRAPHIC_DATA] Add a tag Appli…" at bounding box center [816, 258] width 600 height 517
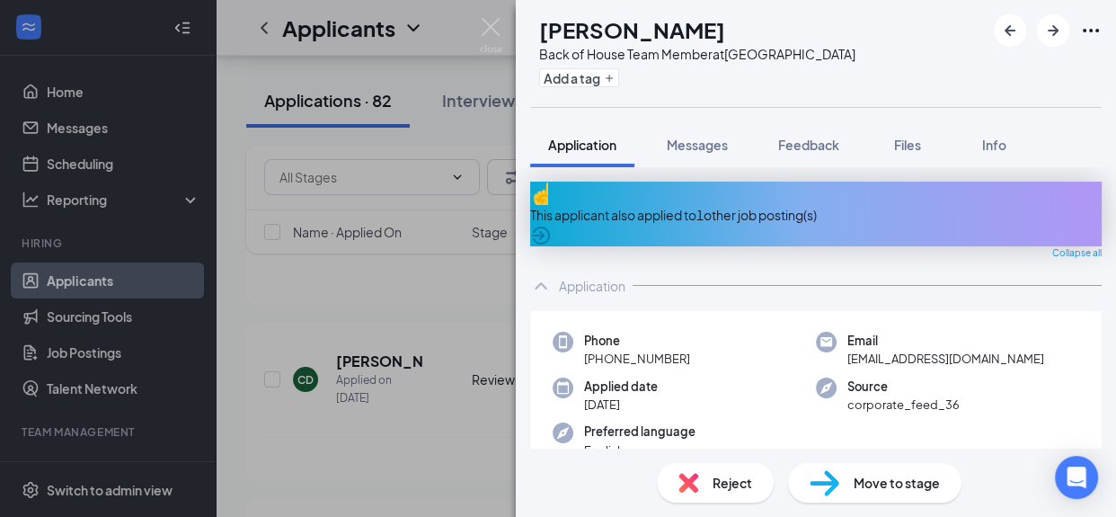
click at [713, 488] on span "Reject" at bounding box center [733, 483] width 40 height 20
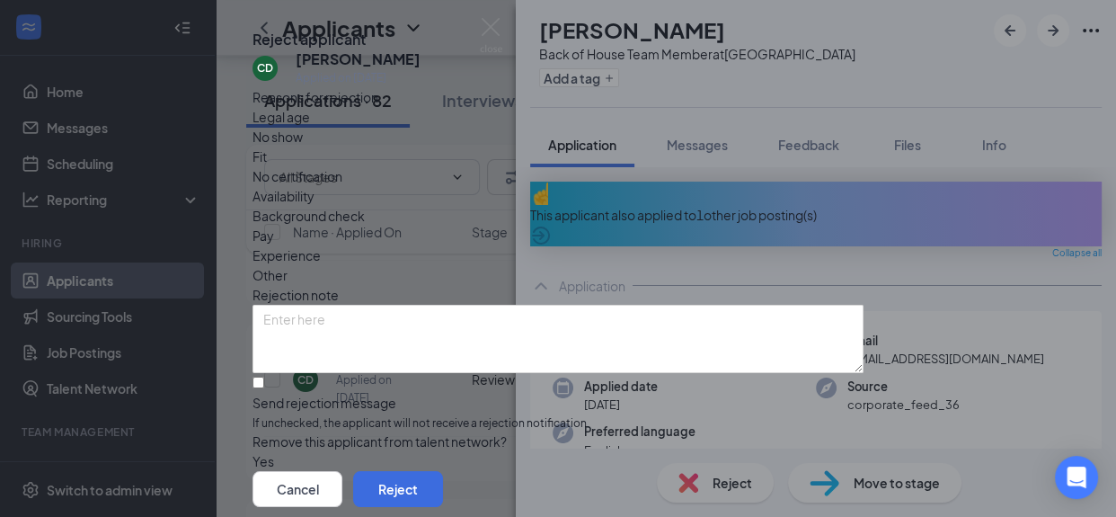
click at [288, 265] on span "Other" at bounding box center [270, 275] width 35 height 20
click at [457, 344] on textarea at bounding box center [558, 339] width 611 height 68
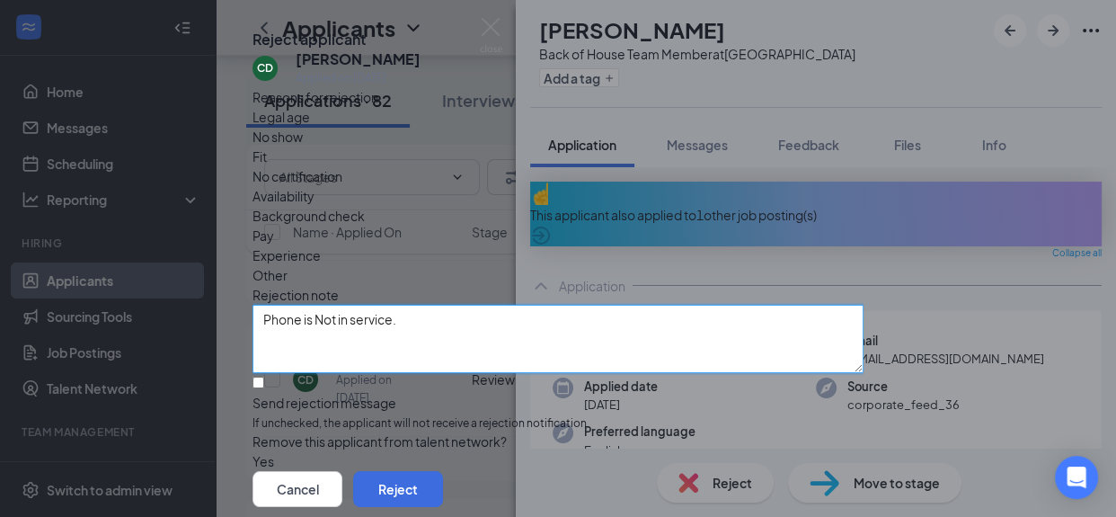
scroll to position [108, 0]
type textarea "Phone is Not in service."
click at [253, 451] on button "button" at bounding box center [253, 461] width 0 height 20
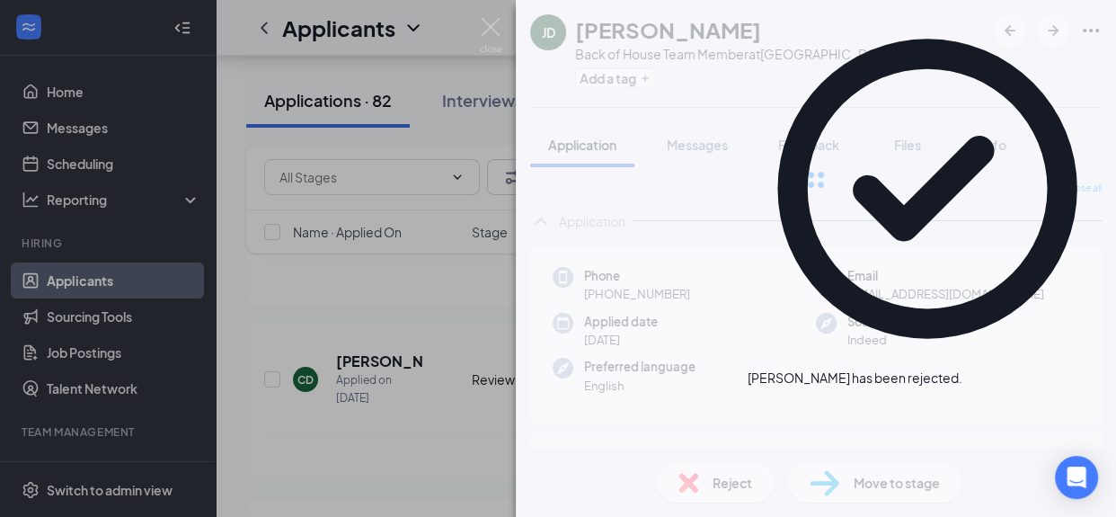
click at [395, 289] on div "[PERSON_NAME] Back of House Team Member at [GEOGRAPHIC_DATA] Add a tag Applicat…" at bounding box center [558, 258] width 1116 height 517
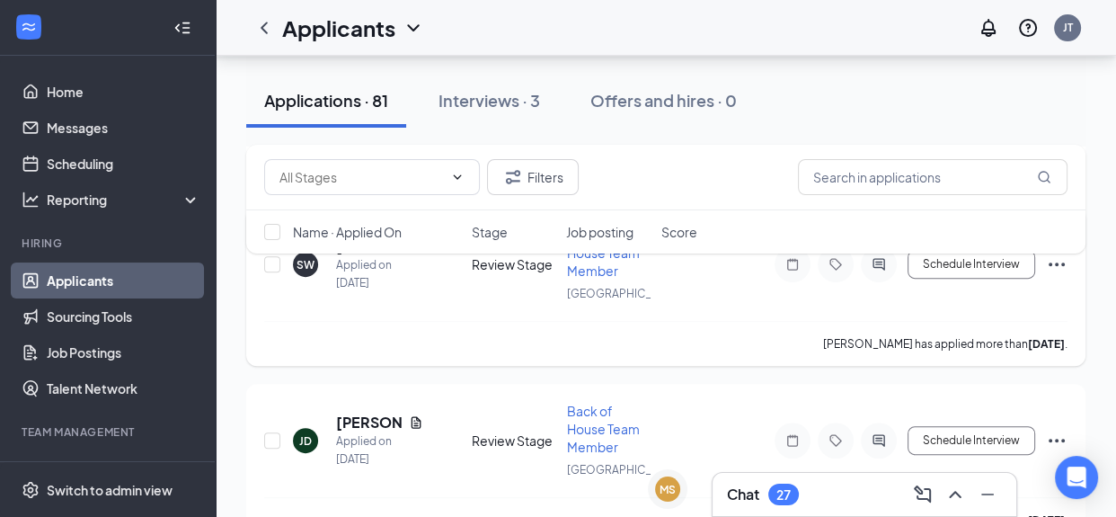
scroll to position [12755, 0]
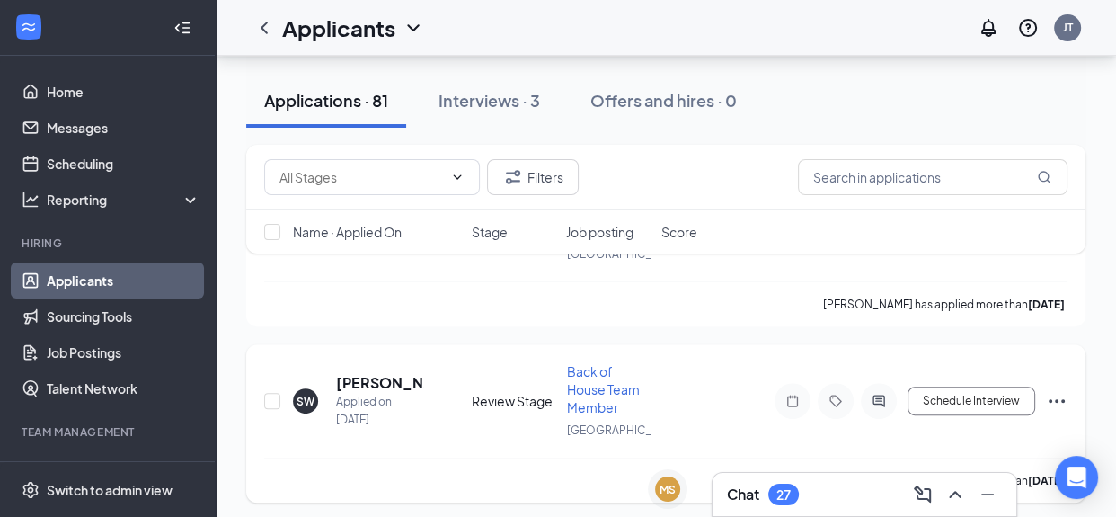
click at [365, 373] on h5 "[PERSON_NAME]" at bounding box center [379, 383] width 87 height 20
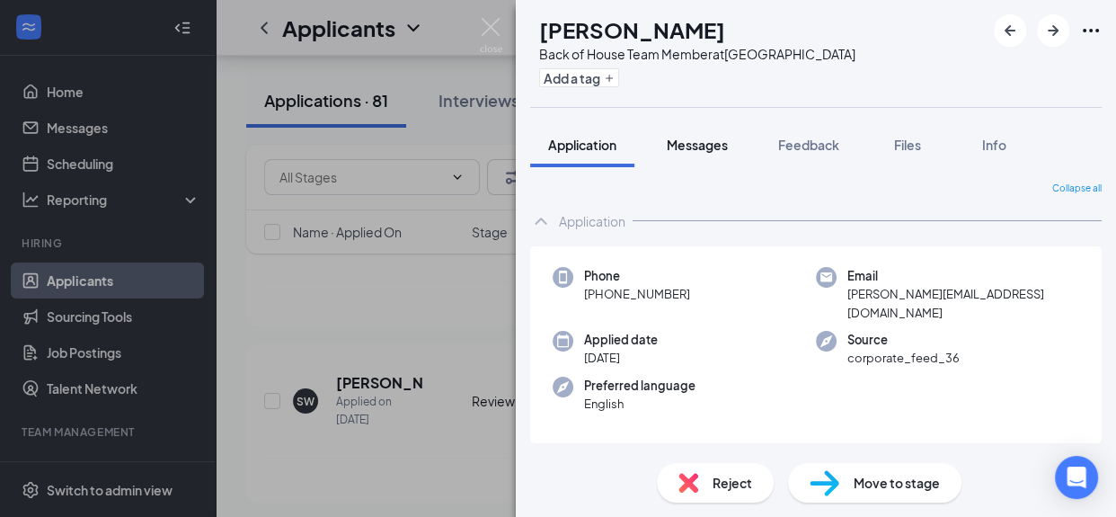
click at [710, 148] on span "Messages" at bounding box center [697, 145] width 61 height 16
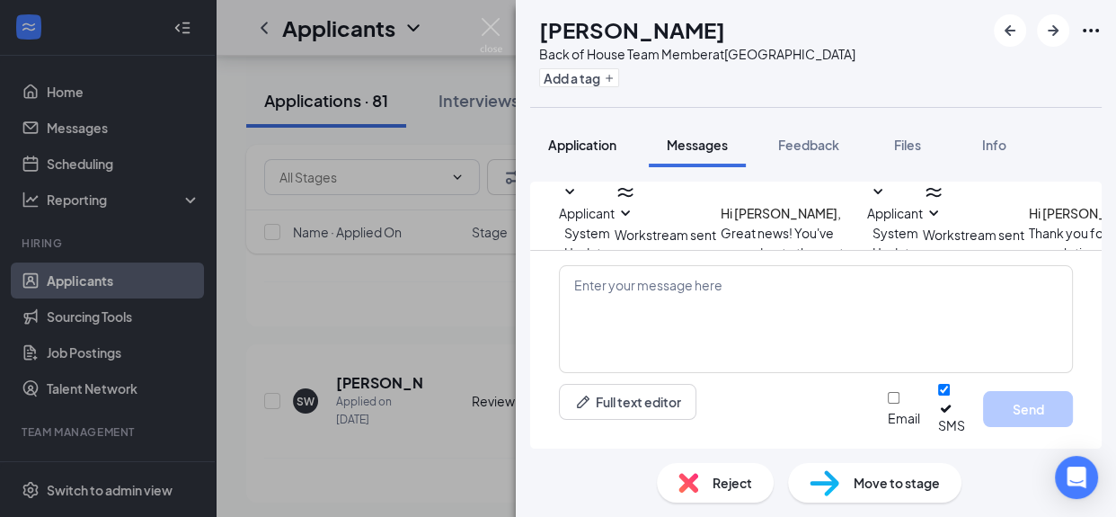
scroll to position [547, 0]
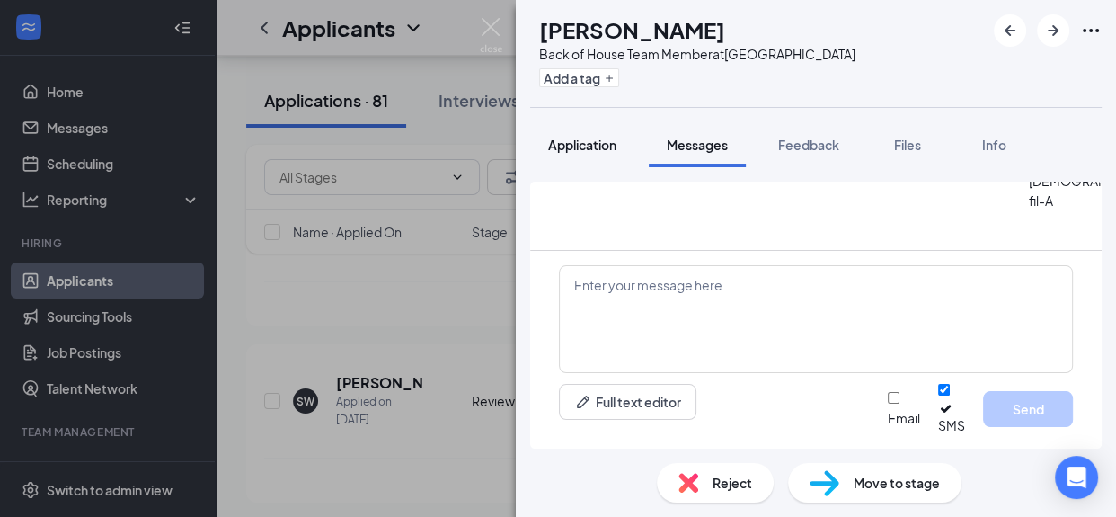
click at [590, 145] on span "Application" at bounding box center [582, 145] width 68 height 16
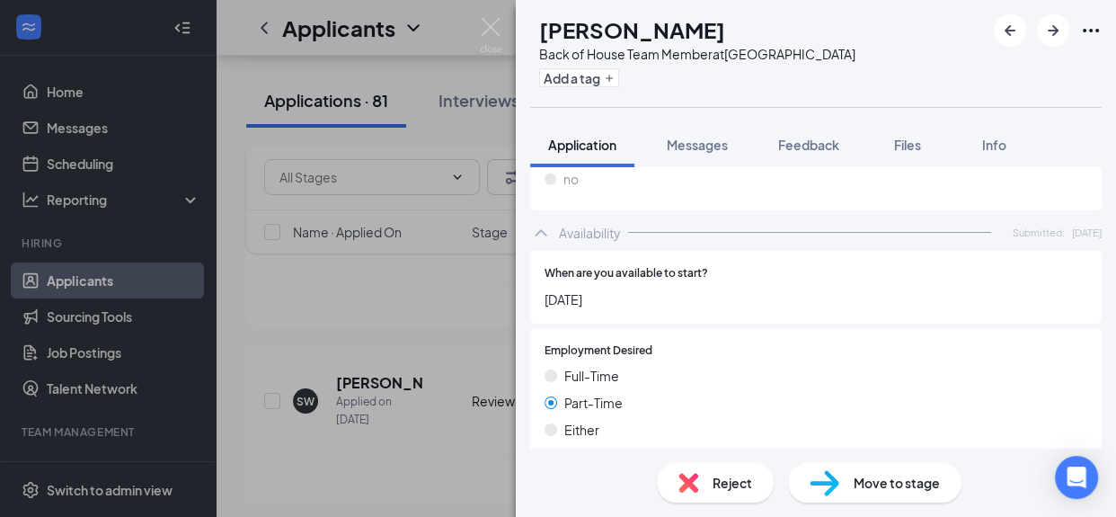
scroll to position [843, 0]
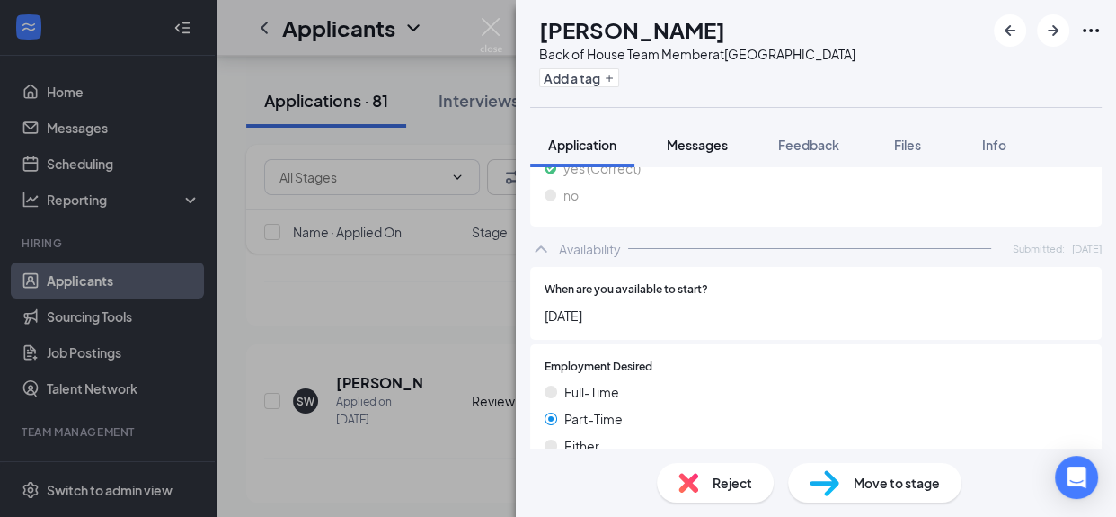
click at [699, 150] on span "Messages" at bounding box center [697, 145] width 61 height 16
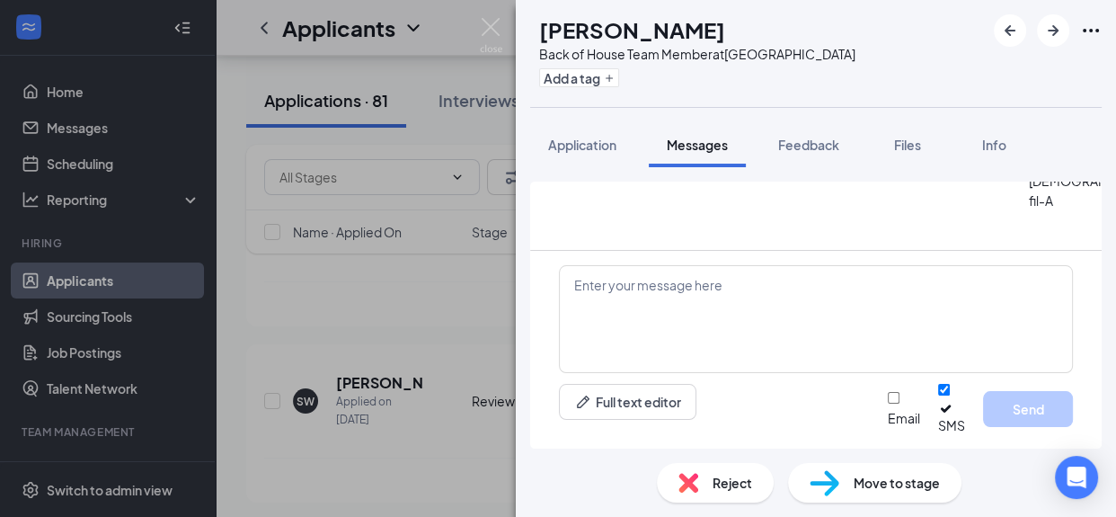
scroll to position [547, 0]
click at [600, 298] on textarea at bounding box center [816, 319] width 514 height 108
drag, startPoint x: 600, startPoint y: 298, endPoint x: 742, endPoint y: 342, distance: 149.5
paste textarea "We like to invite you to interview for the role with our hiring Team: Located a…"
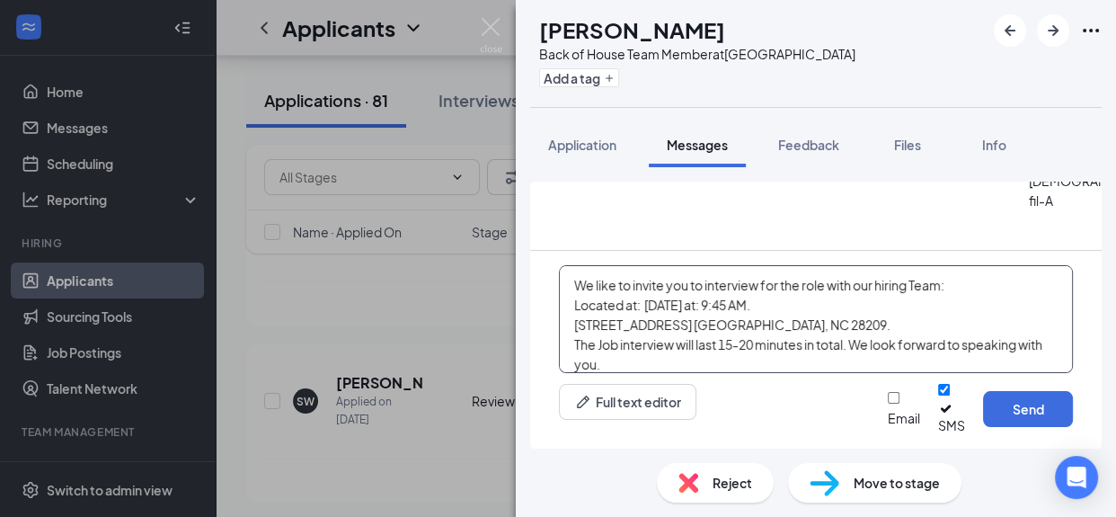
scroll to position [4, 0]
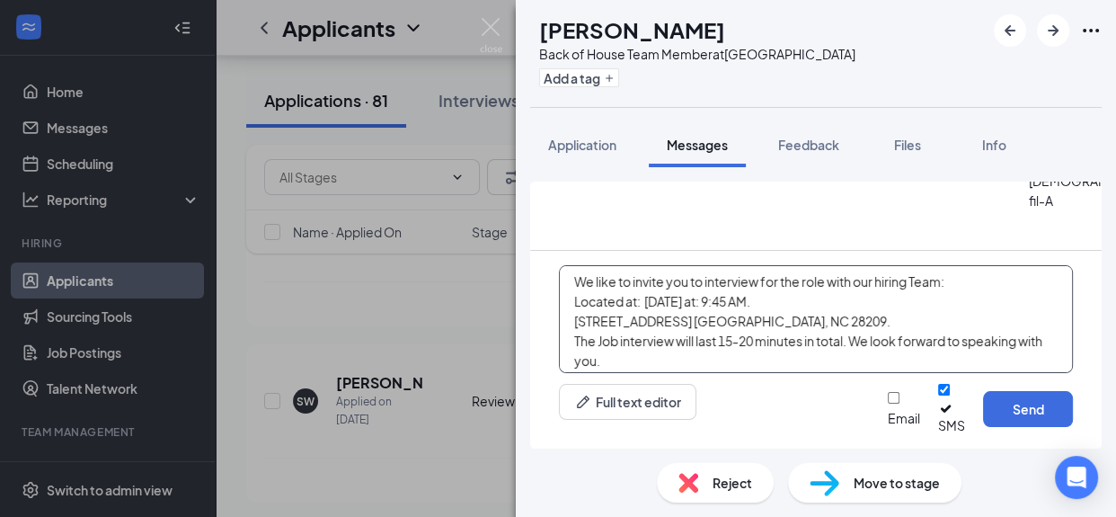
click at [876, 315] on textarea "We like to invite you to interview for the role with our hiring Team: Located a…" at bounding box center [816, 319] width 514 height 108
click at [785, 318] on textarea "We like to invite you to interview for phone interview hiring Team: Located at:…" at bounding box center [816, 319] width 514 height 108
click at [955, 315] on textarea "We like to invite you to interview for a phone interview hiring Team: Located a…" at bounding box center [816, 319] width 514 height 108
click at [723, 315] on textarea "We like to invite you to interview for a phone interview: Located at: [DATE] at…" at bounding box center [816, 319] width 514 height 108
click at [706, 338] on textarea "We like to invite you for a phone interview: Located at: [DATE] at: 9:45 AM. [S…" at bounding box center [816, 319] width 514 height 108
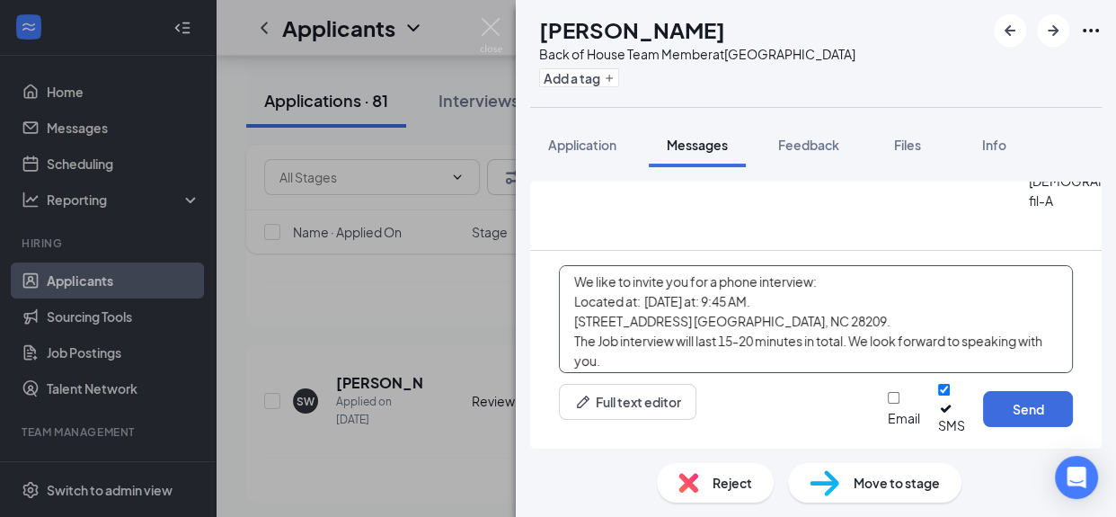
click at [749, 337] on textarea "We like to invite you for a phone interview: Located at: [DATE] at: 9:45 AM. [S…" at bounding box center [816, 319] width 514 height 108
click at [803, 356] on textarea "We like to invite you for a phone interview: Located at: [DATE] at: 8:00 AM. [S…" at bounding box center [816, 319] width 514 height 108
click at [644, 338] on textarea "We like to invite you for a phone interview: Located at: [DATE] at: 8:00 AM. Th…" at bounding box center [816, 319] width 514 height 108
type textarea "We like to invite you for a phone interview: [DATE] at: 8:00 AM. The Job interv…"
click at [582, 356] on textarea "We like to invite you for a phone interview: [DATE] at: 8:00 AM. The Job interv…" at bounding box center [816, 319] width 514 height 108
